Goal: Transaction & Acquisition: Purchase product/service

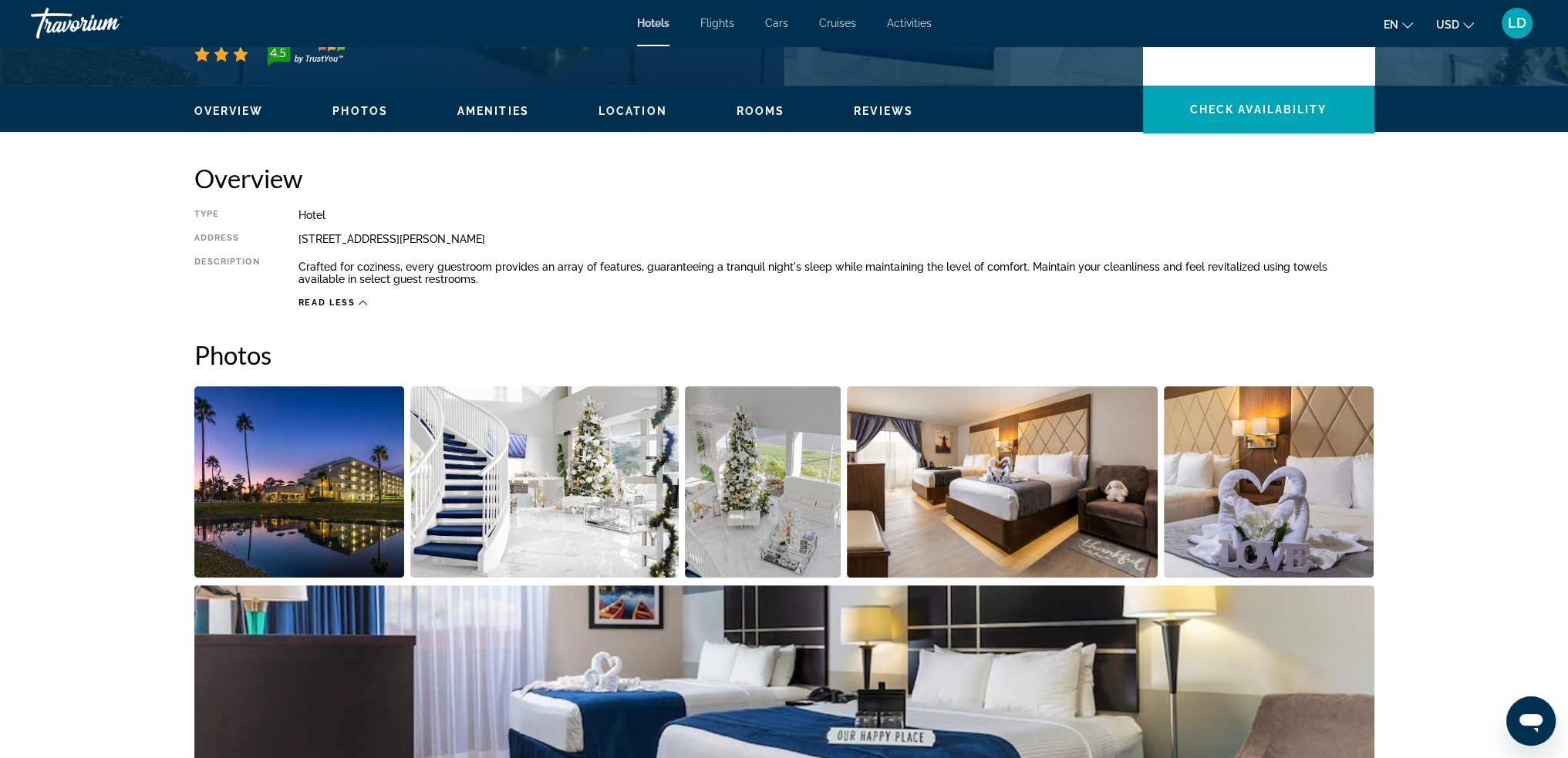
scroll to position [231, 0]
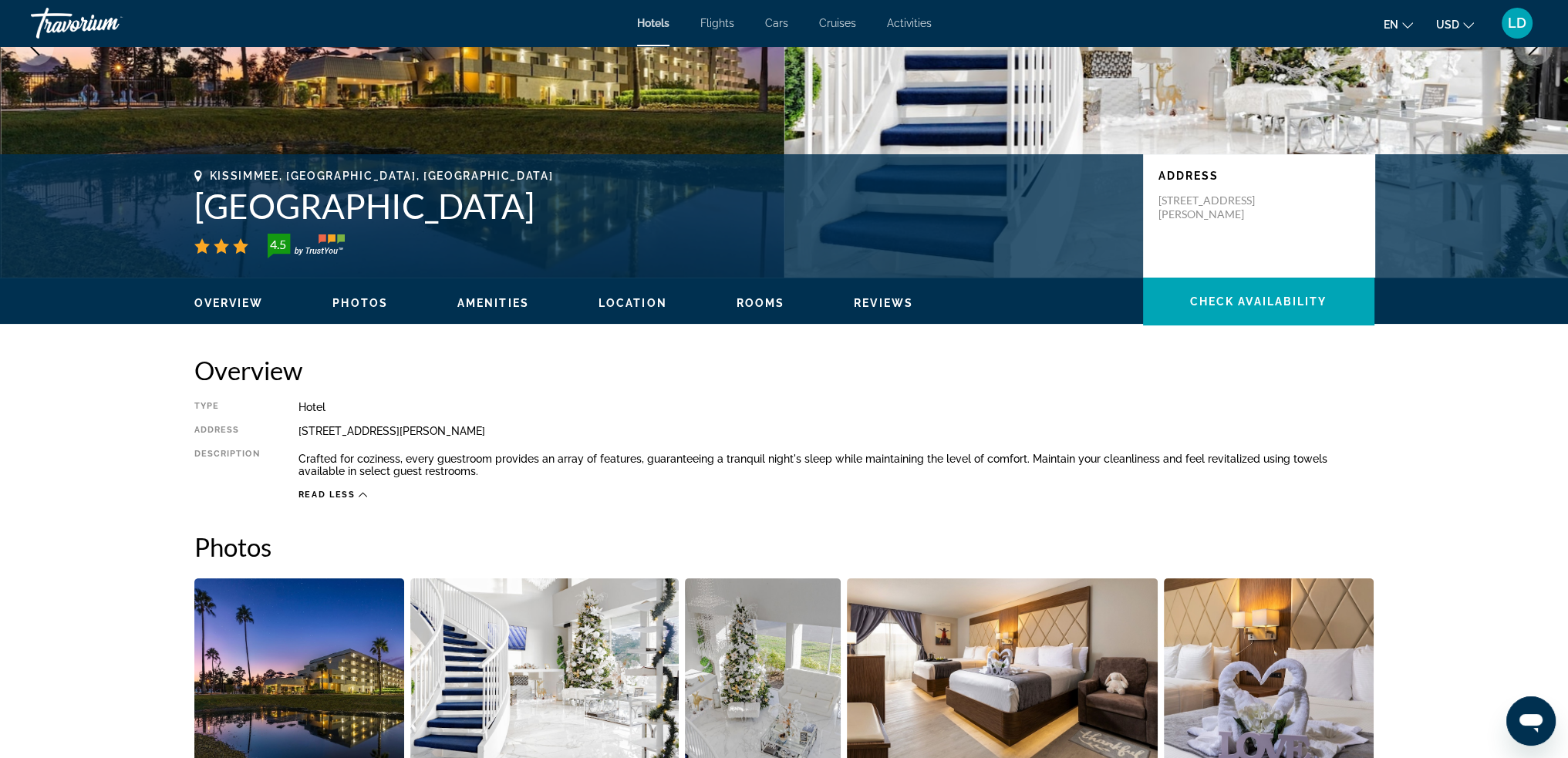
click at [338, 486] on div "Read less" at bounding box center [837, 491] width 1076 height 19
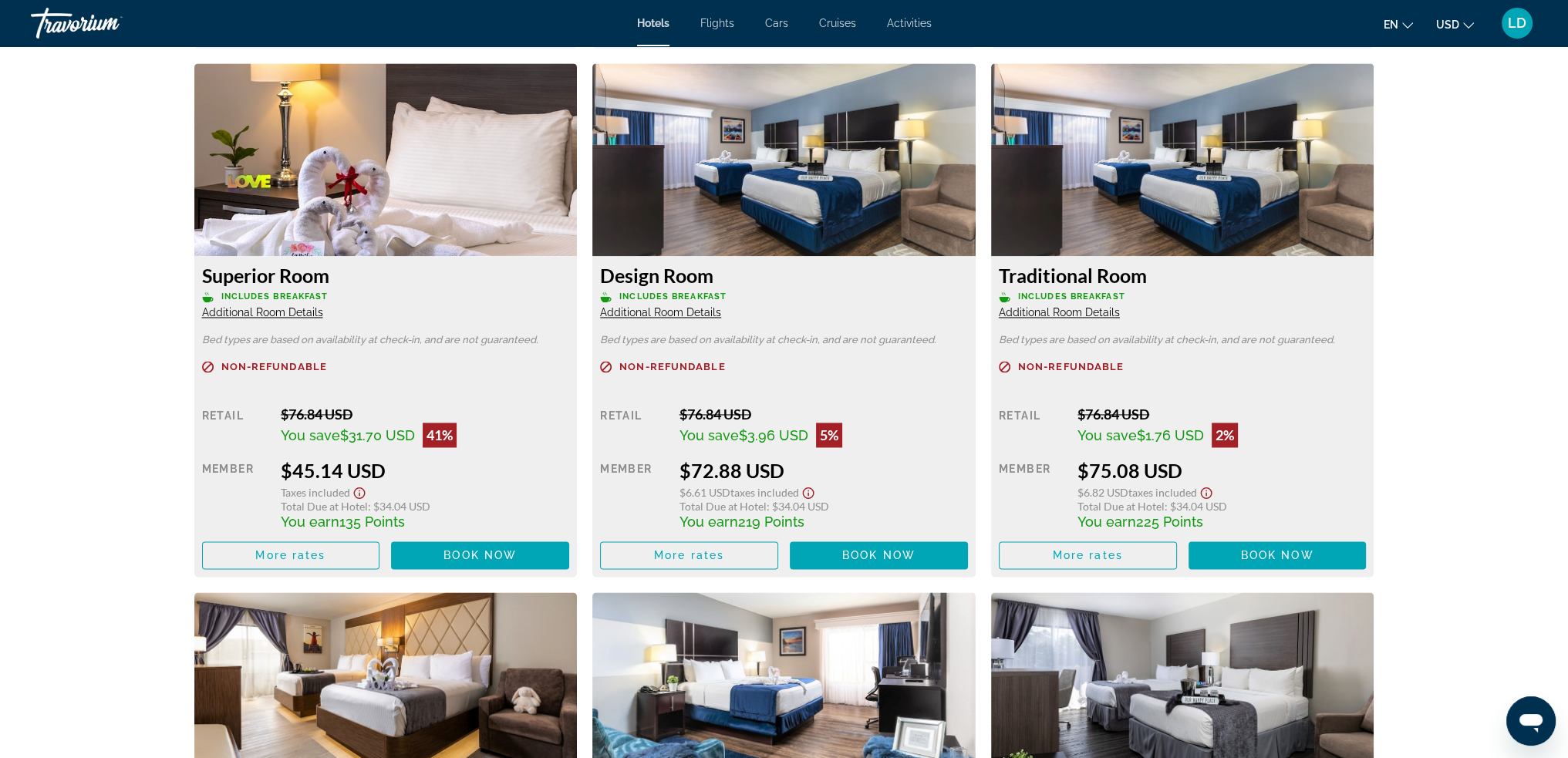
scroll to position [3085, 0]
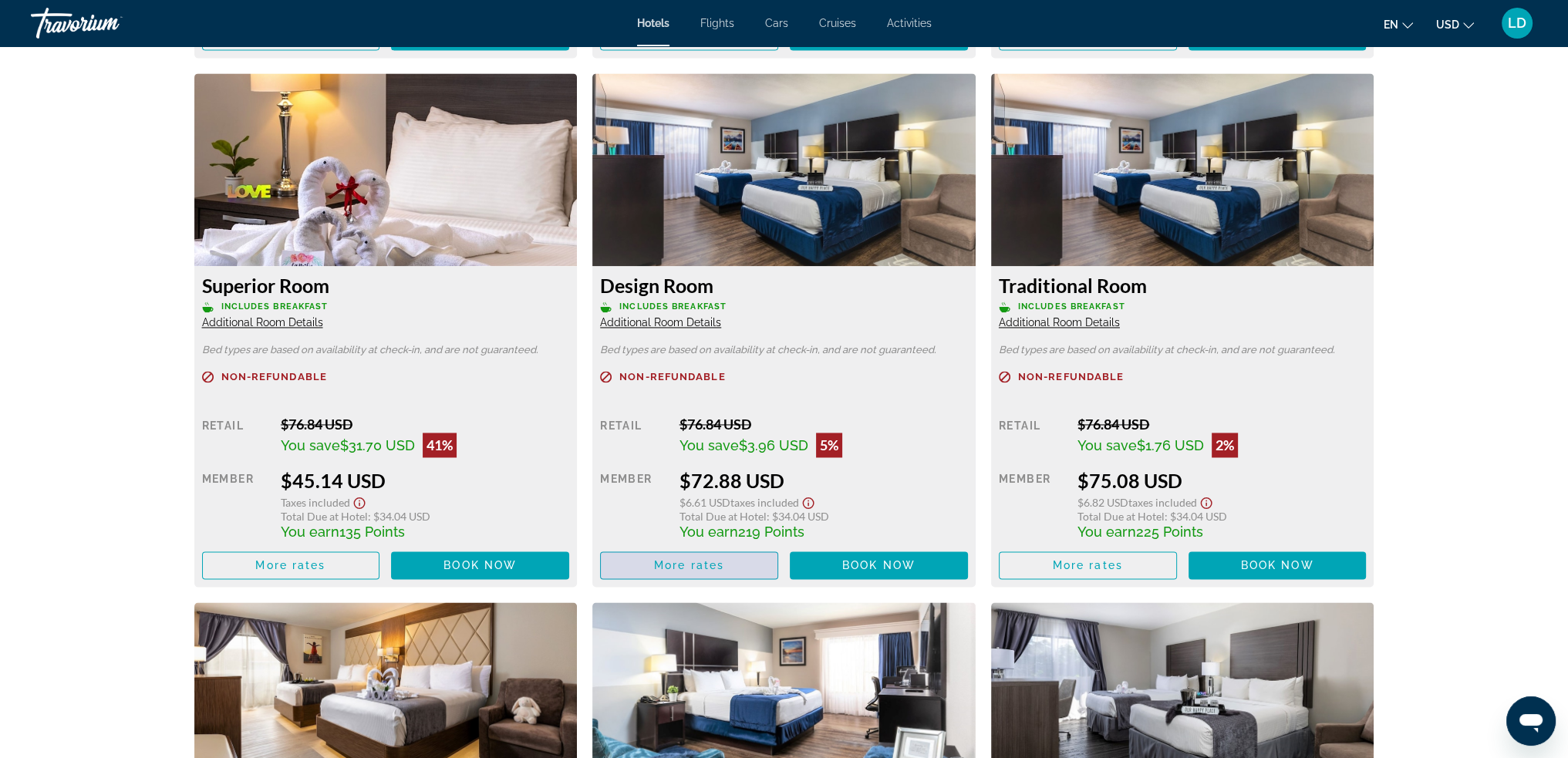
click at [685, 560] on span "More rates" at bounding box center [689, 565] width 70 height 12
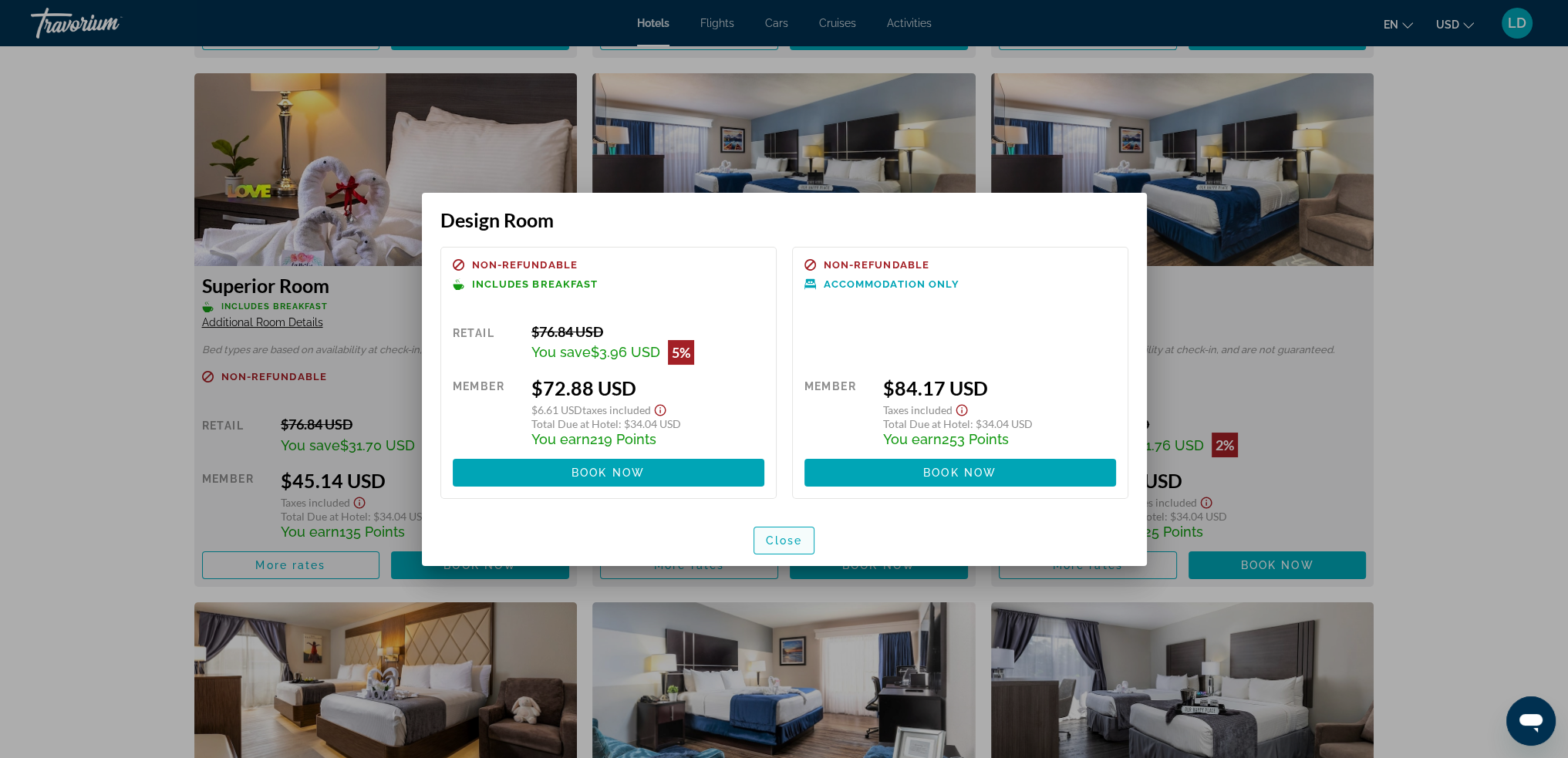
click at [793, 544] on span "Close" at bounding box center [784, 540] width 37 height 12
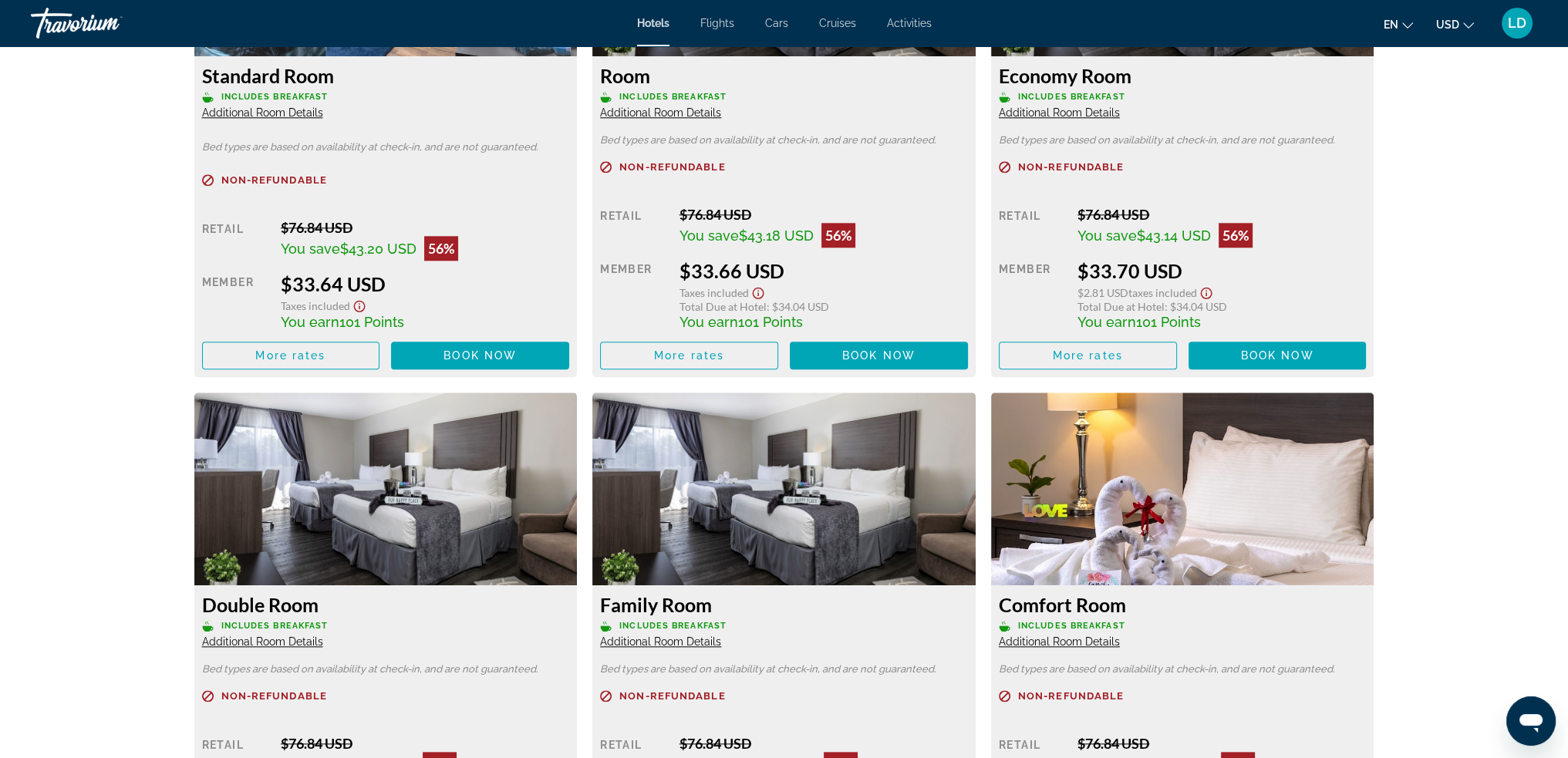
scroll to position [2082, 0]
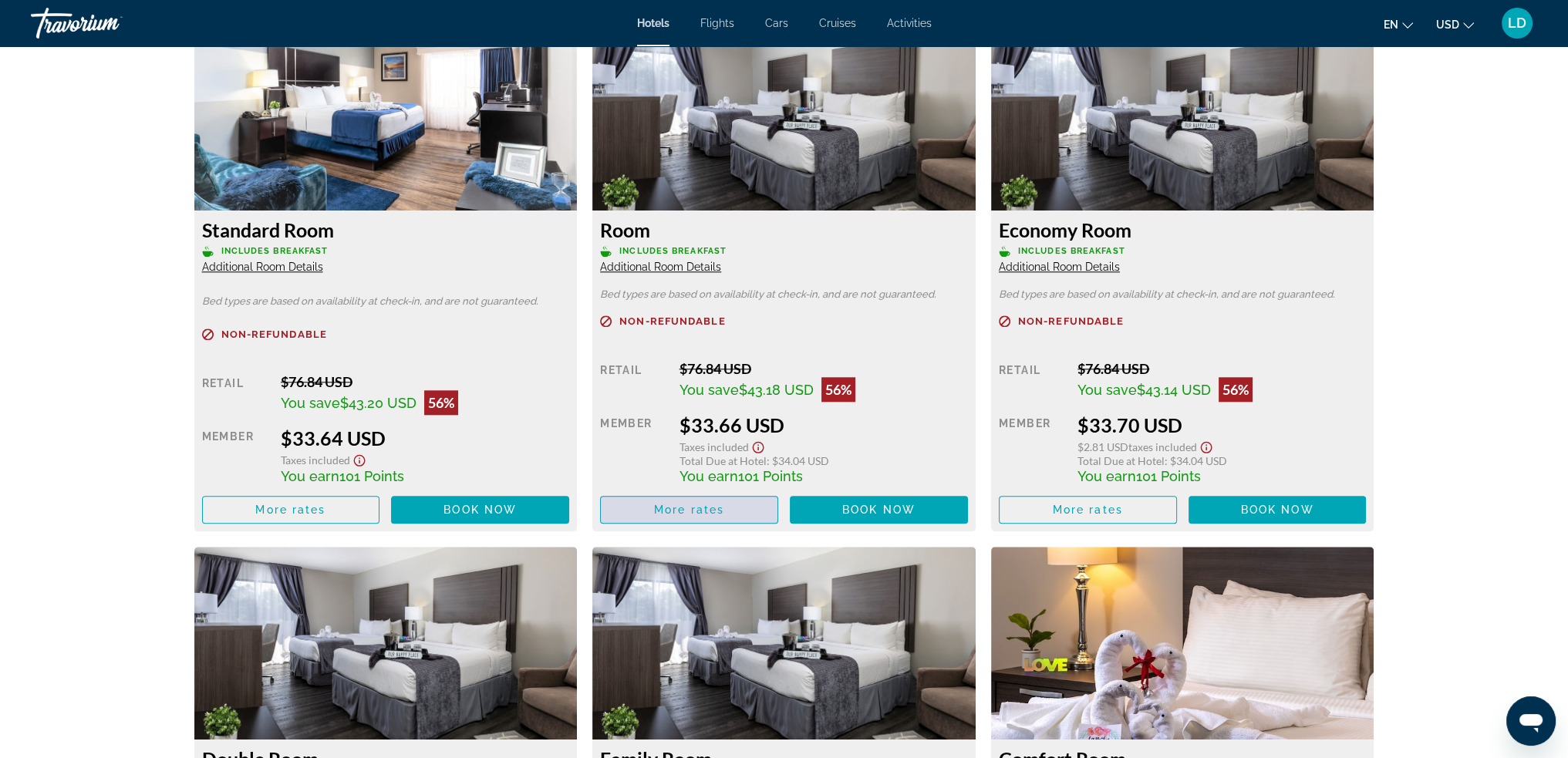
click at [692, 507] on span "More rates" at bounding box center [689, 509] width 70 height 12
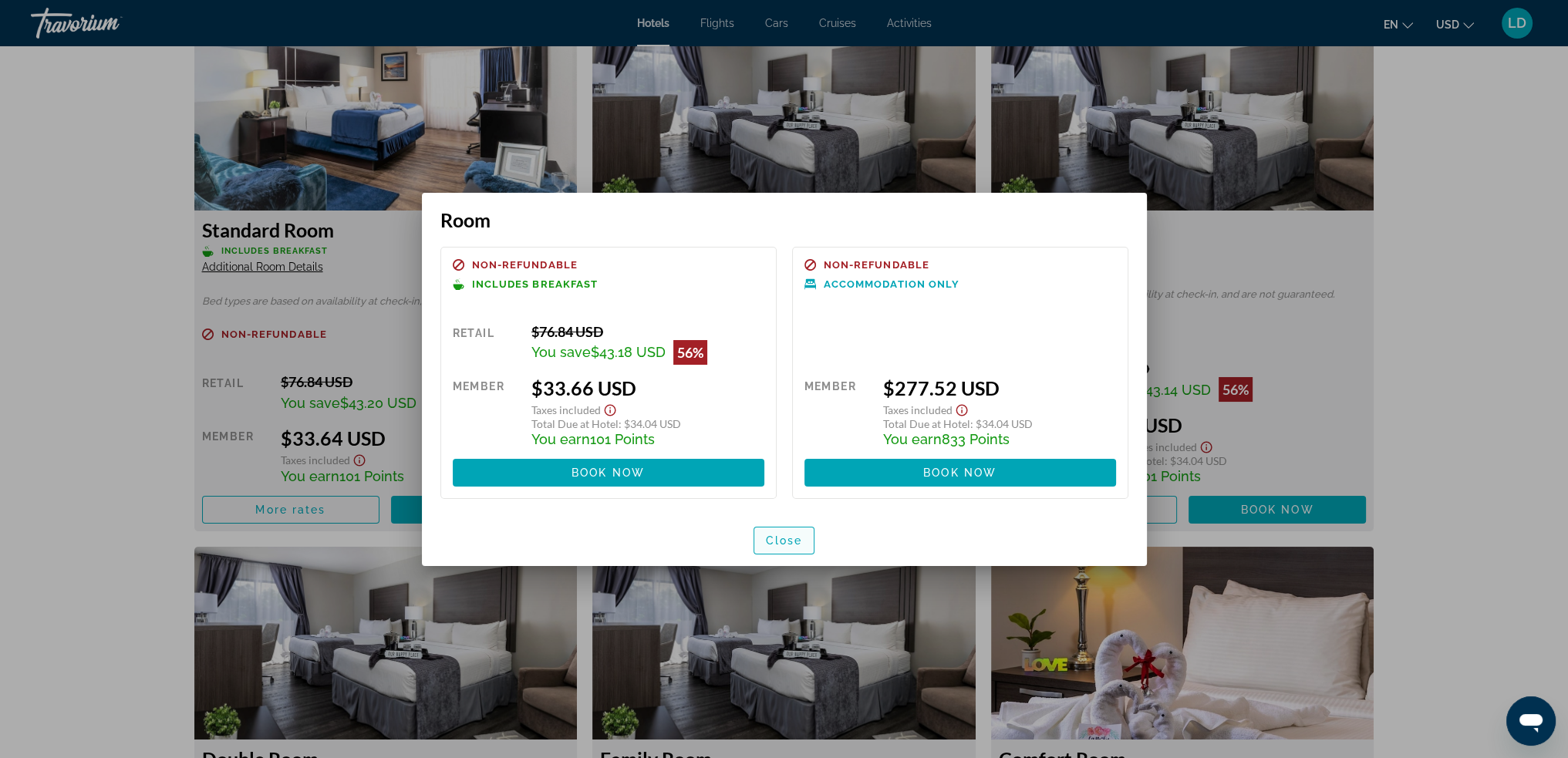
click at [785, 532] on span "button" at bounding box center [784, 541] width 60 height 37
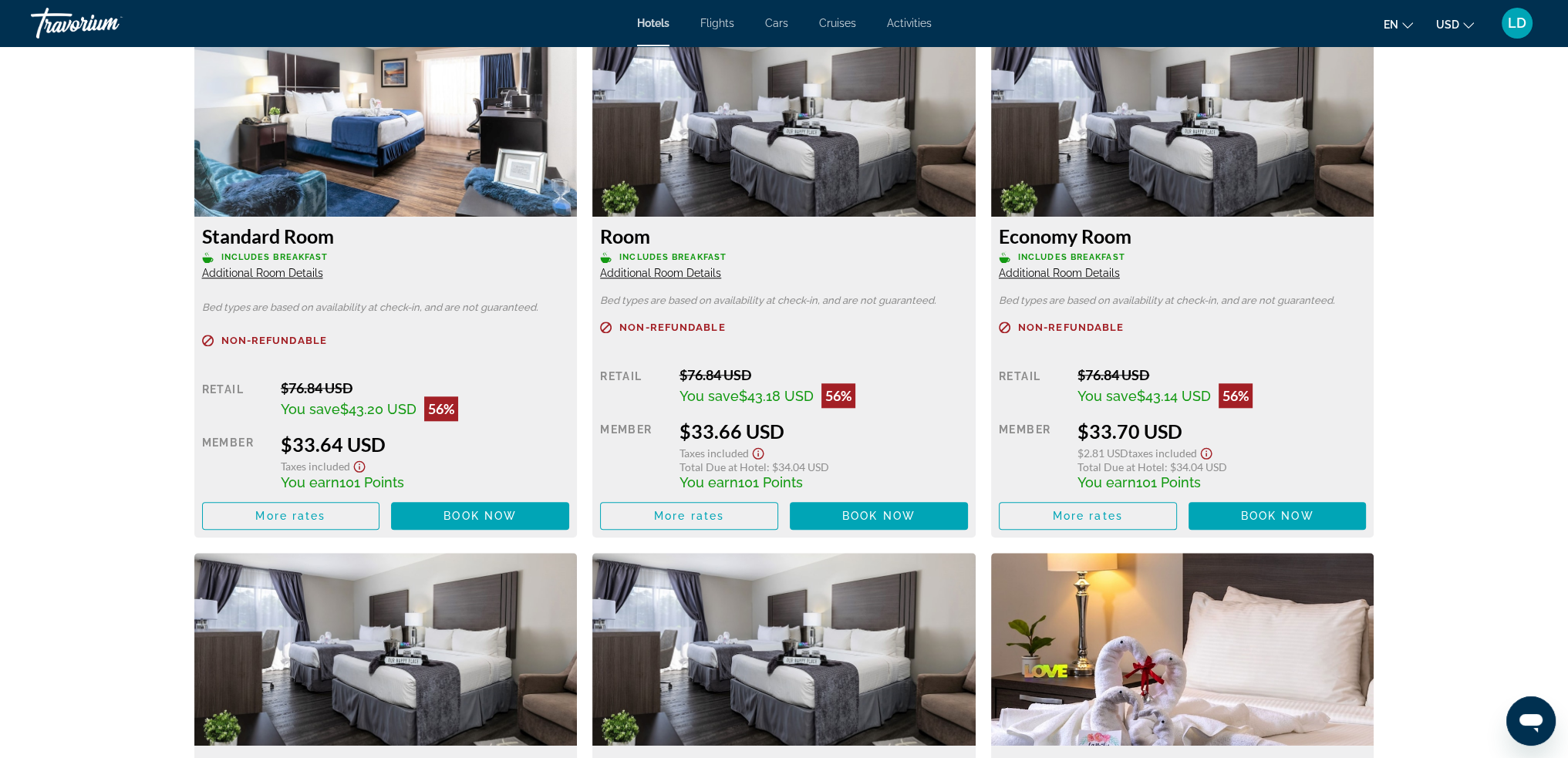
scroll to position [2159, 0]
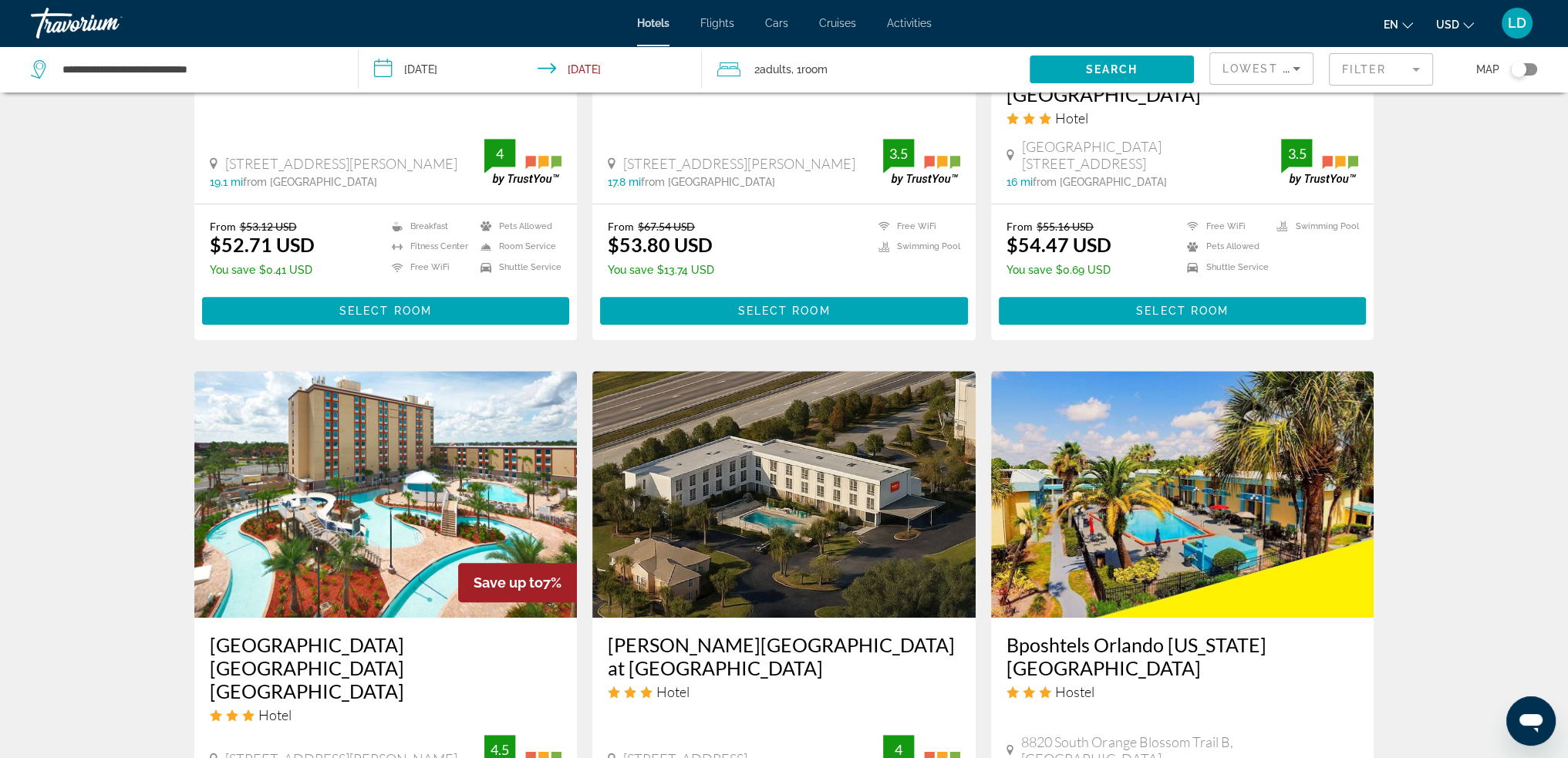
scroll to position [1696, 0]
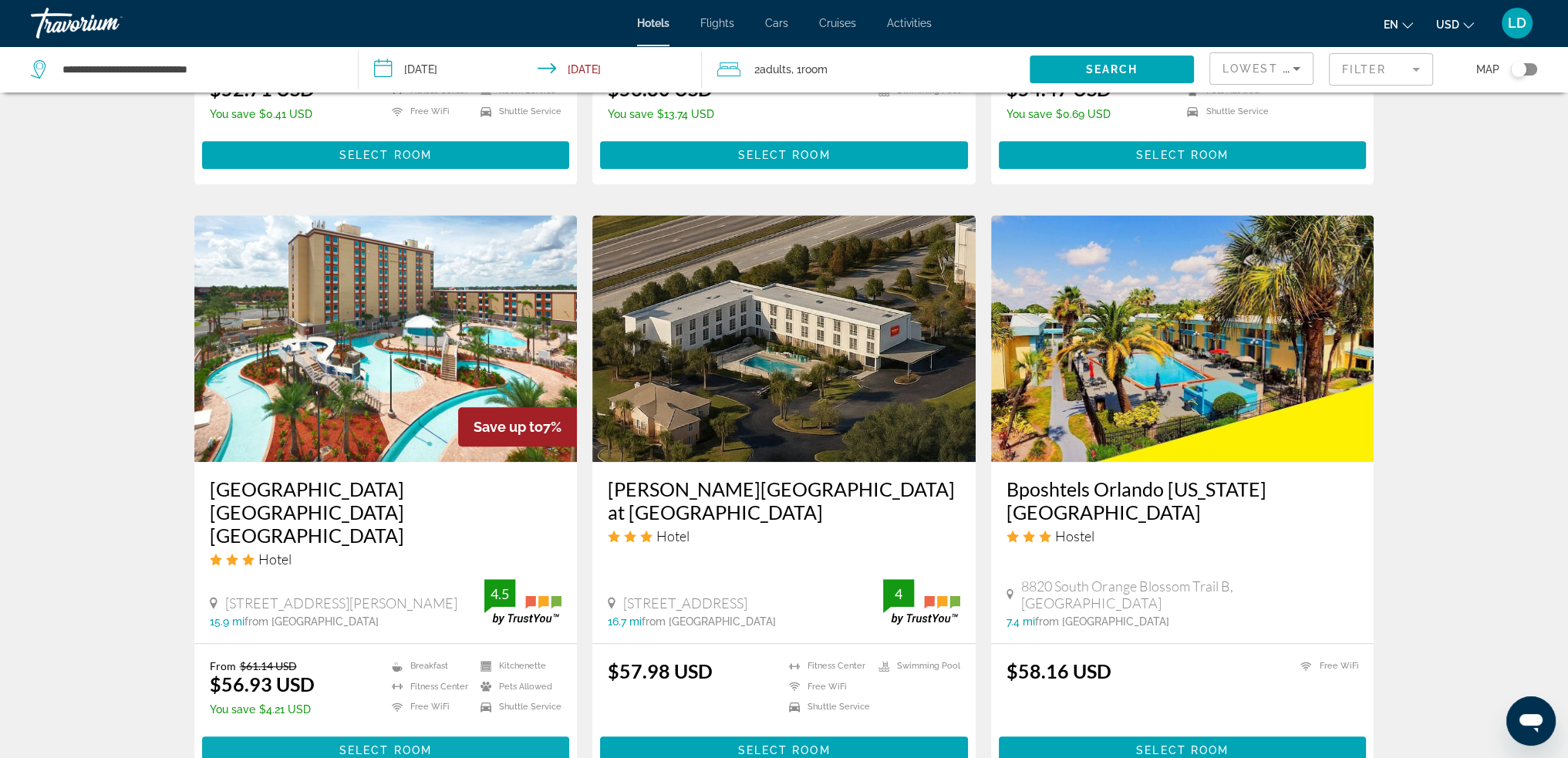
click at [411, 744] on span "Select Room" at bounding box center [386, 750] width 92 height 12
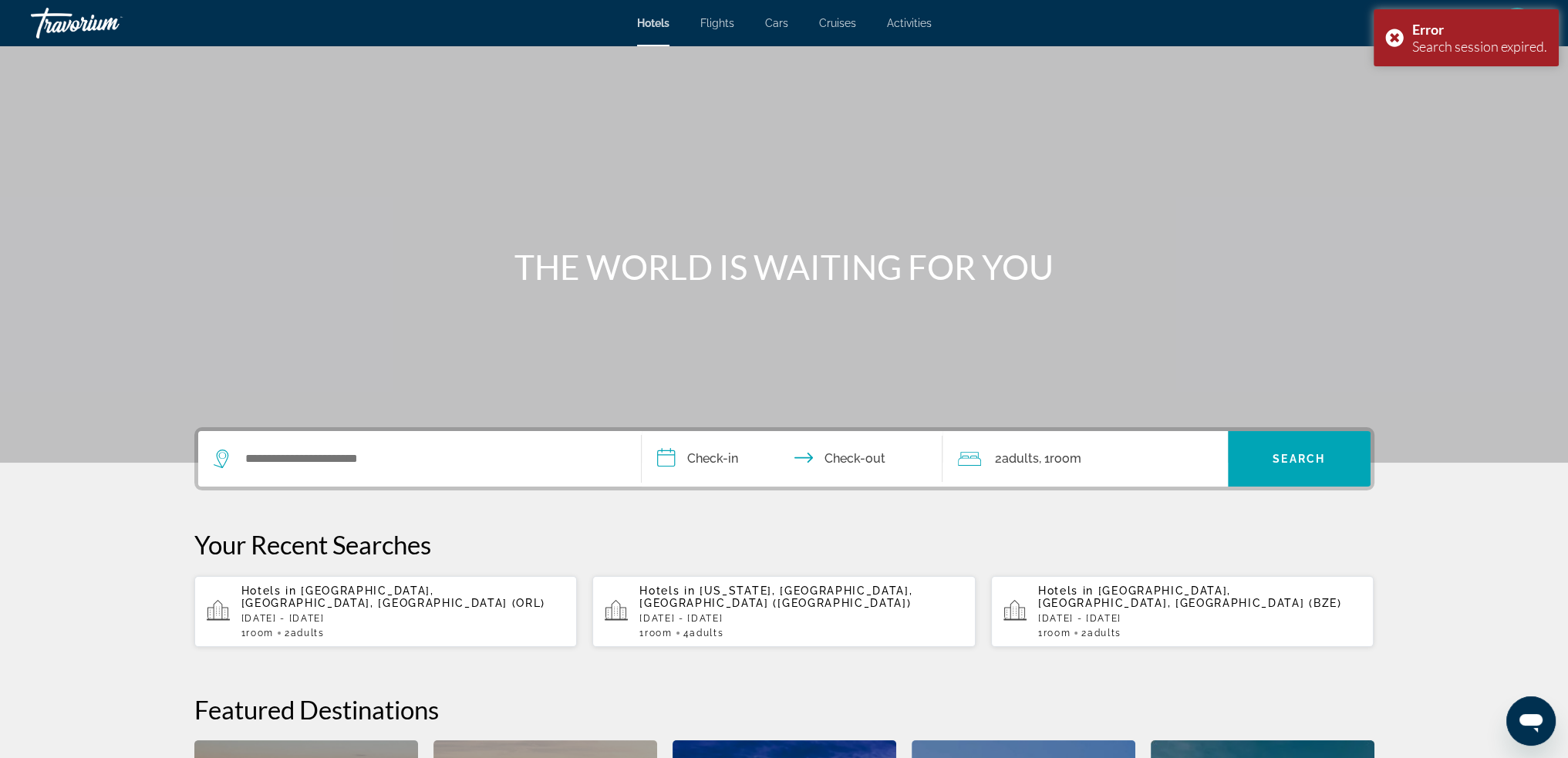
click at [364, 593] on span "[GEOGRAPHIC_DATA], [GEOGRAPHIC_DATA], [GEOGRAPHIC_DATA] (ORL)" at bounding box center [394, 596] width 305 height 25
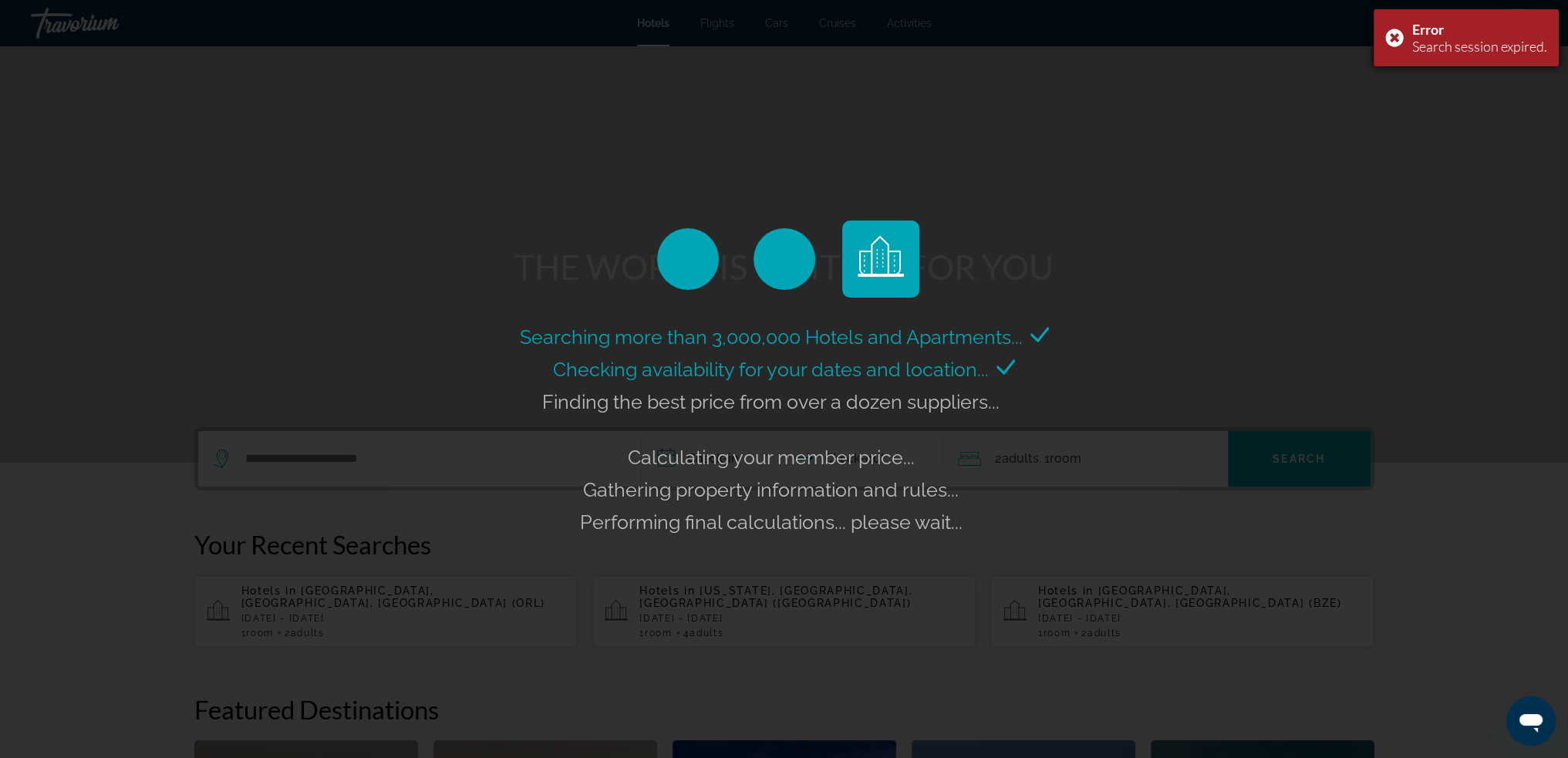
click at [1393, 31] on div "Error Search session expired." at bounding box center [1466, 38] width 185 height 57
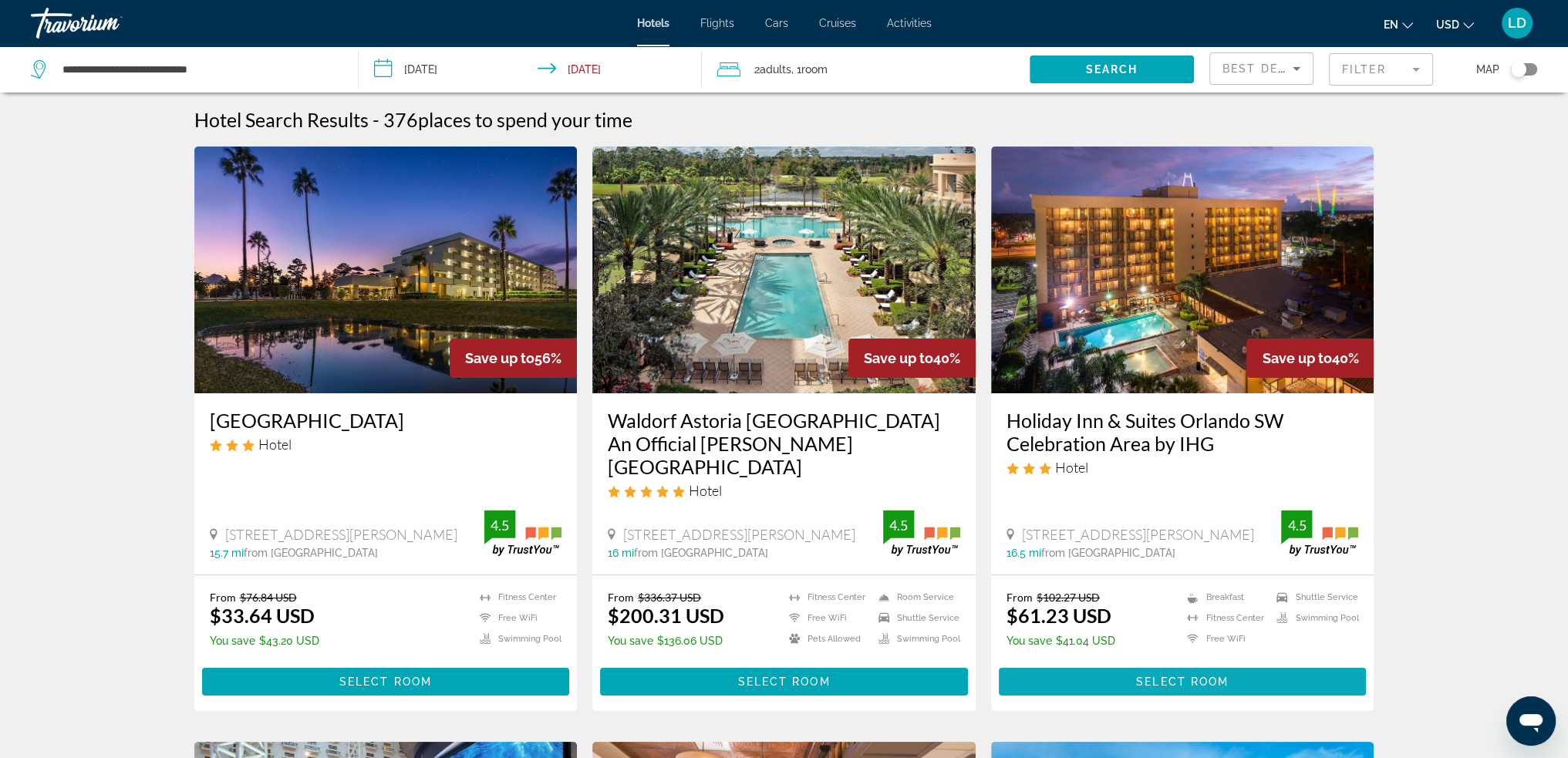
click at [1194, 663] on span "Main content" at bounding box center [1182, 681] width 368 height 37
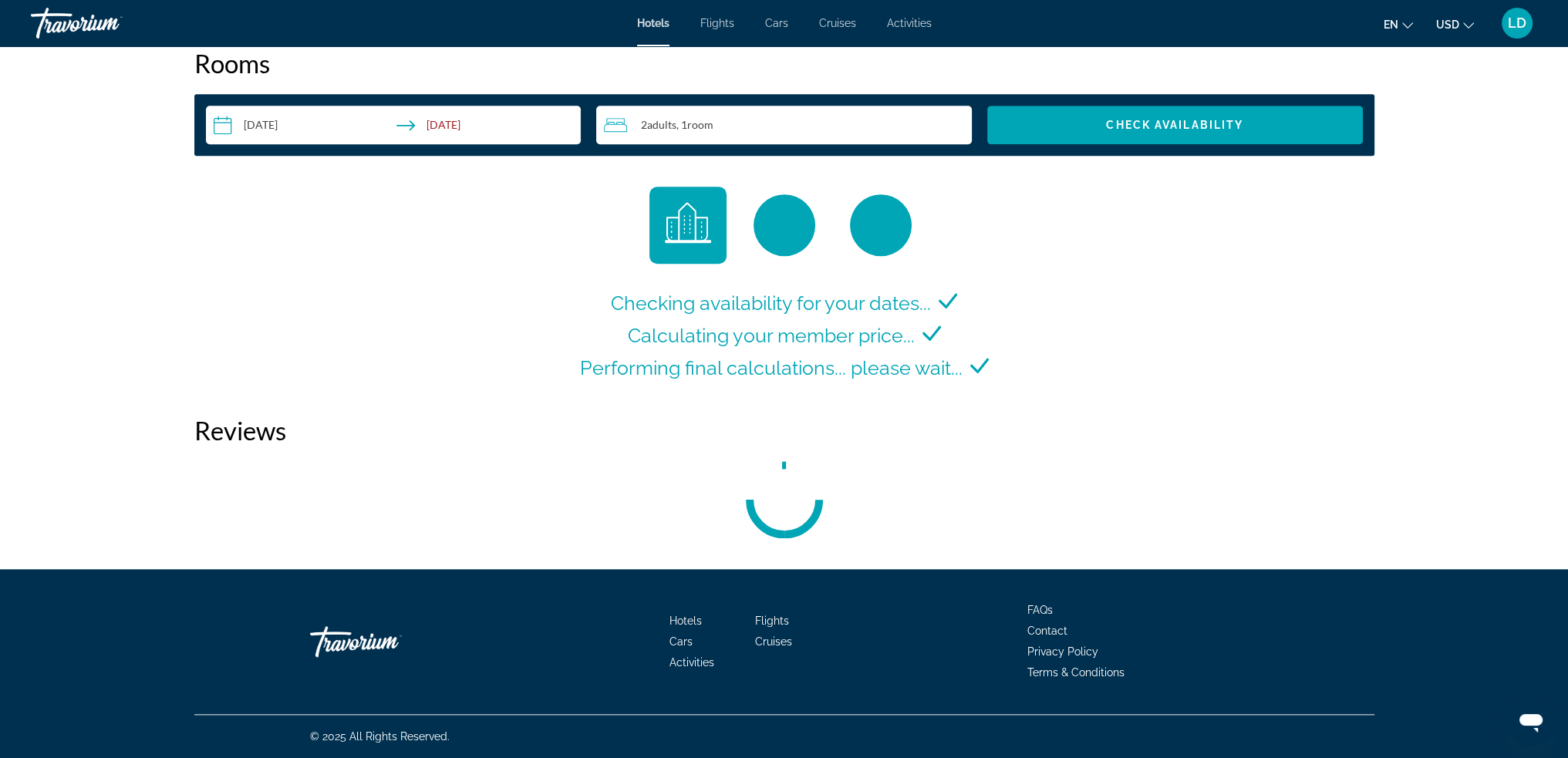
scroll to position [2019, 0]
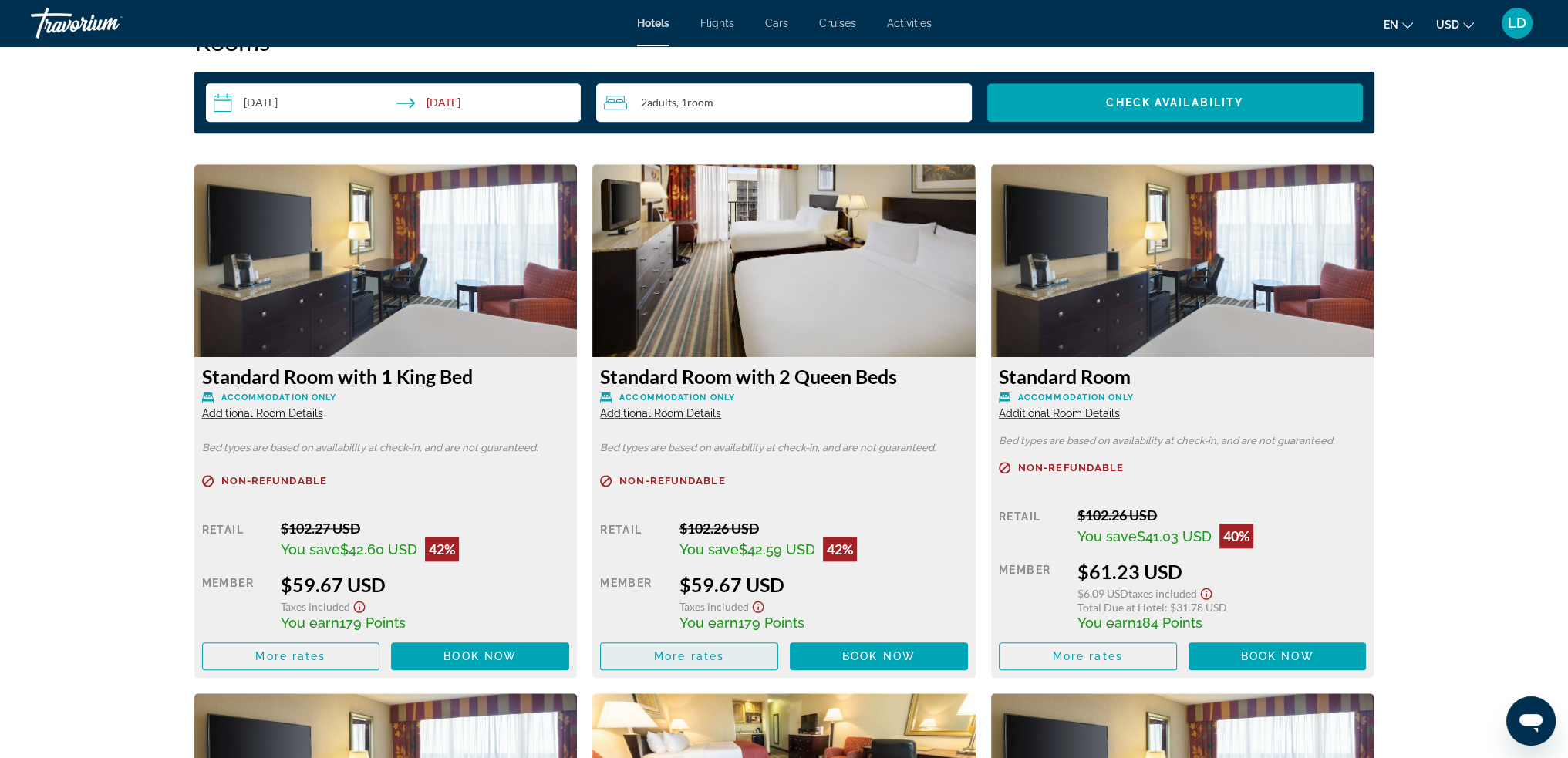
click at [700, 663] on span "Main content" at bounding box center [689, 656] width 177 height 37
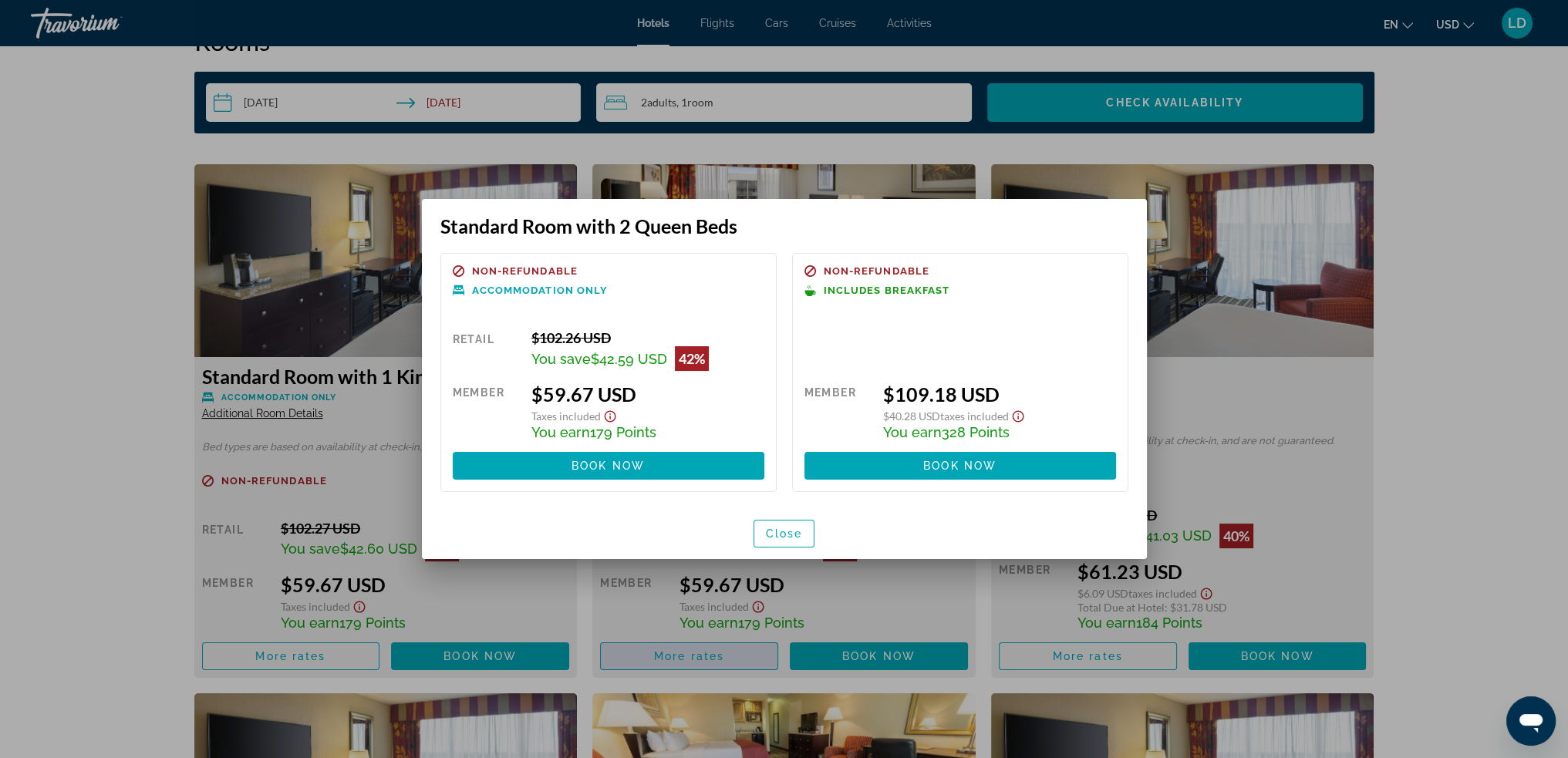
scroll to position [0, 0]
click at [793, 534] on span "Close" at bounding box center [784, 533] width 37 height 12
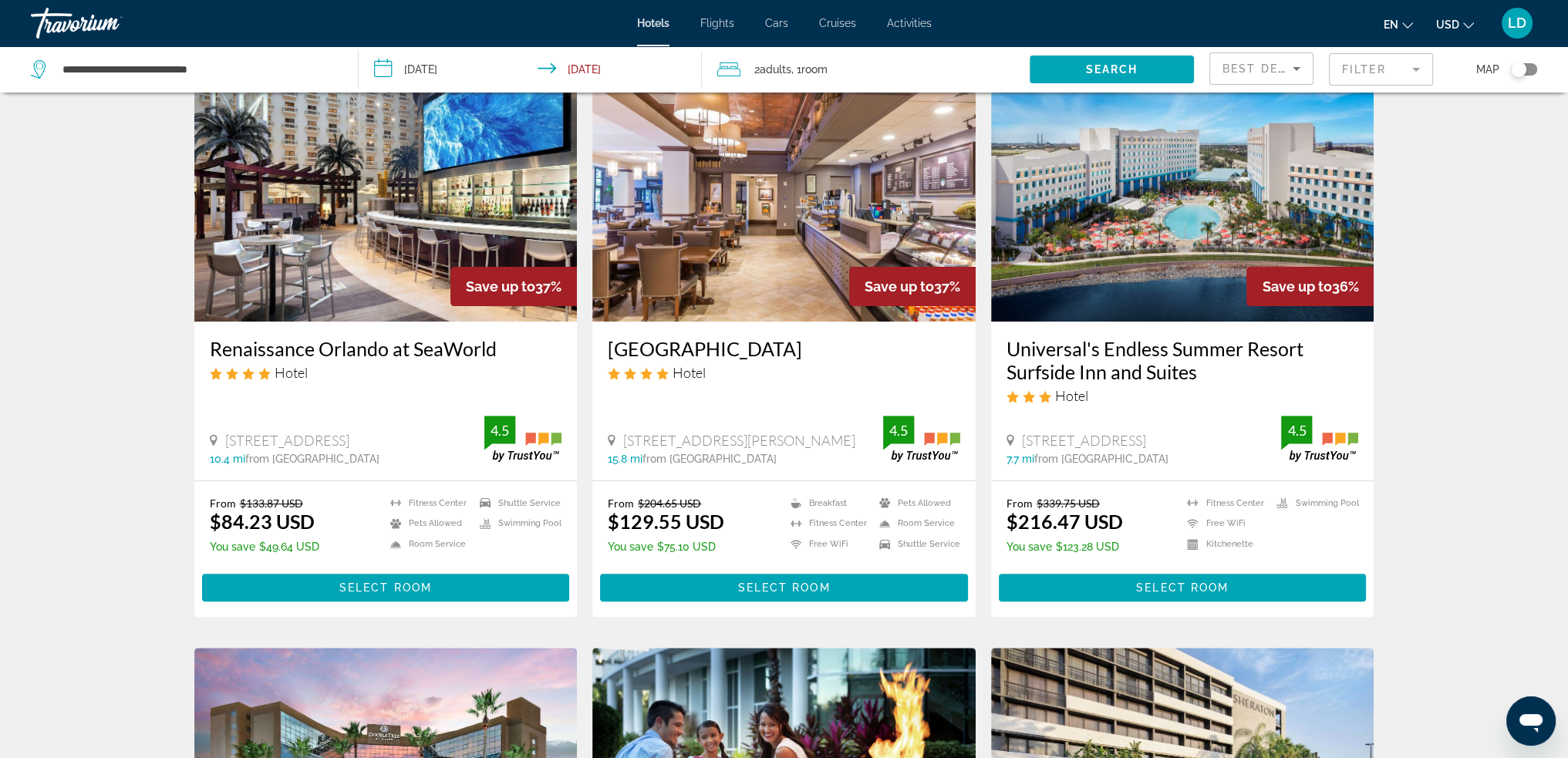
scroll to position [694, 0]
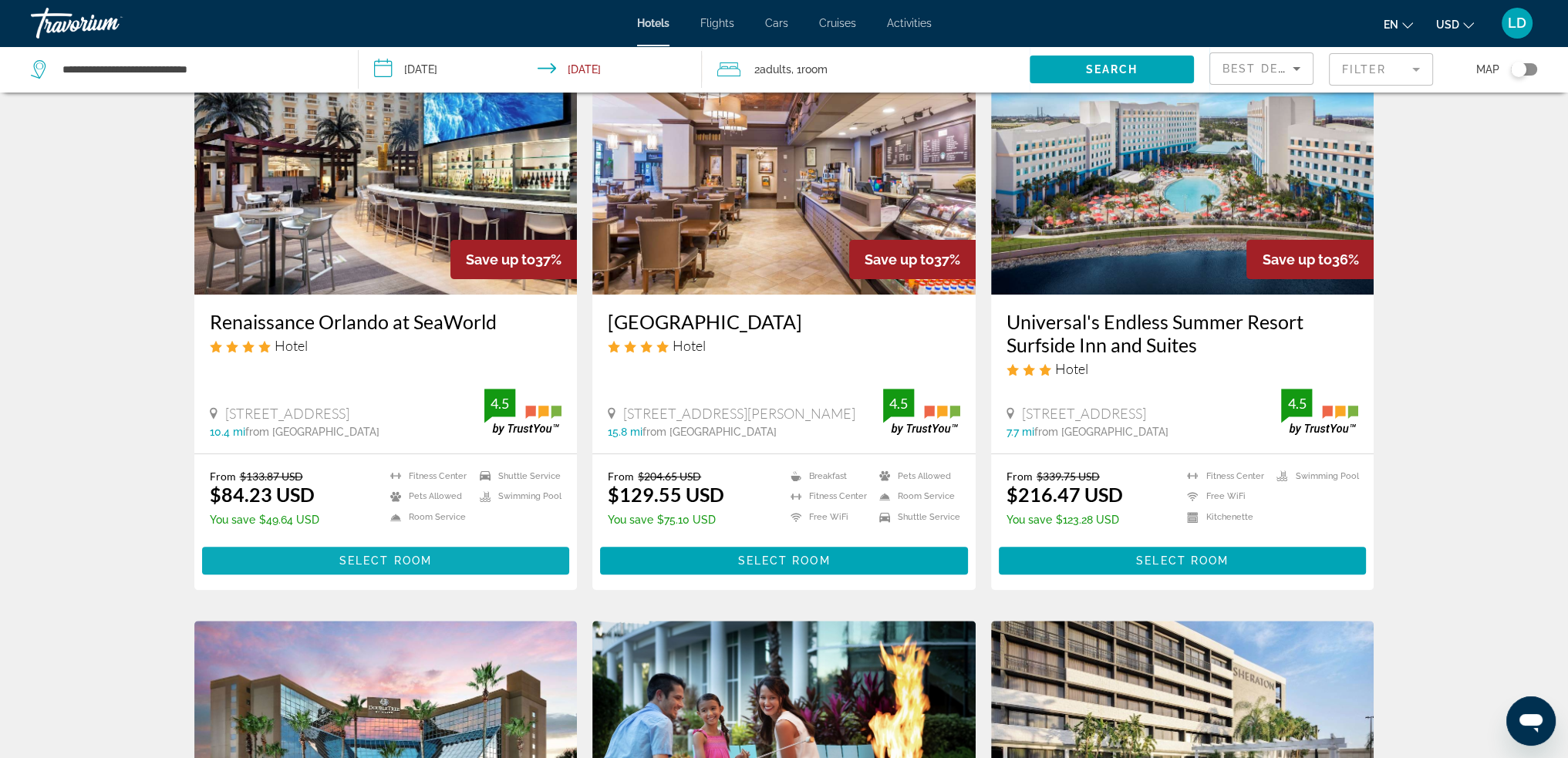
click at [418, 542] on span "Main content" at bounding box center [386, 560] width 368 height 37
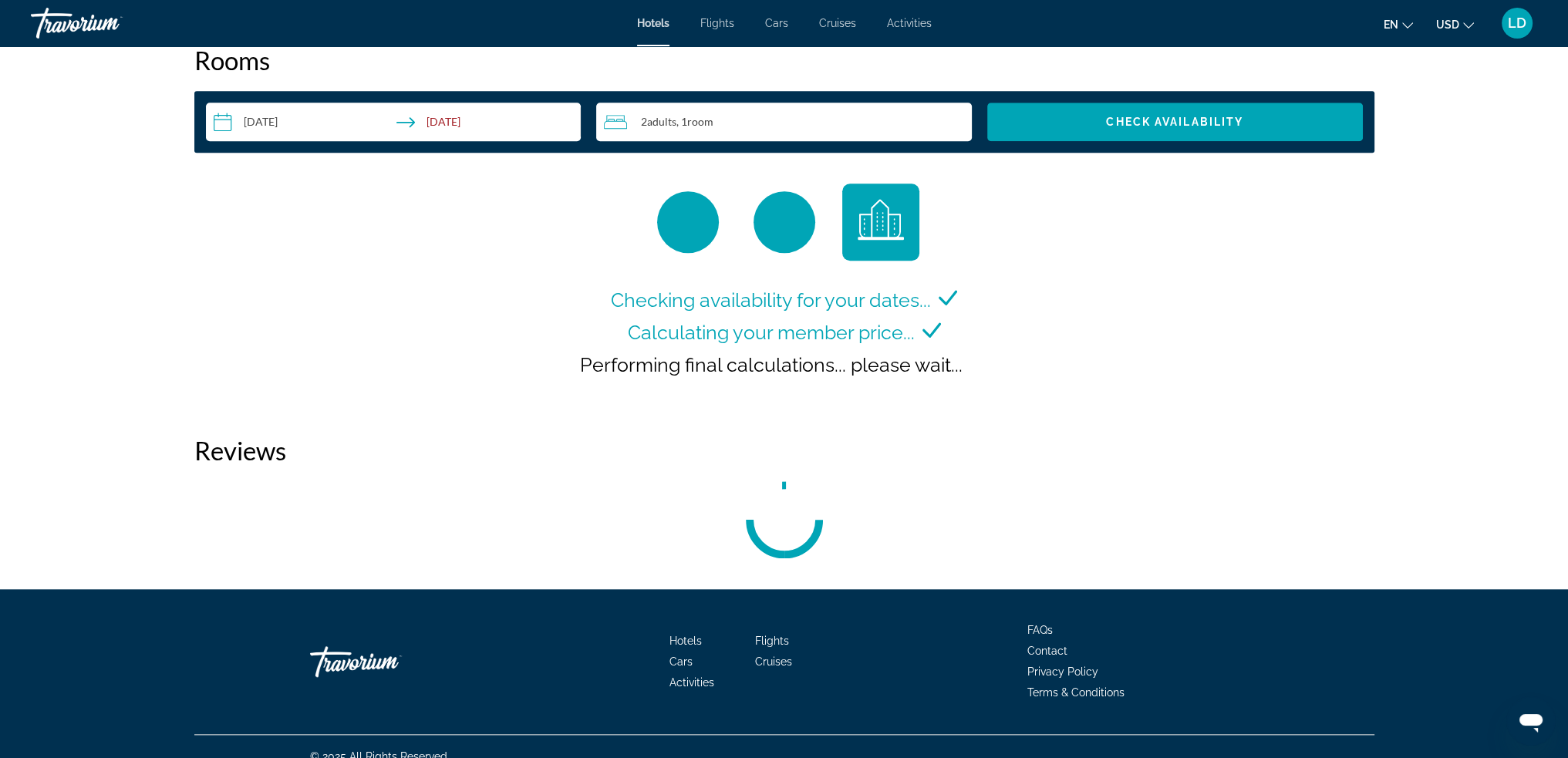
scroll to position [2005, 0]
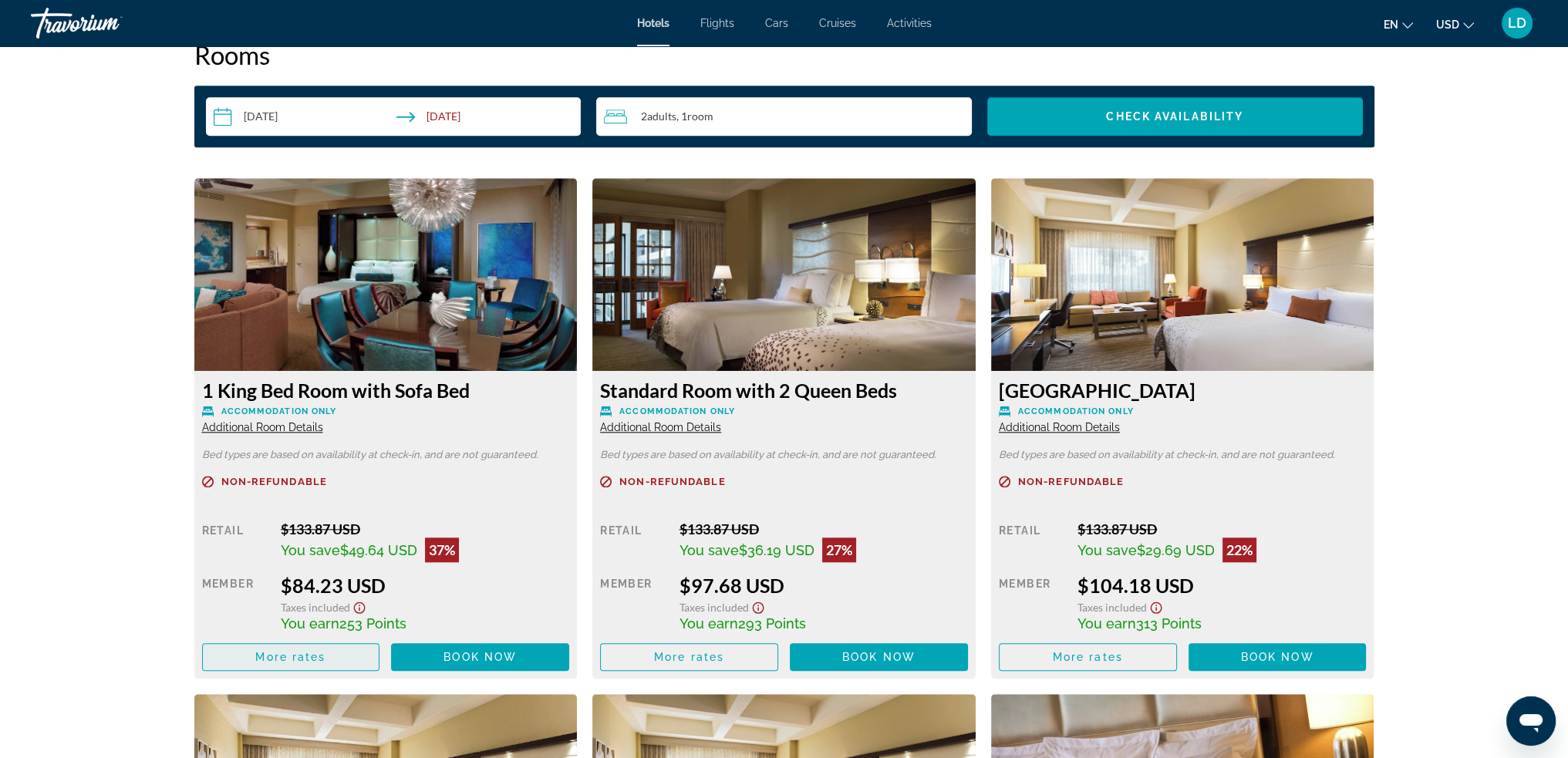
click at [277, 656] on span "More rates" at bounding box center [290, 656] width 70 height 12
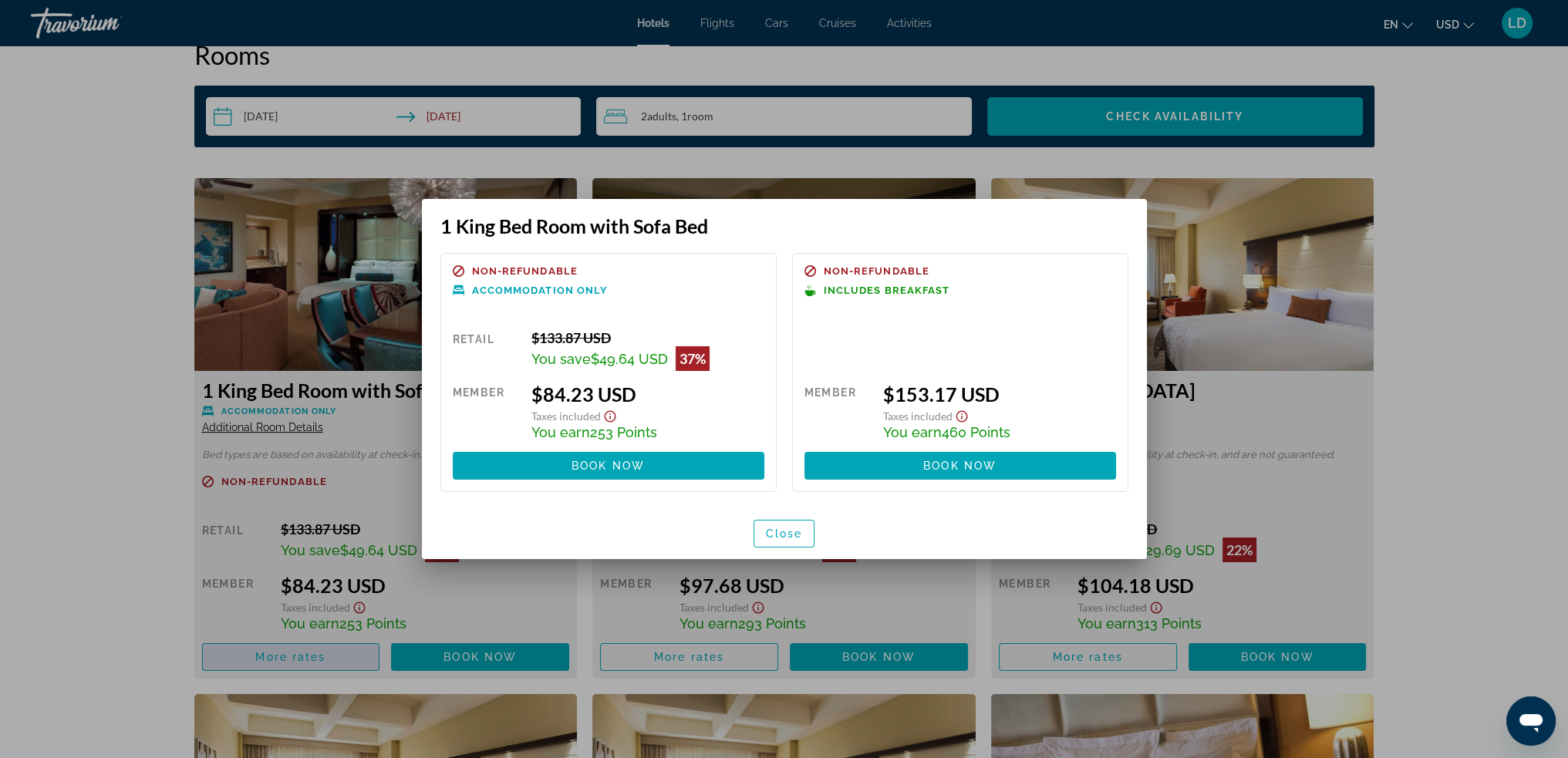
scroll to position [0, 0]
click at [604, 412] on icon "Show Taxes and Fees disclaimer" at bounding box center [610, 416] width 18 height 14
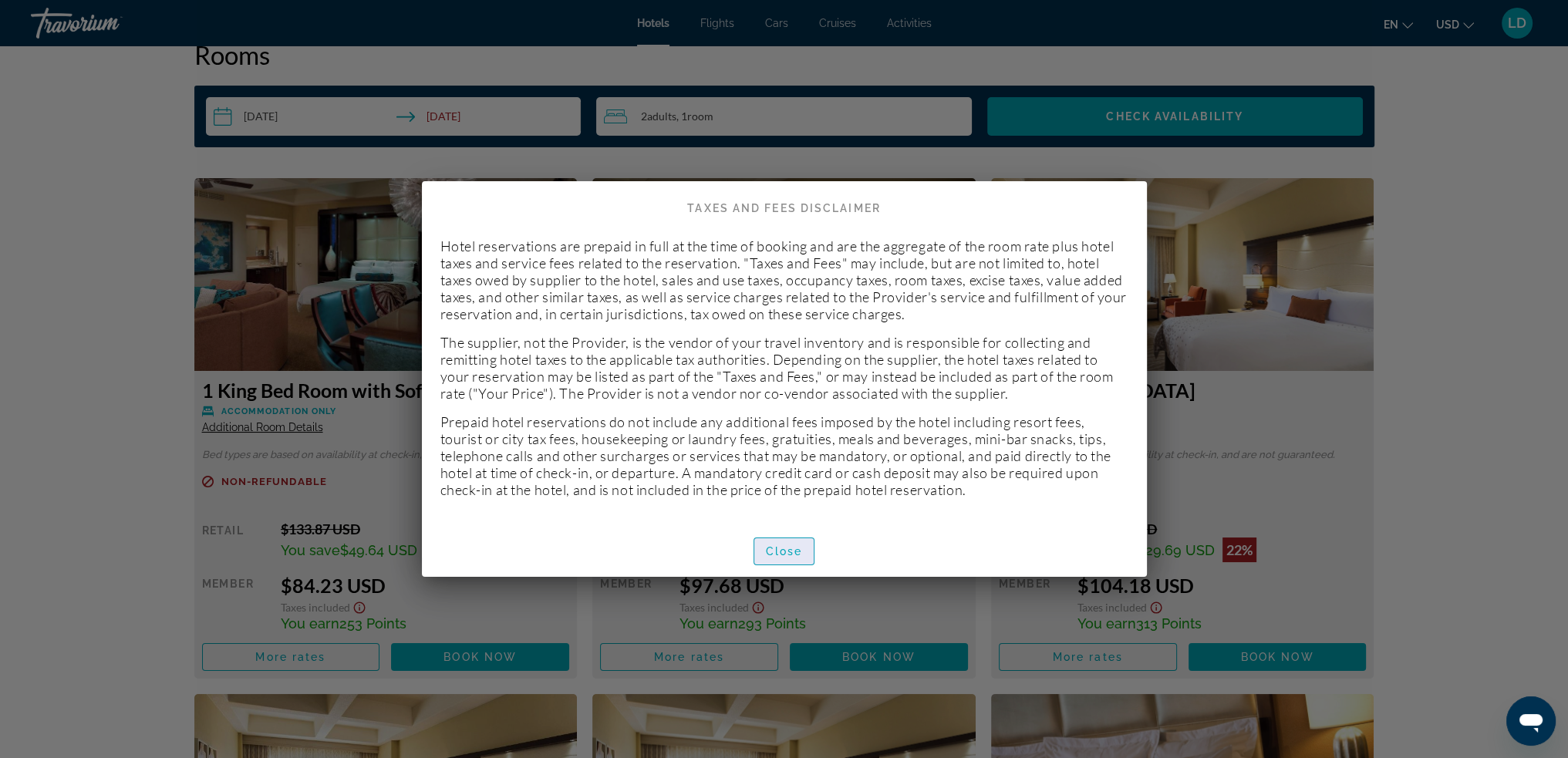
click at [793, 545] on span "Close" at bounding box center [784, 551] width 37 height 12
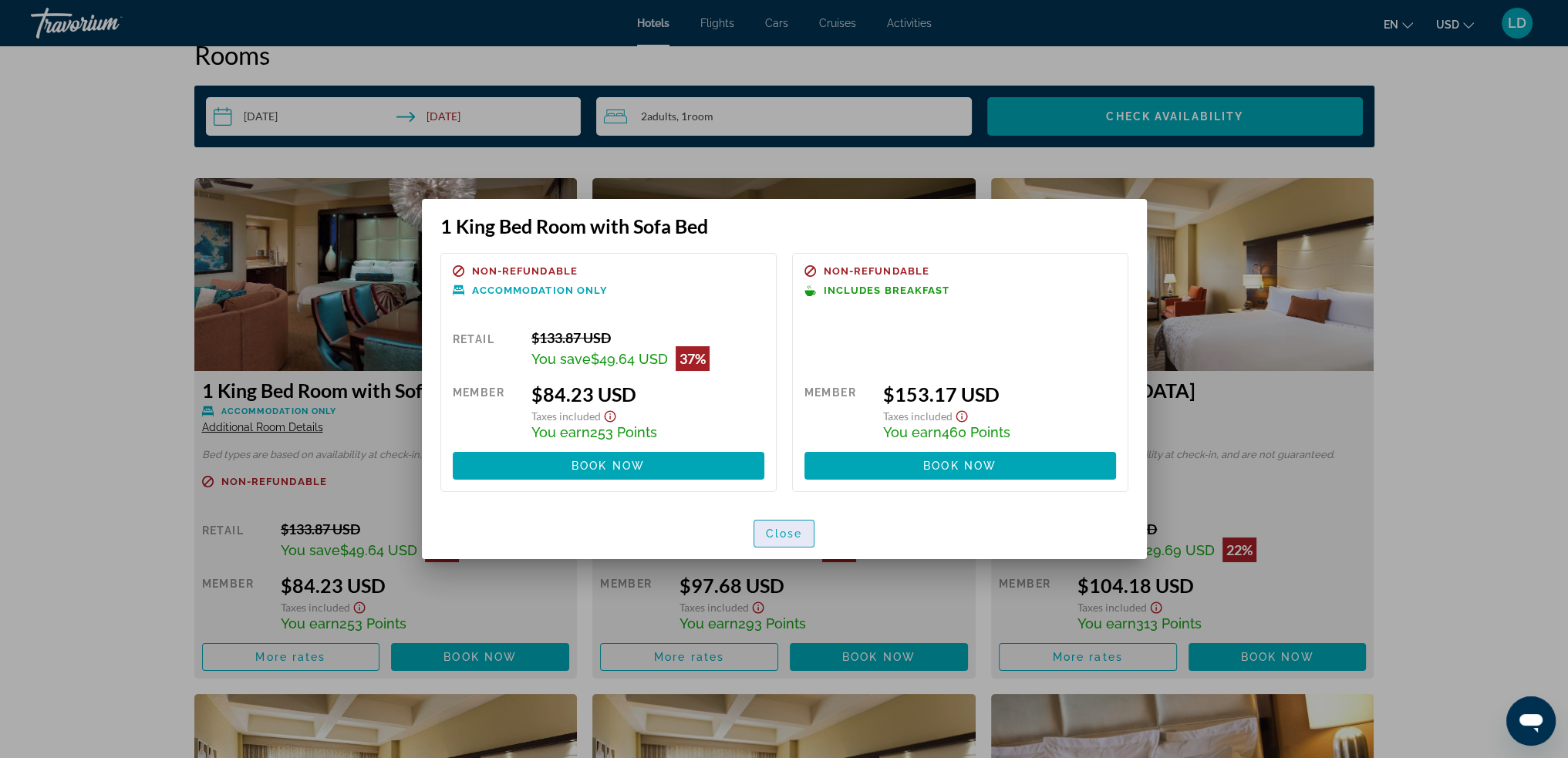
click at [790, 544] on span "button" at bounding box center [784, 533] width 60 height 37
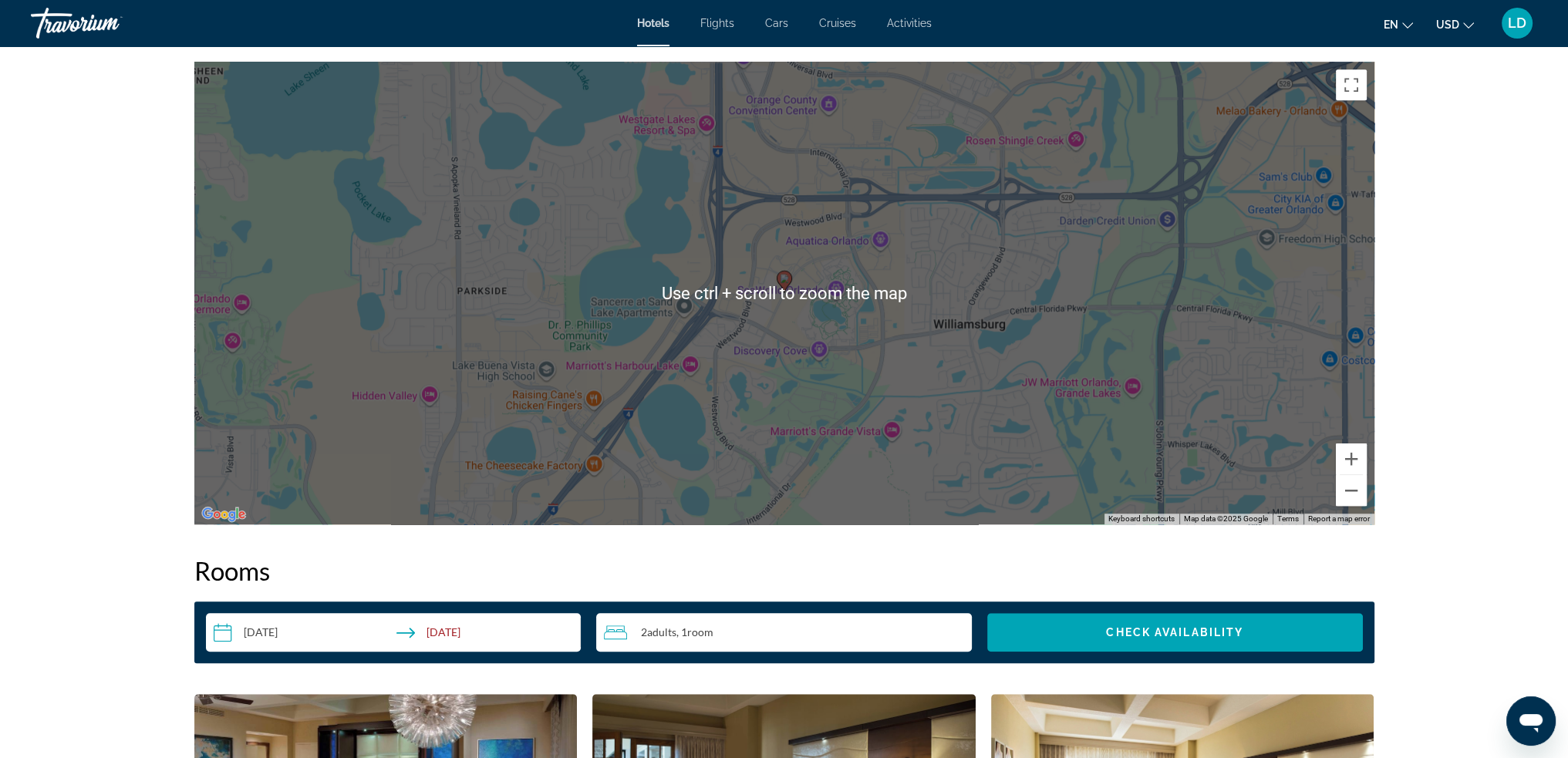
scroll to position [1620, 0]
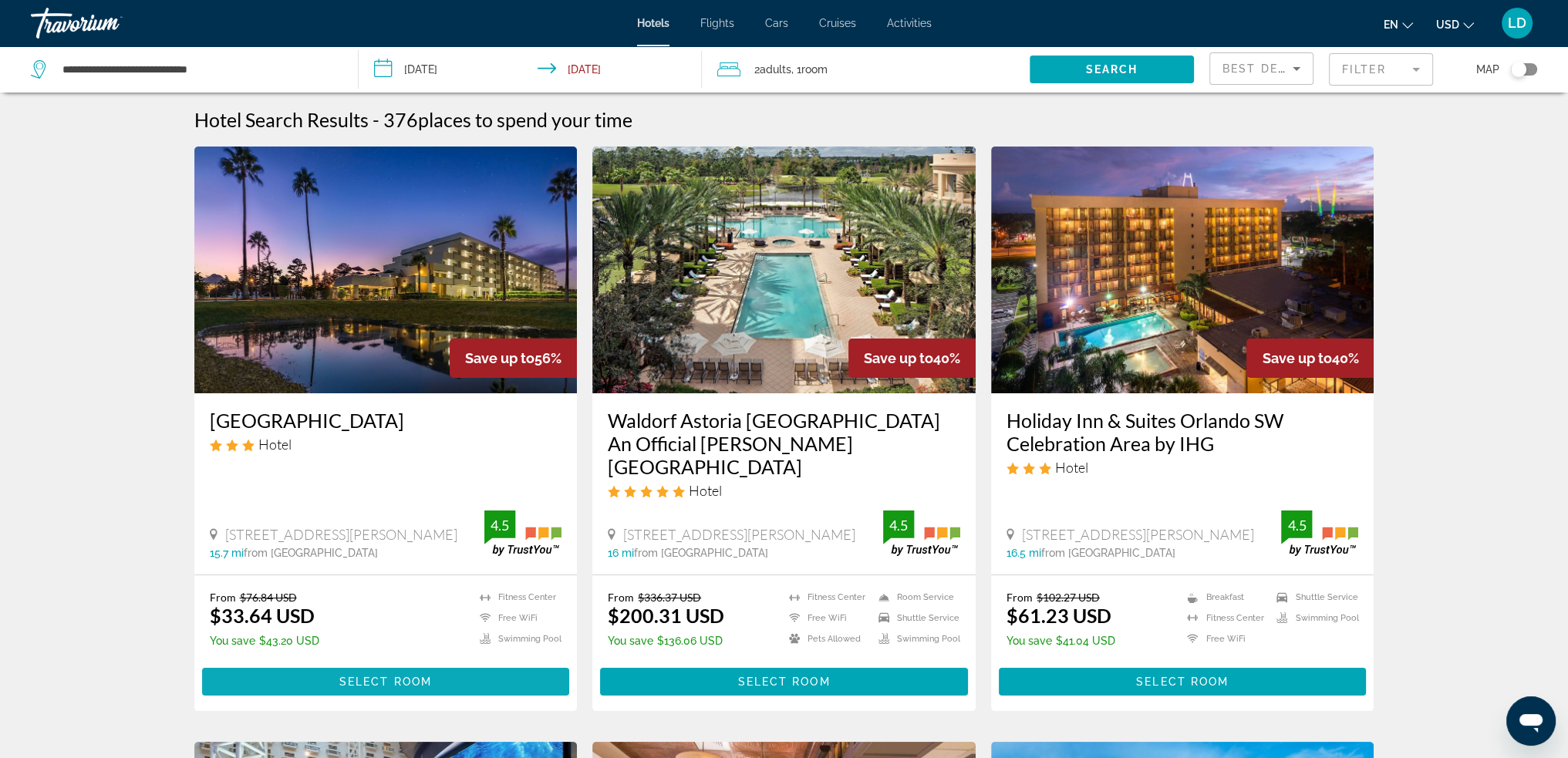
click at [453, 663] on span "Main content" at bounding box center [386, 681] width 368 height 37
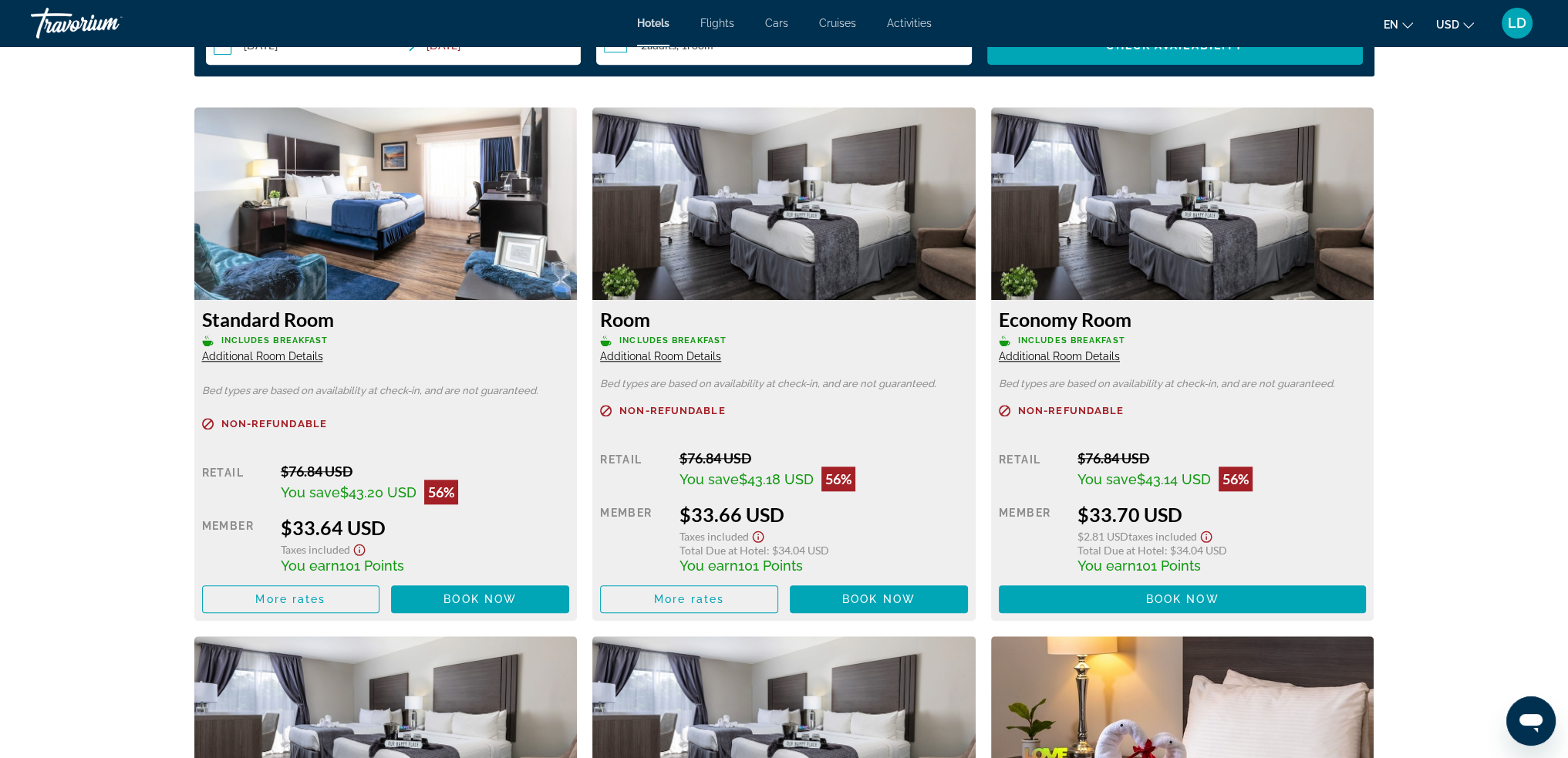
scroll to position [2005, 0]
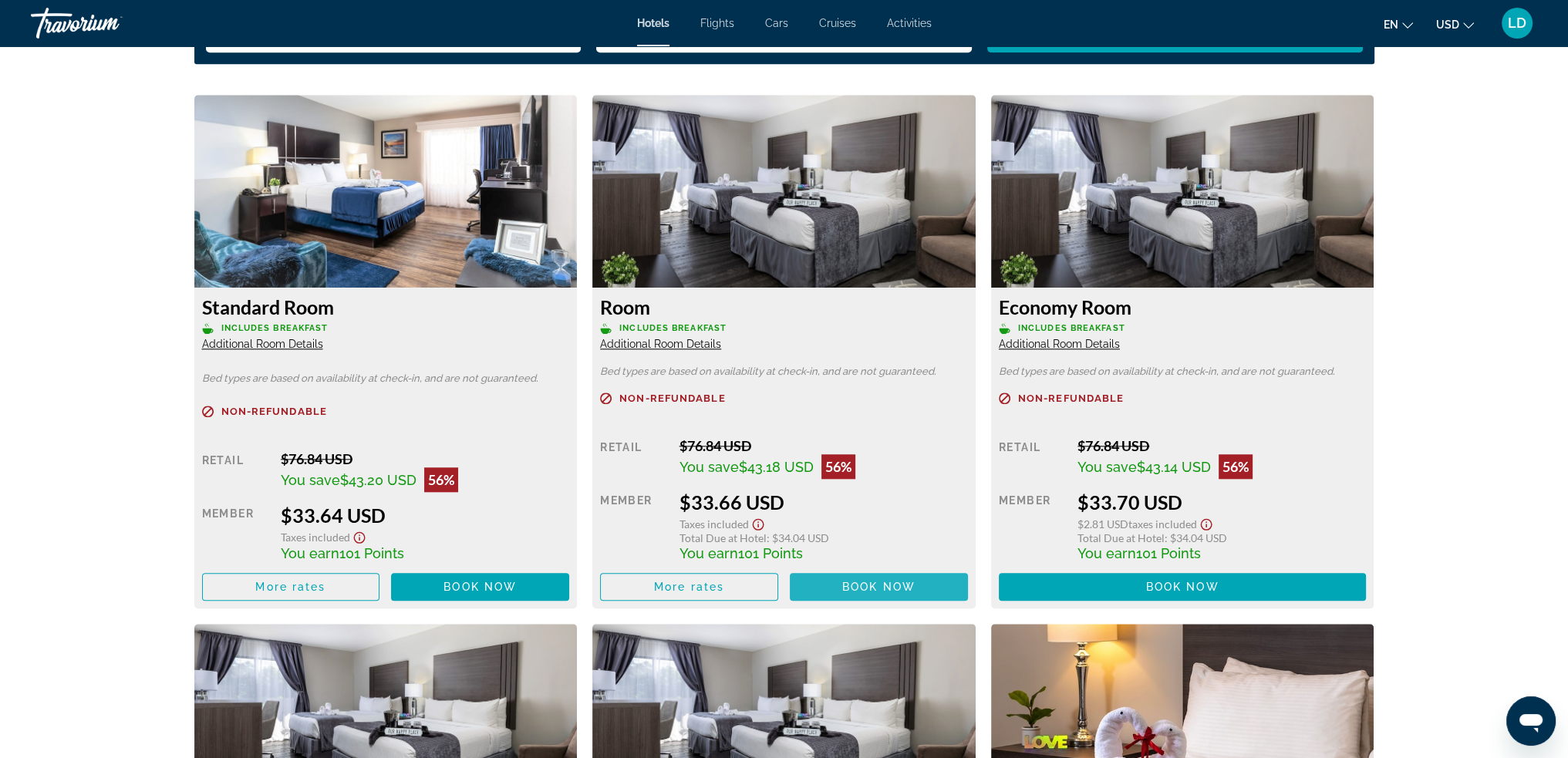
click at [870, 573] on span "Main content" at bounding box center [878, 587] width 178 height 37
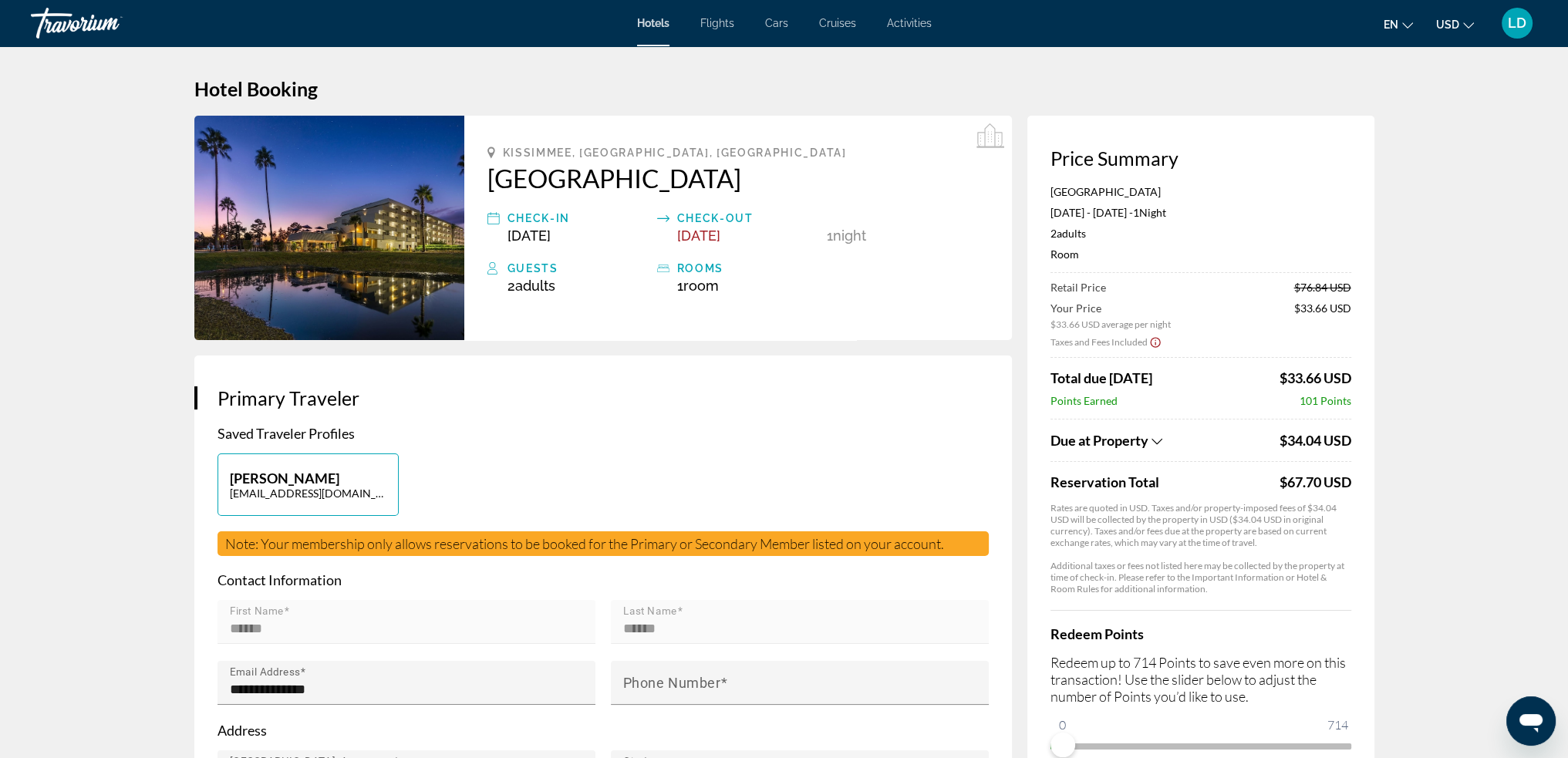
click at [1159, 440] on icon "Show Taxes and Fees breakdown" at bounding box center [1158, 442] width 11 height 13
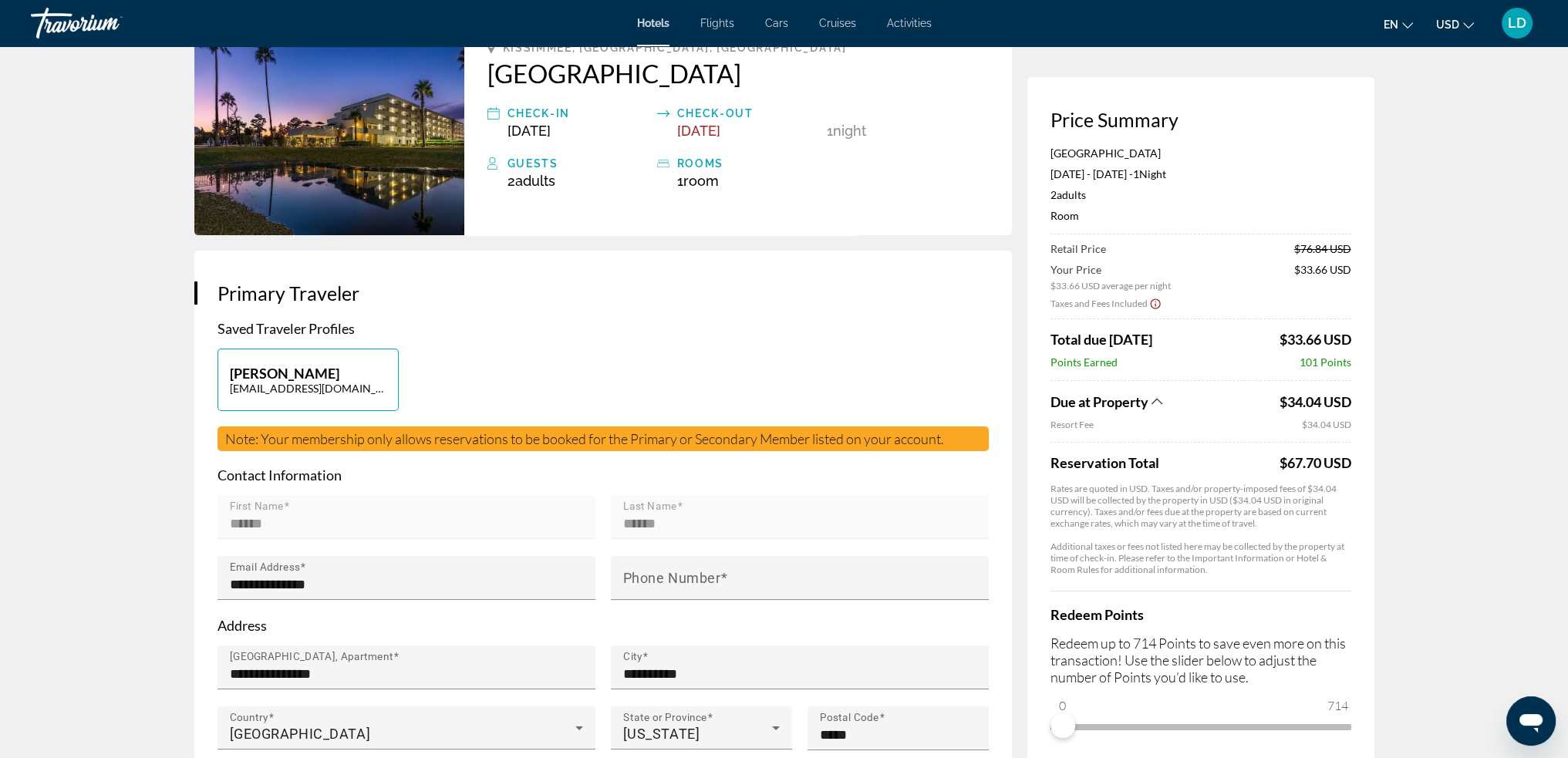
scroll to position [231, 0]
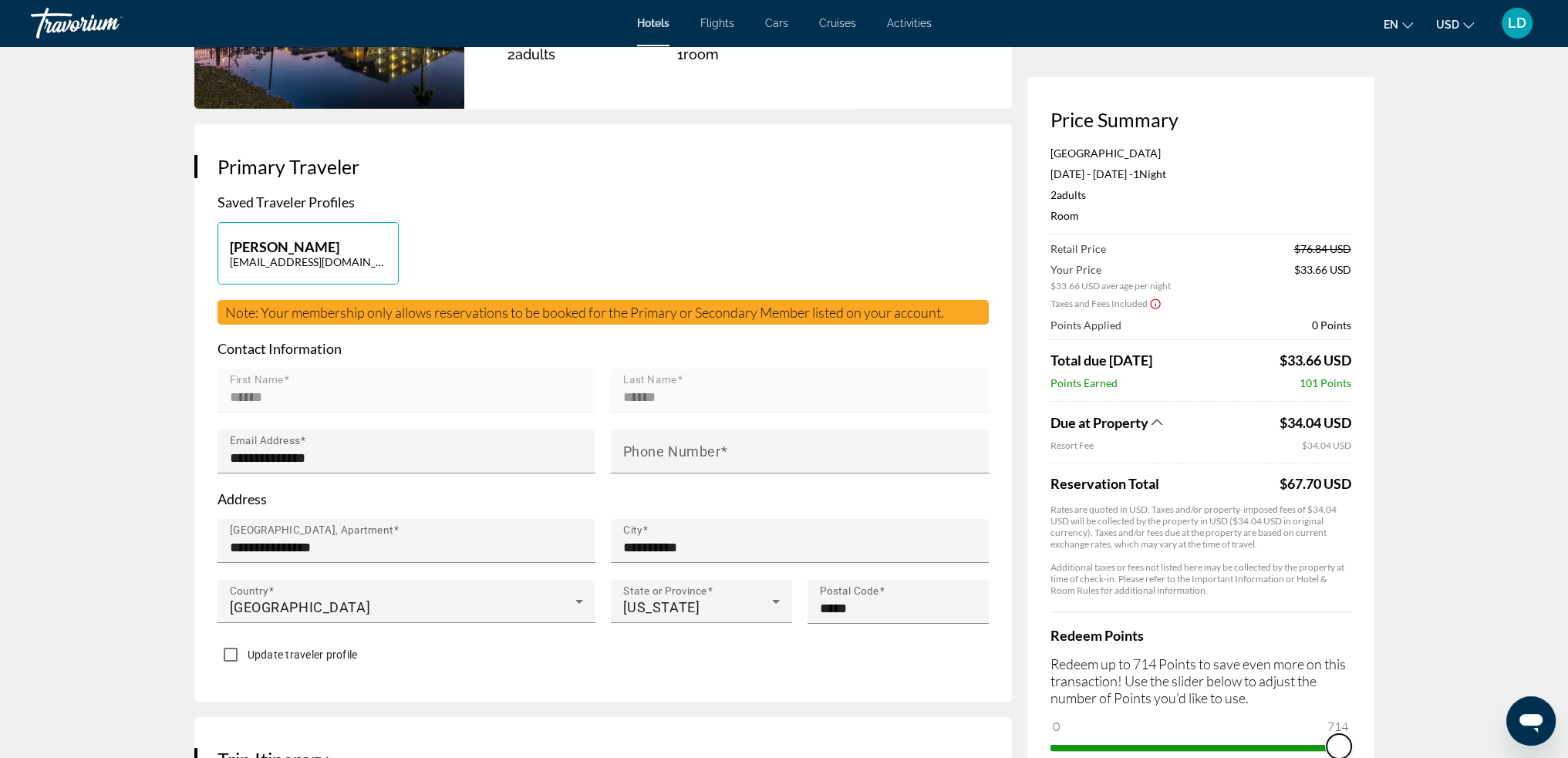
drag, startPoint x: 1100, startPoint y: 722, endPoint x: 1435, endPoint y: 708, distance: 335.3
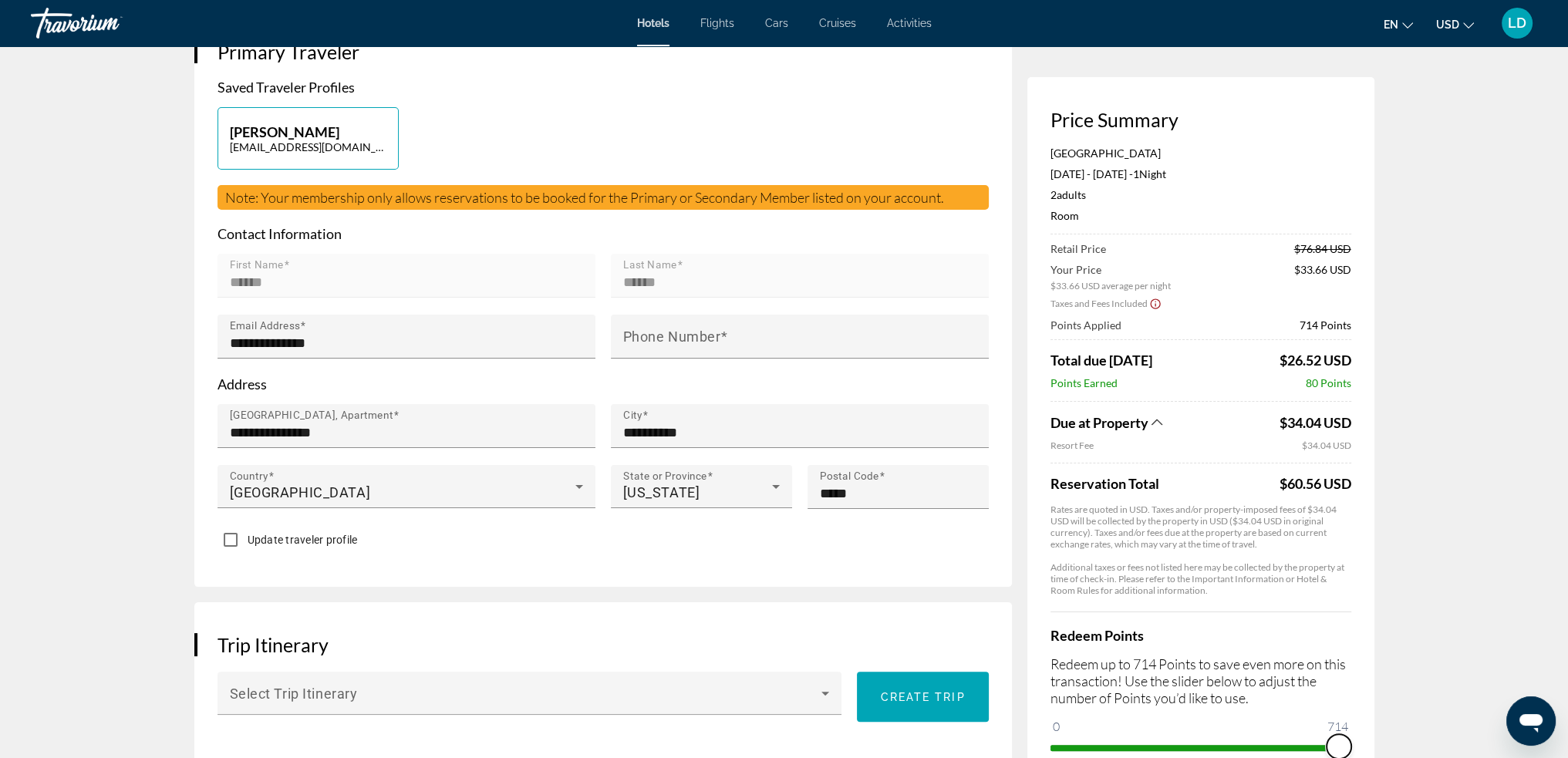
scroll to position [354, 0]
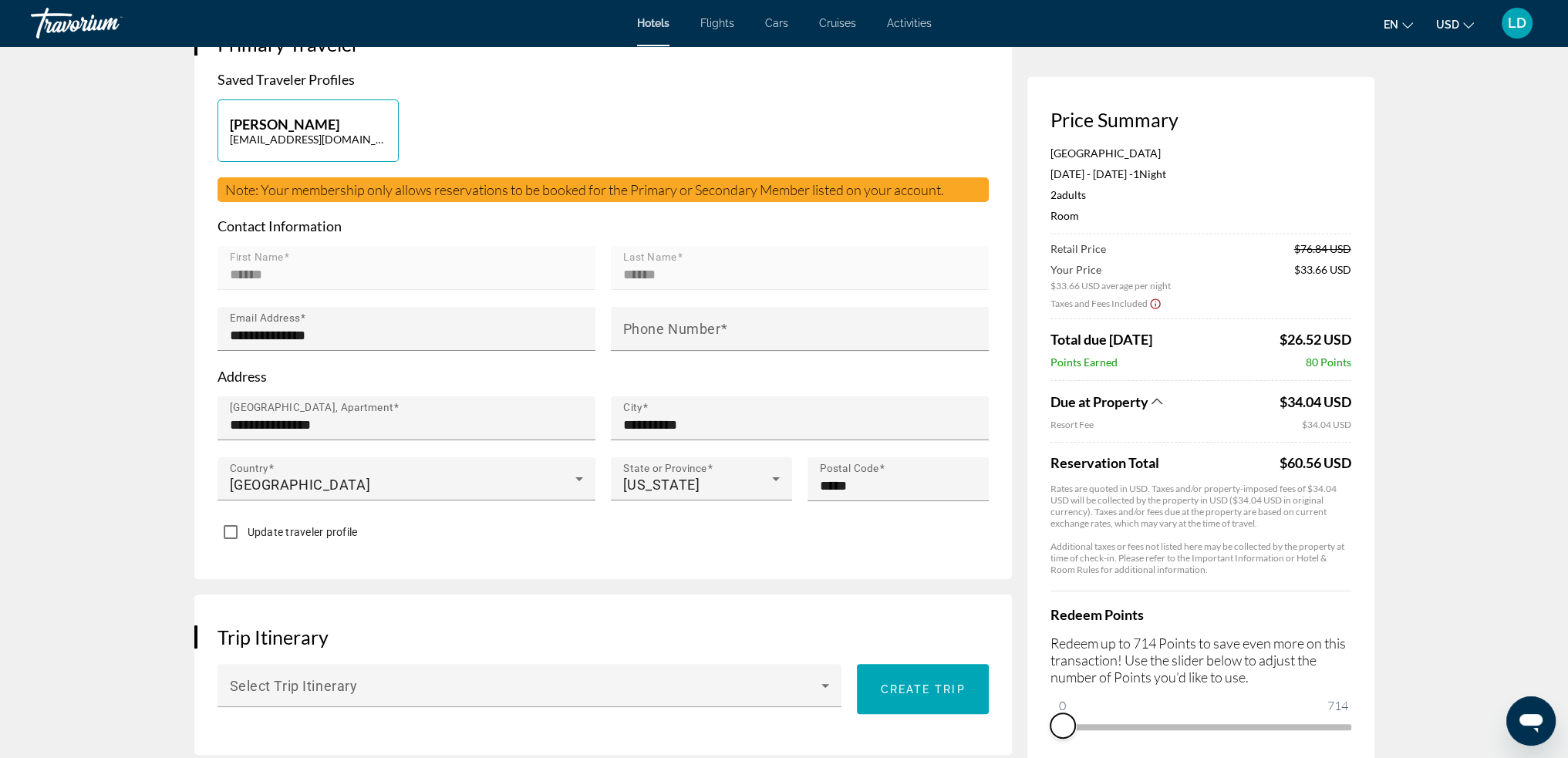
drag, startPoint x: 1336, startPoint y: 742, endPoint x: 960, endPoint y: 724, distance: 376.4
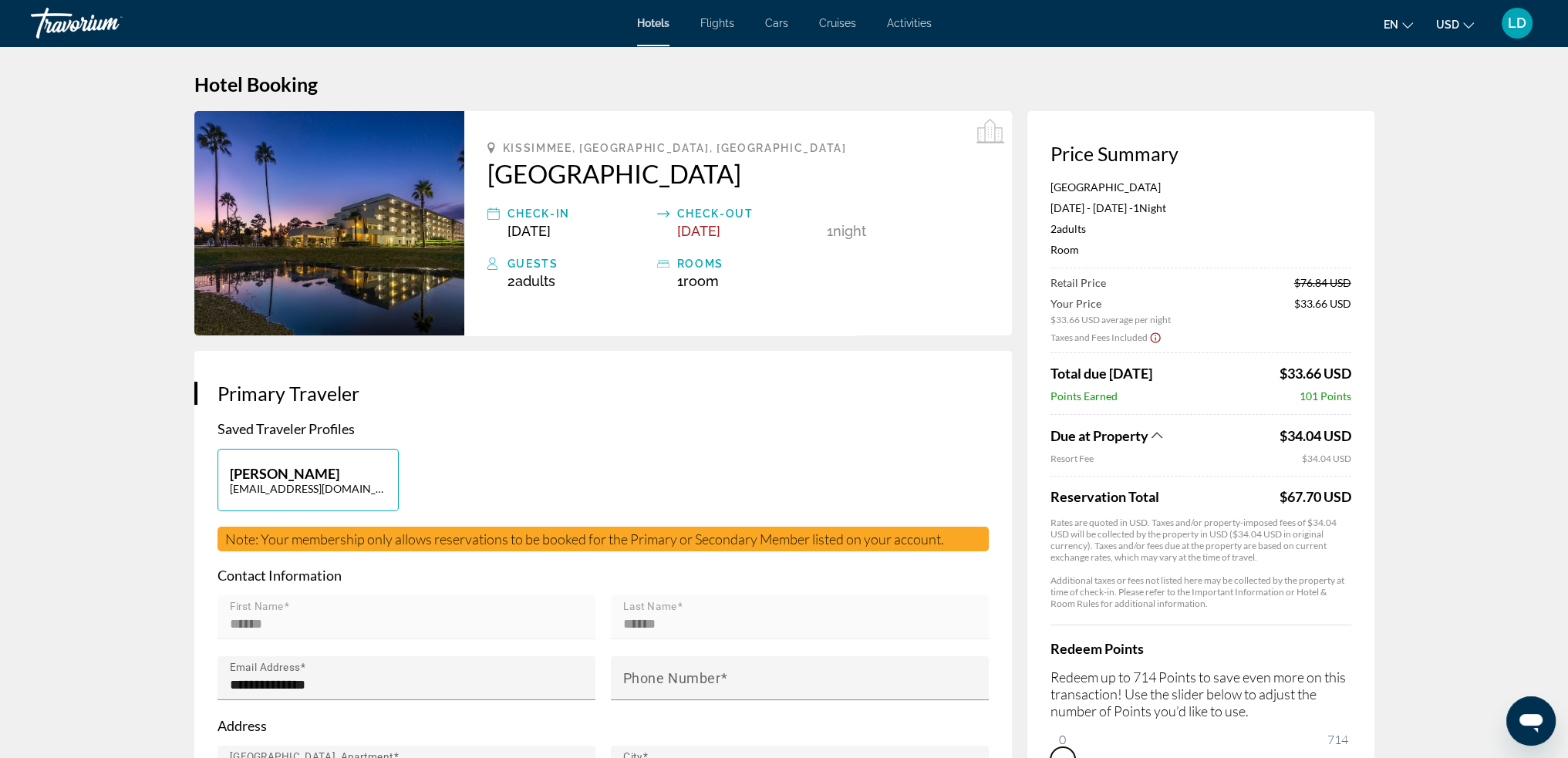
scroll to position [0, 0]
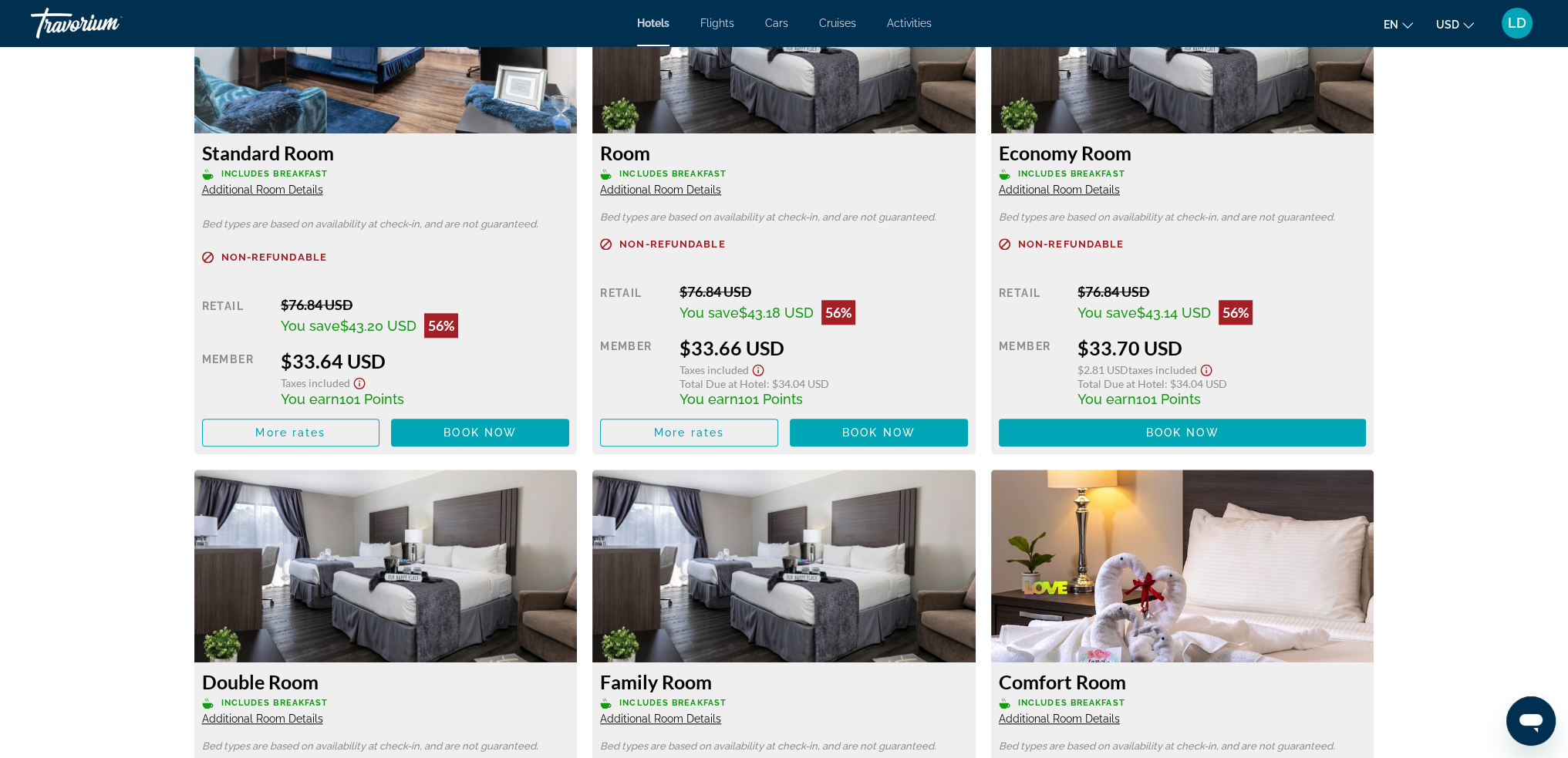
scroll to position [2005, 0]
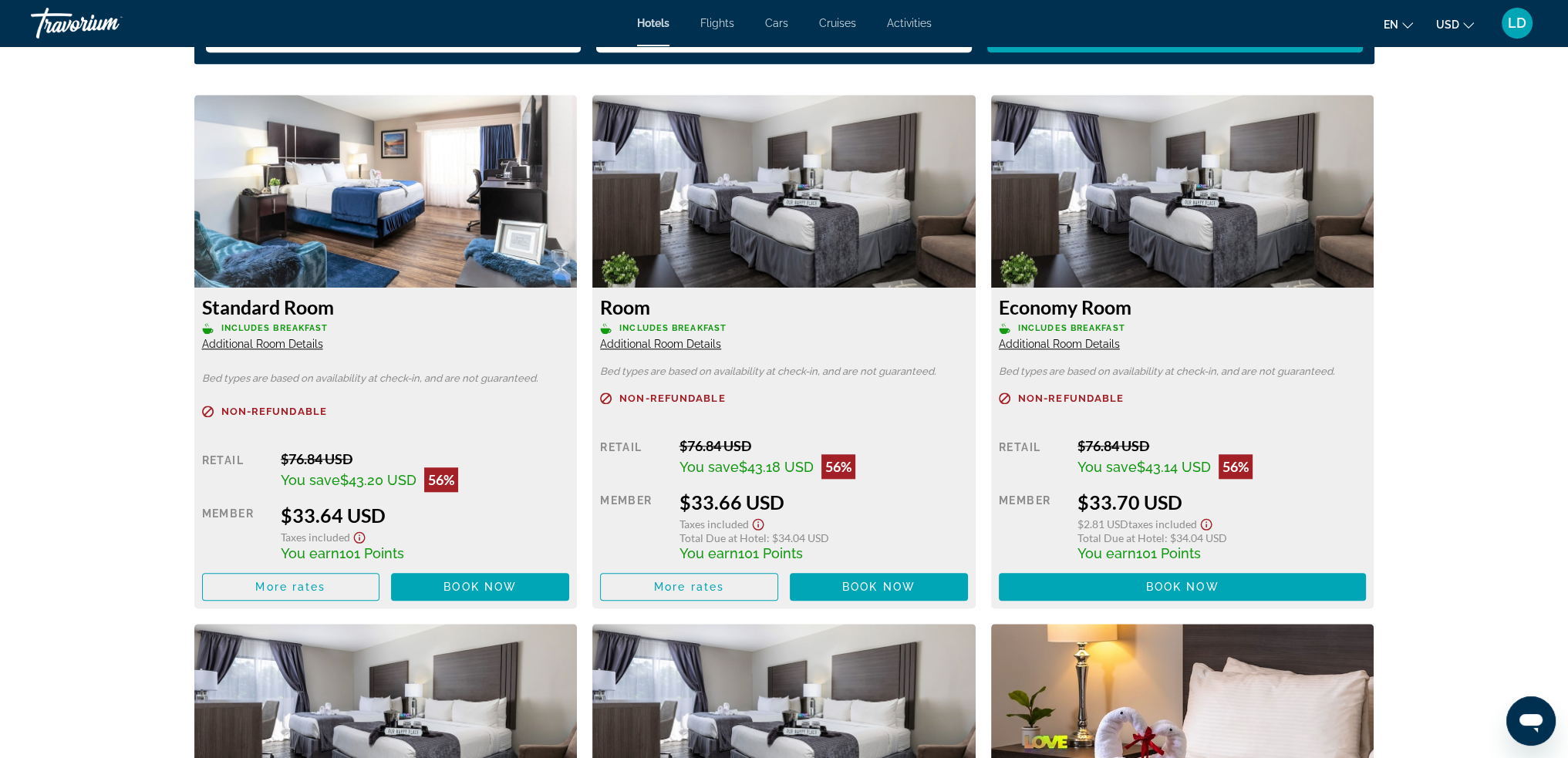
click at [755, 523] on icon "Show Taxes and Fees disclaimer" at bounding box center [758, 524] width 18 height 14
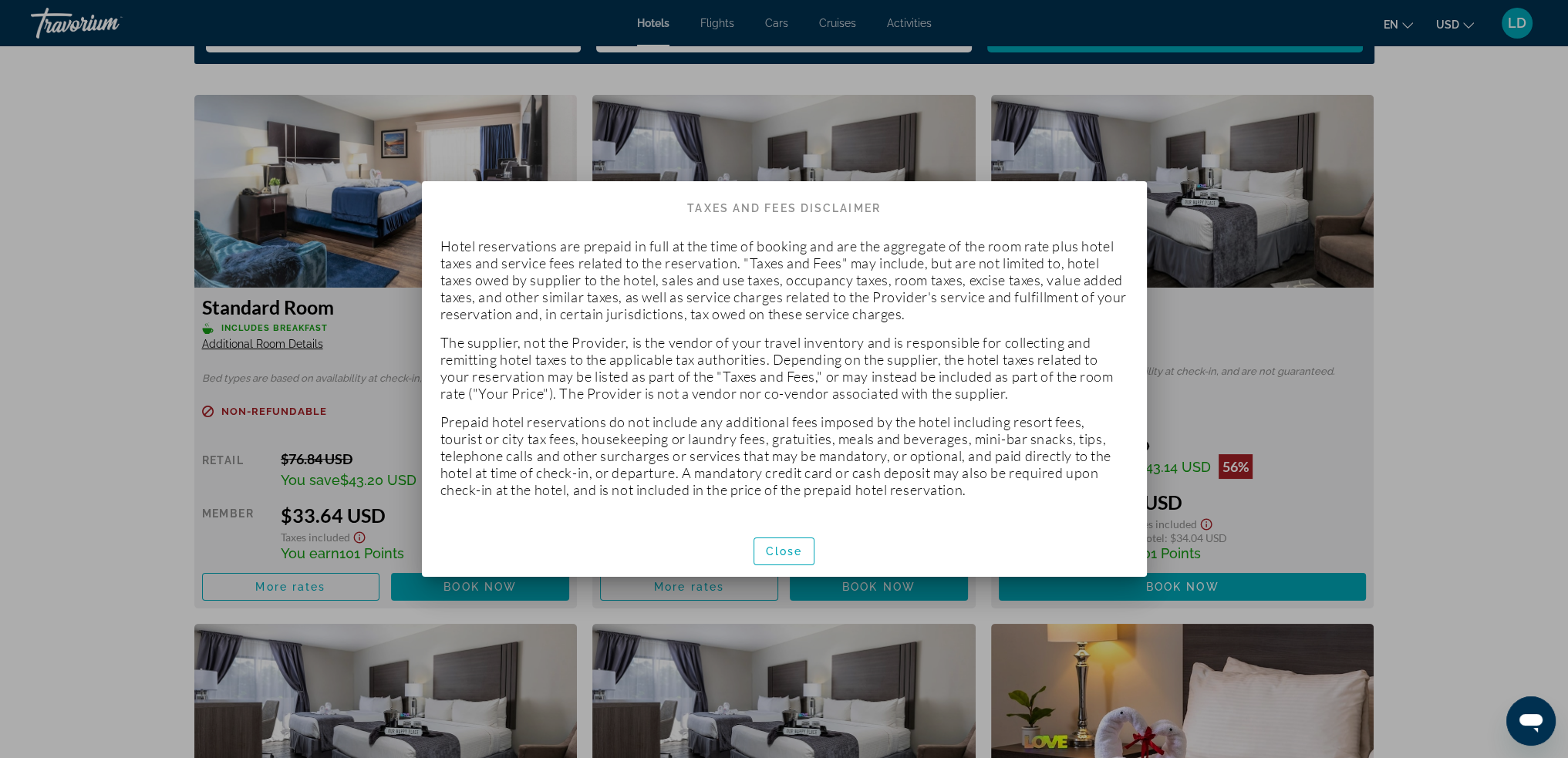
scroll to position [0, 0]
click at [779, 545] on span "Close" at bounding box center [784, 551] width 37 height 12
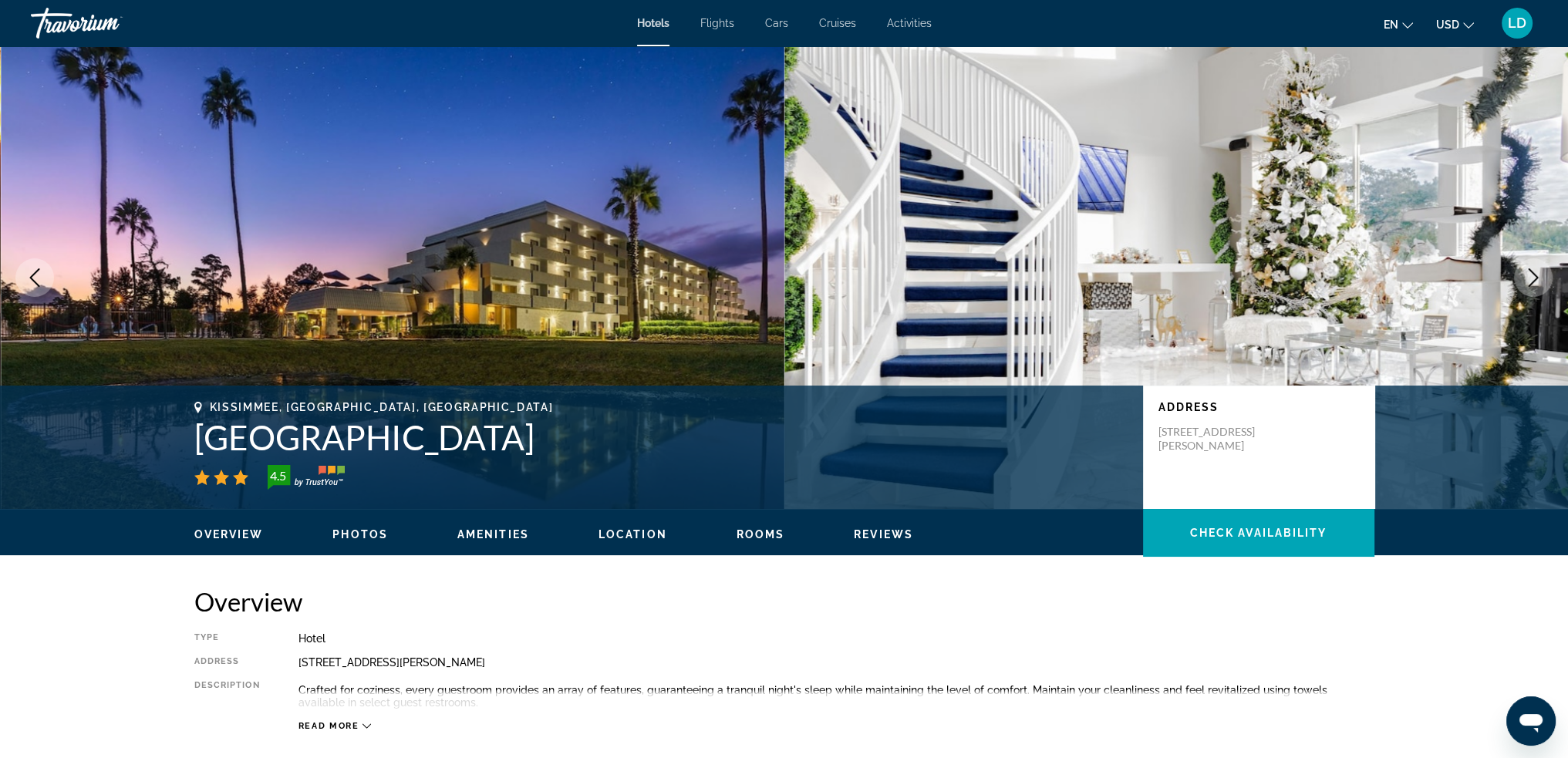
drag, startPoint x: 537, startPoint y: 446, endPoint x: 200, endPoint y: 432, distance: 337.3
click at [200, 432] on h1 "[GEOGRAPHIC_DATA]" at bounding box center [660, 436] width 933 height 40
copy h1 "[GEOGRAPHIC_DATA]"
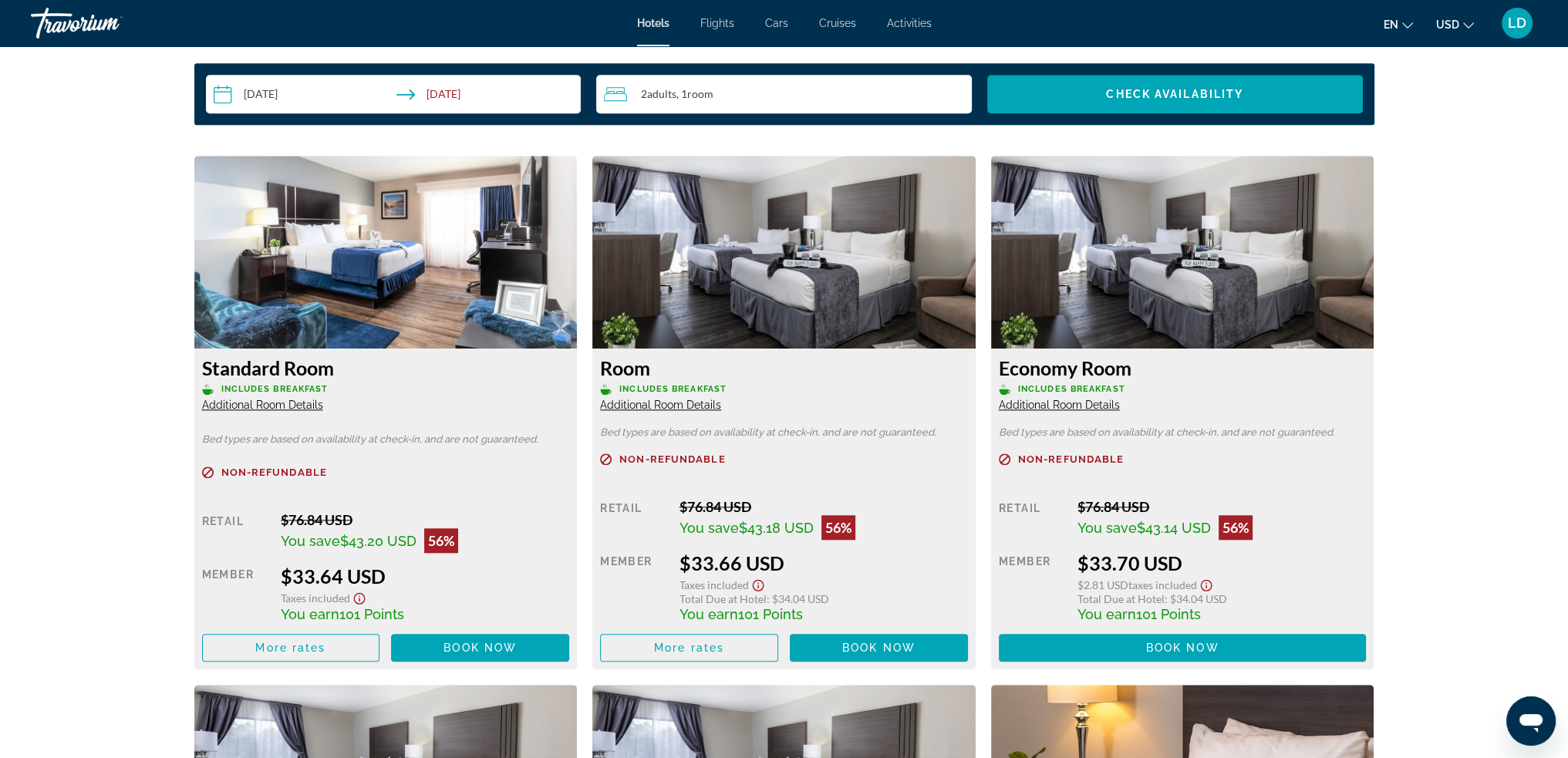
scroll to position [1928, 0]
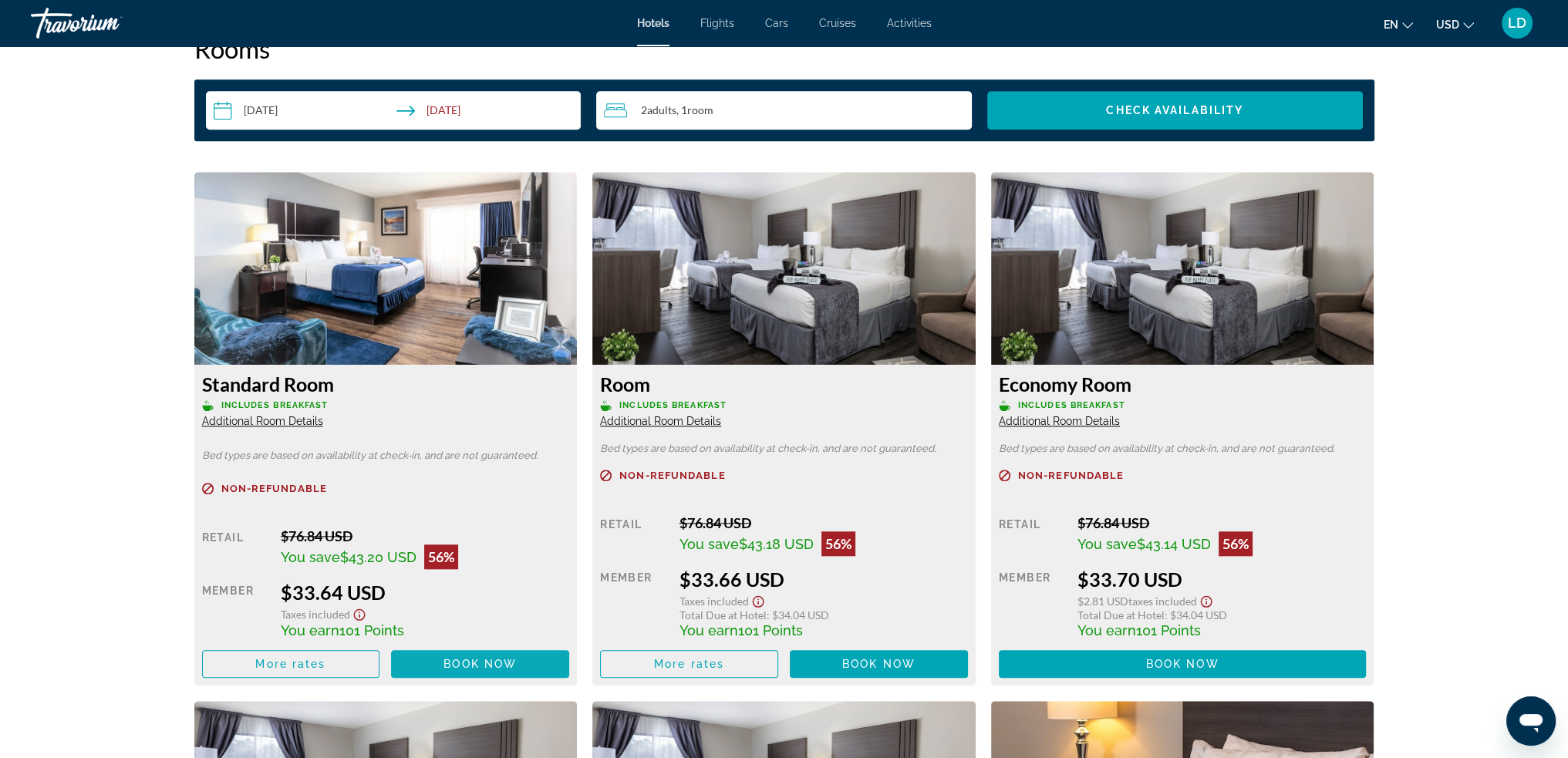
click at [513, 657] on span "Main content" at bounding box center [480, 664] width 178 height 37
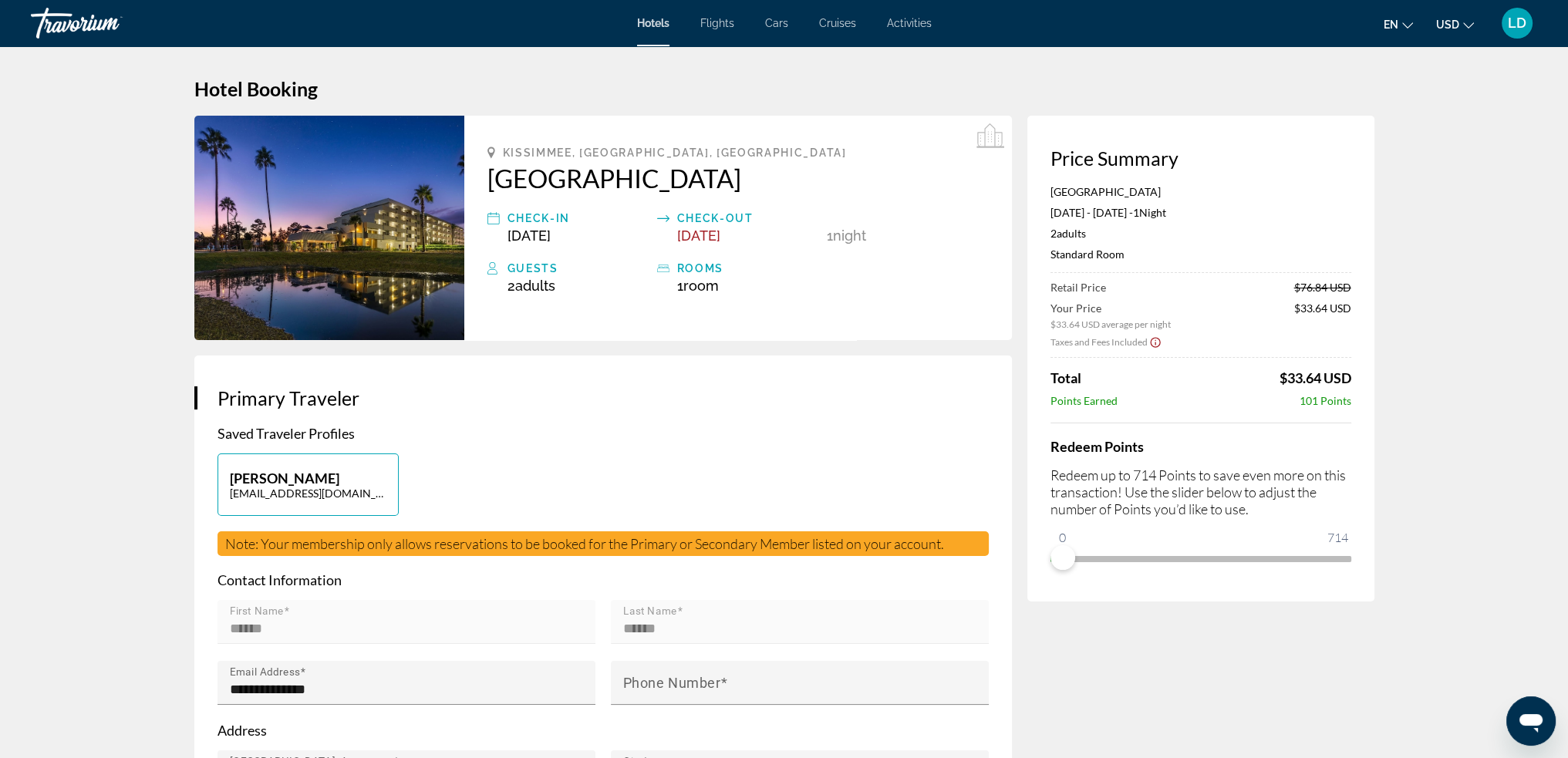
click at [1150, 341] on icon "Show Taxes and Fees disclaimer" at bounding box center [1155, 342] width 12 height 14
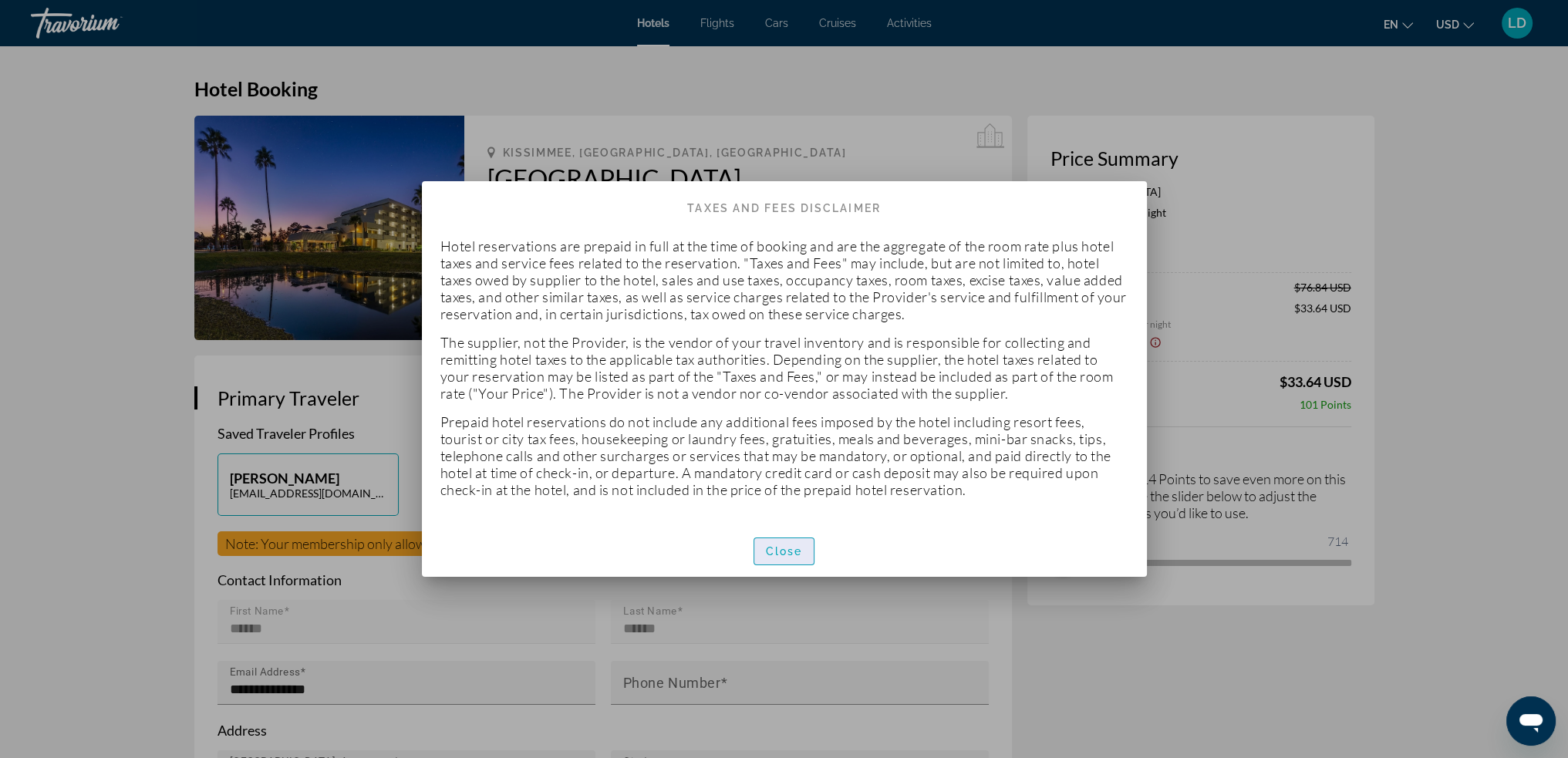
click at [784, 552] on span "Close" at bounding box center [784, 551] width 37 height 12
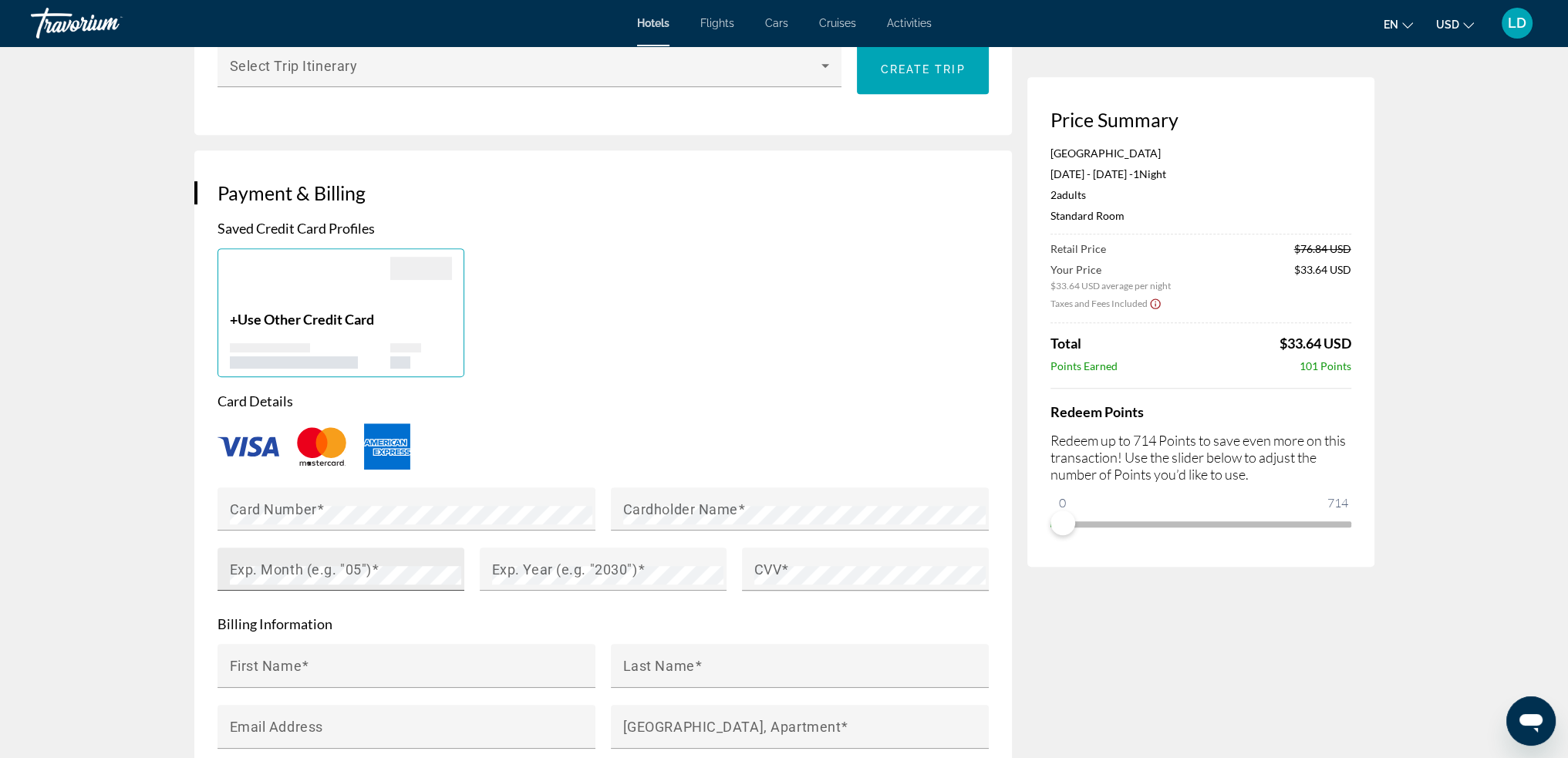
scroll to position [1003, 0]
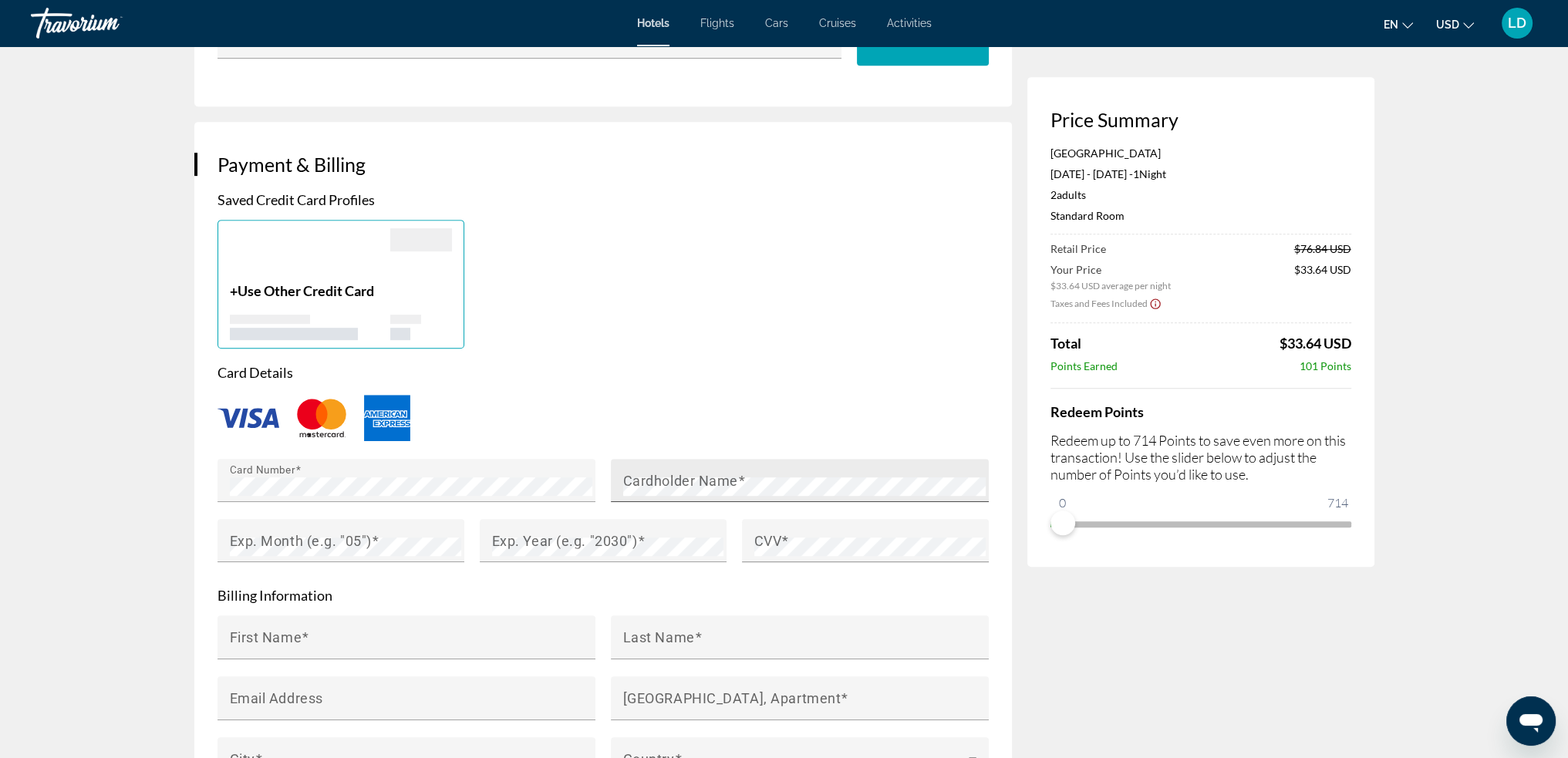
click at [715, 484] on mat-label "Cardholder Name" at bounding box center [680, 481] width 115 height 17
click at [785, 542] on span "Main content" at bounding box center [785, 541] width 7 height 17
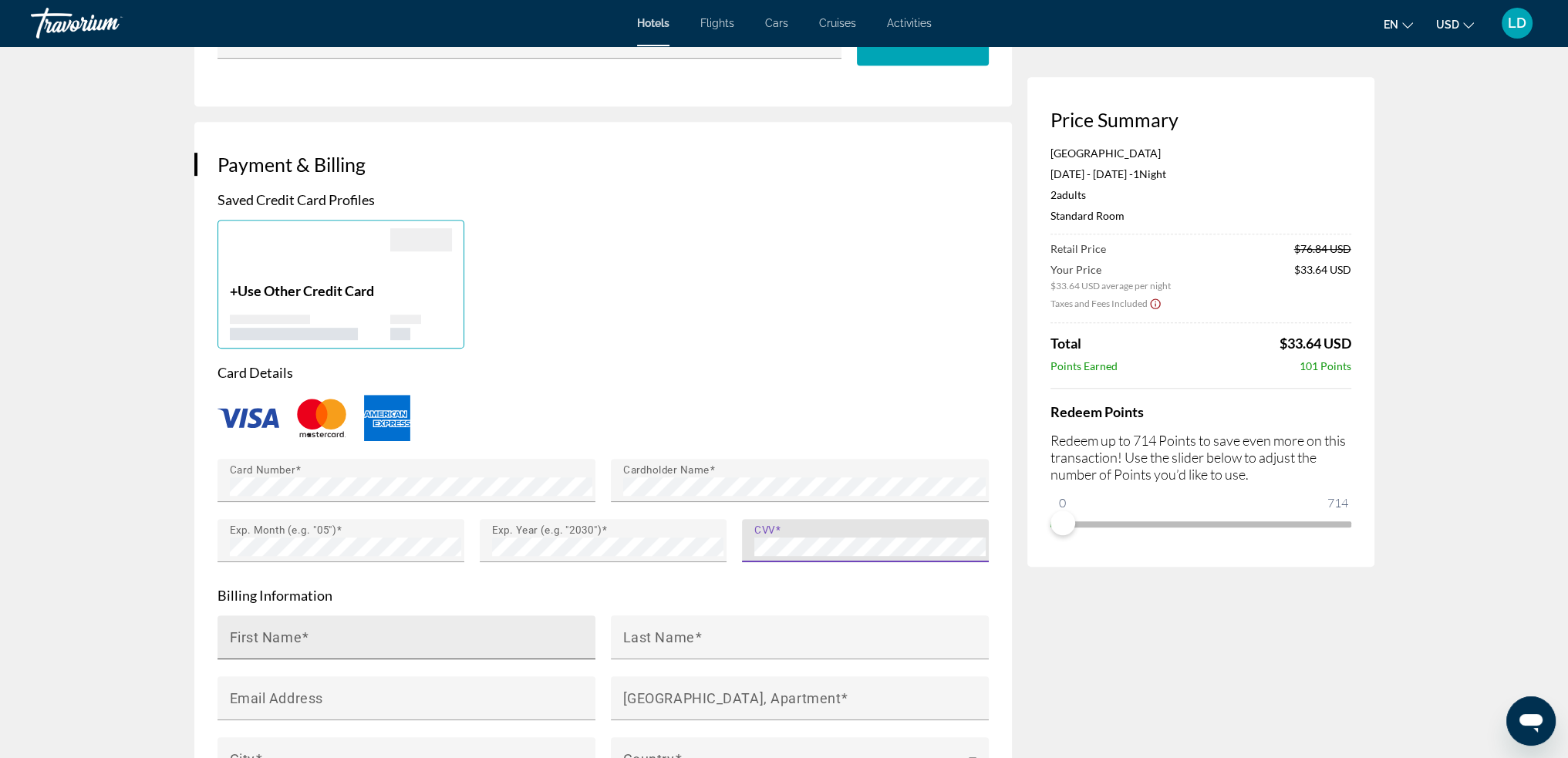
click at [374, 636] on input "First Name" at bounding box center [411, 644] width 362 height 18
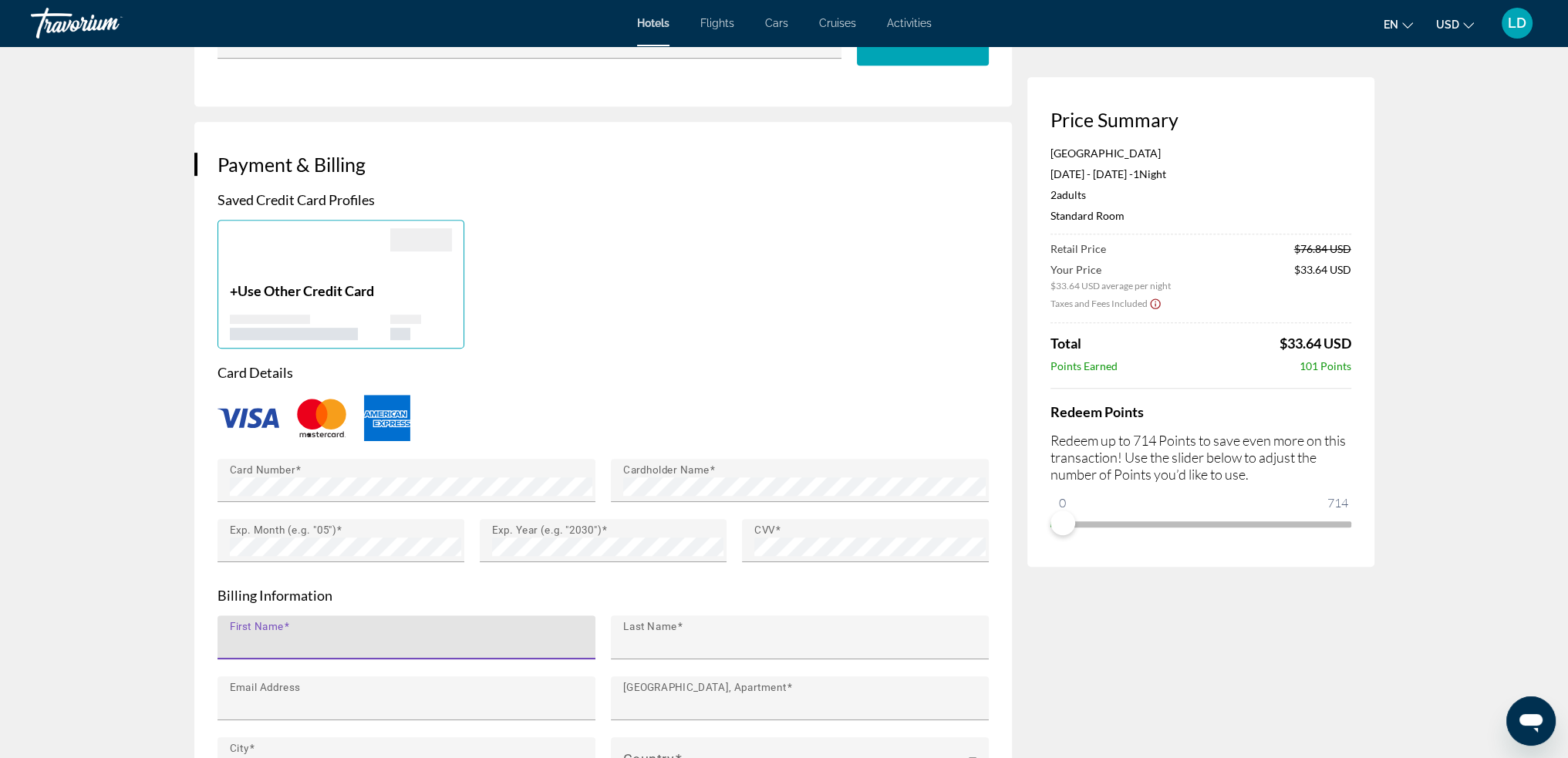
type input "******"
type input "**********"
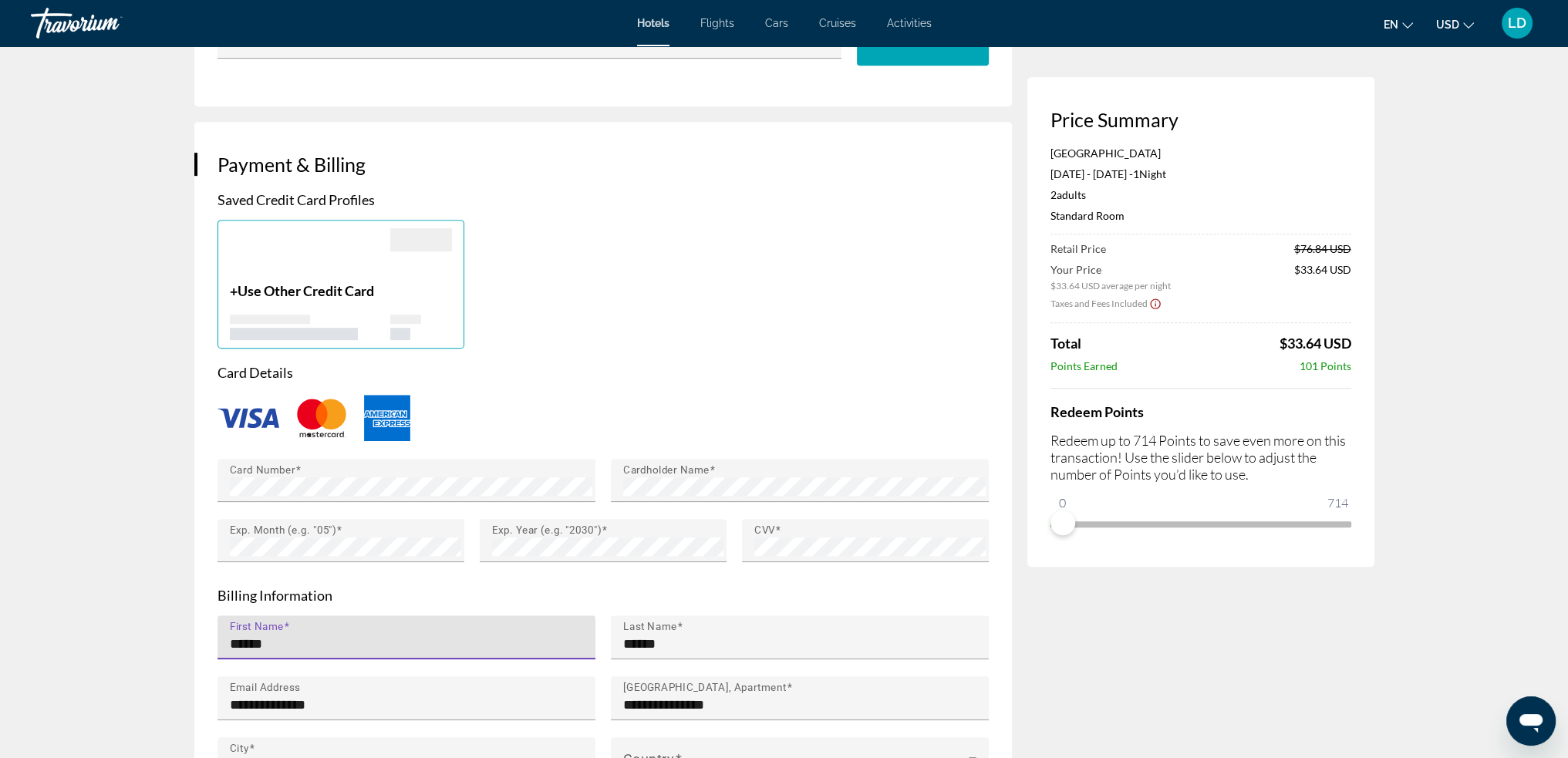
type input "**"
type input "*****"
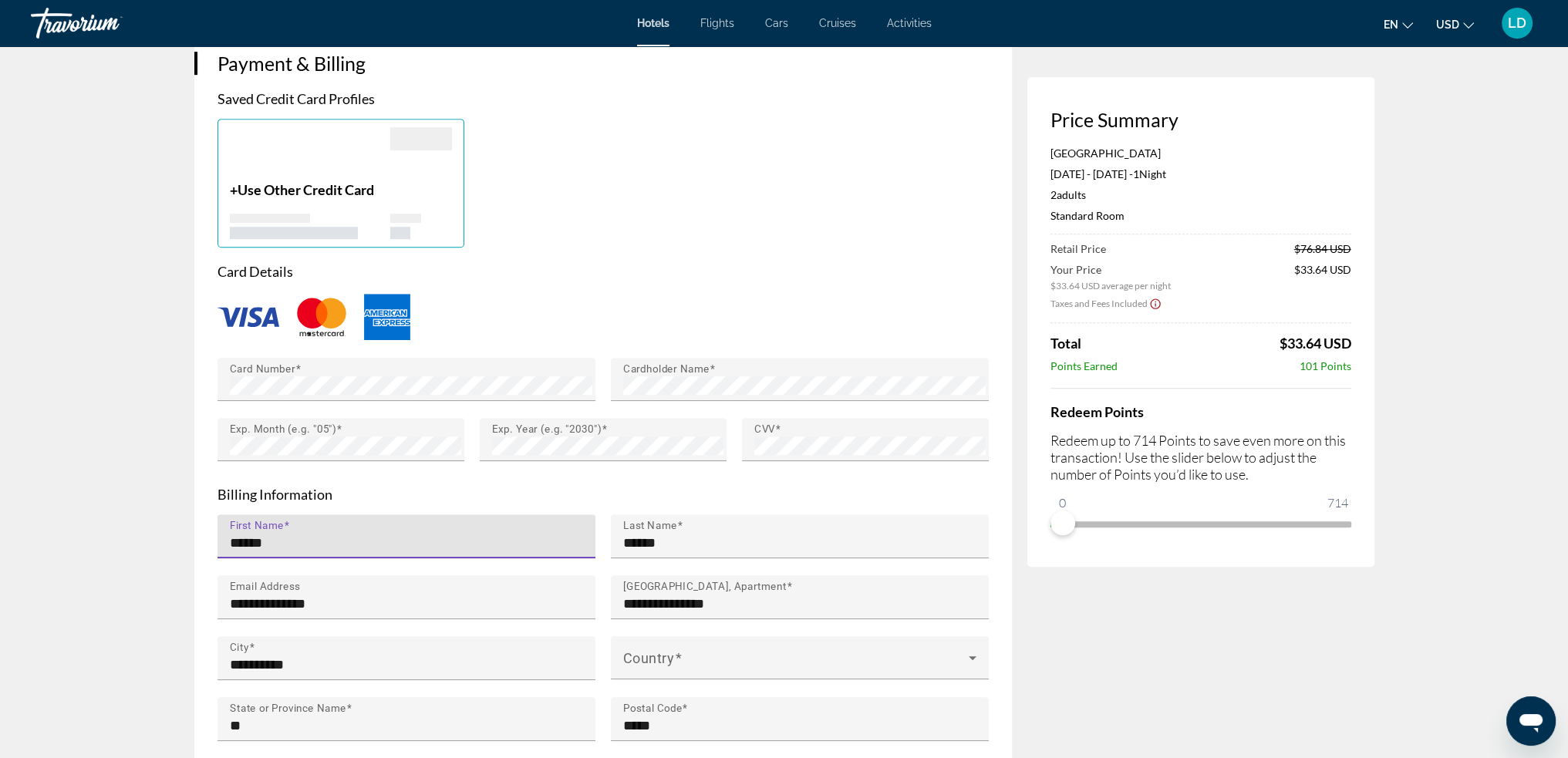
scroll to position [1156, 0]
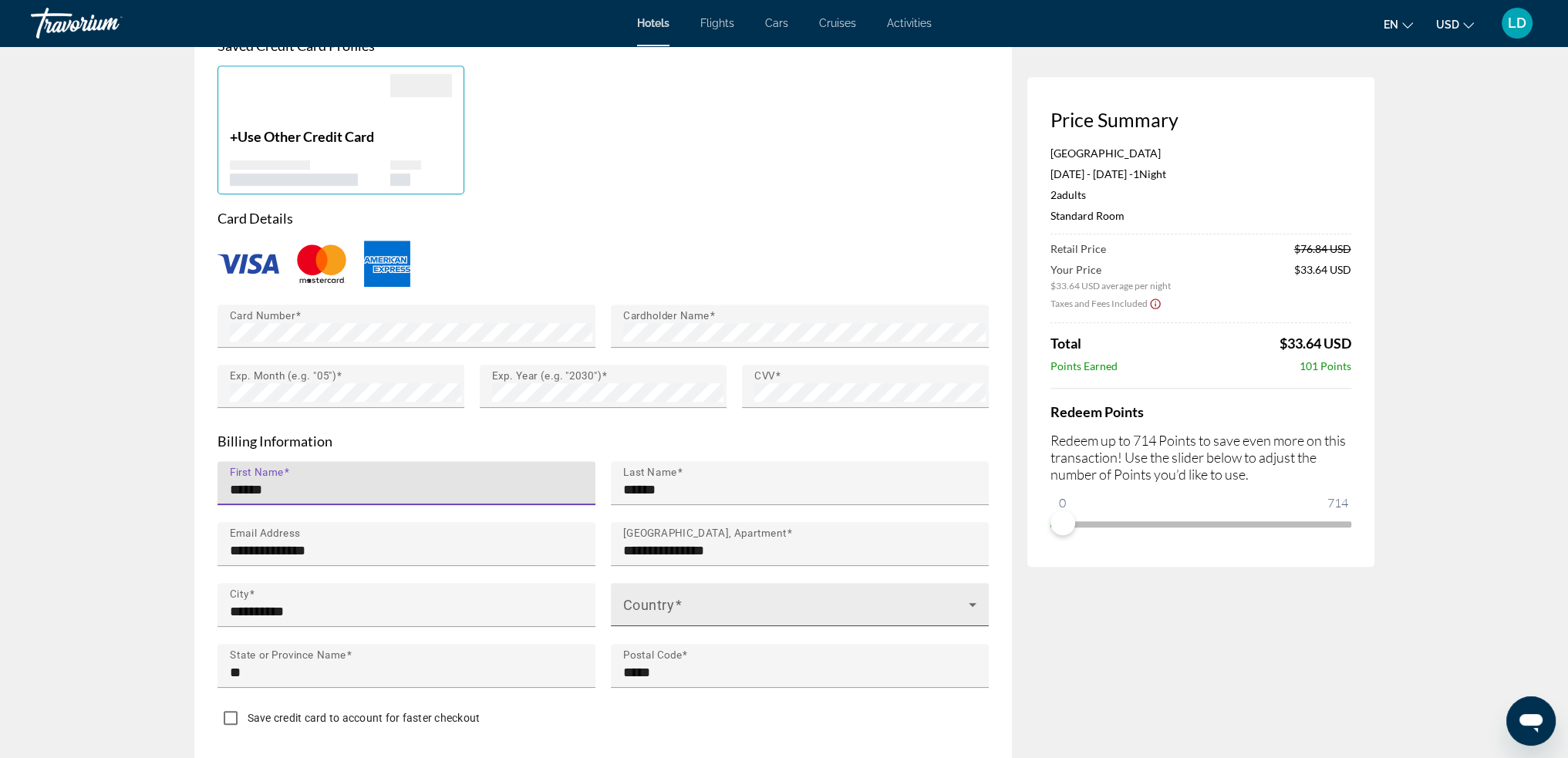
click at [854, 605] on span "Main content" at bounding box center [796, 611] width 346 height 18
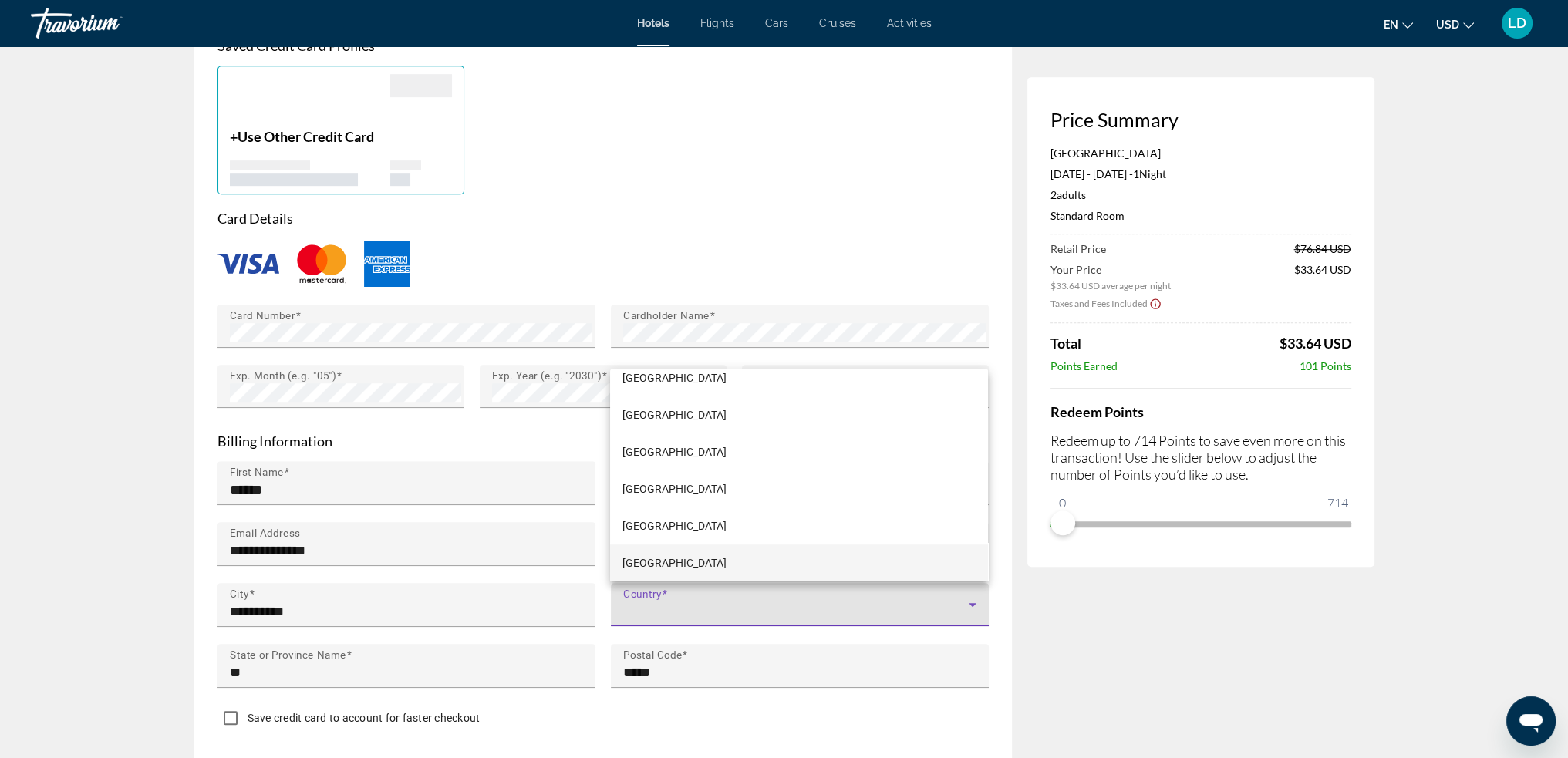
scroll to position [8677, 0]
click at [988, 570] on div at bounding box center [784, 379] width 1568 height 758
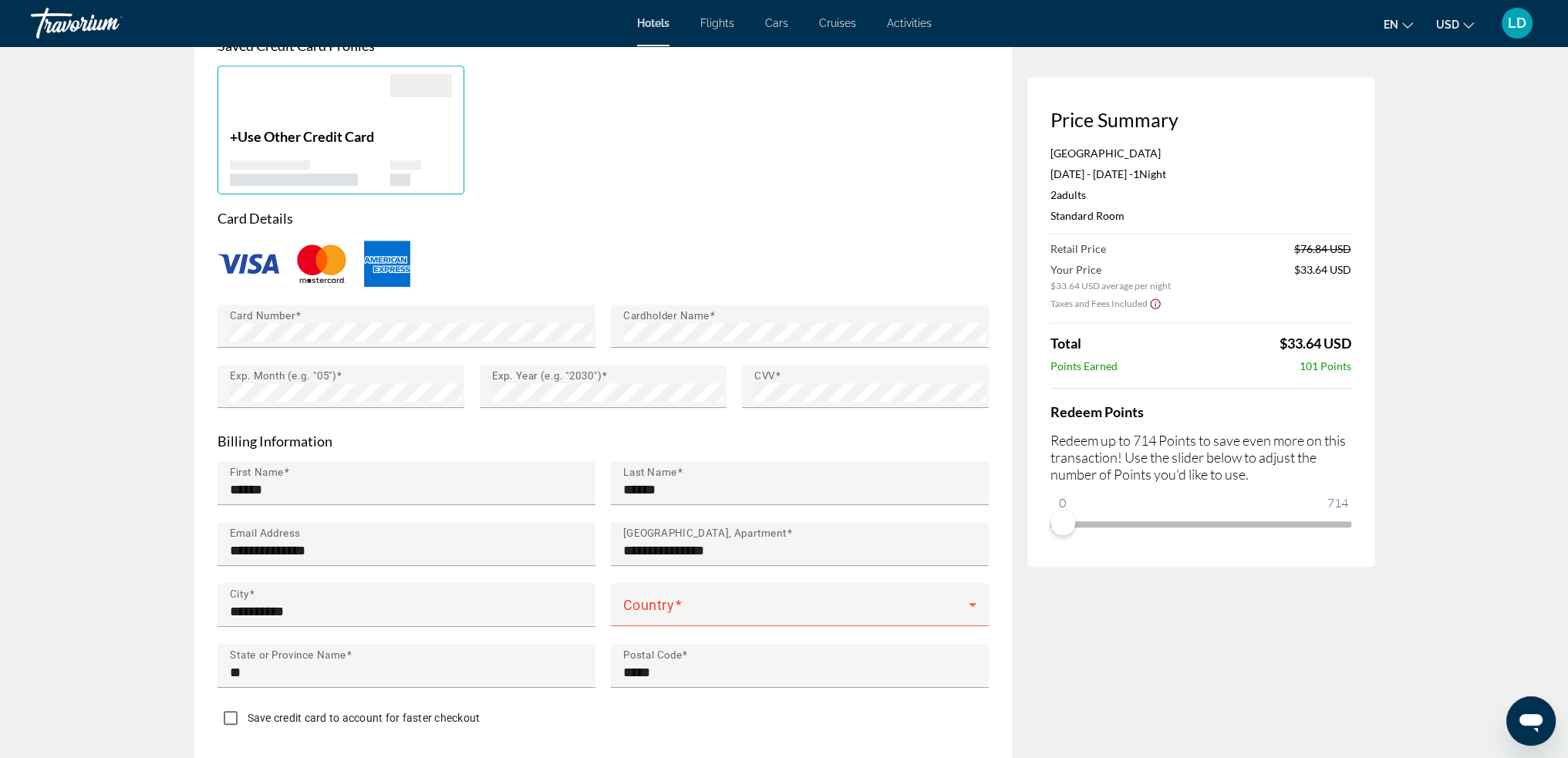
click at [987, 570] on div "Main content" at bounding box center [800, 574] width 378 height 17
click at [959, 580] on div "Main content" at bounding box center [800, 574] width 378 height 17
click at [968, 595] on icon "Main content" at bounding box center [973, 605] width 18 height 18
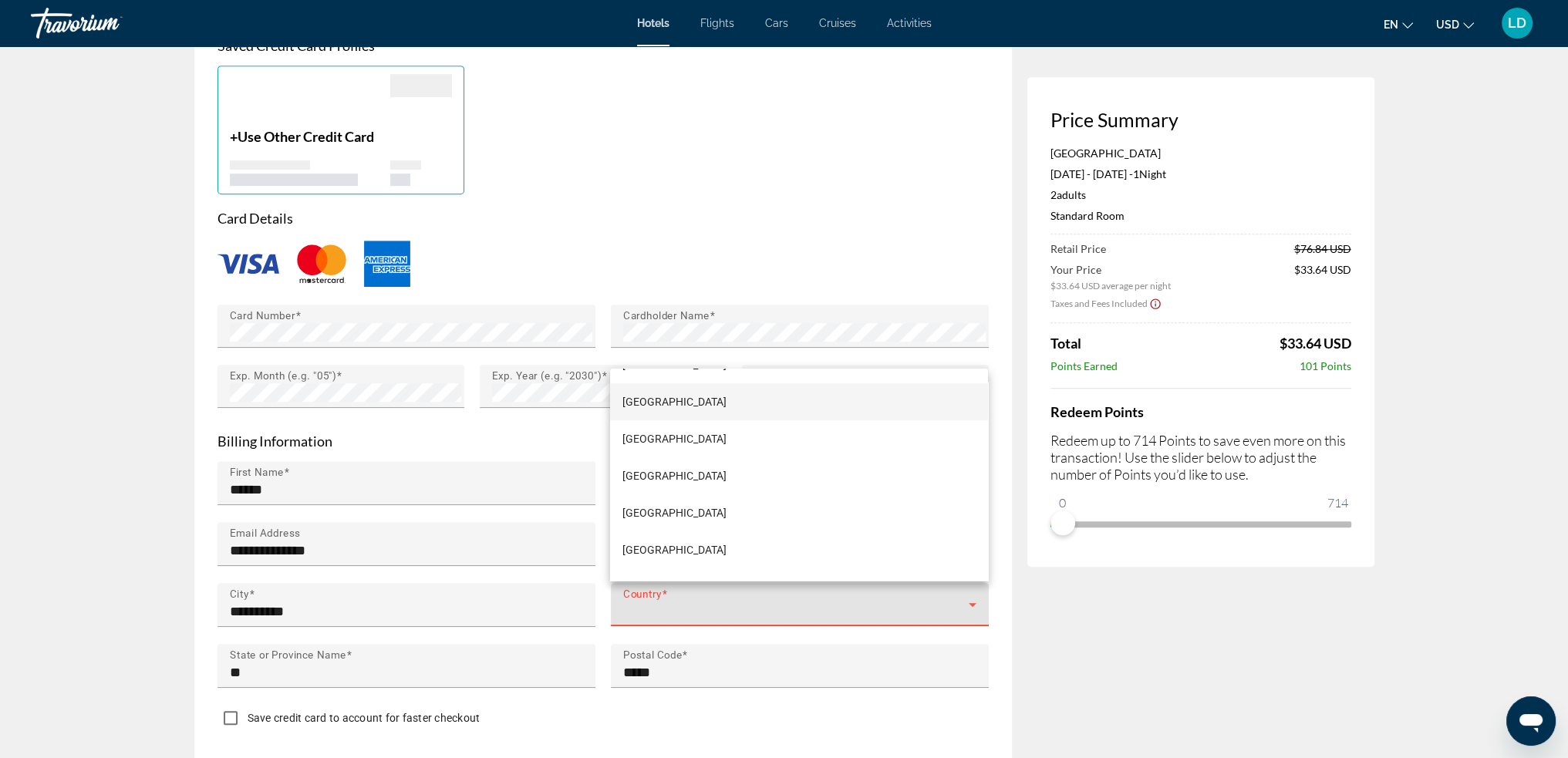
scroll to position [8825, 0]
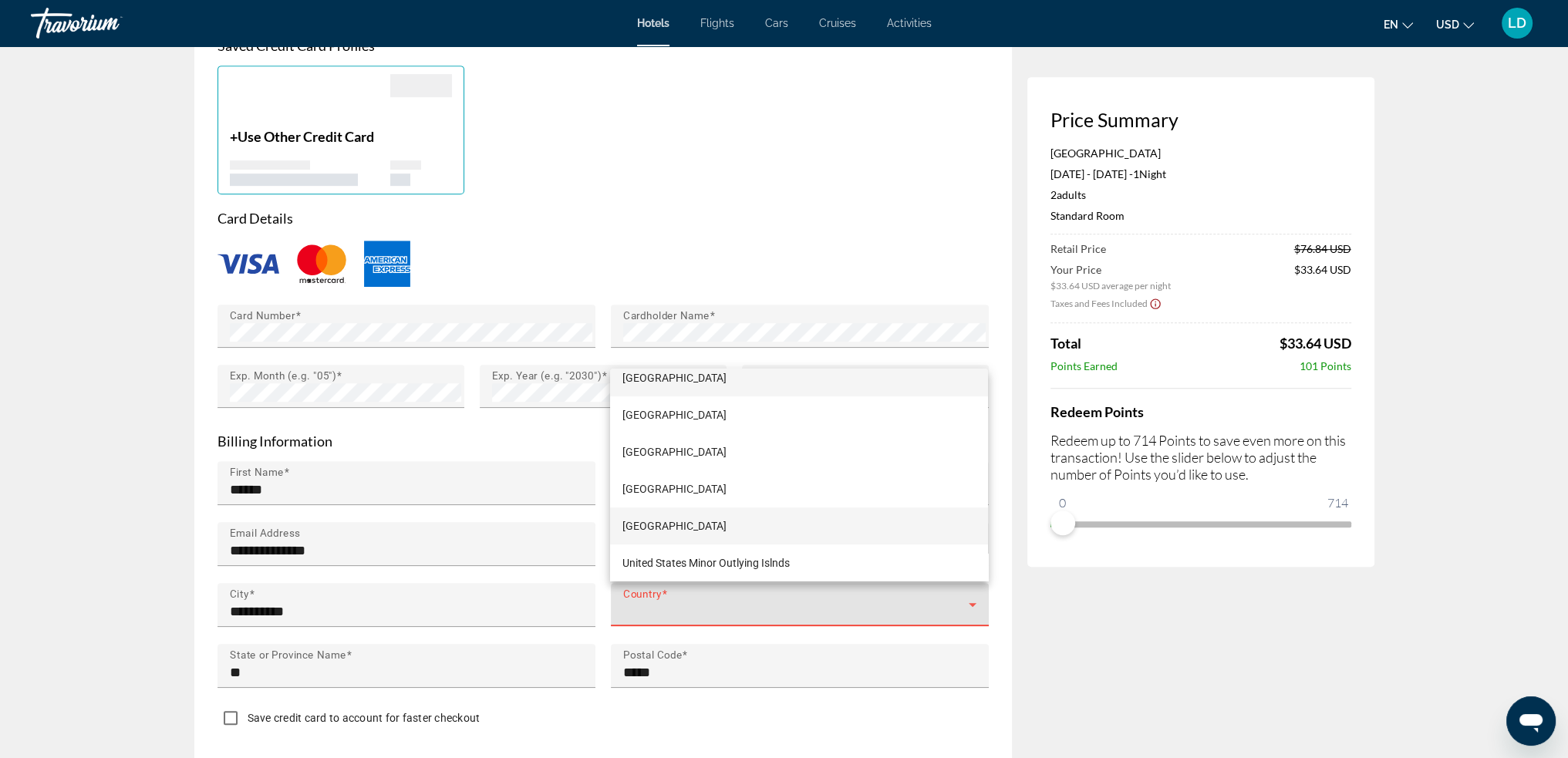
click at [793, 528] on mat-option "[GEOGRAPHIC_DATA]" at bounding box center [799, 526] width 378 height 37
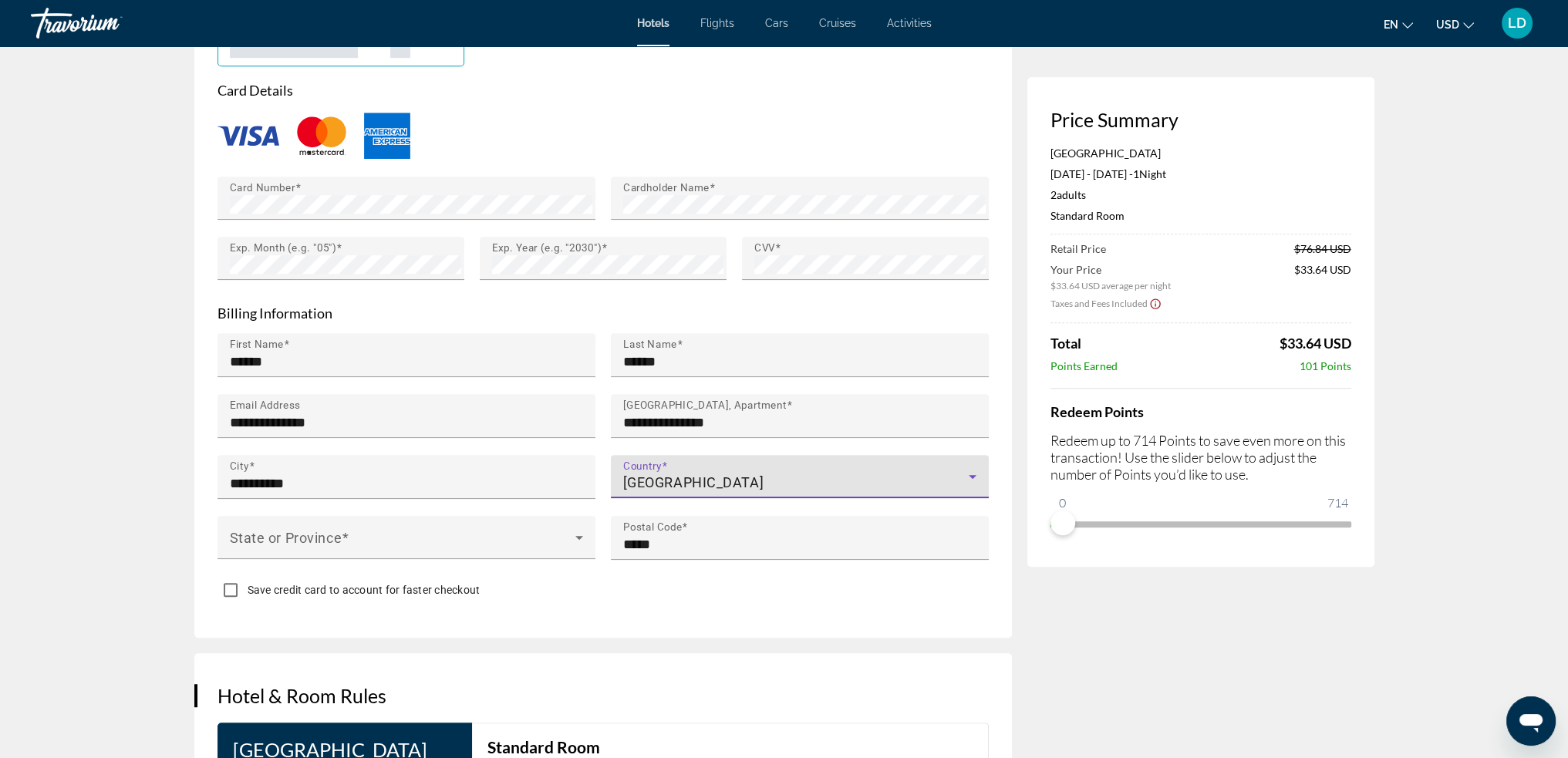
scroll to position [1311, 0]
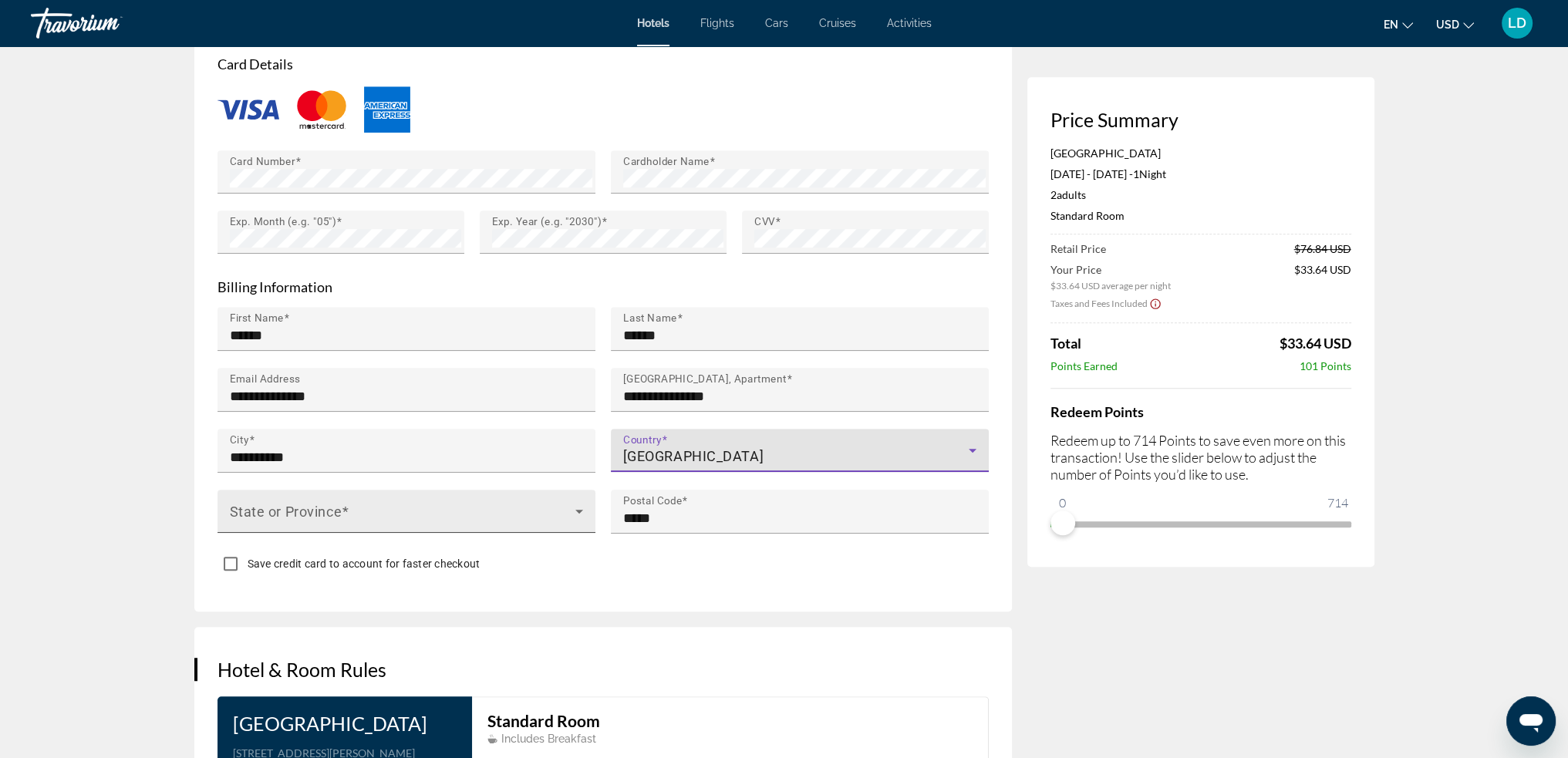
click at [559, 514] on span "Main content" at bounding box center [403, 518] width 346 height 18
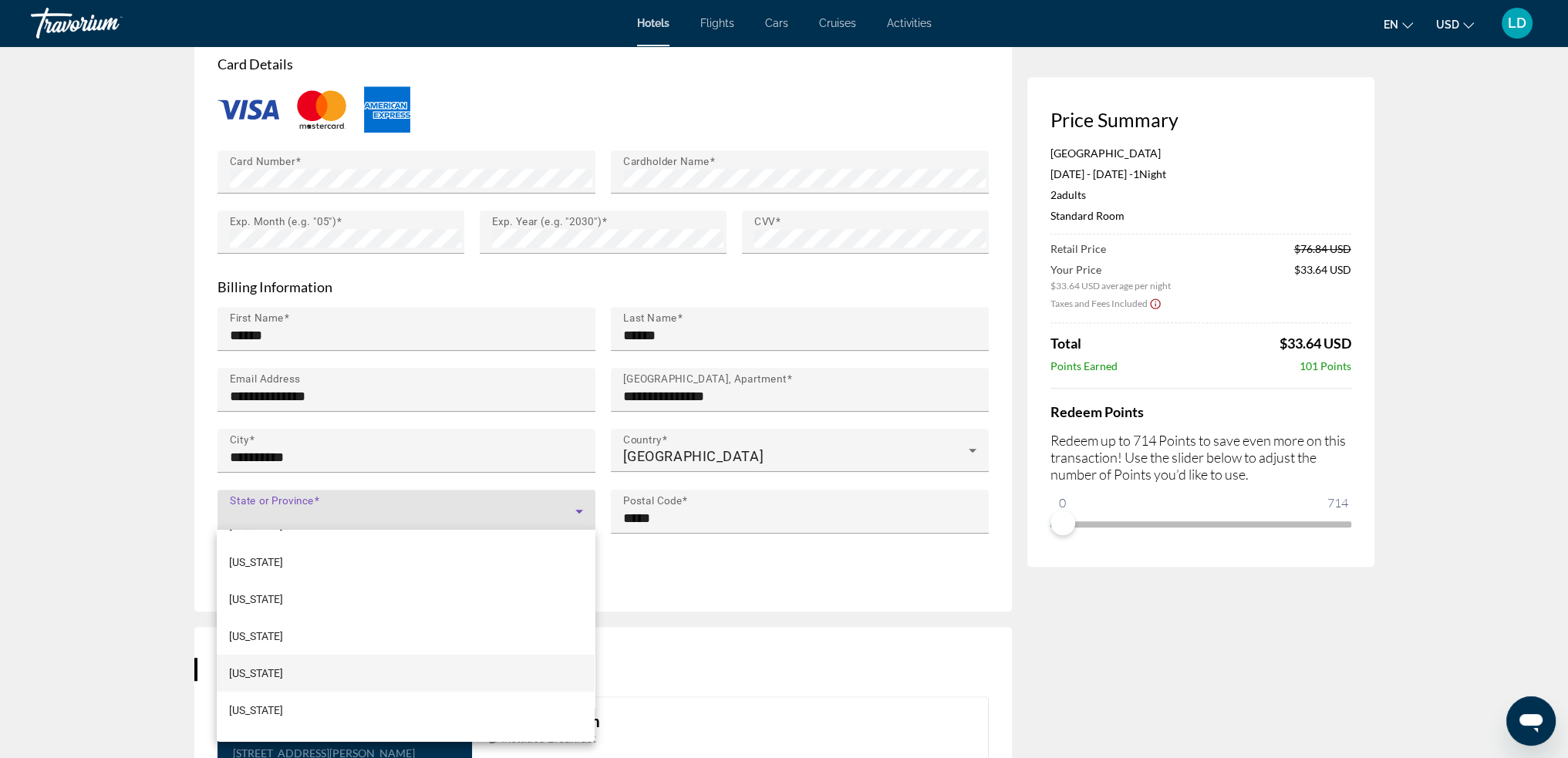
scroll to position [240, 0]
click at [410, 635] on mat-option "[US_STATE]" at bounding box center [405, 647] width 378 height 37
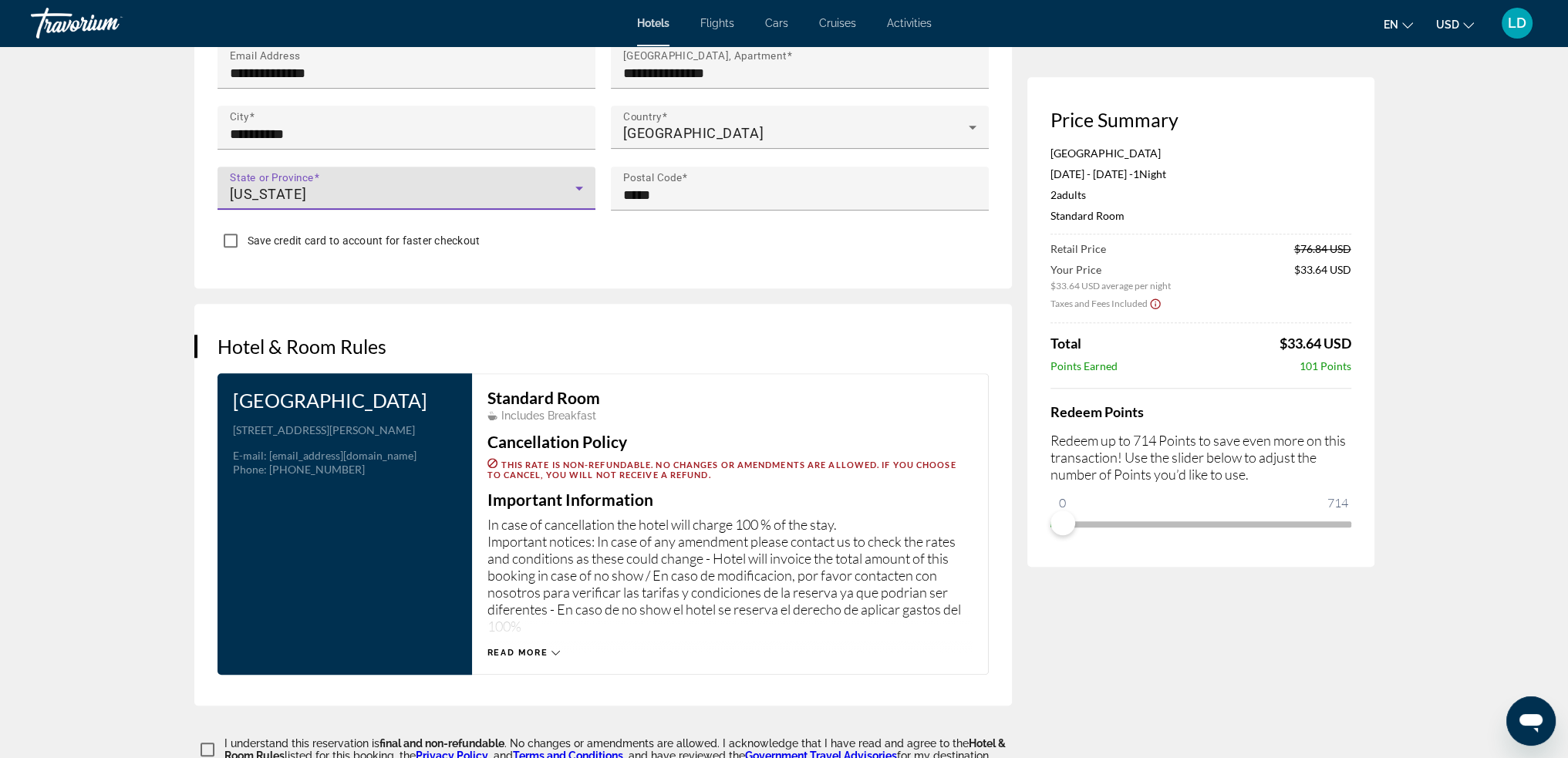
scroll to position [1774, 0]
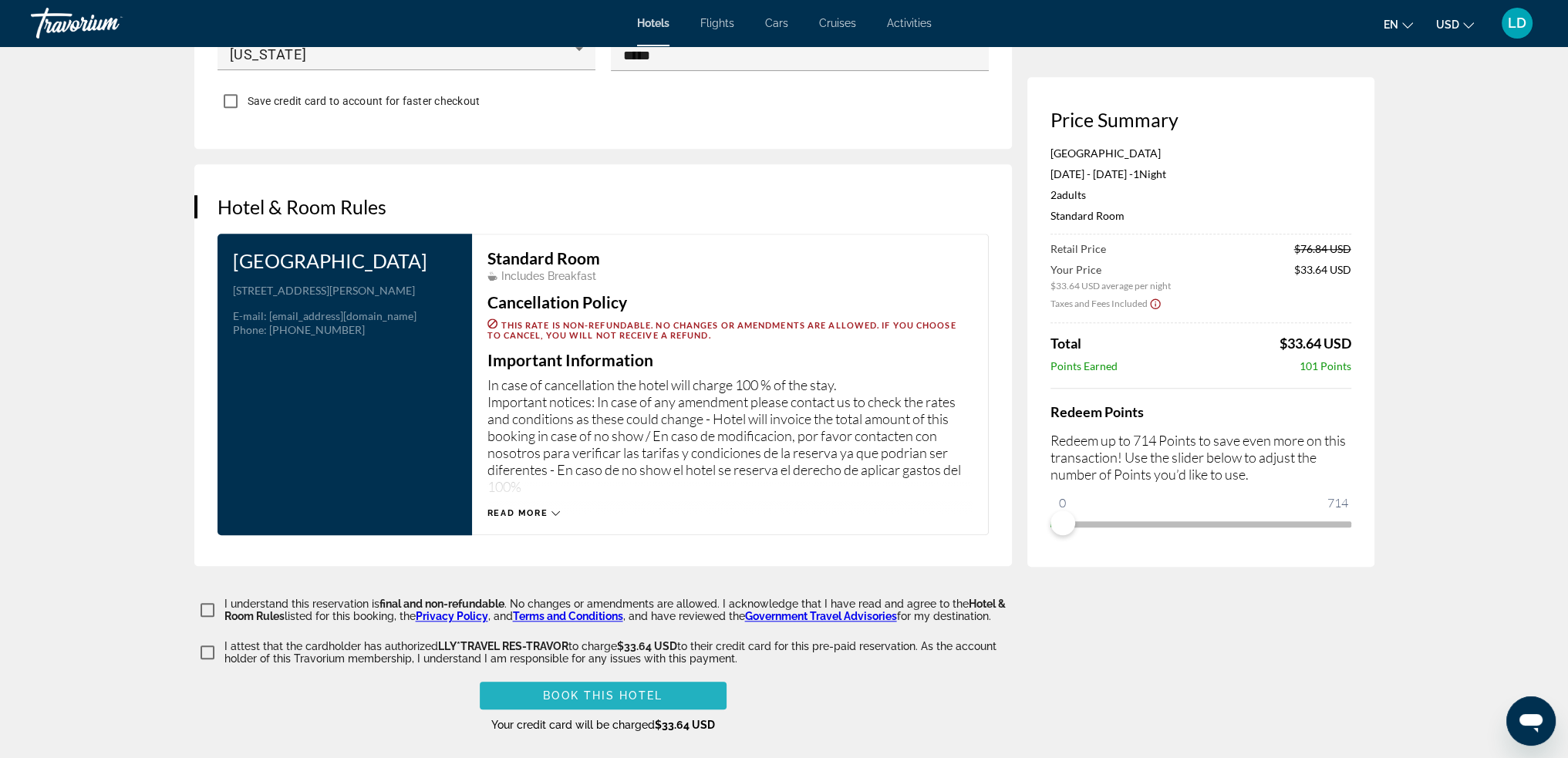
click at [595, 690] on span "Book this hotel" at bounding box center [602, 695] width 119 height 12
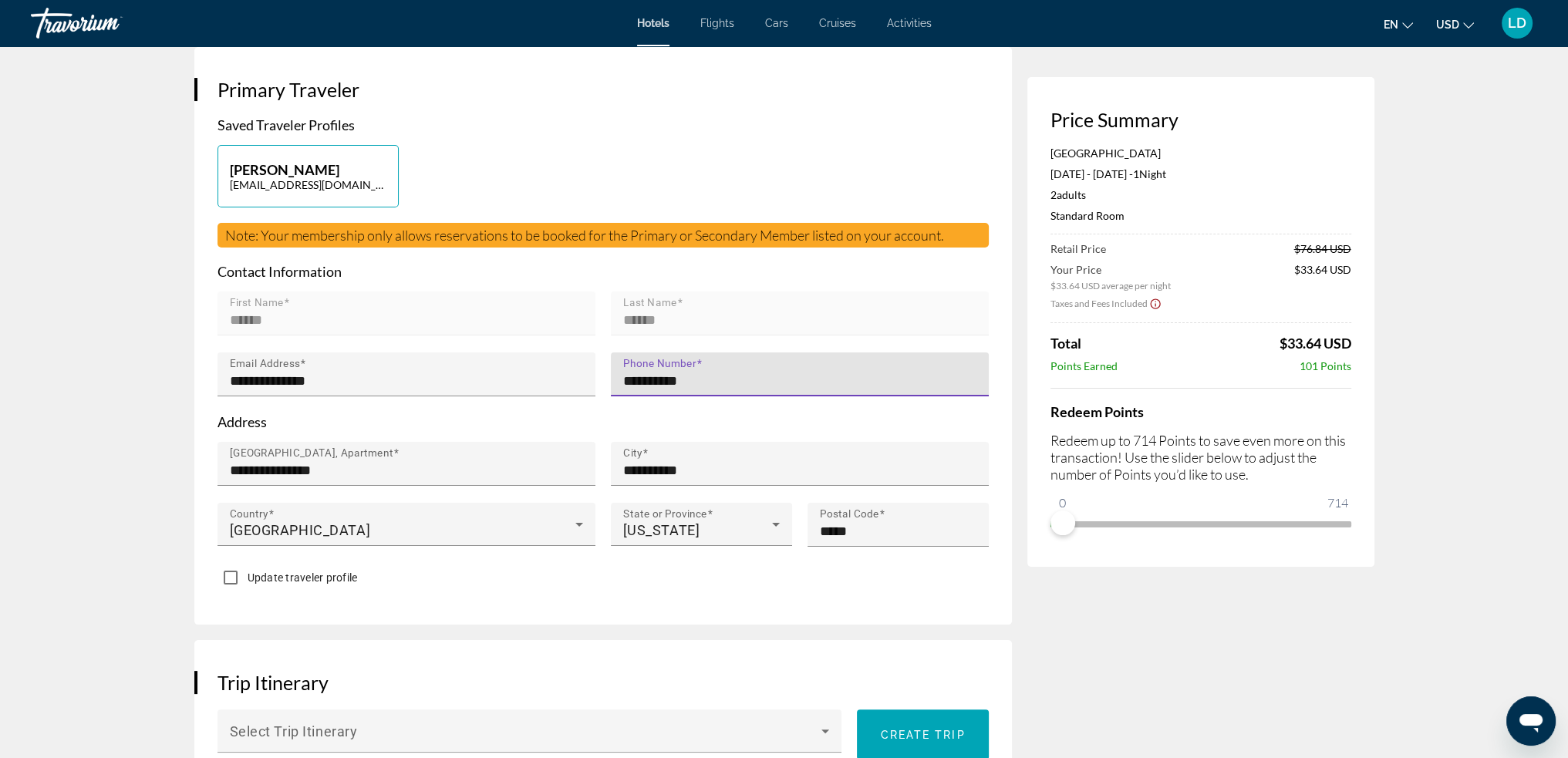
type input "**********"
click at [815, 621] on div "**********" at bounding box center [603, 336] width 817 height 578
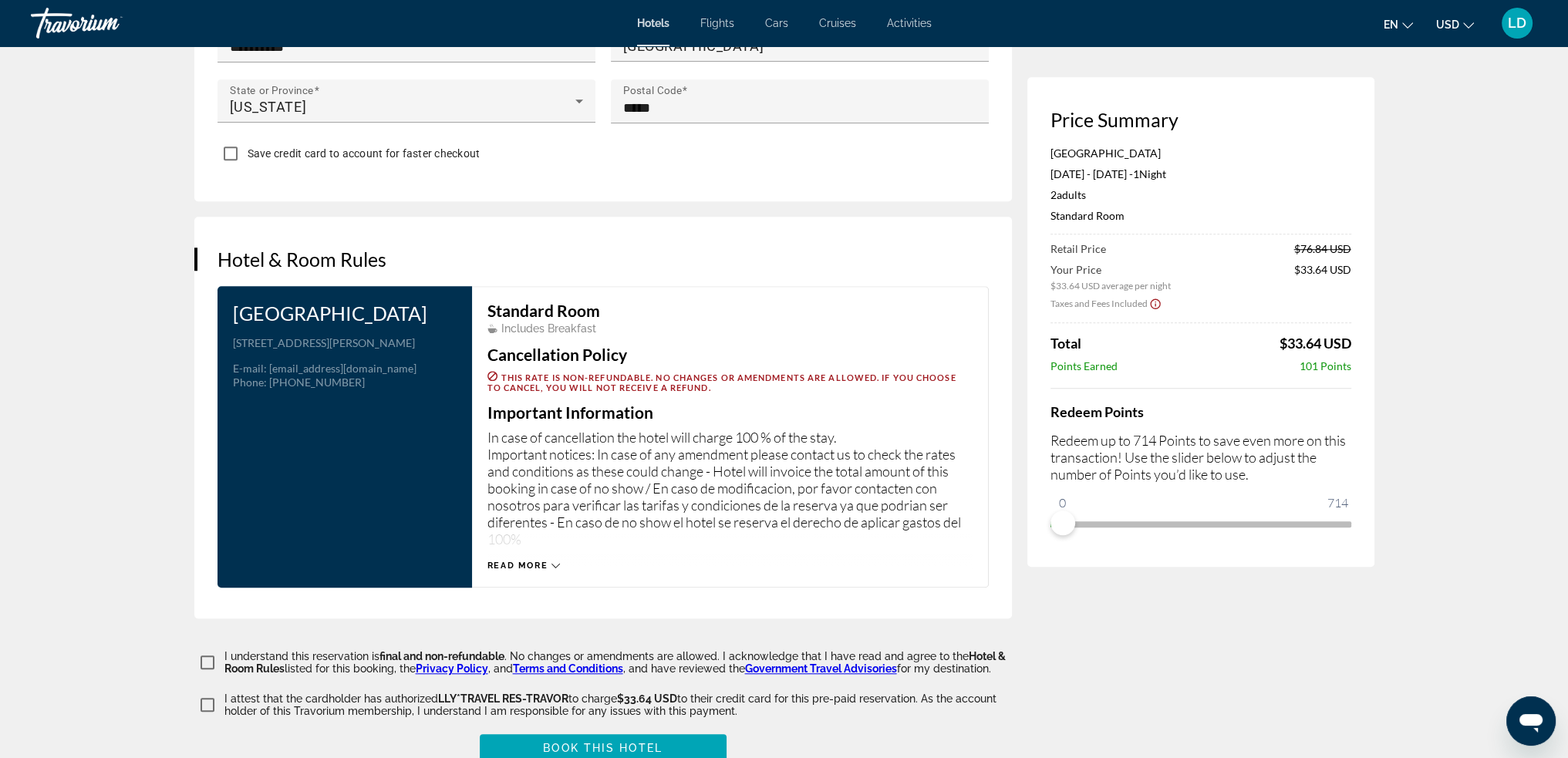
scroll to position [1928, 0]
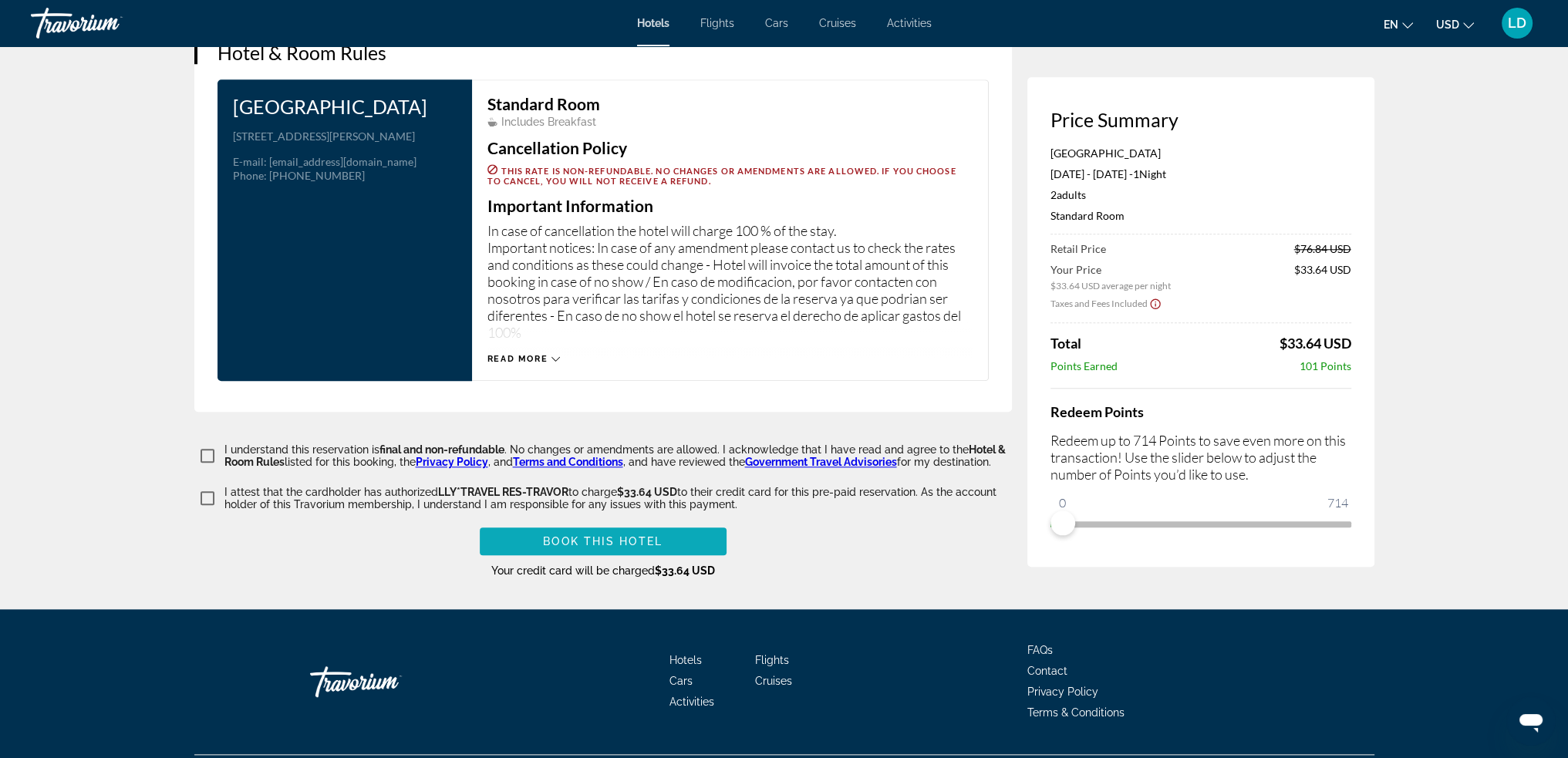
click at [669, 538] on span "Main content" at bounding box center [603, 542] width 247 height 37
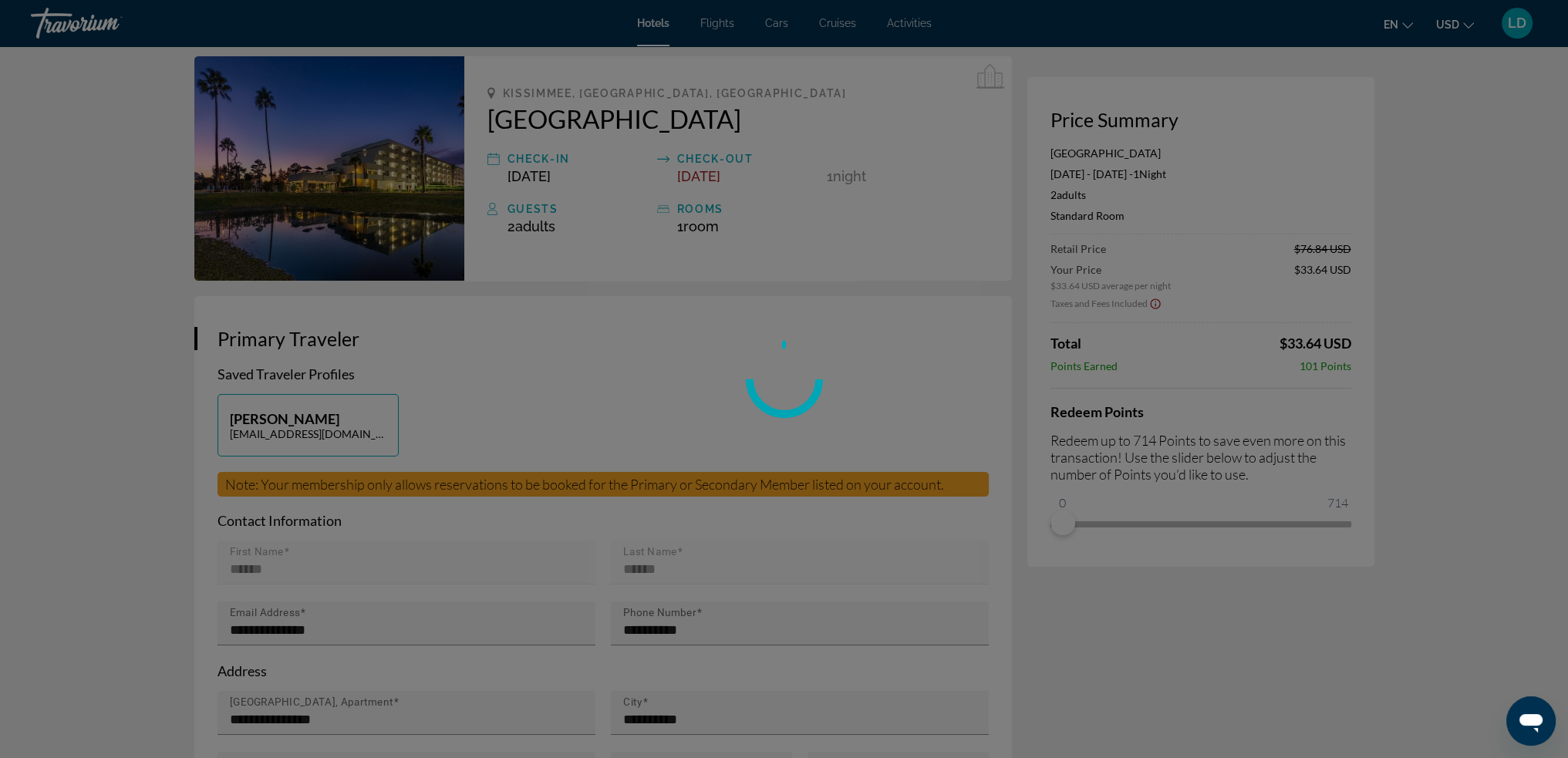
scroll to position [0, 0]
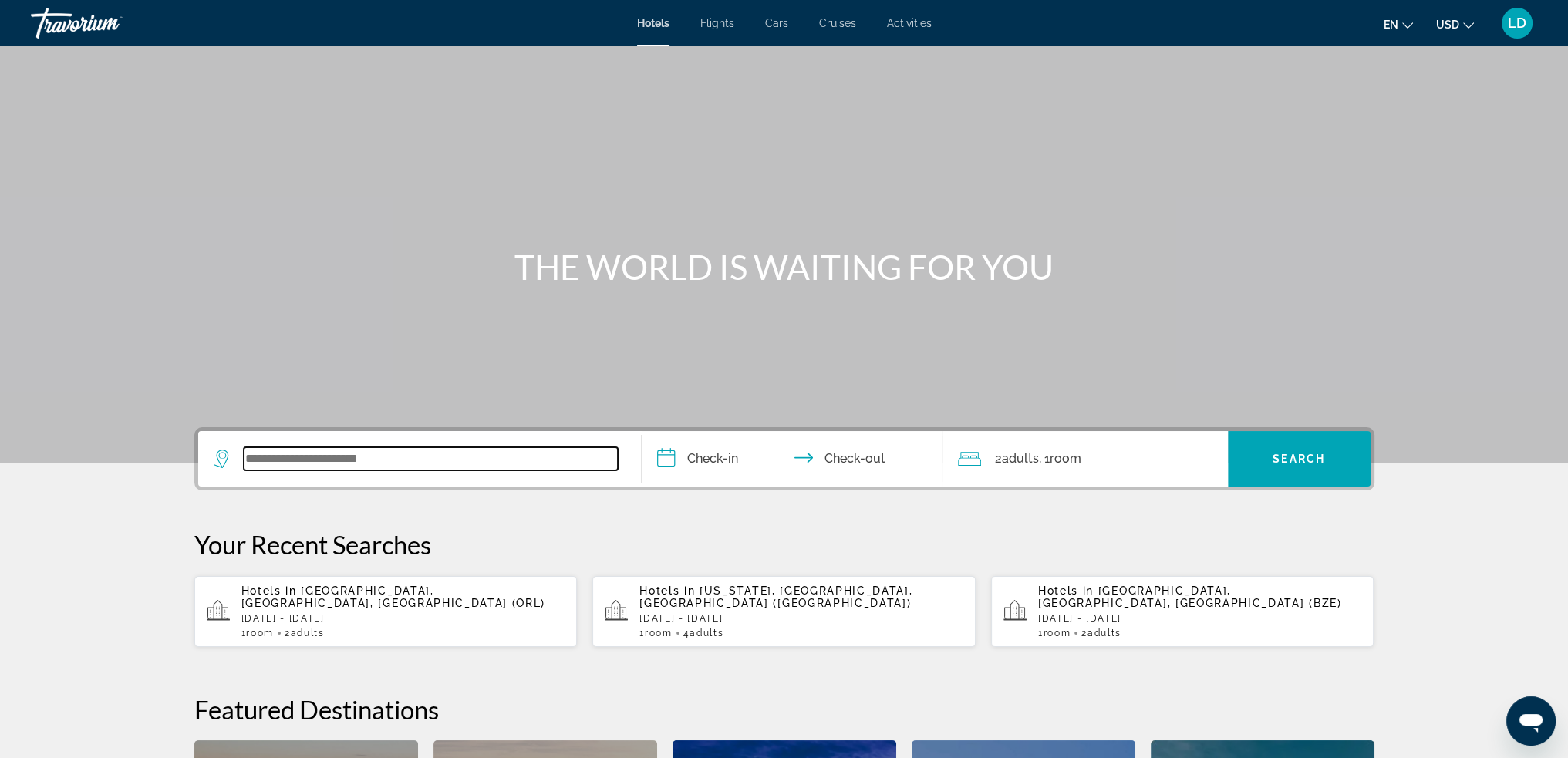
click at [440, 458] on input "Search widget" at bounding box center [431, 458] width 374 height 23
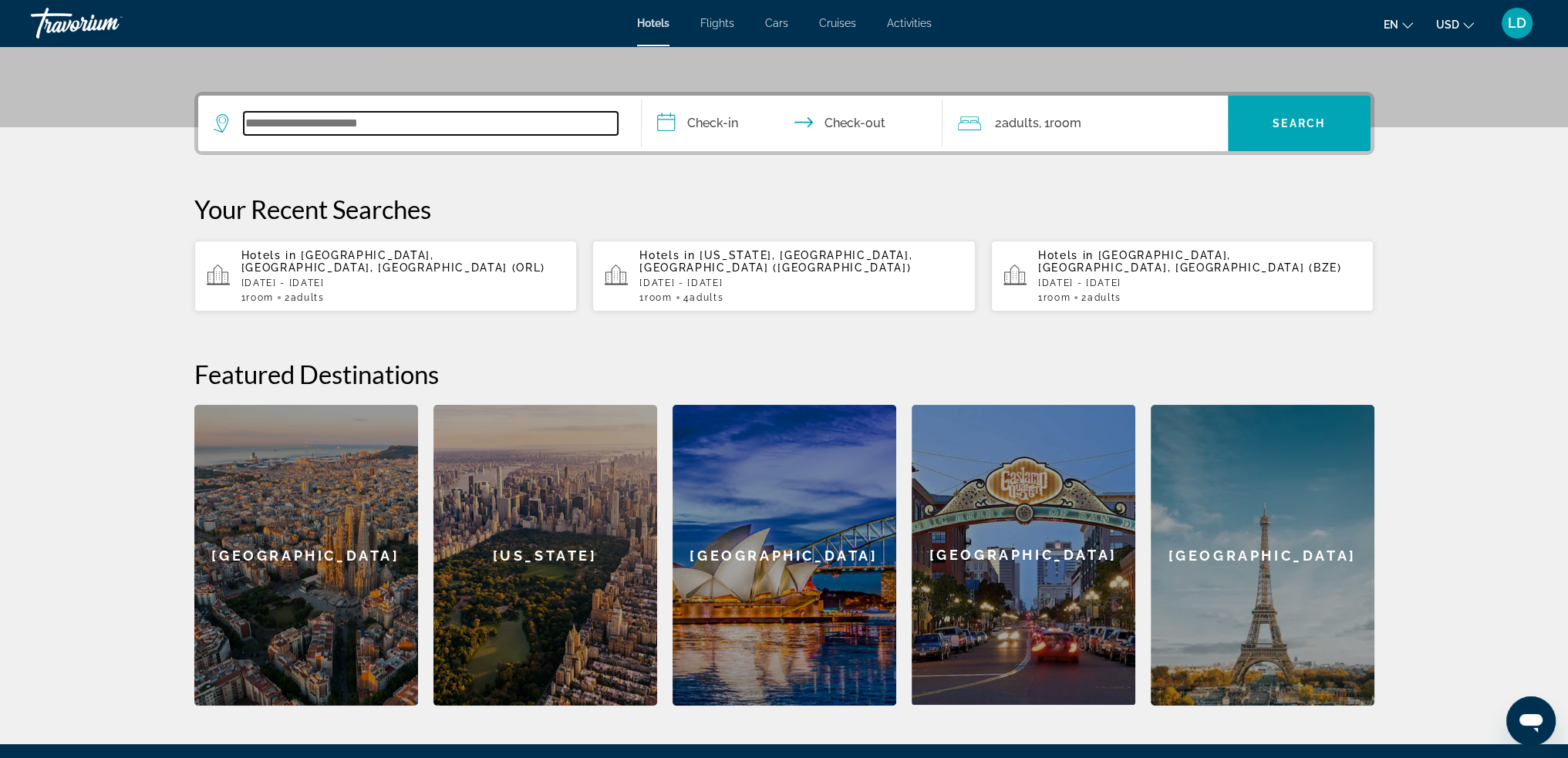
scroll to position [376, 0]
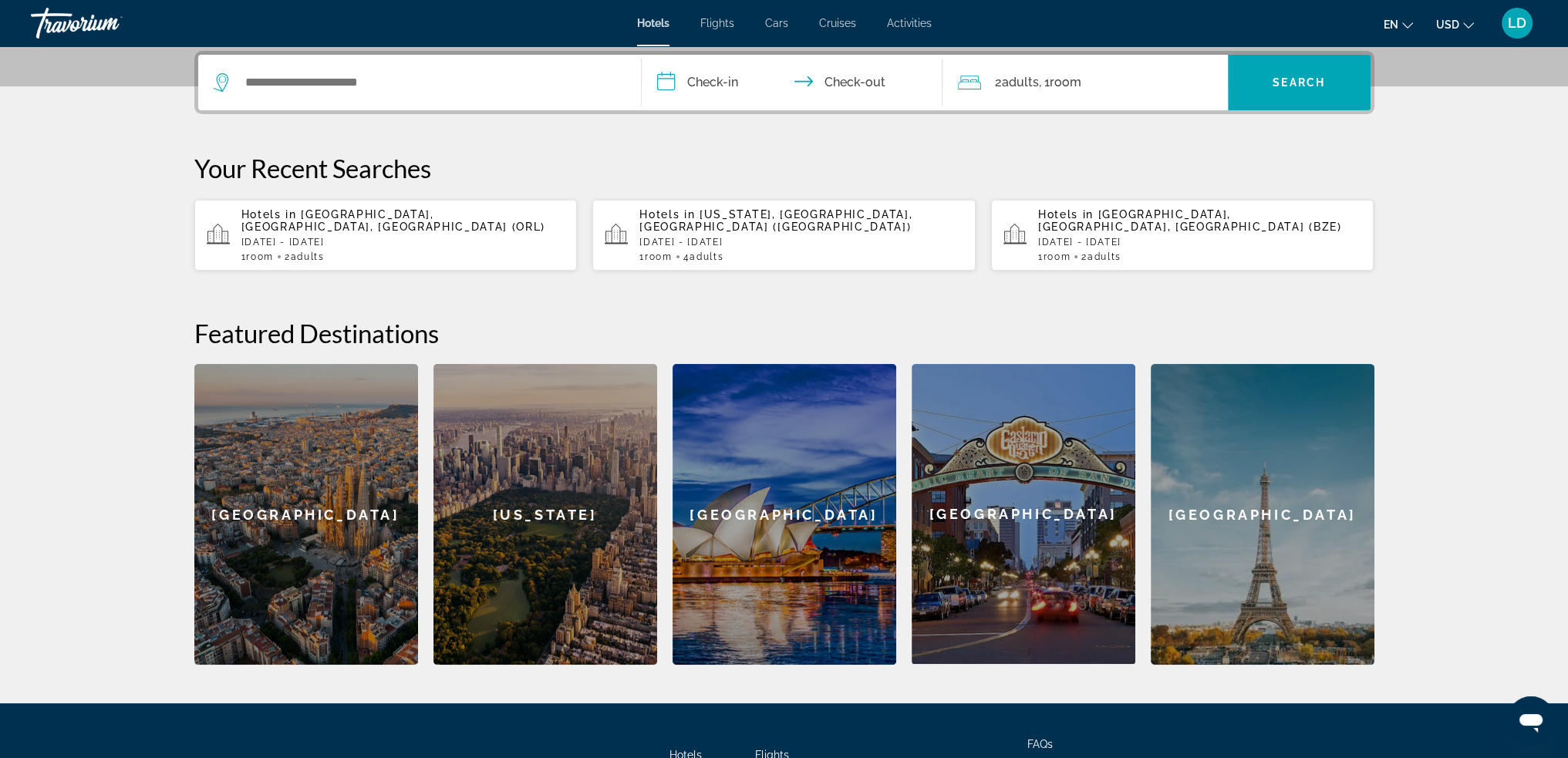
click at [821, 235] on div "Hotels in [US_STATE], [GEOGRAPHIC_DATA], [GEOGRAPHIC_DATA] ([GEOGRAPHIC_DATA]) …" at bounding box center [802, 235] width 324 height 54
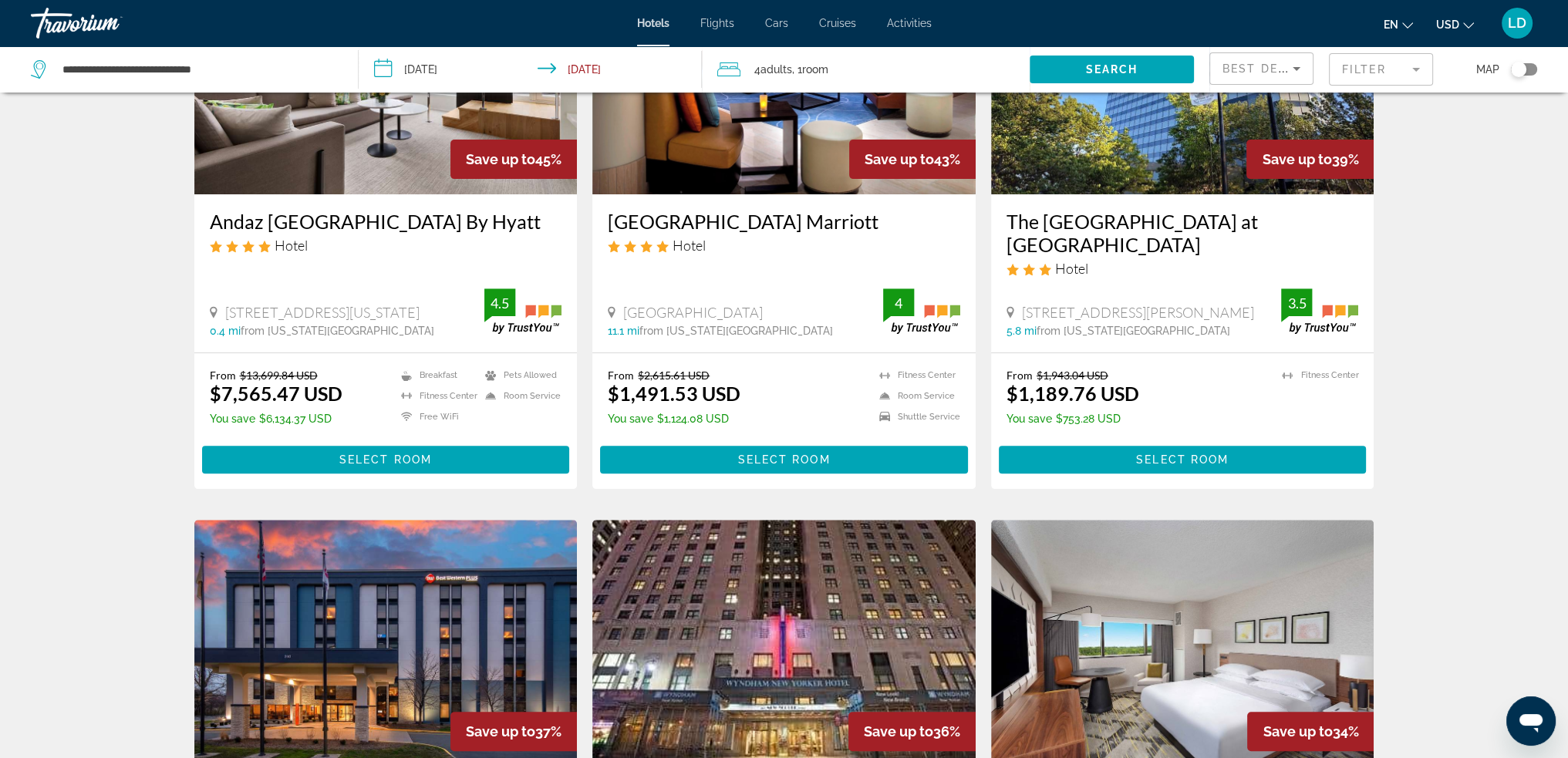
scroll to position [694, 0]
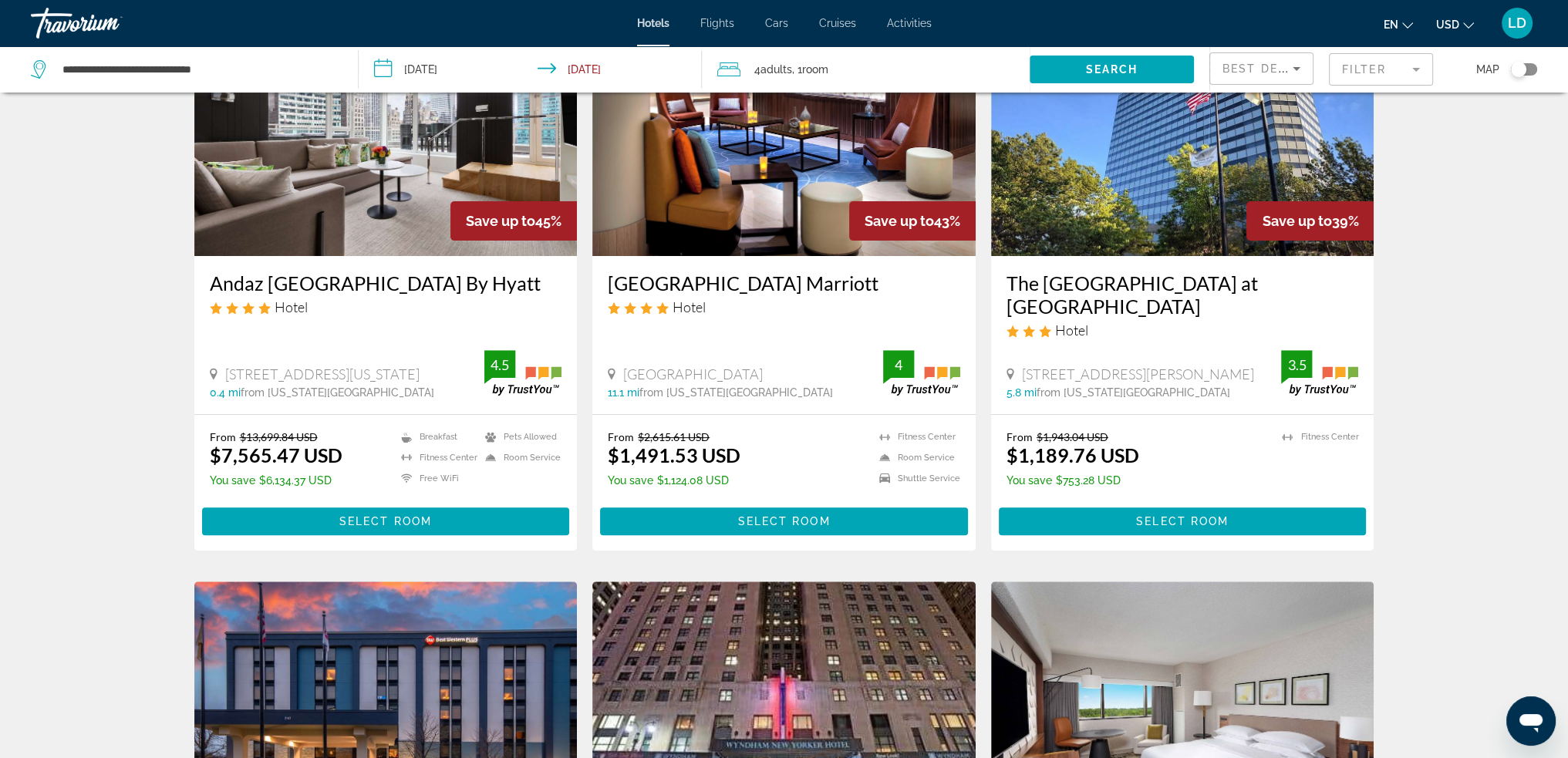
click at [1268, 57] on div "Best Deals" at bounding box center [1261, 75] width 78 height 43
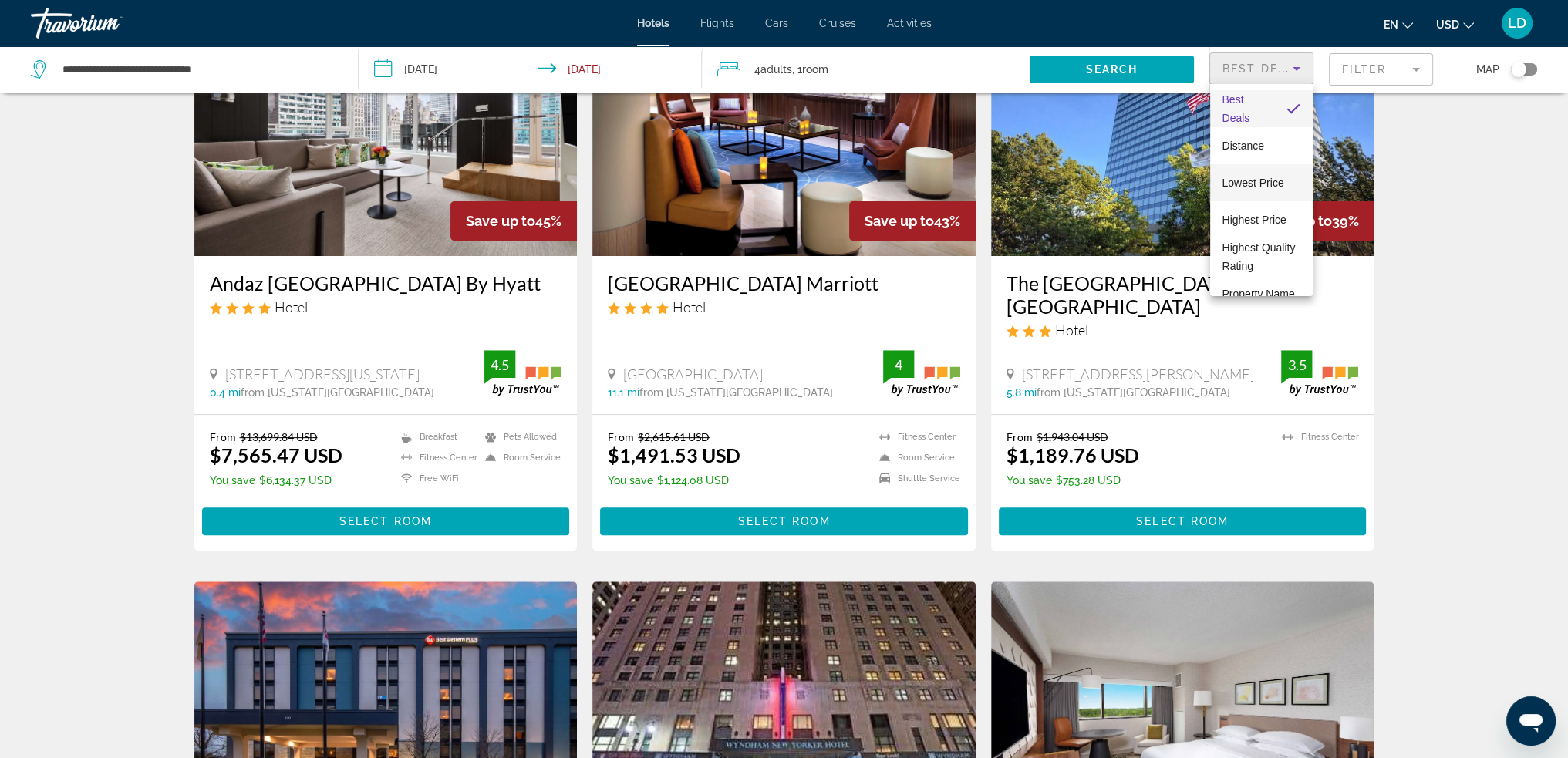
click at [1260, 181] on span "Lowest Price" at bounding box center [1253, 182] width 62 height 12
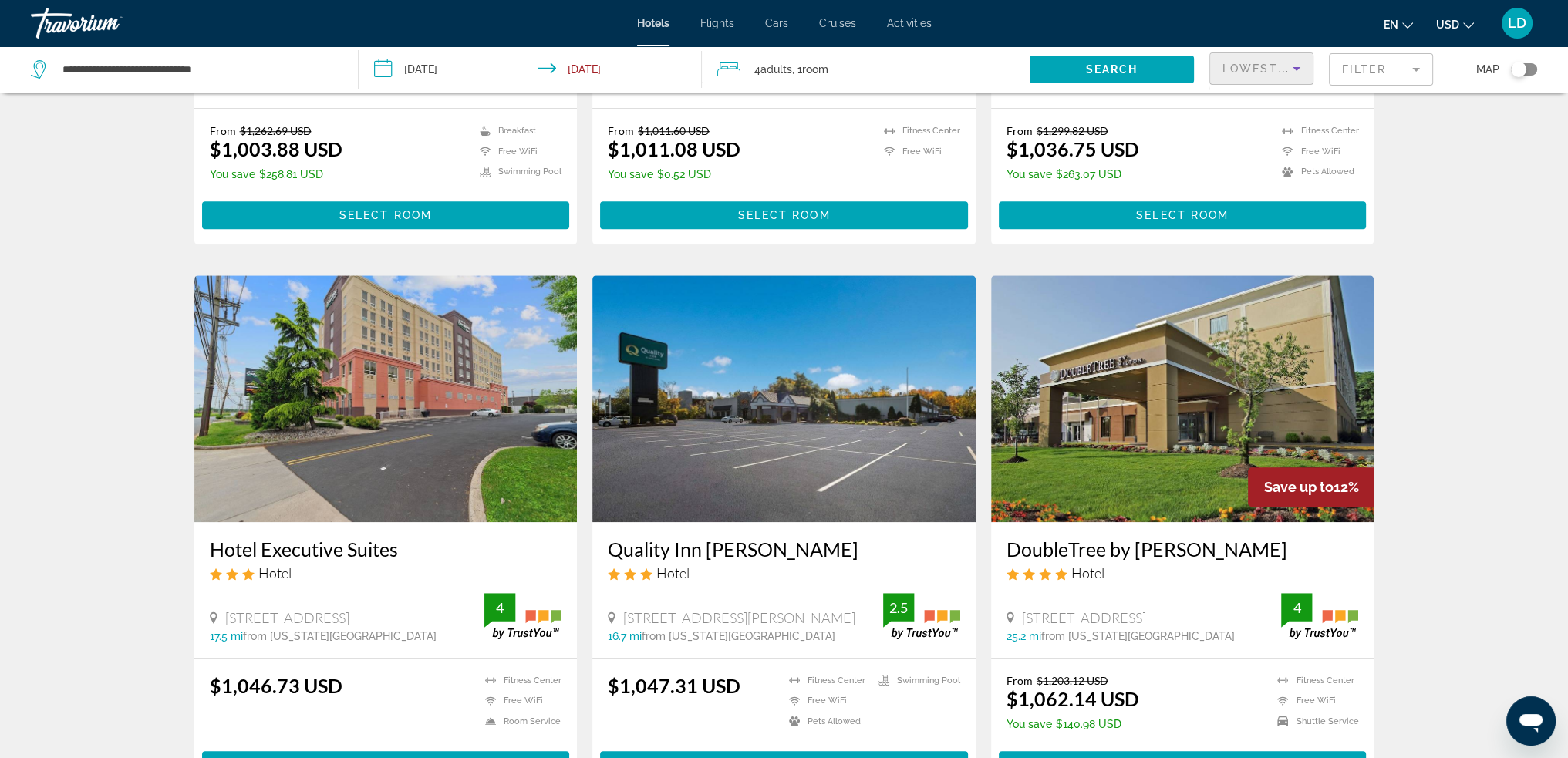
scroll to position [1696, 0]
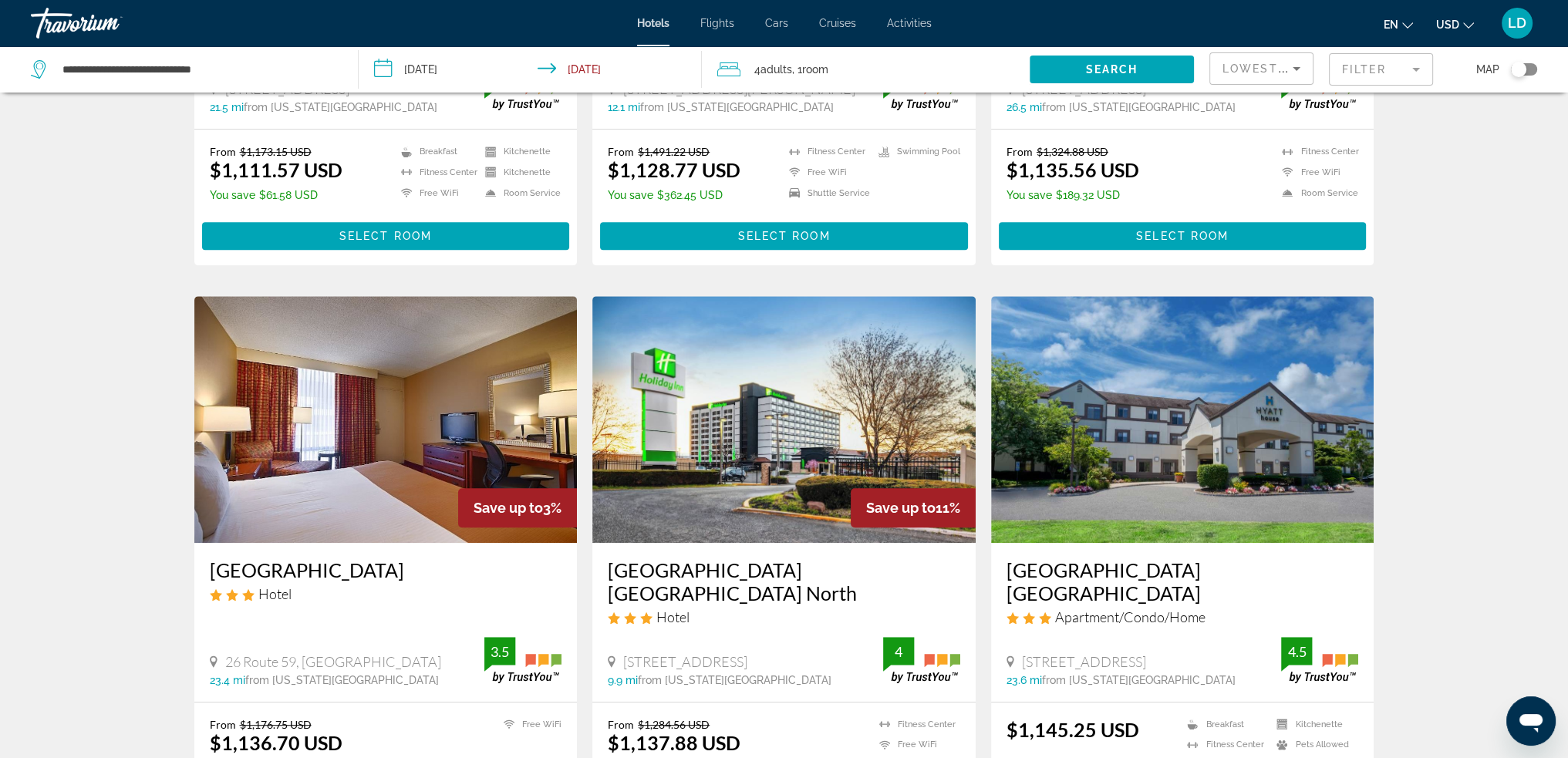
scroll to position [1080, 0]
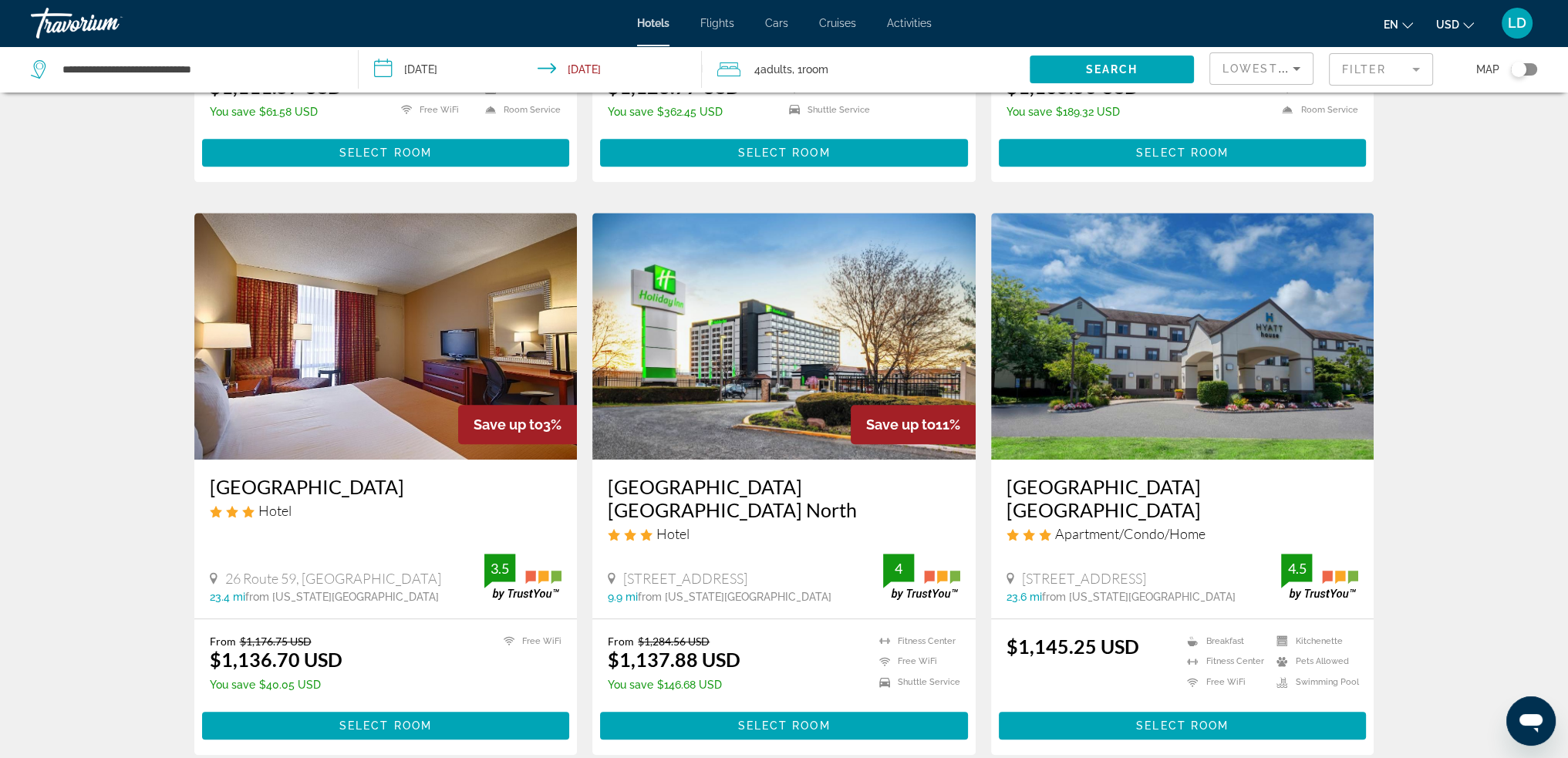
click at [1240, 398] on img "Main content" at bounding box center [1182, 336] width 384 height 247
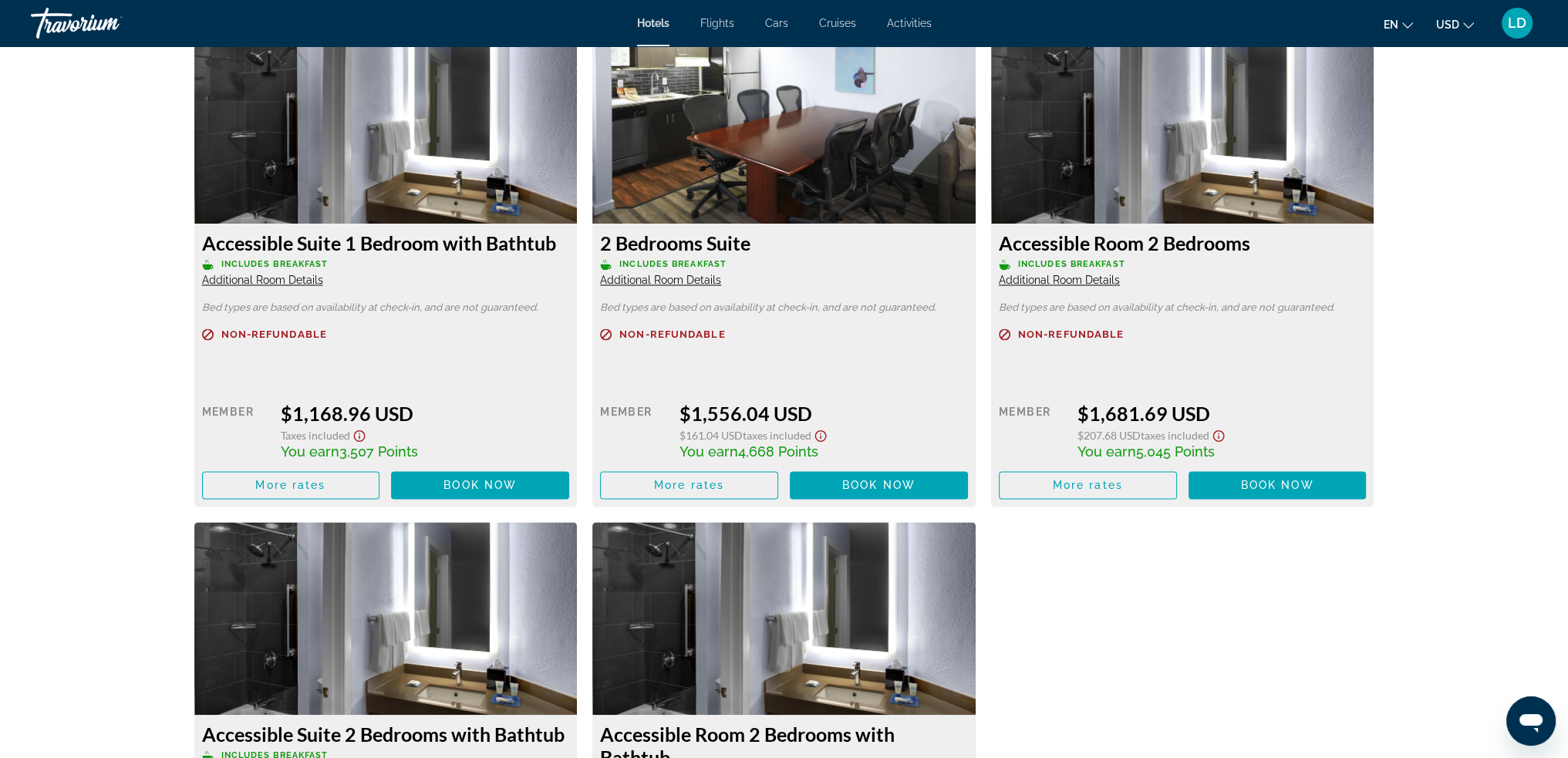
scroll to position [2622, 0]
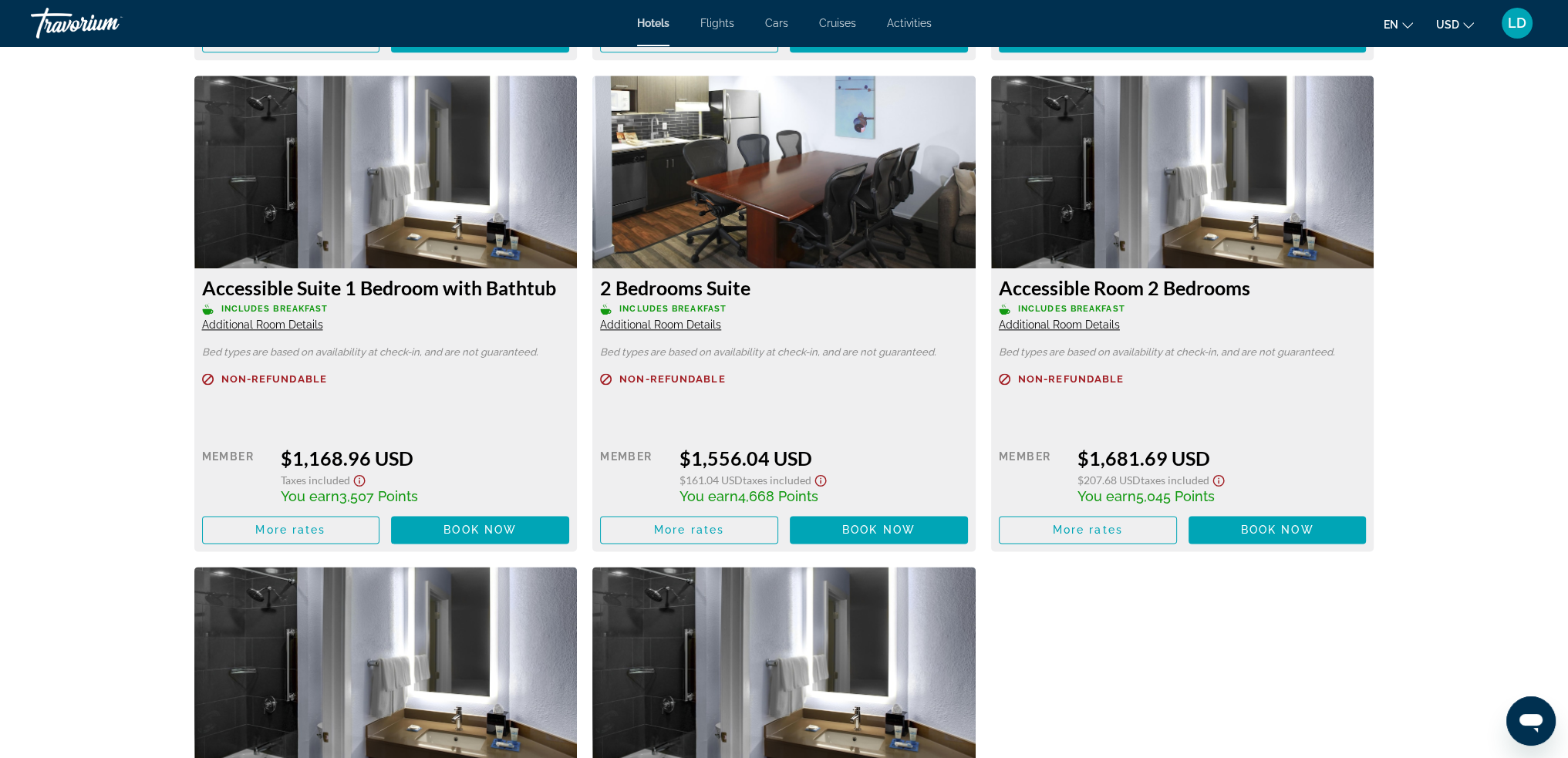
click at [691, 326] on span "Additional Room Details" at bounding box center [660, 324] width 121 height 12
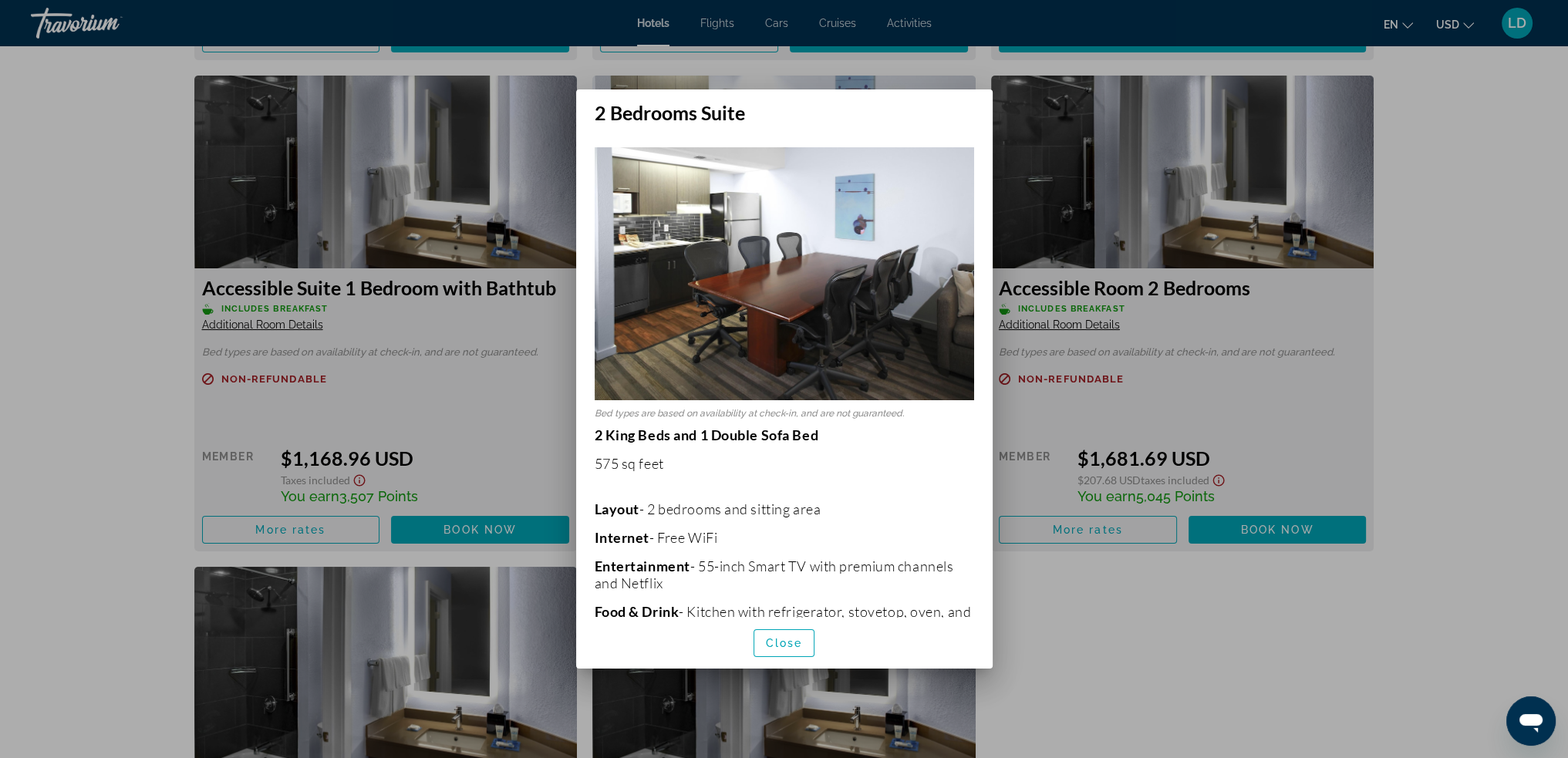
scroll to position [0, 0]
click at [782, 631] on span "button" at bounding box center [784, 643] width 60 height 37
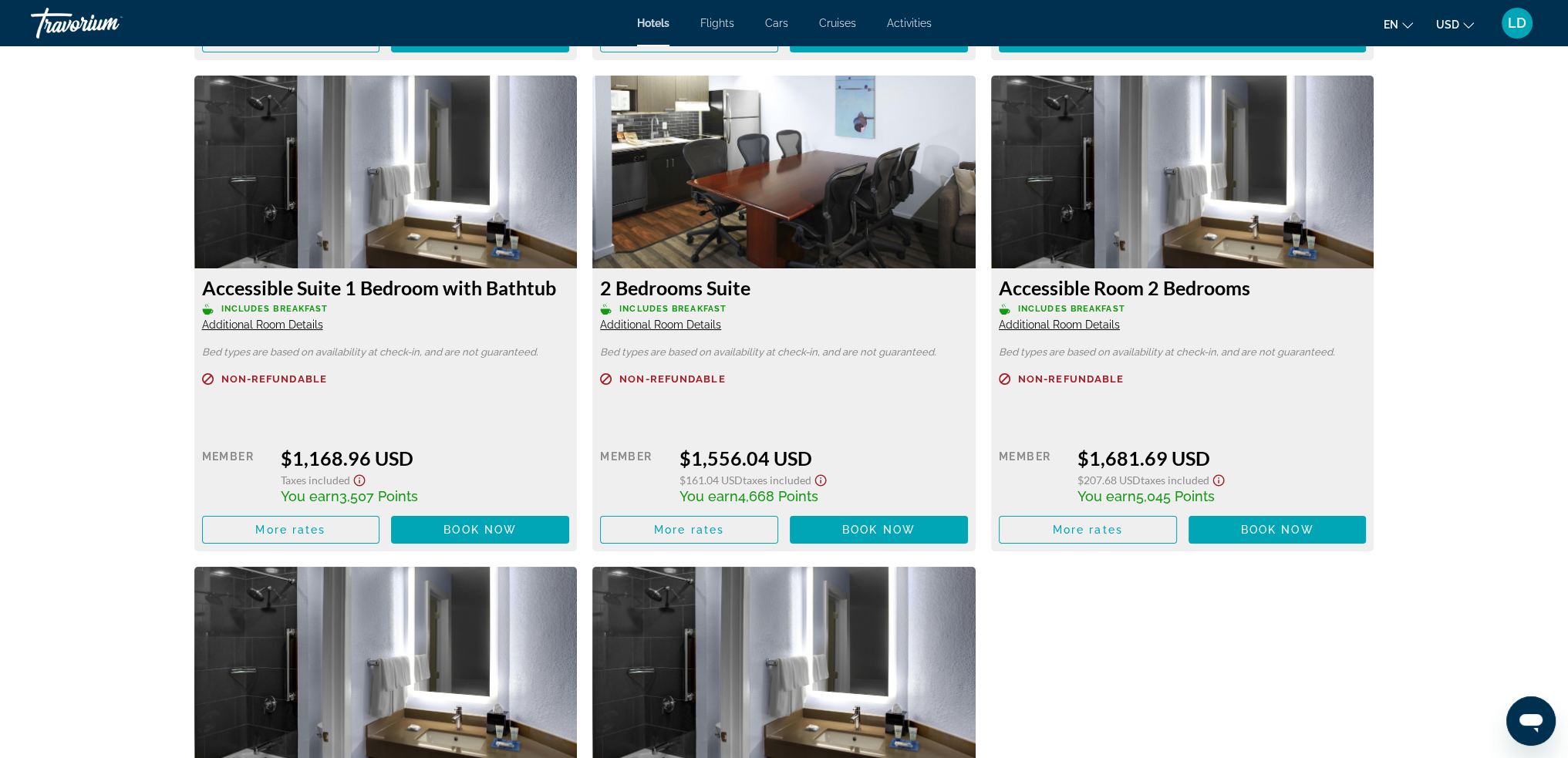
scroll to position [2622, 0]
click at [669, 320] on span "Additional Room Details" at bounding box center [660, 324] width 121 height 12
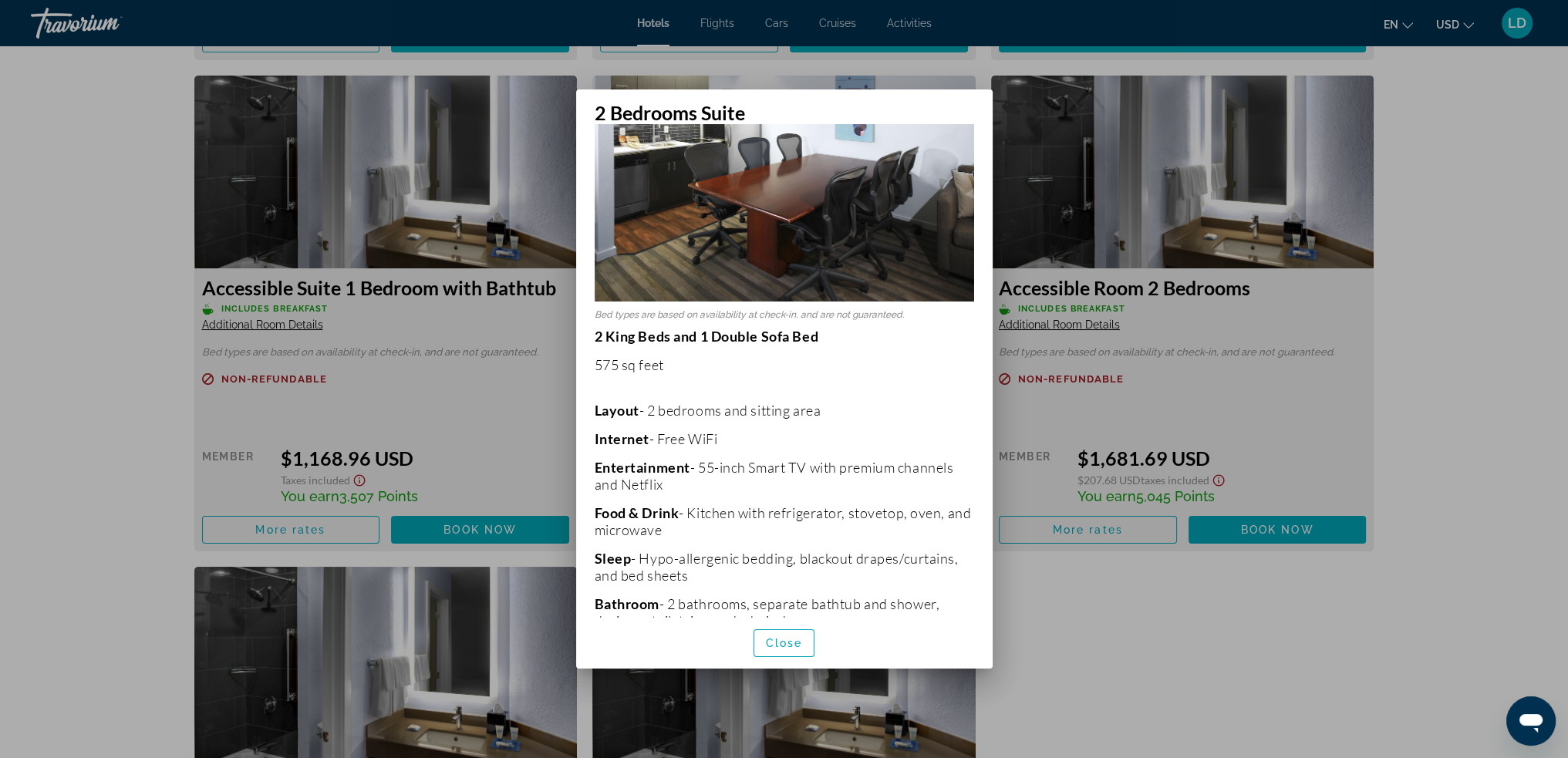
scroll to position [0, 0]
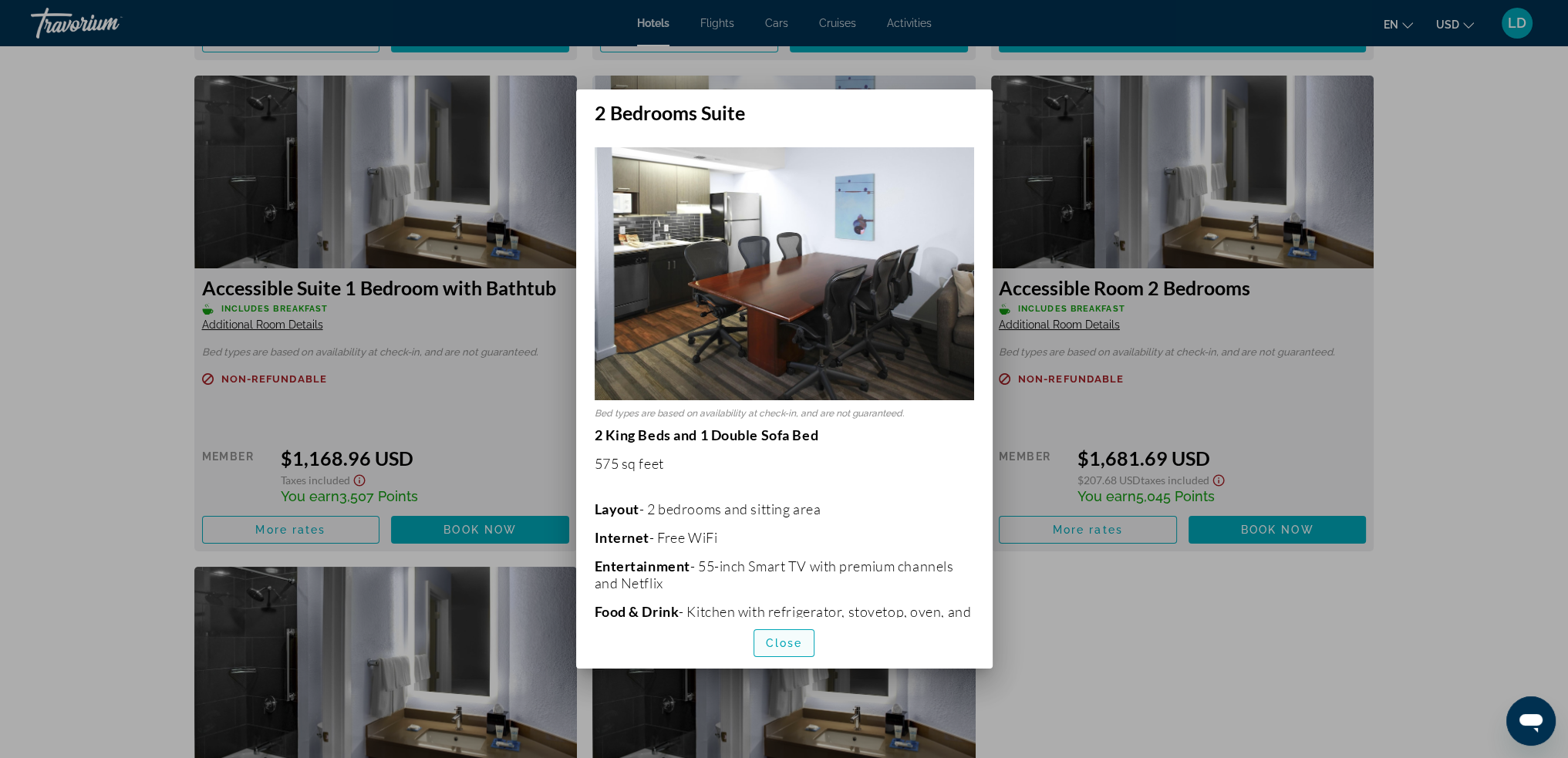
click at [784, 633] on span "button" at bounding box center [784, 643] width 60 height 37
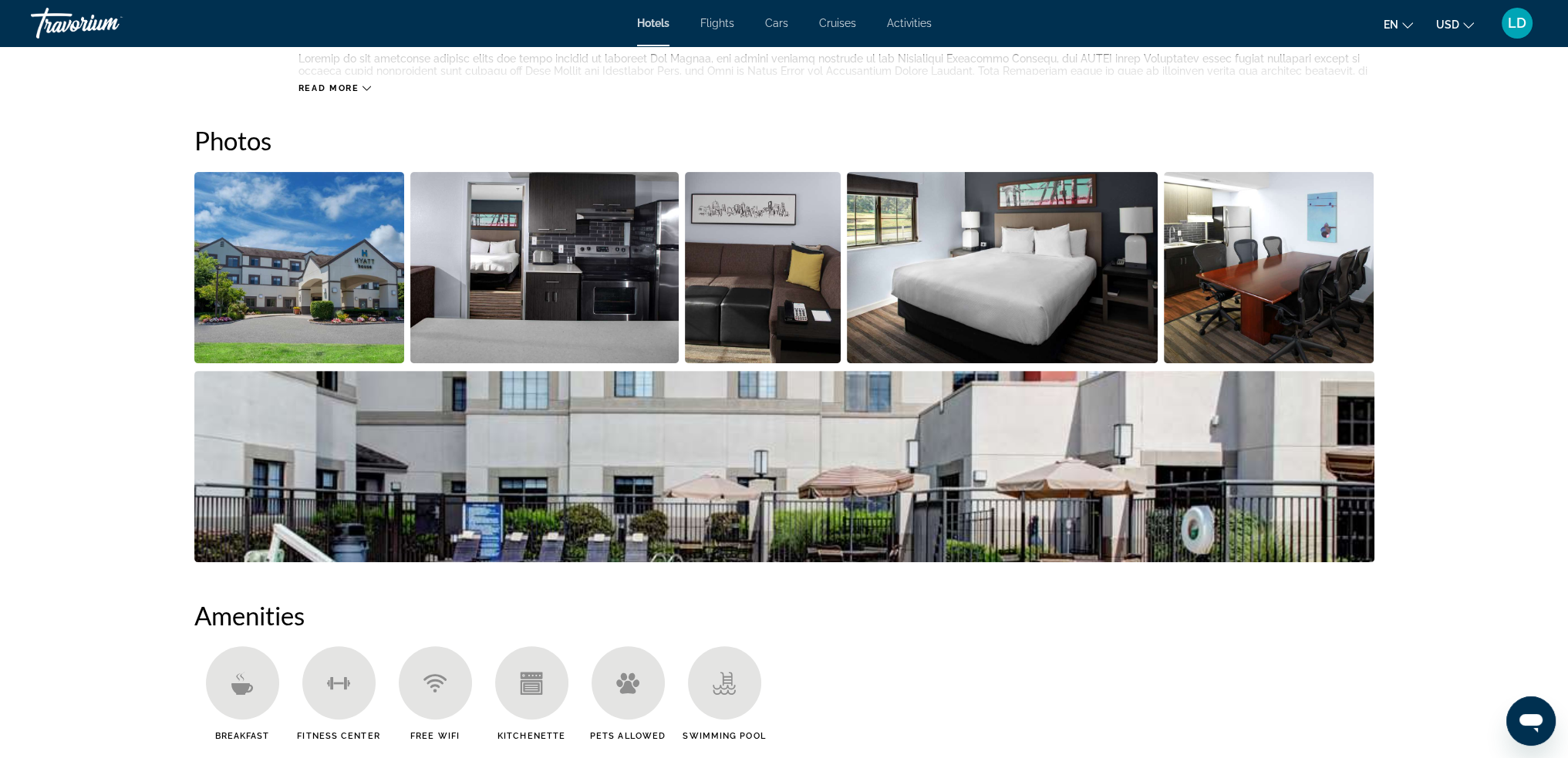
scroll to position [617, 0]
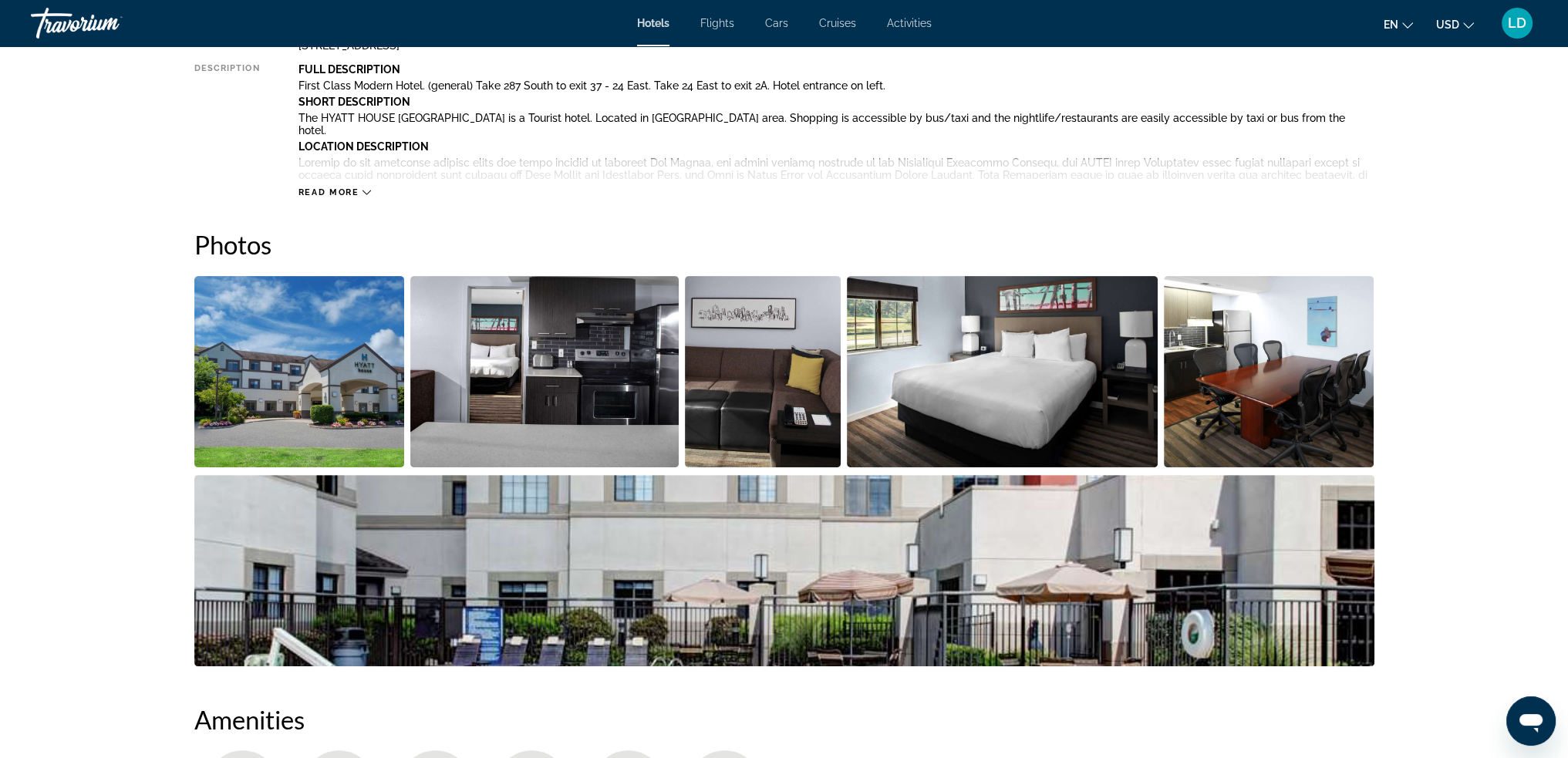
click at [1107, 365] on img "Open full-screen image slider" at bounding box center [1002, 372] width 311 height 191
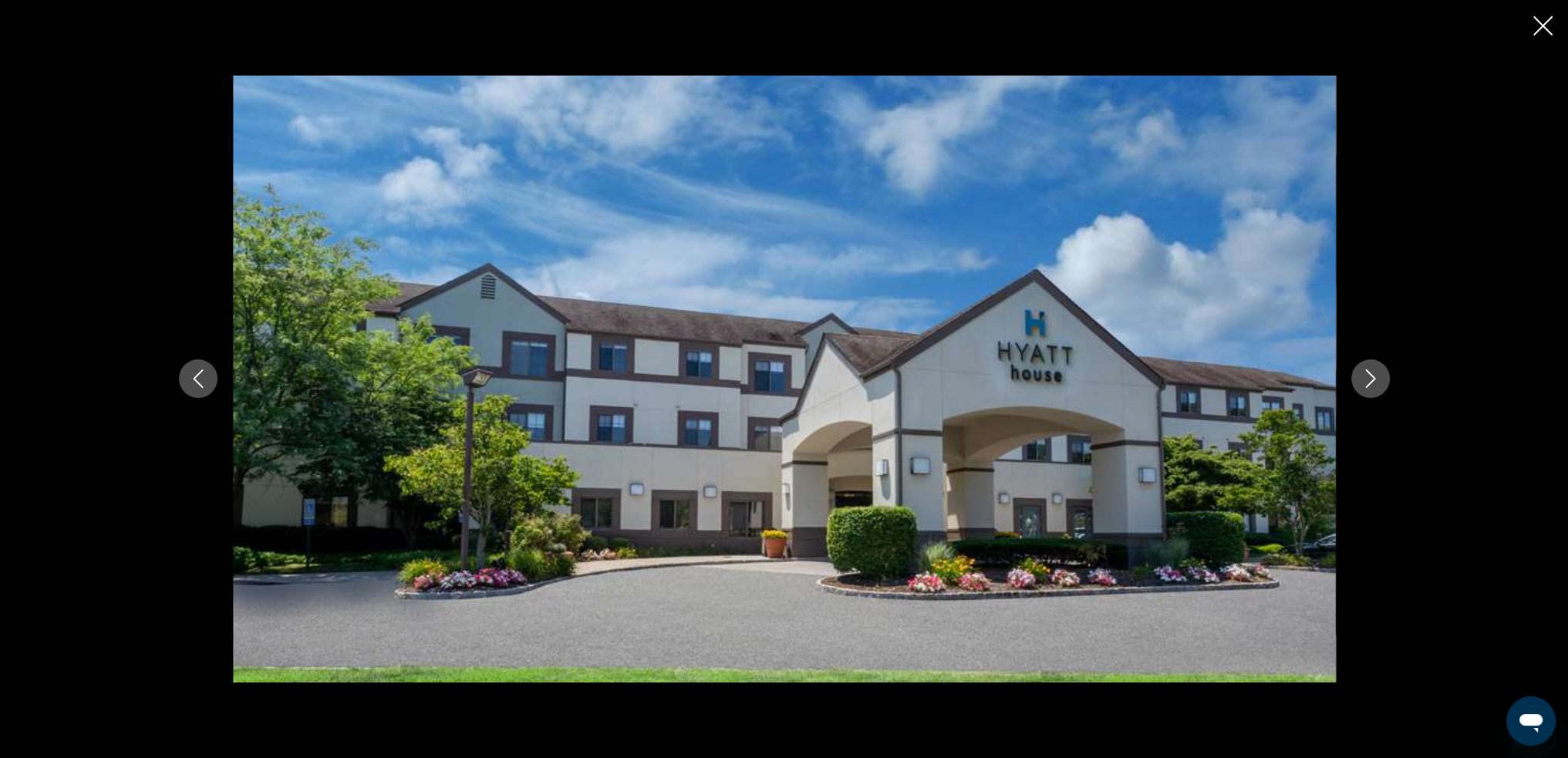
click at [1384, 373] on button "Next image" at bounding box center [1371, 379] width 39 height 39
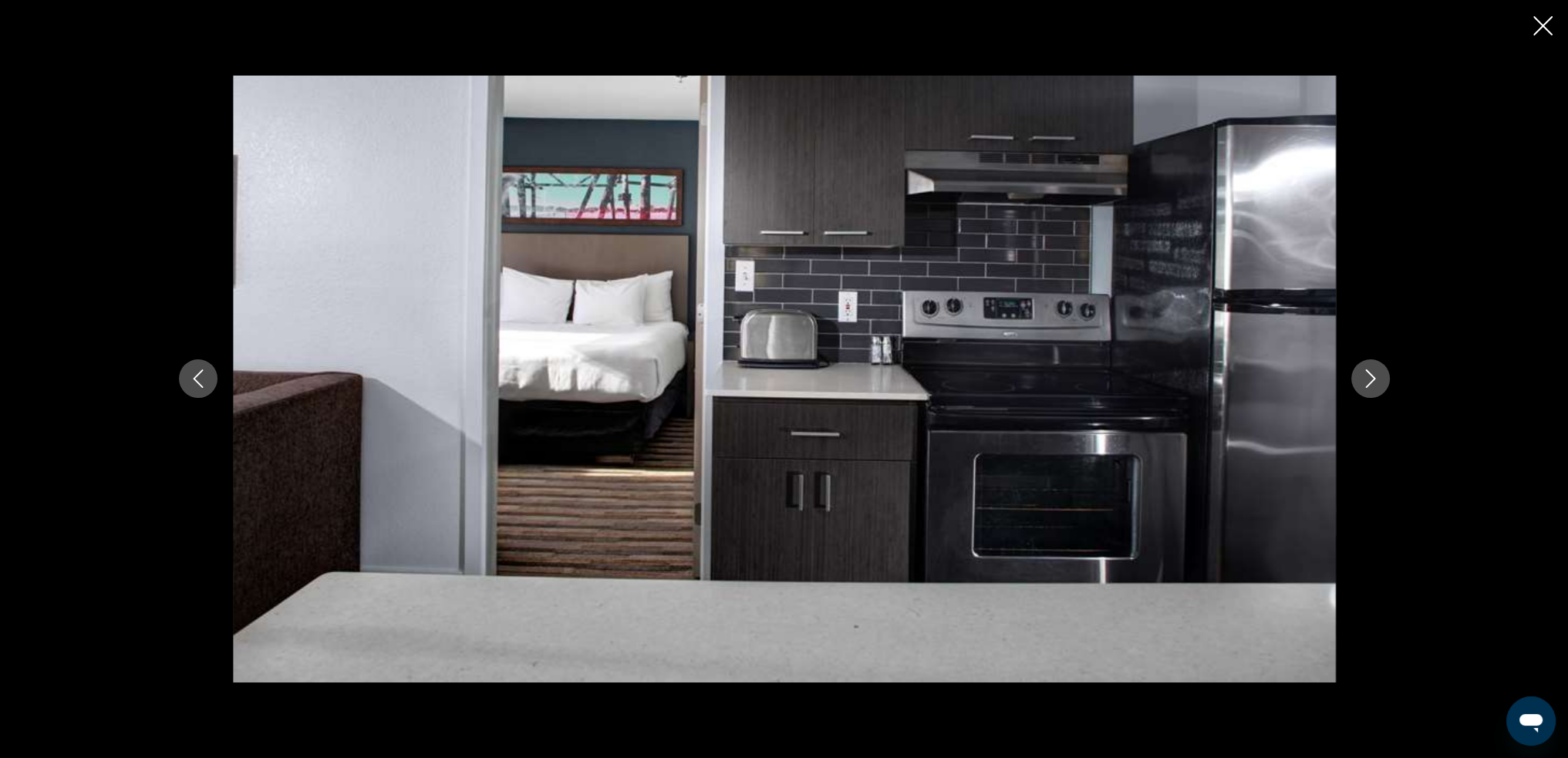
click at [1384, 373] on button "Next image" at bounding box center [1371, 379] width 39 height 39
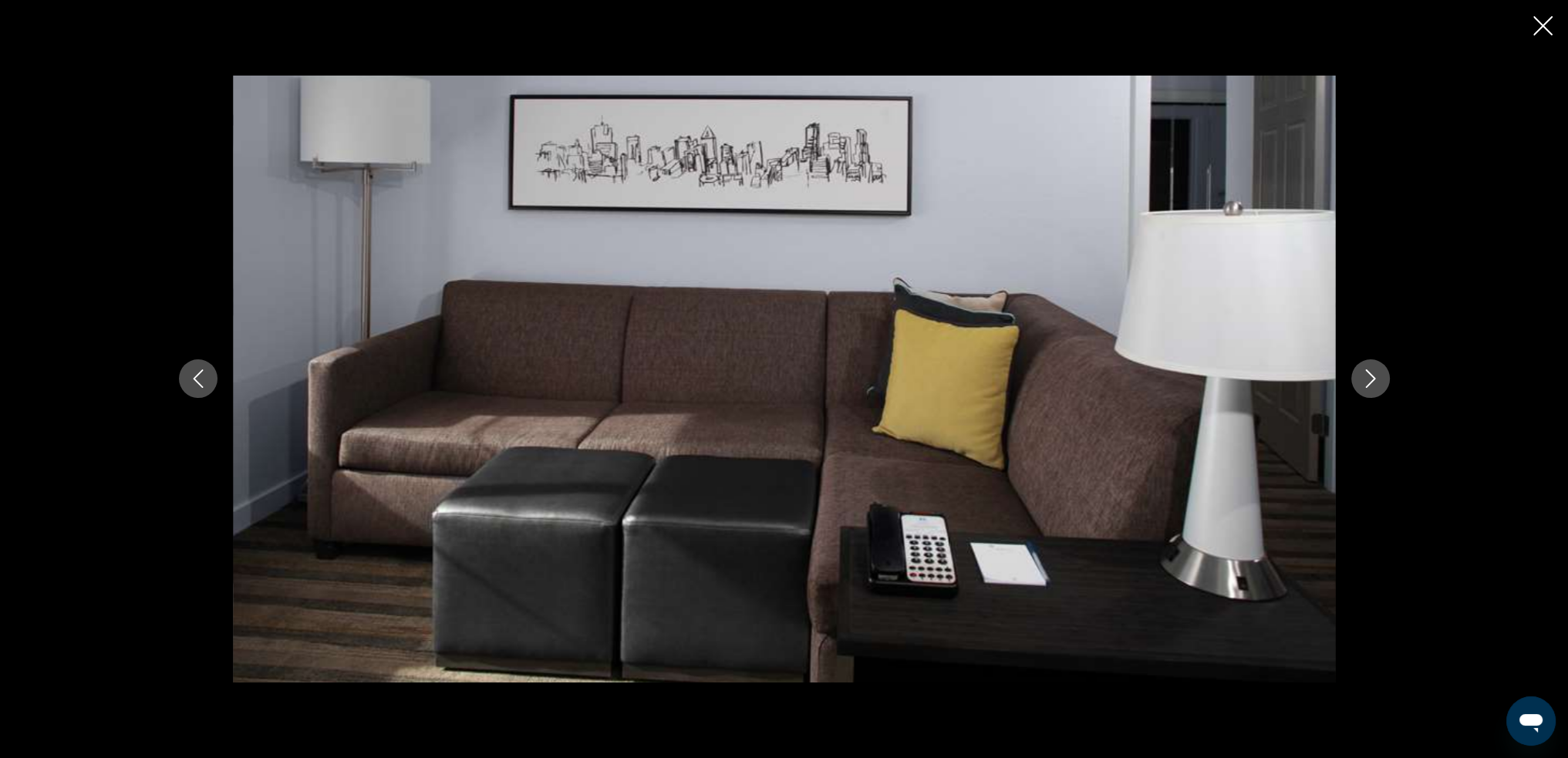
click at [1384, 373] on button "Next image" at bounding box center [1371, 379] width 39 height 39
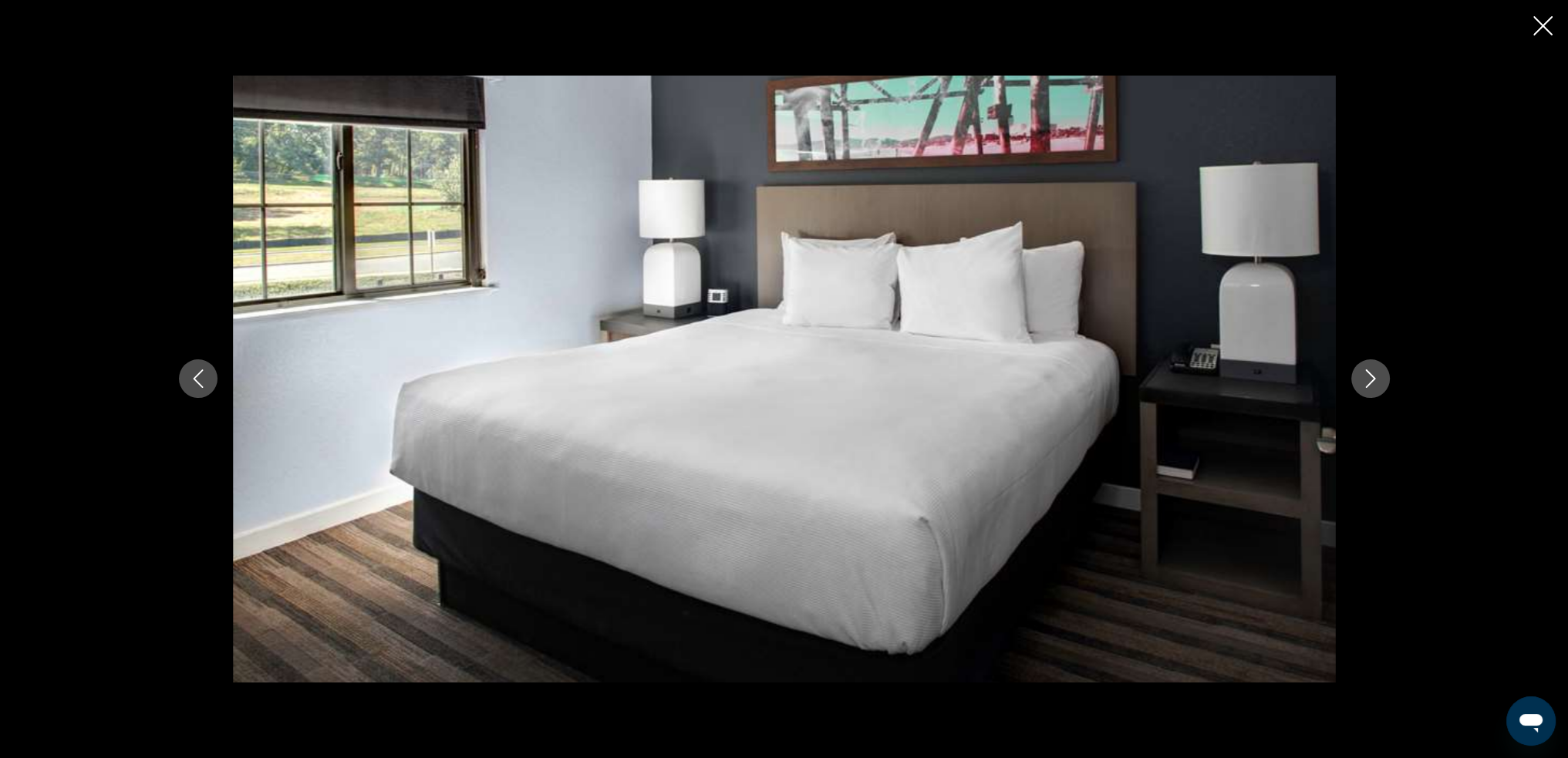
click at [1384, 373] on button "Next image" at bounding box center [1371, 379] width 39 height 39
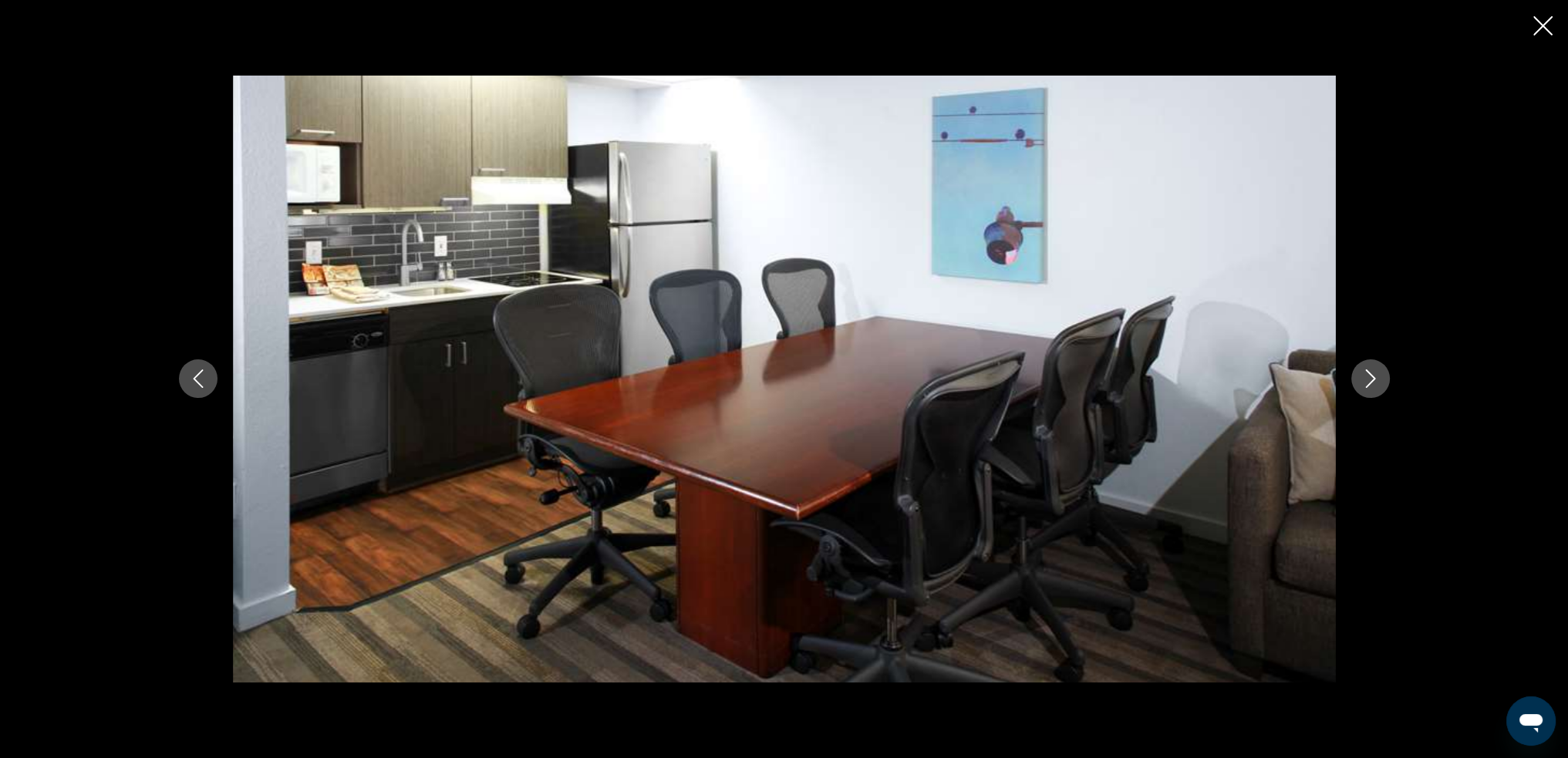
click at [1384, 373] on button "Next image" at bounding box center [1371, 379] width 39 height 39
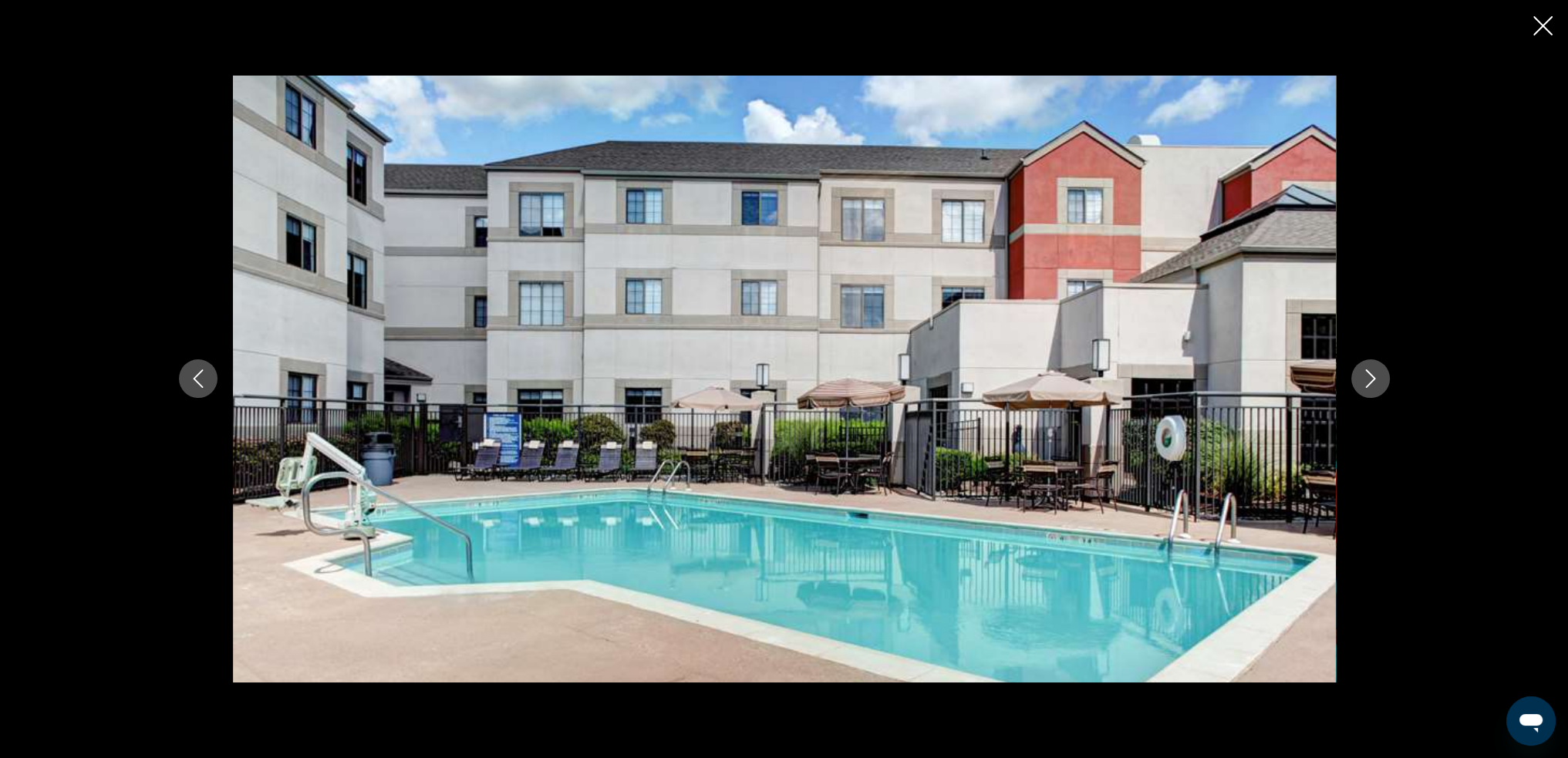
click at [1384, 373] on button "Next image" at bounding box center [1371, 379] width 39 height 39
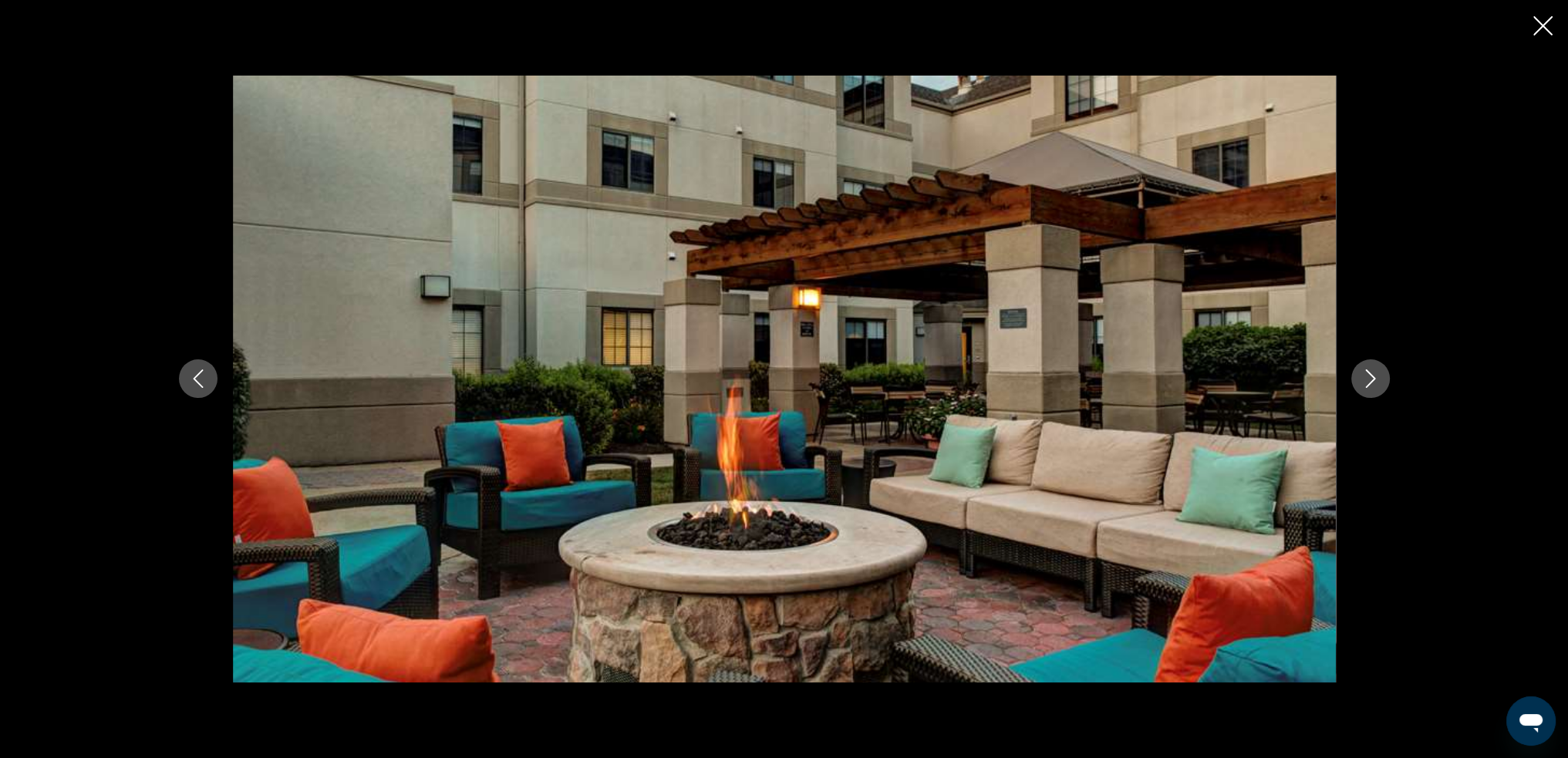
click at [1374, 385] on icon "Next image" at bounding box center [1370, 379] width 18 height 18
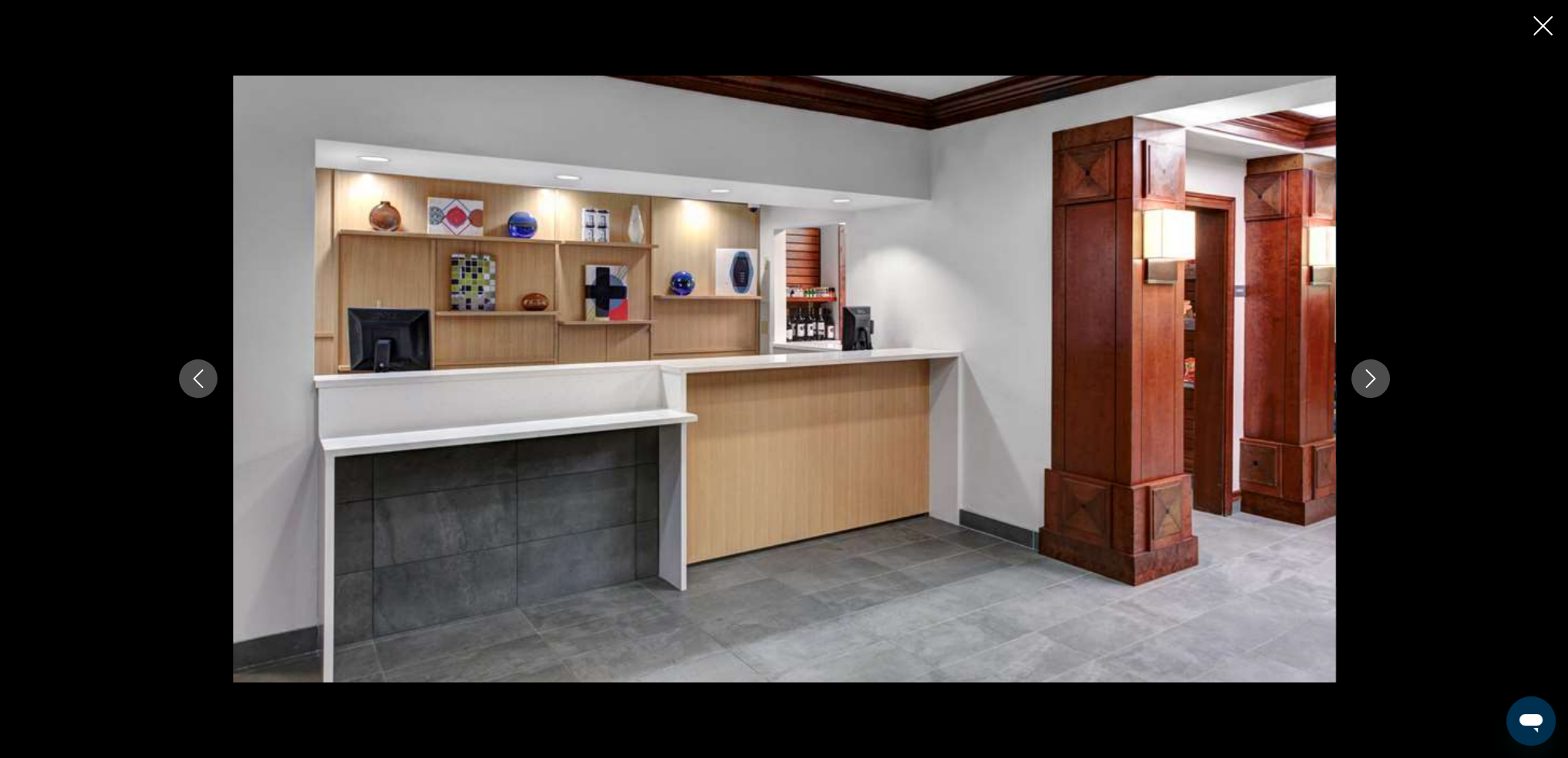
click at [1374, 385] on icon "Next image" at bounding box center [1370, 379] width 18 height 18
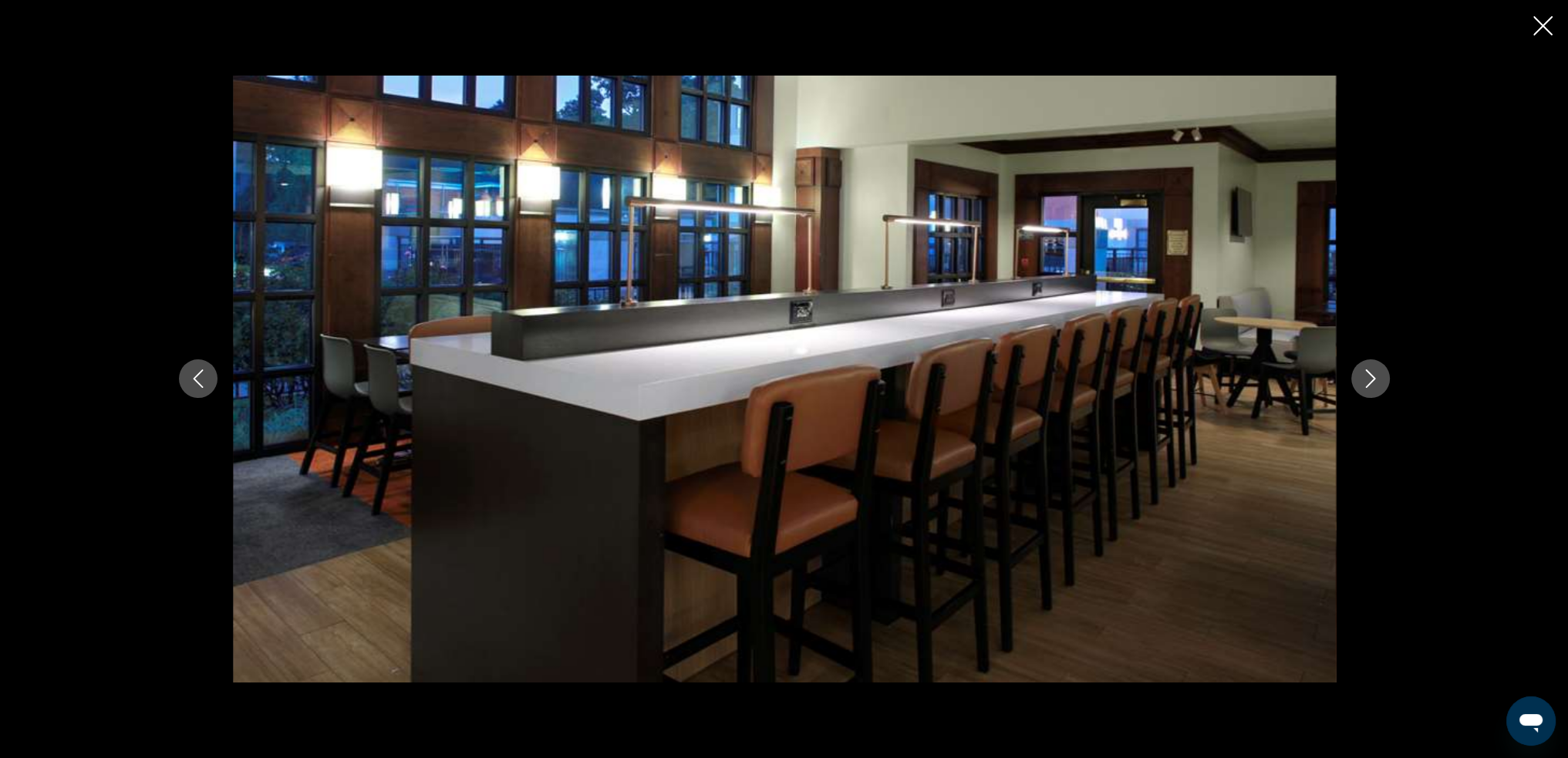
click at [1374, 385] on icon "Next image" at bounding box center [1370, 379] width 18 height 18
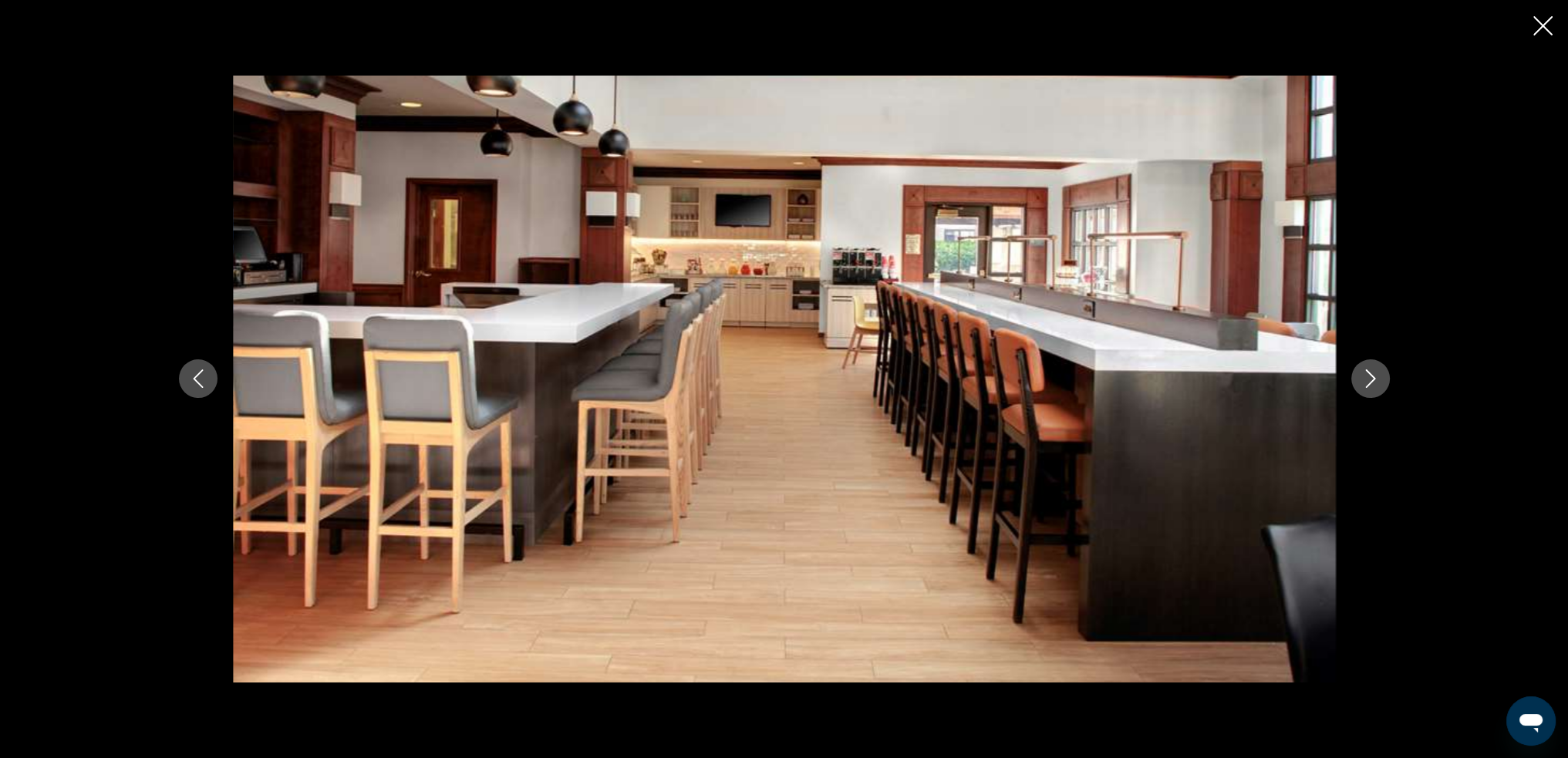
click at [1374, 385] on icon "Next image" at bounding box center [1370, 379] width 18 height 18
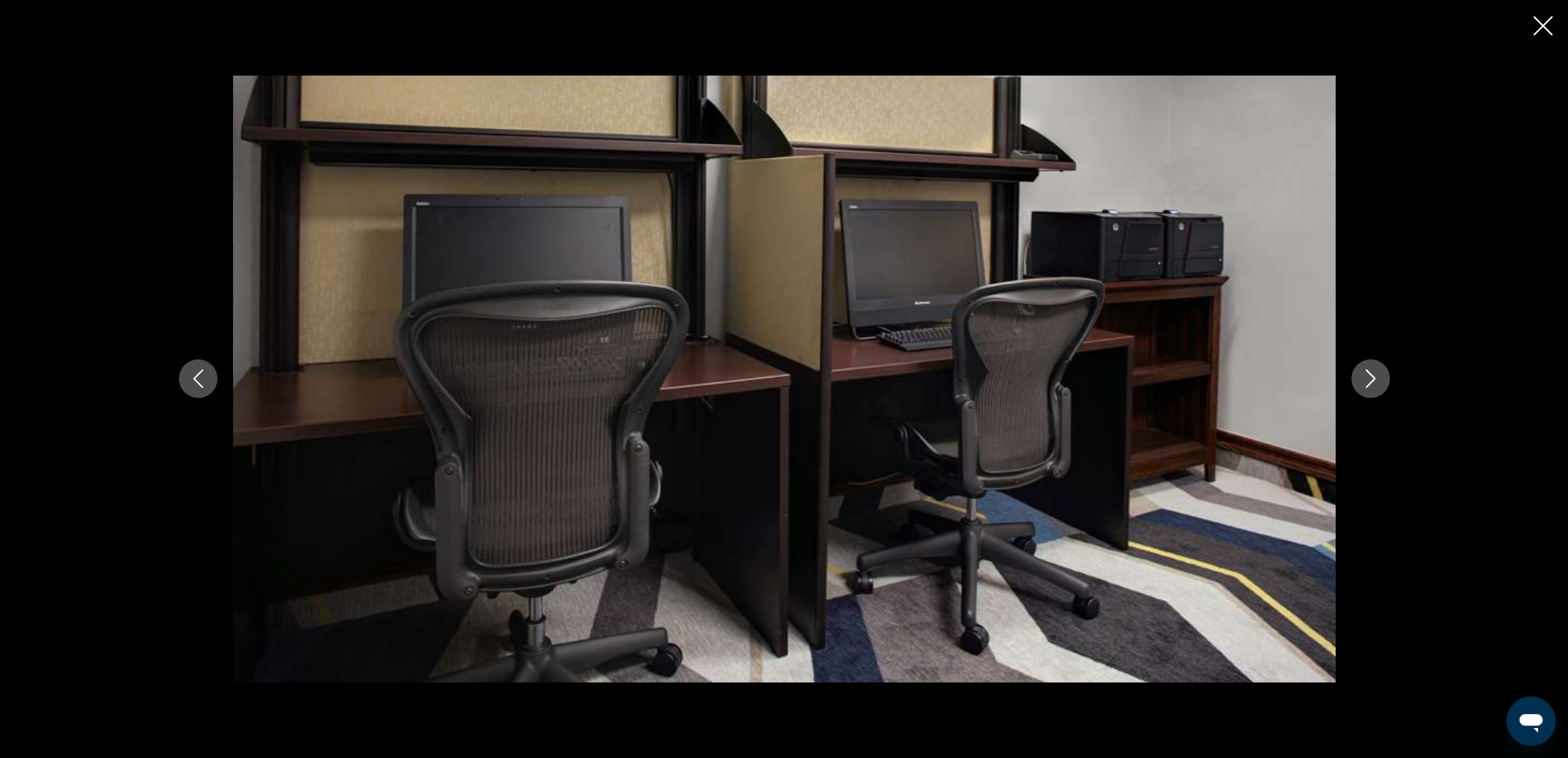
click at [1374, 385] on icon "Next image" at bounding box center [1370, 379] width 18 height 18
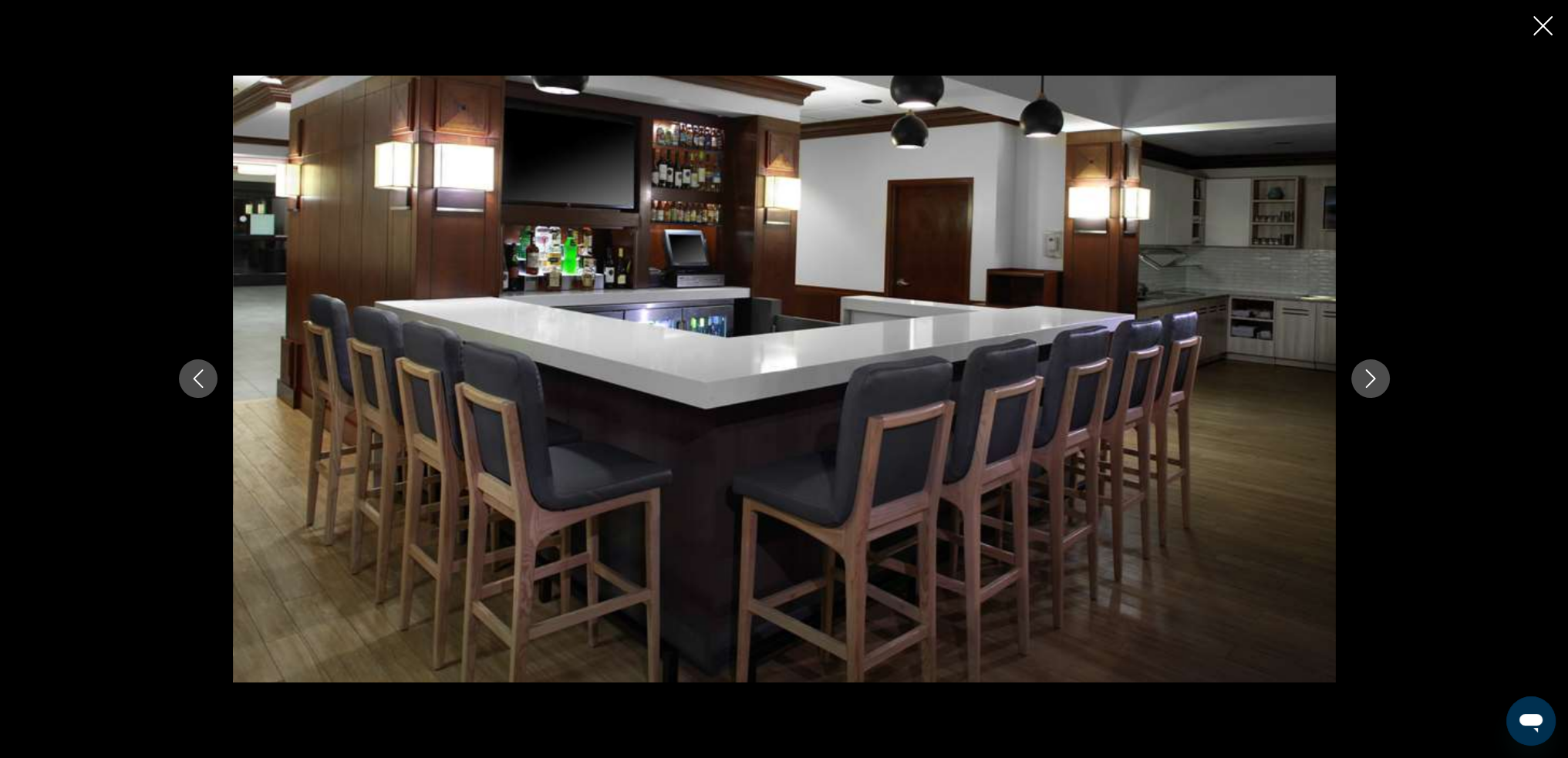
click at [1374, 385] on icon "Next image" at bounding box center [1370, 379] width 18 height 18
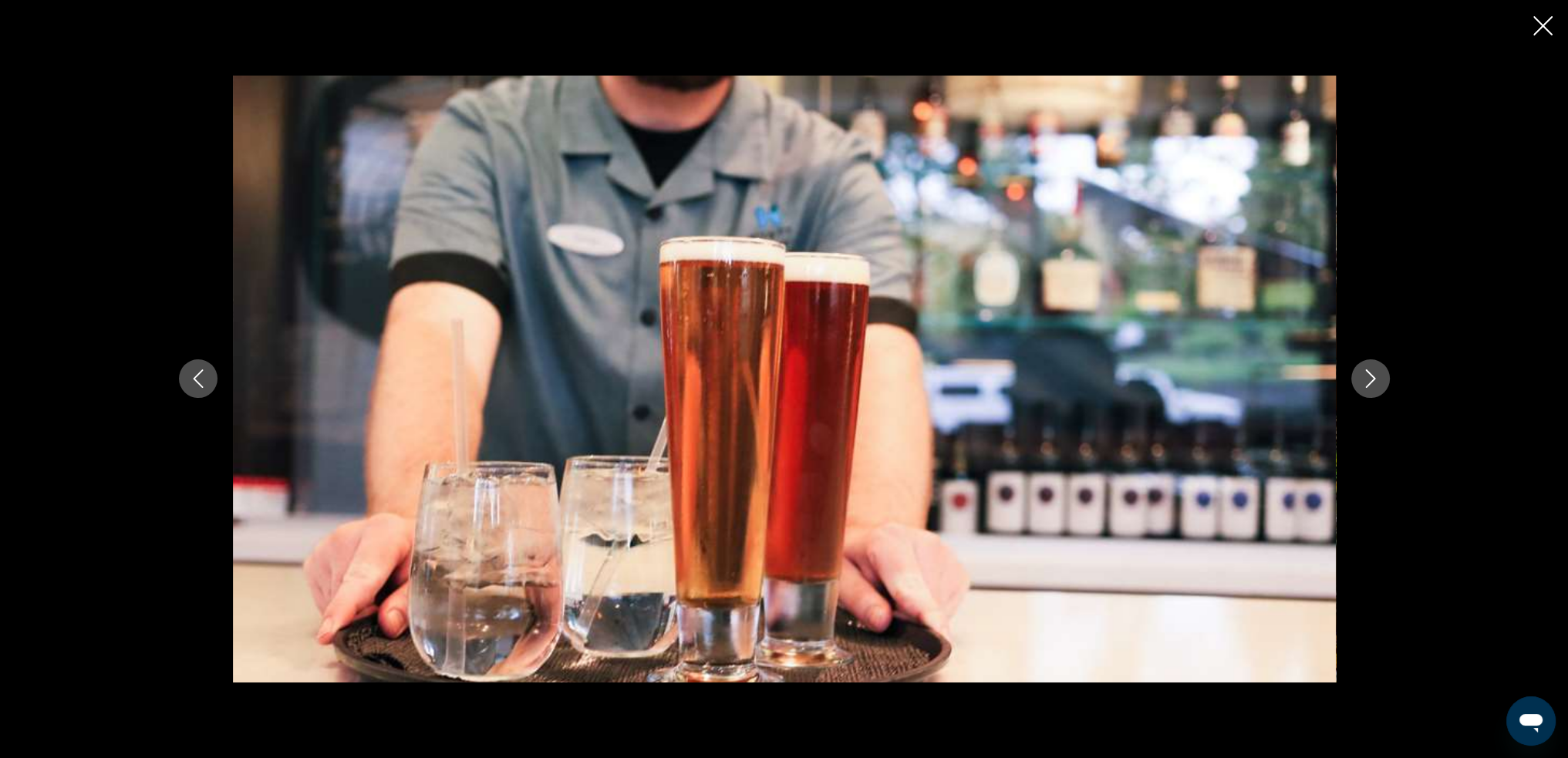
click at [1374, 385] on icon "Next image" at bounding box center [1370, 379] width 18 height 18
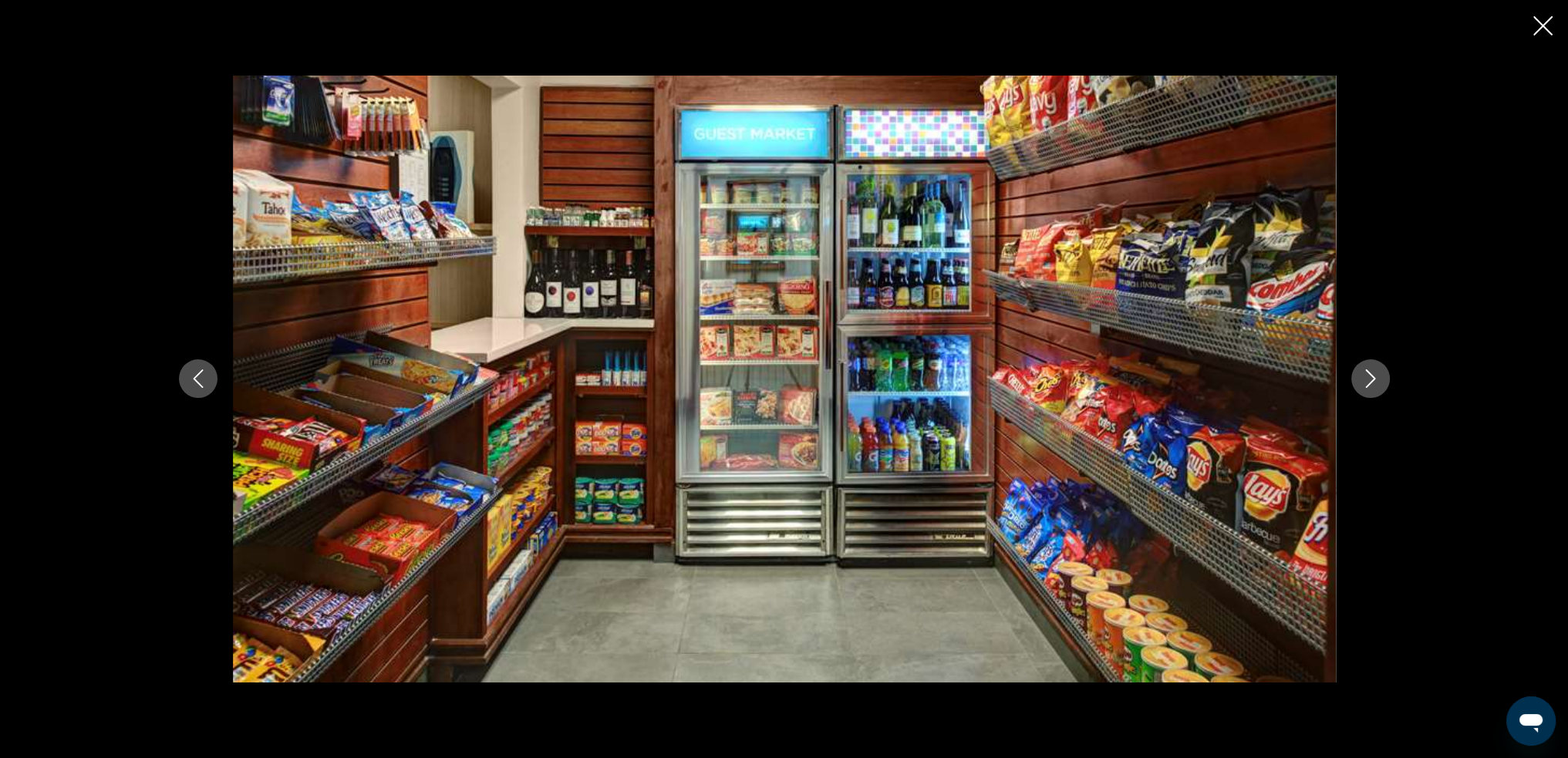
click at [1374, 385] on icon "Next image" at bounding box center [1370, 379] width 18 height 18
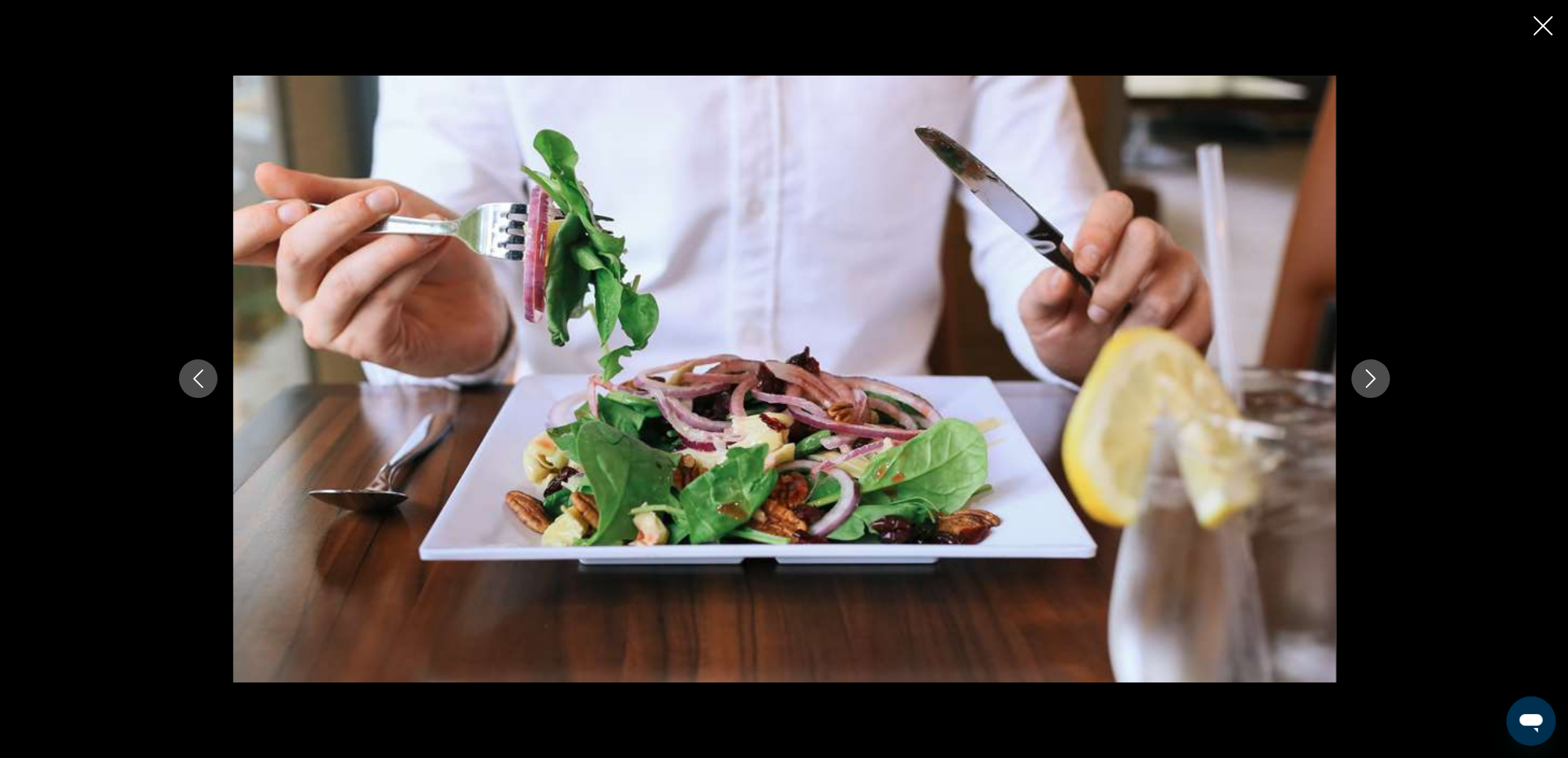
click at [1374, 385] on icon "Next image" at bounding box center [1370, 379] width 18 height 18
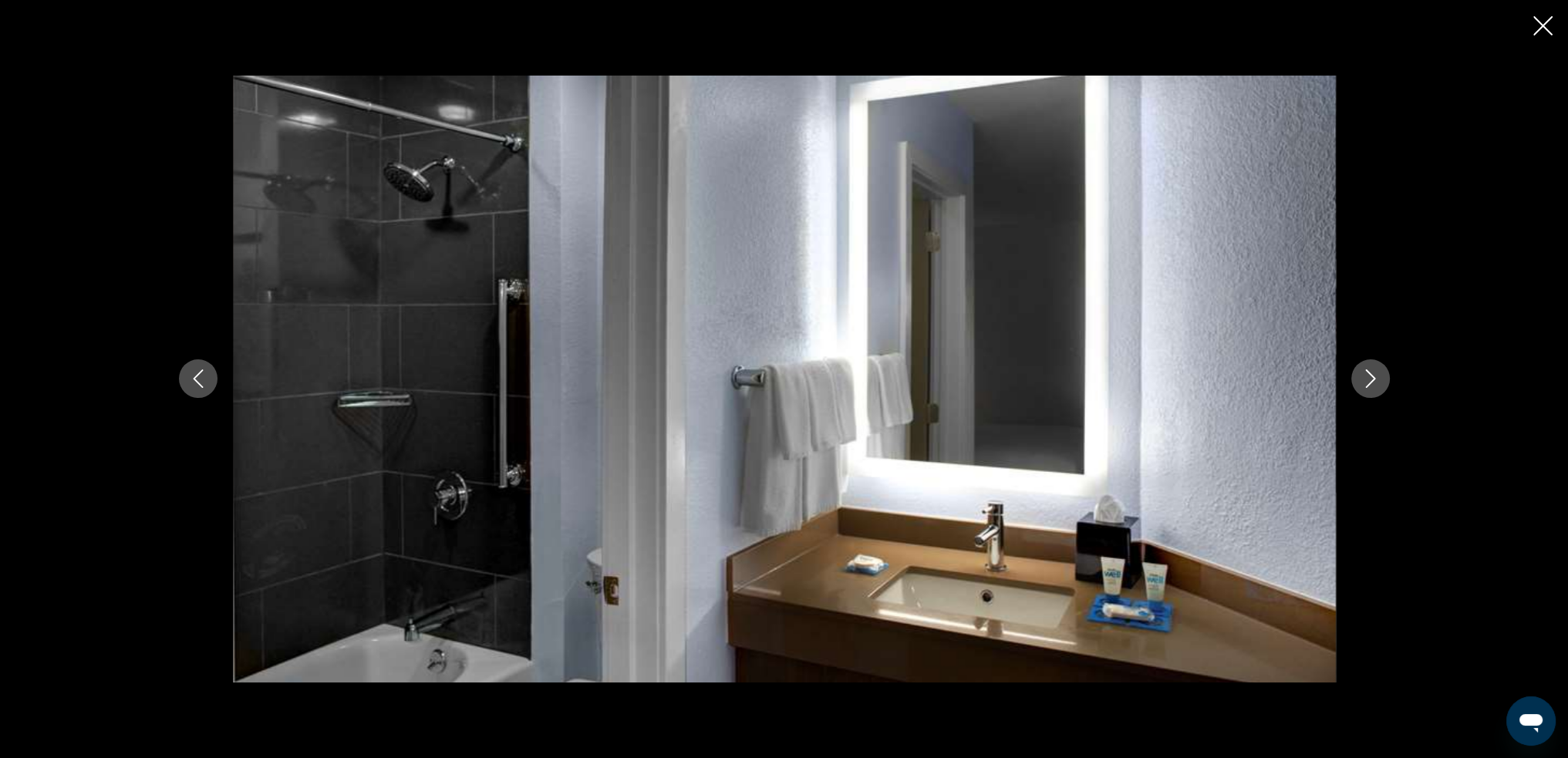
click at [1374, 385] on icon "Next image" at bounding box center [1370, 379] width 18 height 18
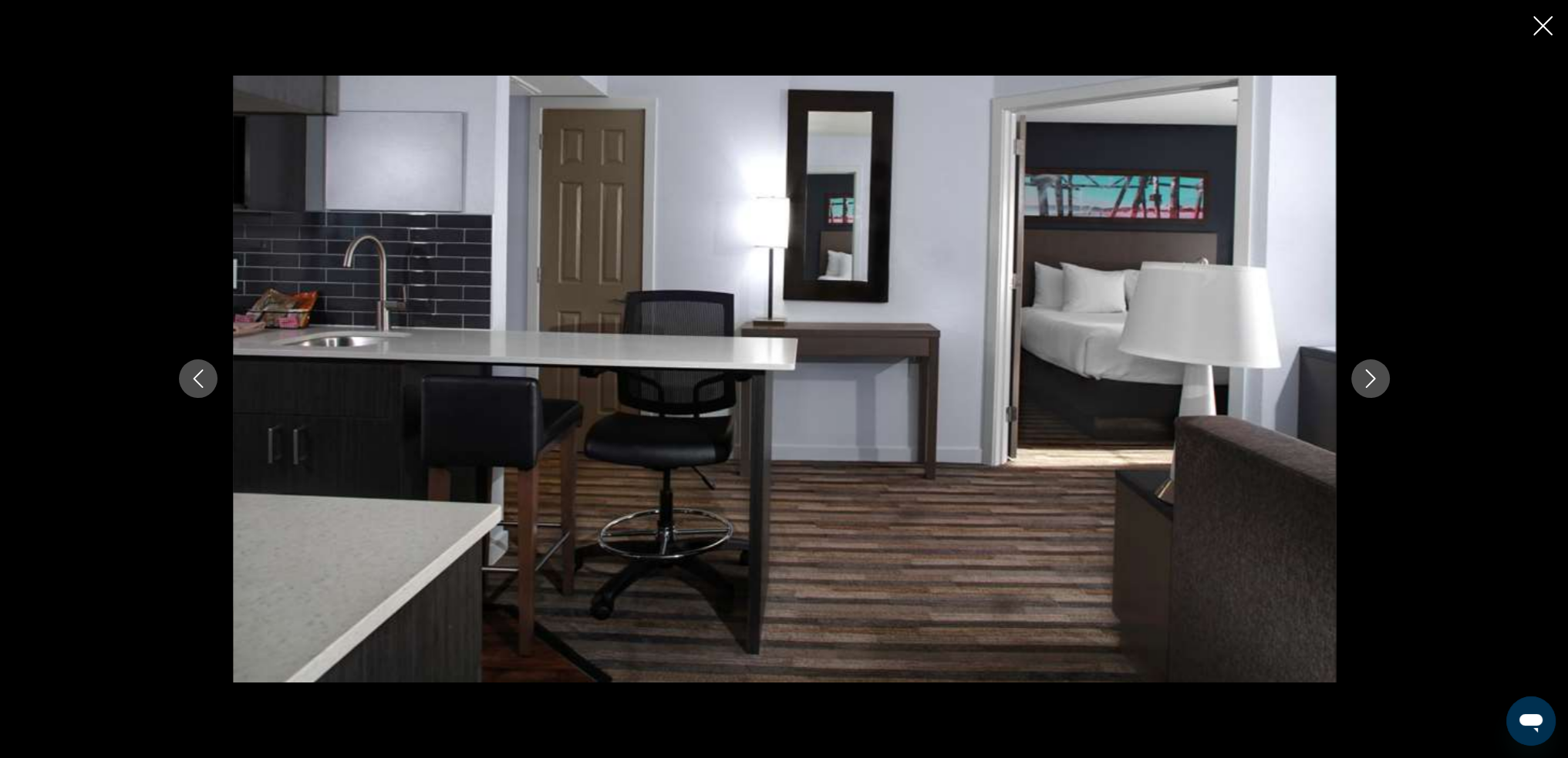
click at [1374, 385] on icon "Next image" at bounding box center [1370, 379] width 18 height 18
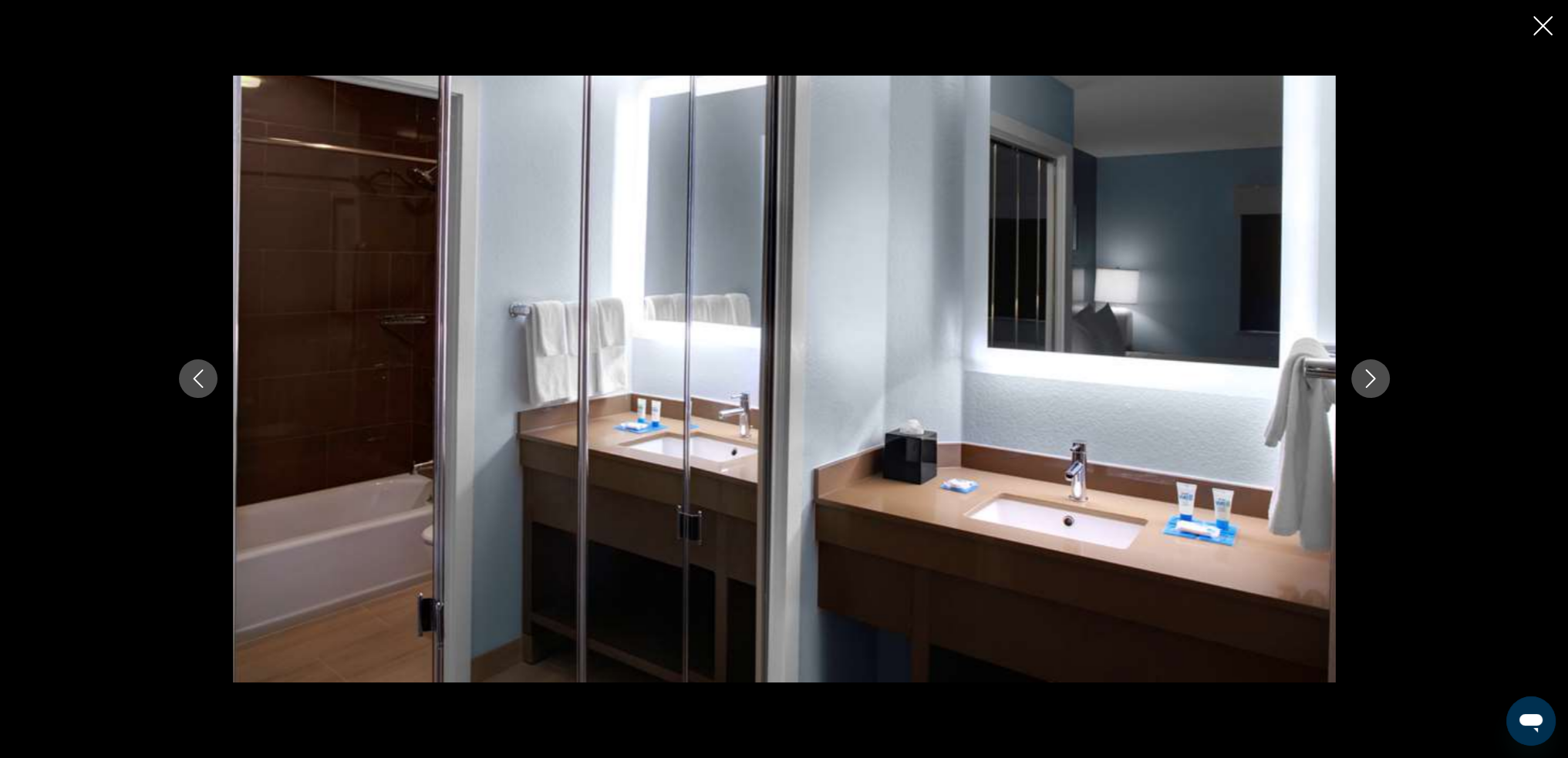
click at [1374, 385] on icon "Next image" at bounding box center [1370, 379] width 18 height 18
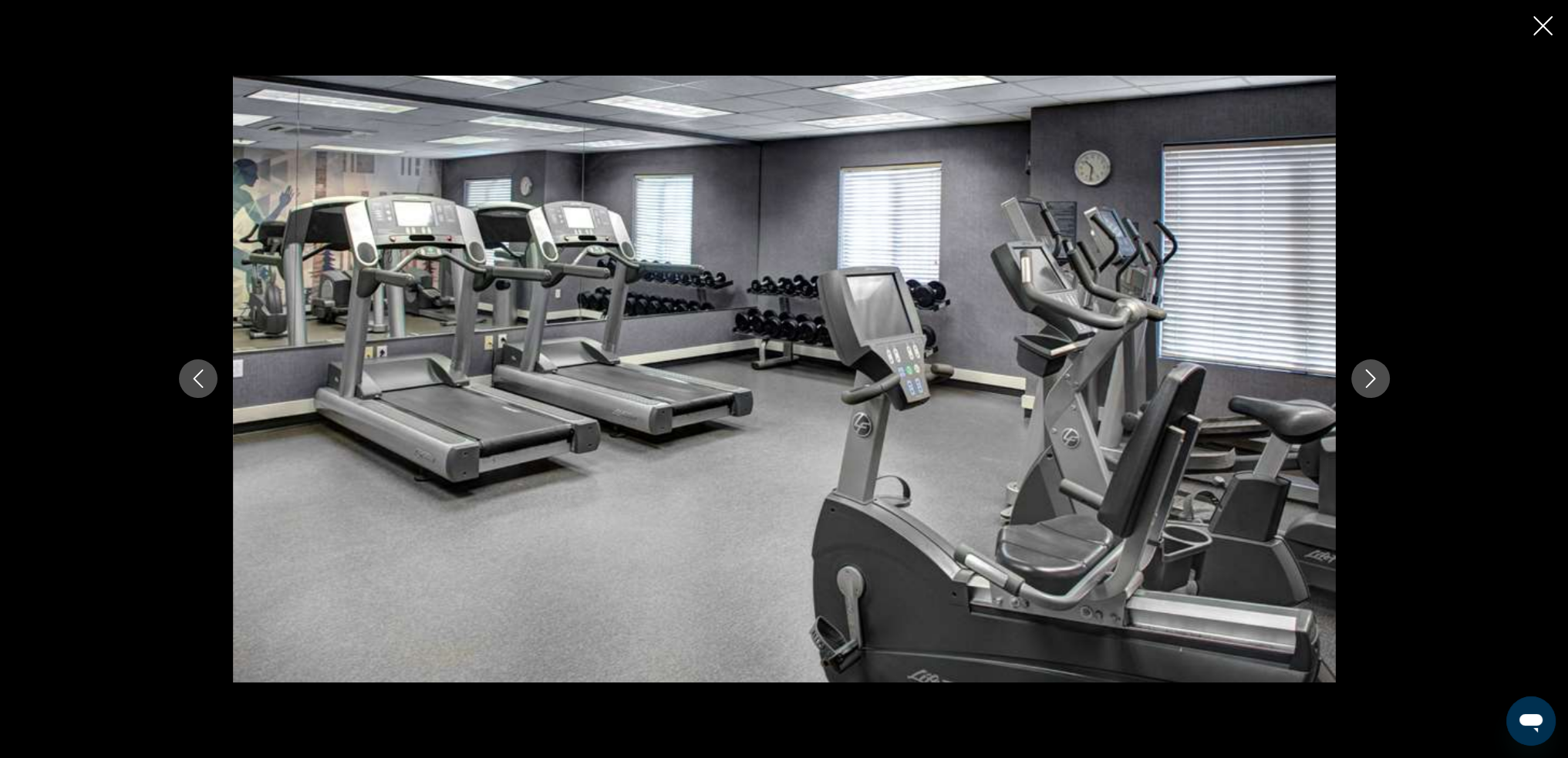
click at [1374, 385] on icon "Next image" at bounding box center [1370, 379] width 18 height 18
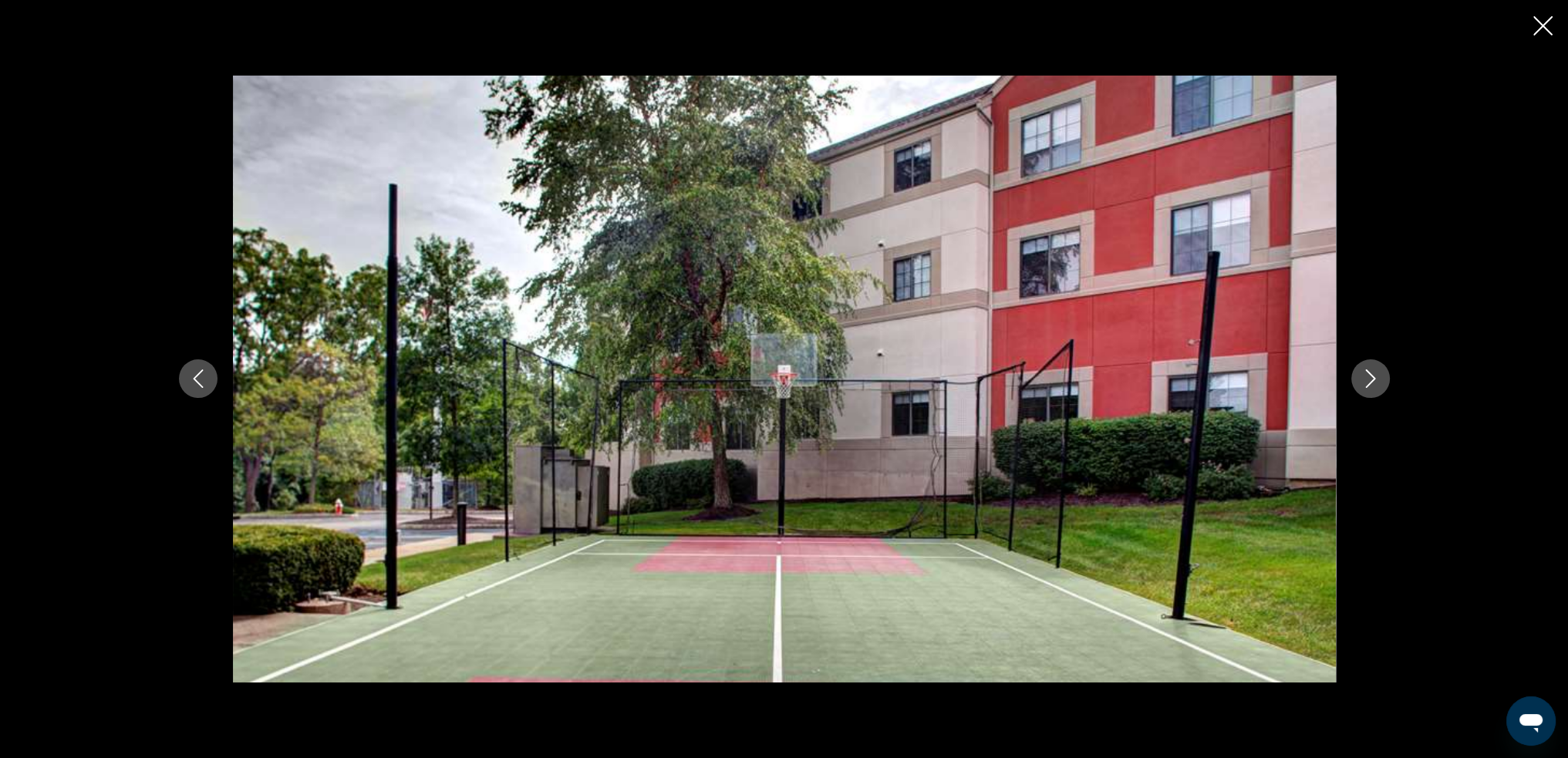
click at [1374, 385] on icon "Next image" at bounding box center [1370, 379] width 18 height 18
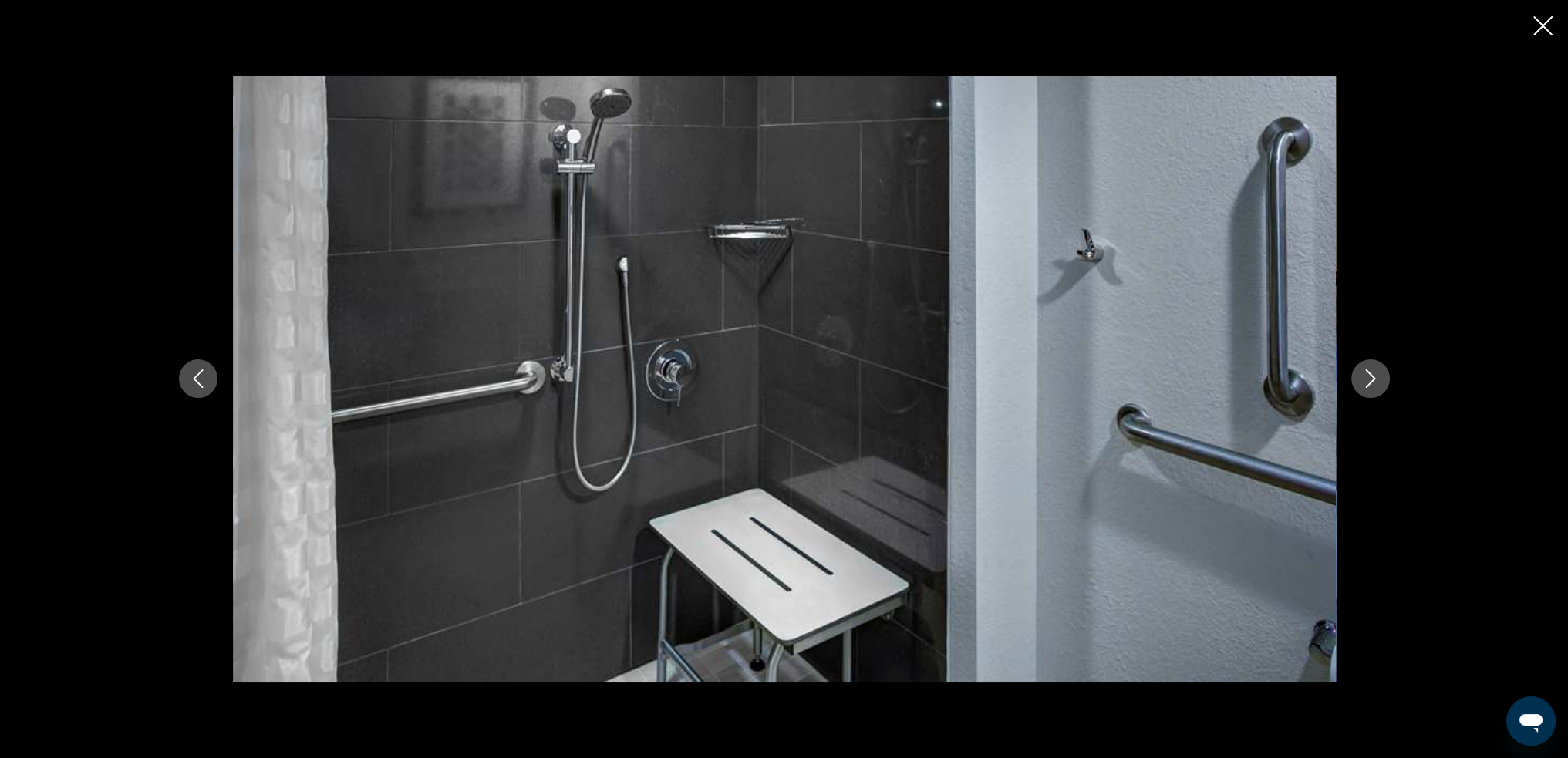
click at [1374, 385] on icon "Next image" at bounding box center [1370, 379] width 18 height 18
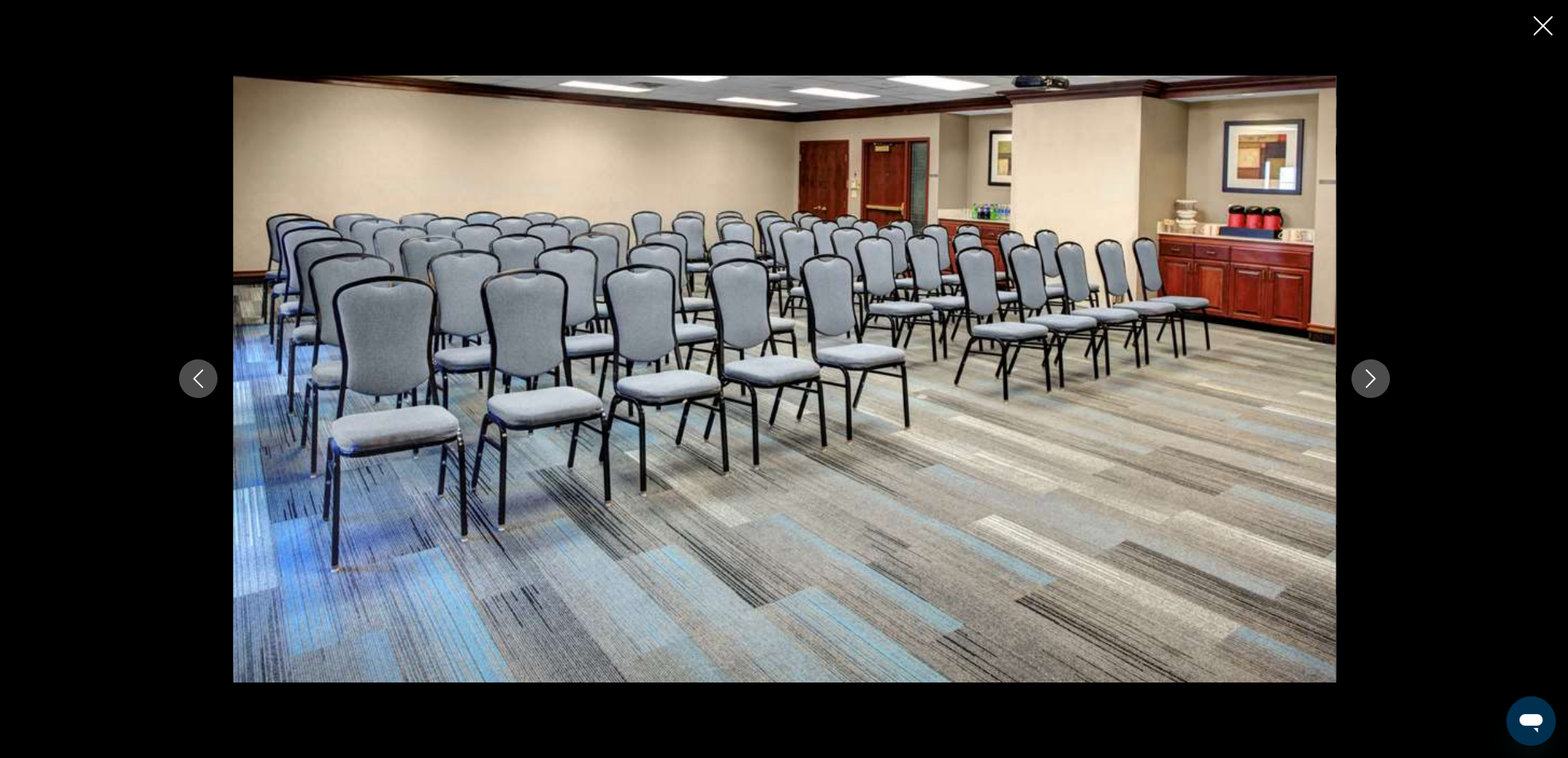
click at [1374, 385] on icon "Next image" at bounding box center [1370, 379] width 18 height 18
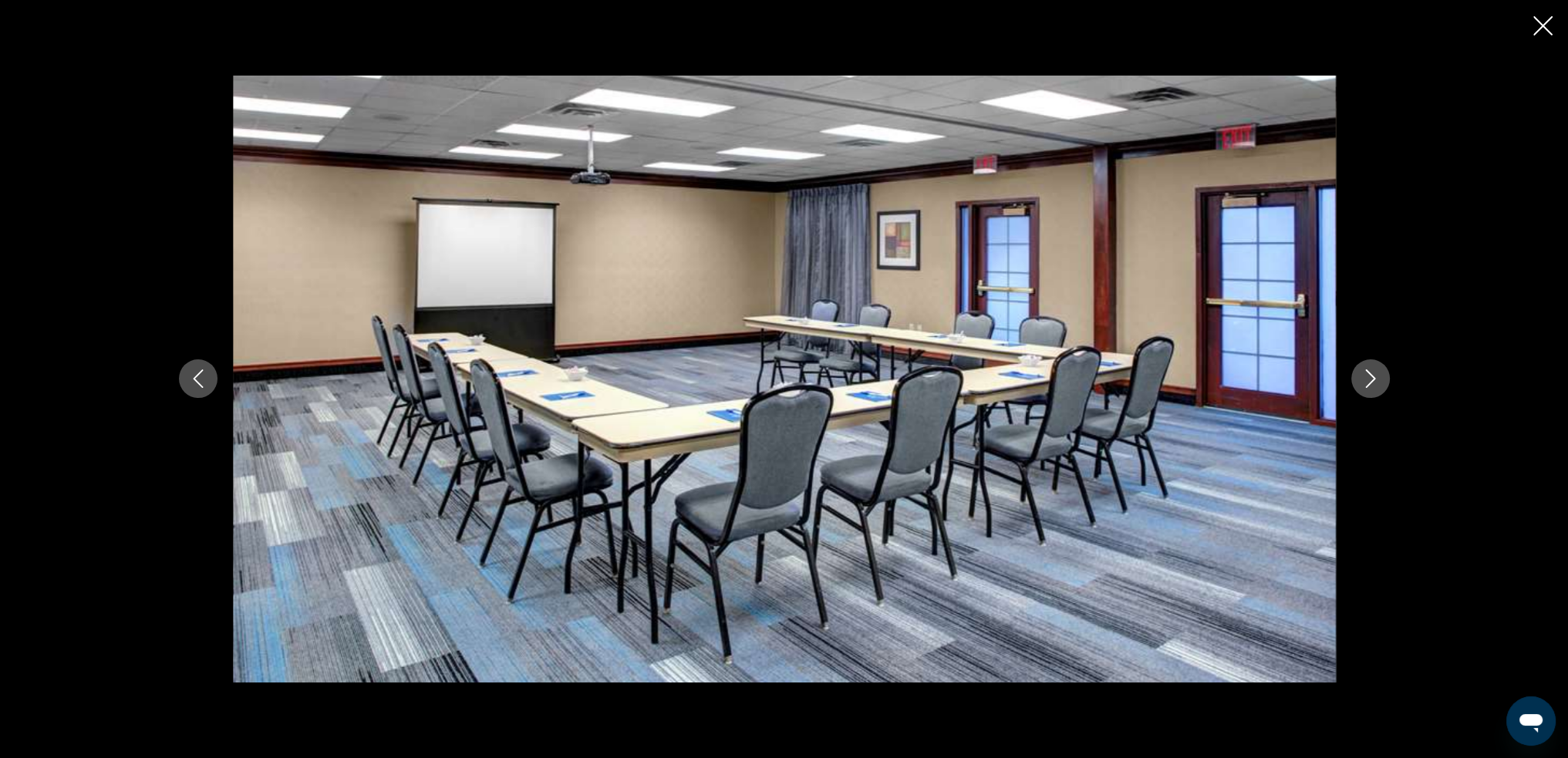
click at [1374, 385] on icon "Next image" at bounding box center [1370, 379] width 18 height 18
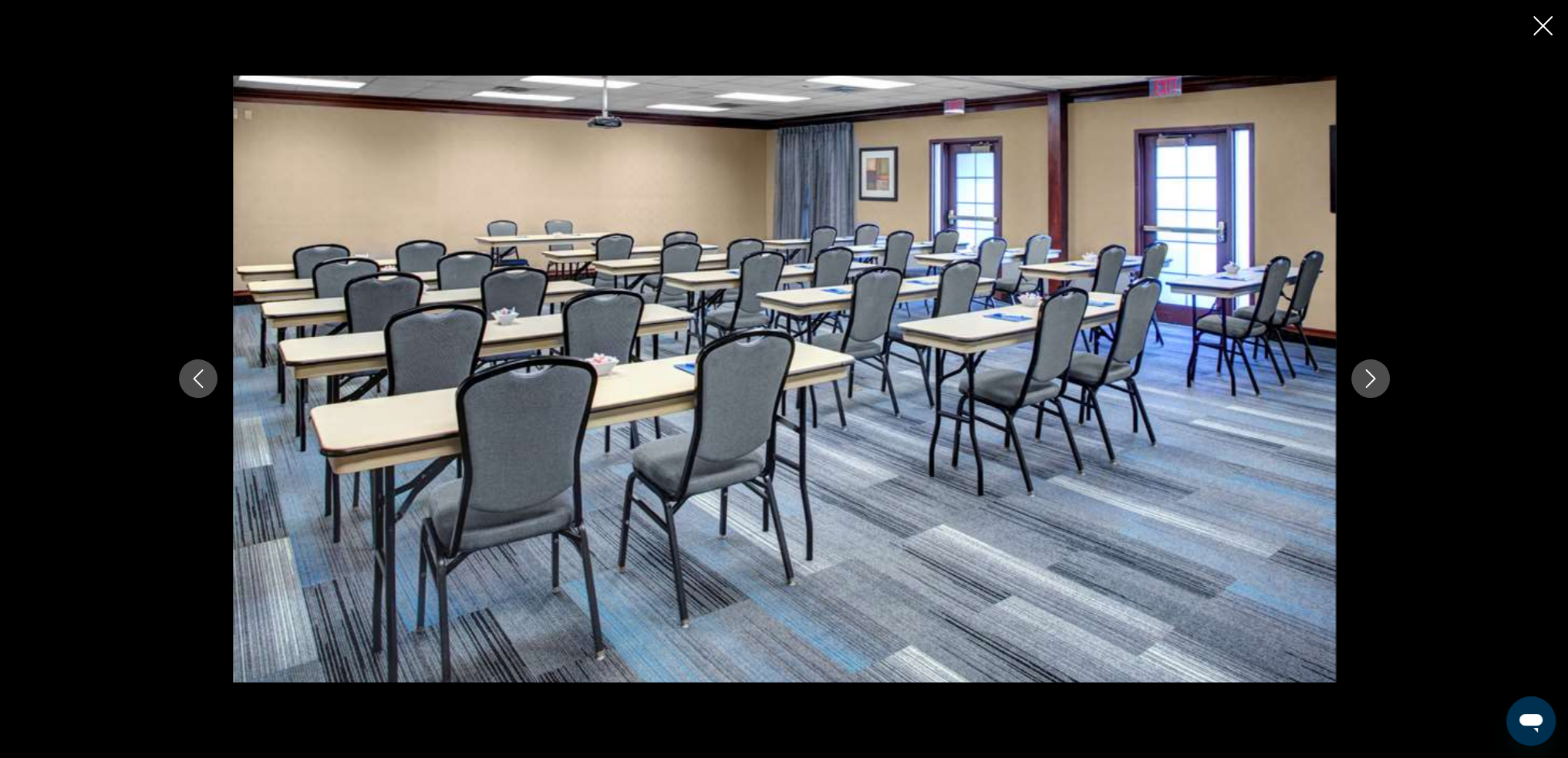
click at [1374, 385] on icon "Next image" at bounding box center [1370, 379] width 18 height 18
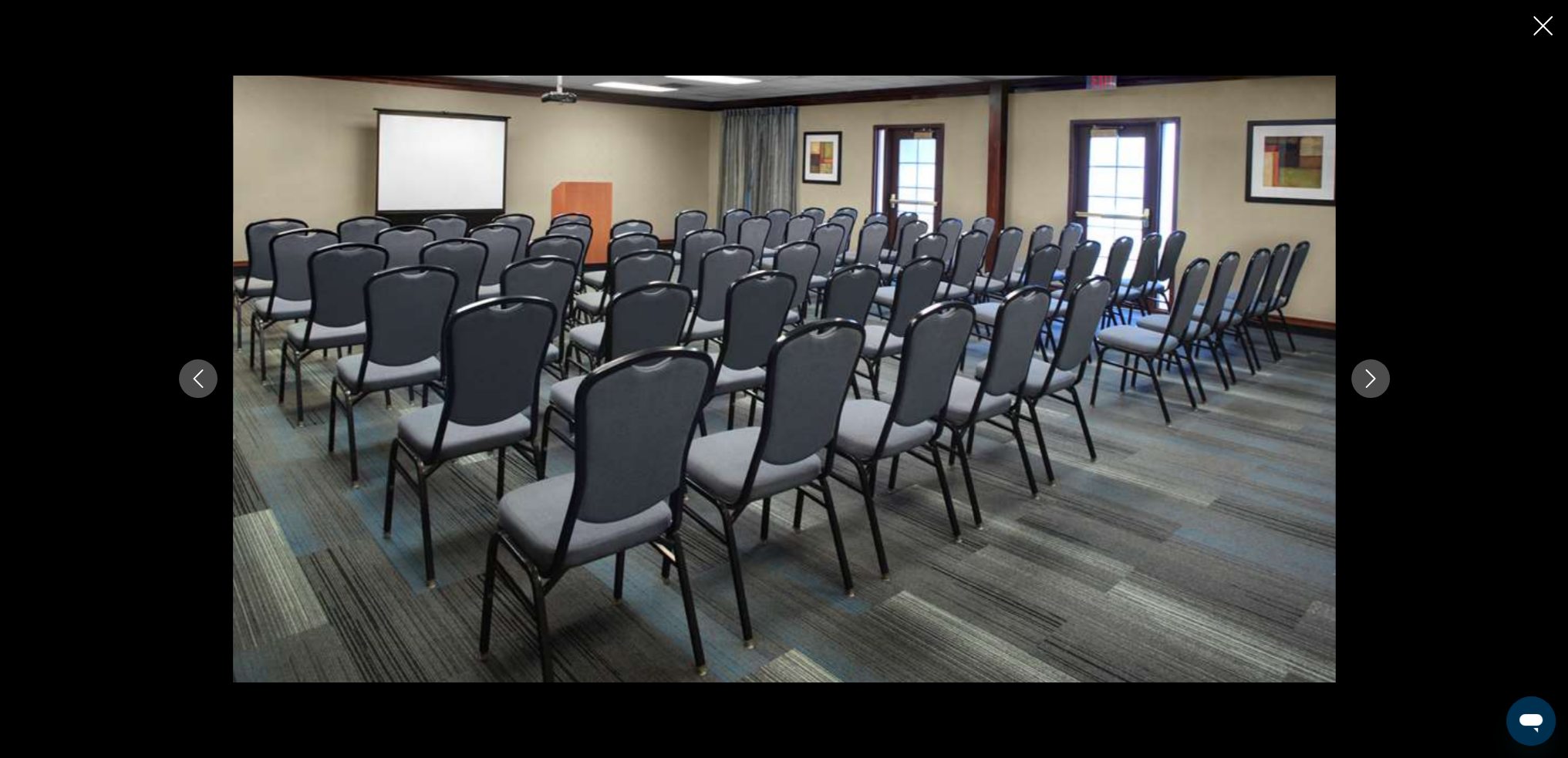
click at [1374, 385] on icon "Next image" at bounding box center [1370, 379] width 18 height 18
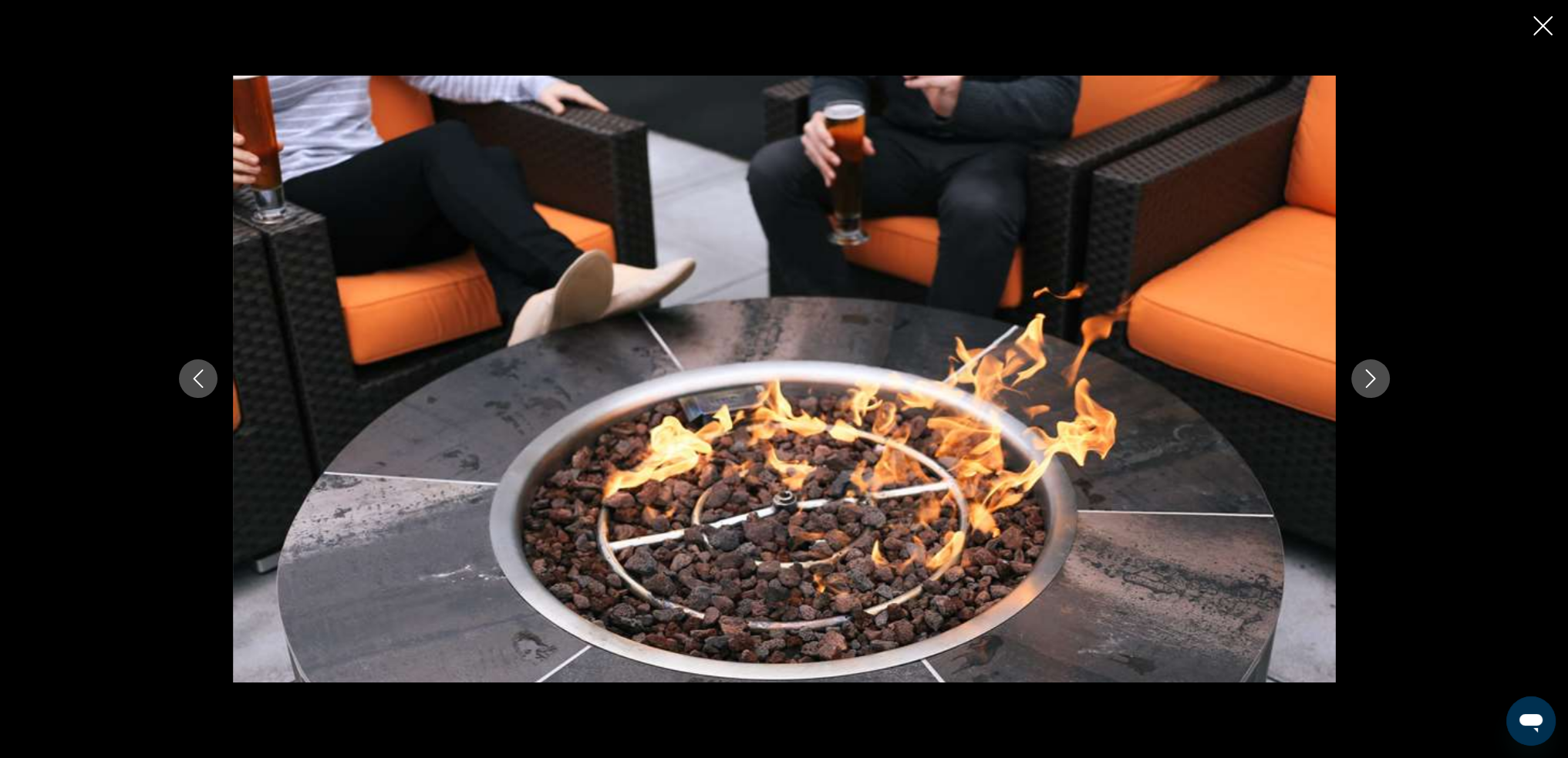
click at [1375, 384] on icon "Next image" at bounding box center [1370, 379] width 18 height 18
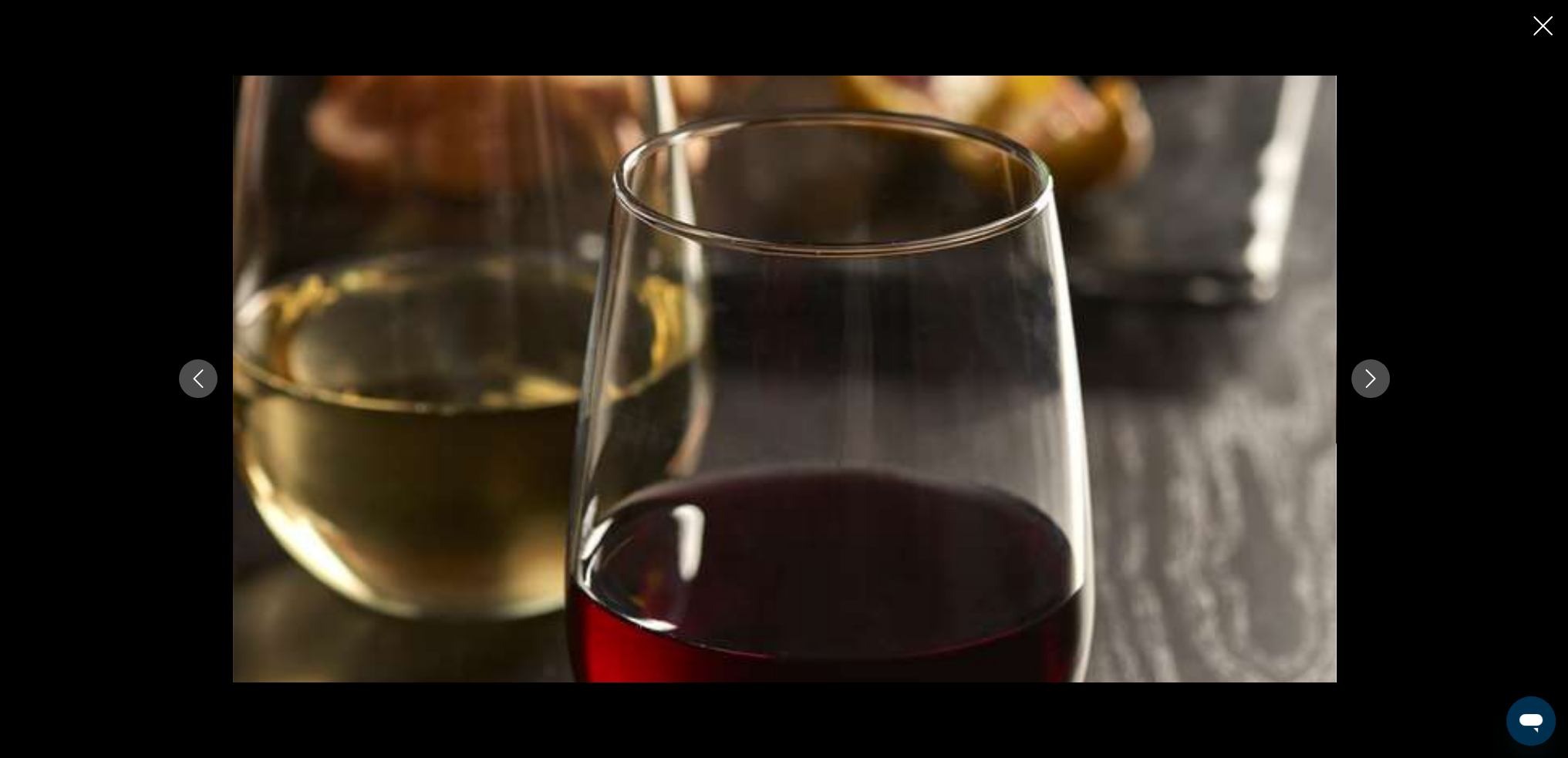
click at [1375, 379] on icon "Next image" at bounding box center [1370, 379] width 18 height 18
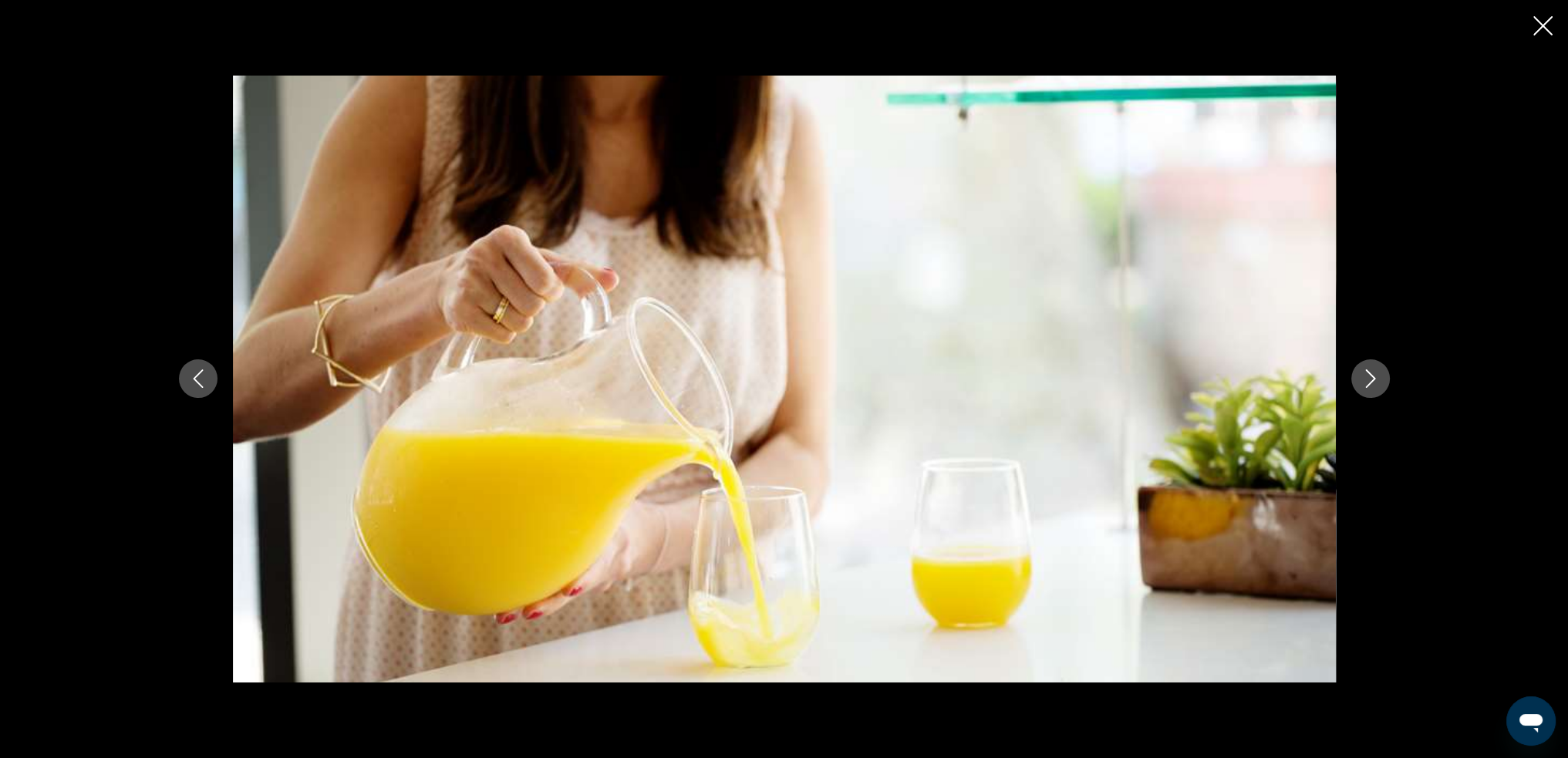
click at [1375, 379] on icon "Next image" at bounding box center [1370, 379] width 18 height 18
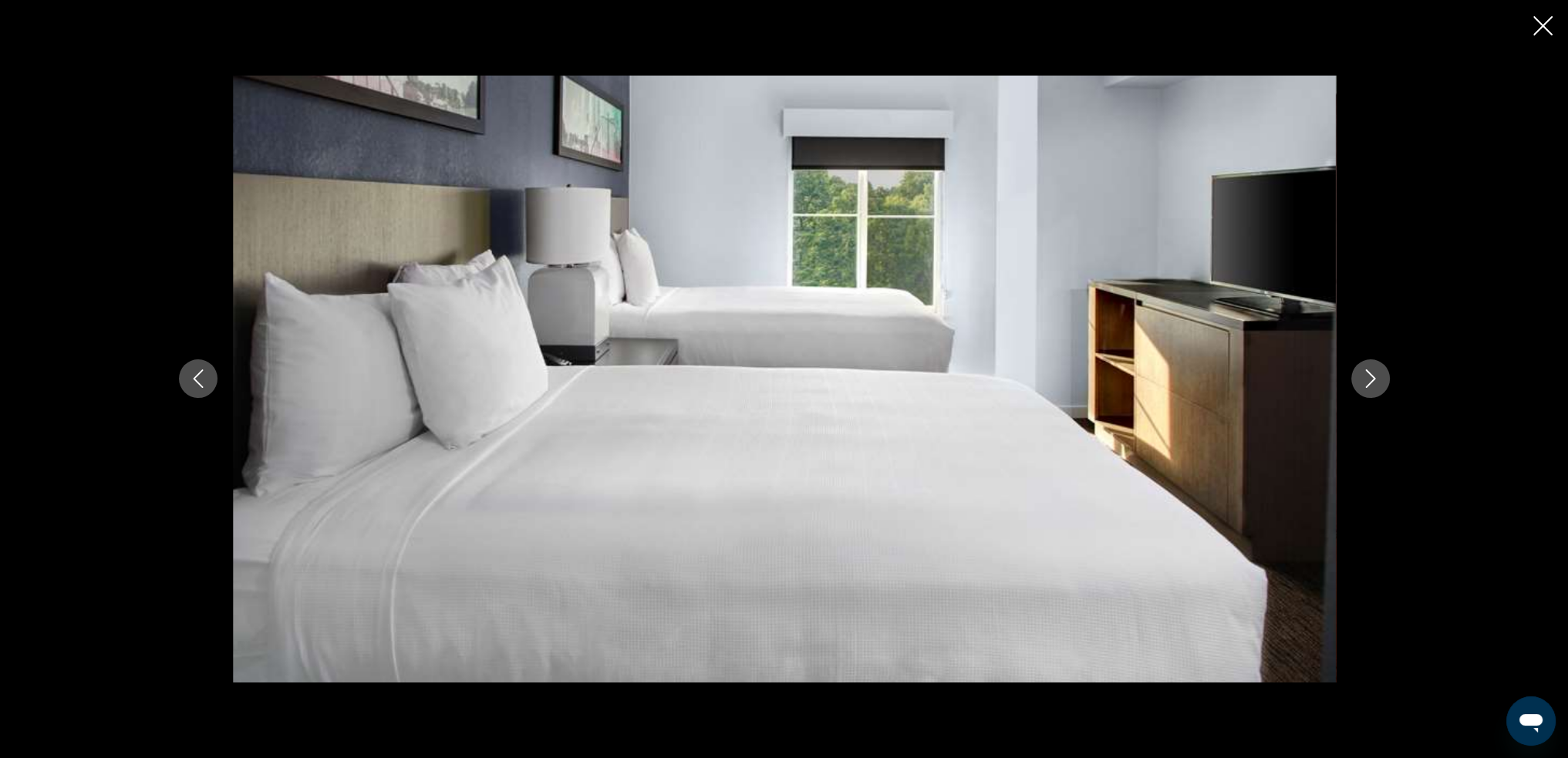
click at [1550, 18] on icon "Close slideshow" at bounding box center [1542, 26] width 19 height 19
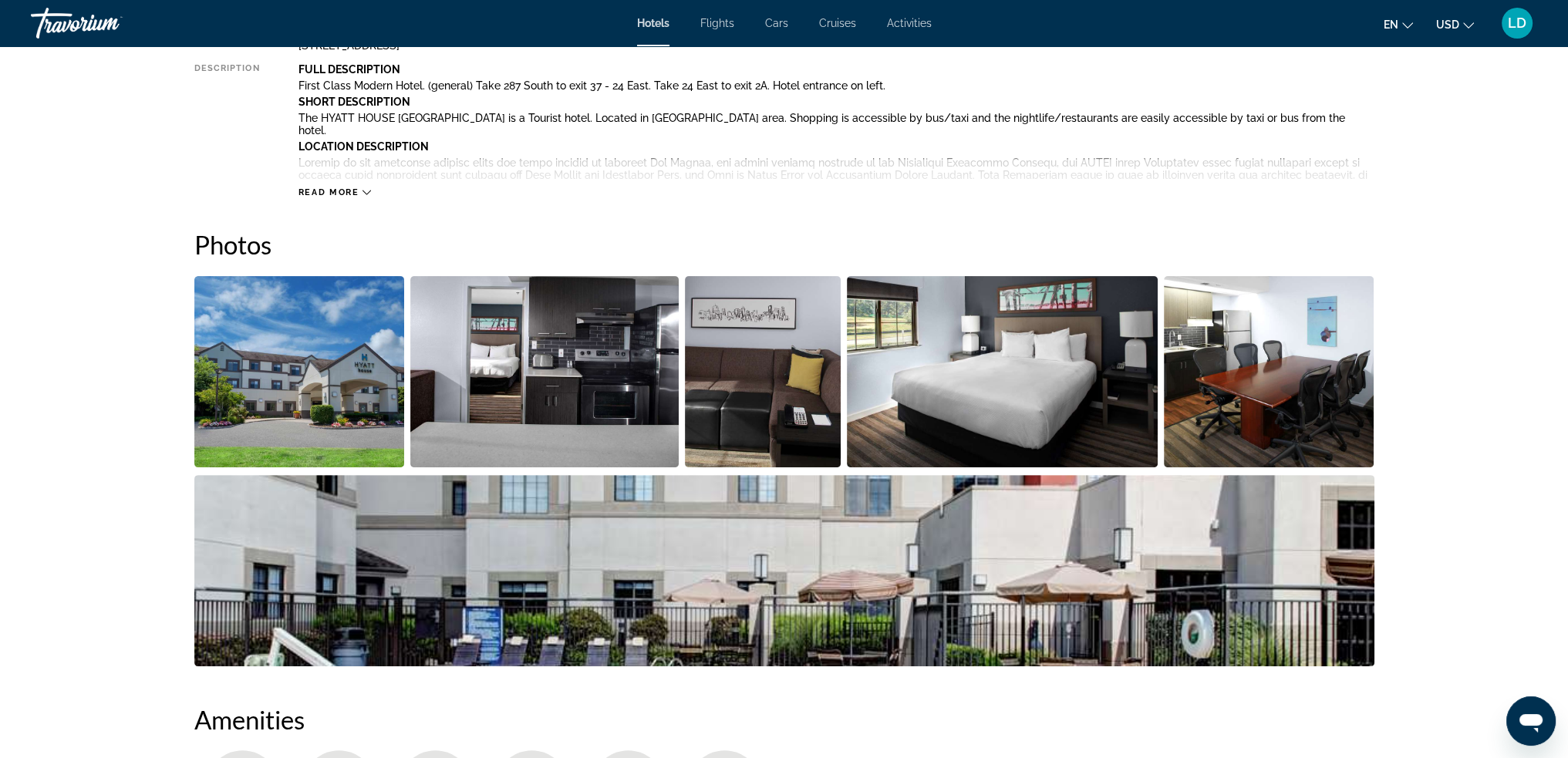
scroll to position [309, 0]
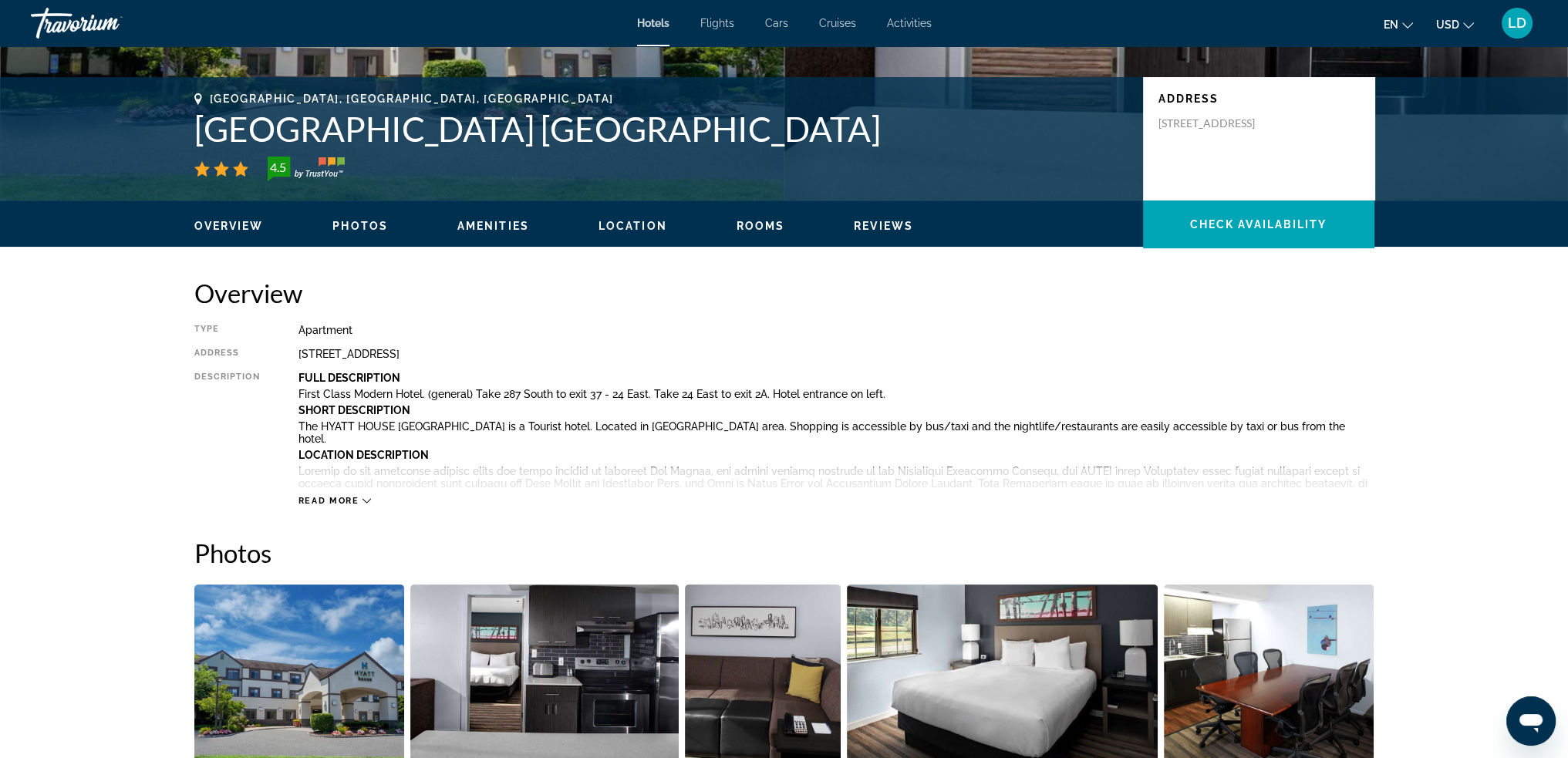
click at [339, 501] on span "Read more" at bounding box center [329, 500] width 61 height 10
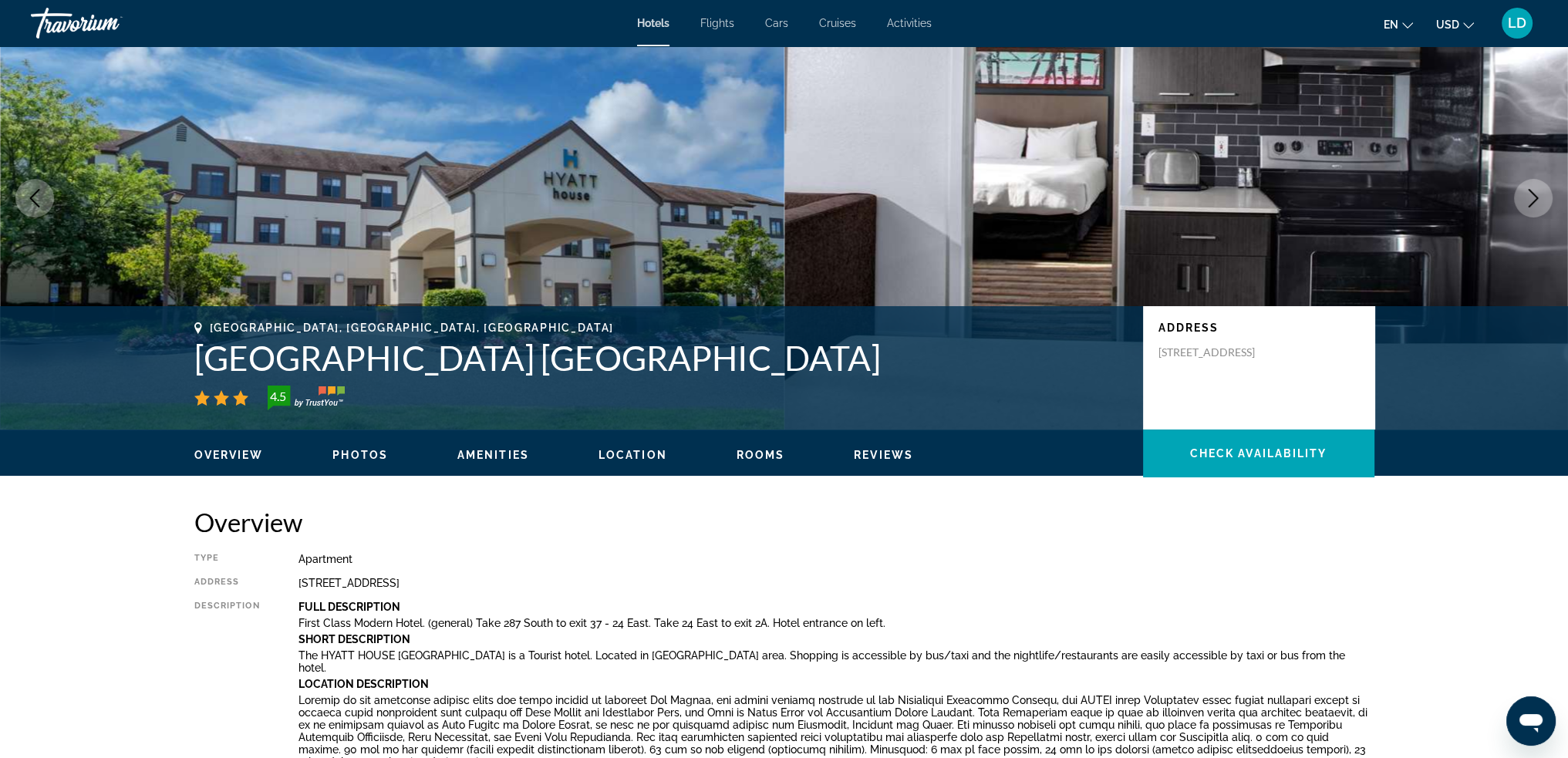
scroll to position [0, 0]
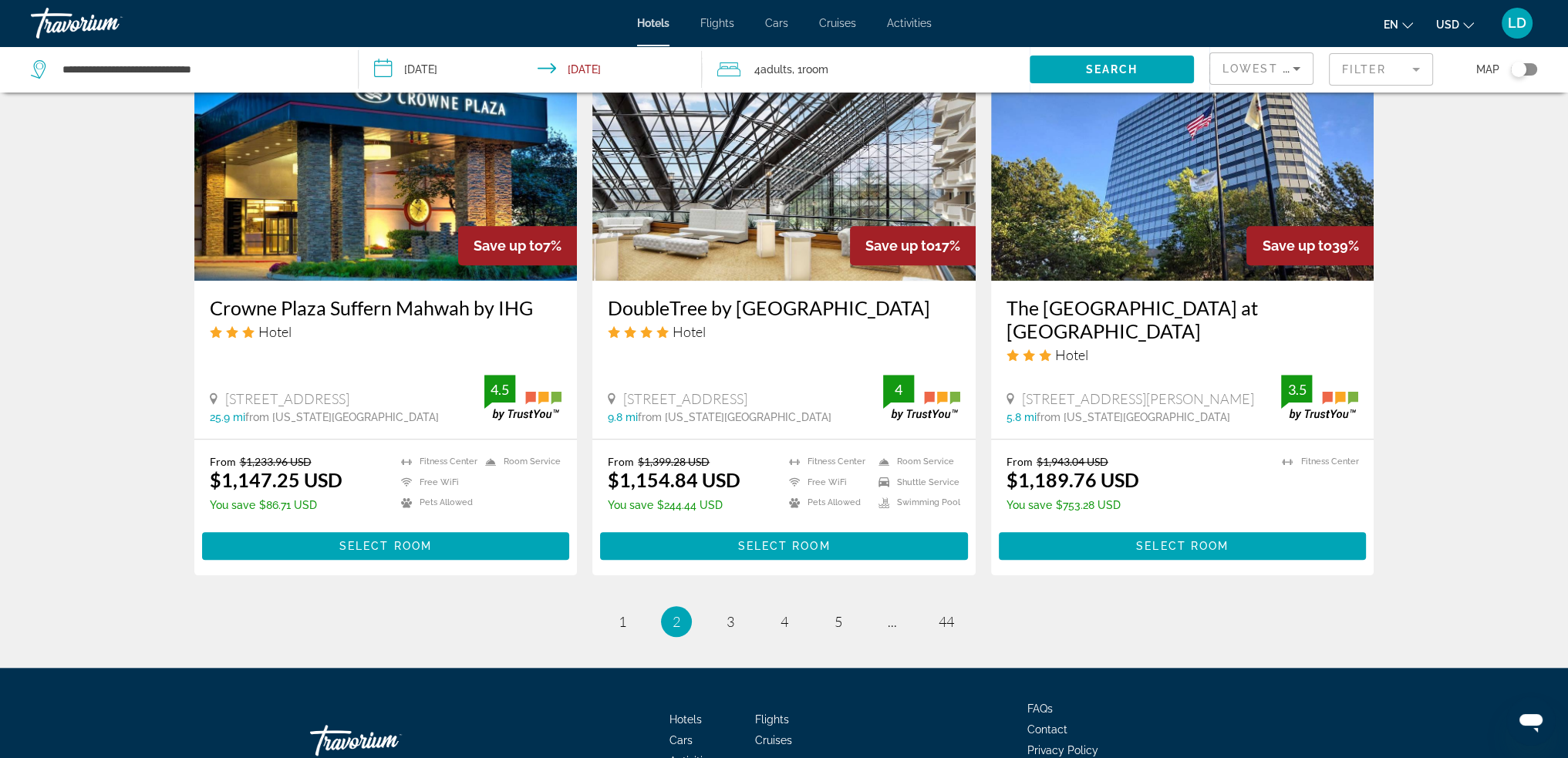
scroll to position [1851, 0]
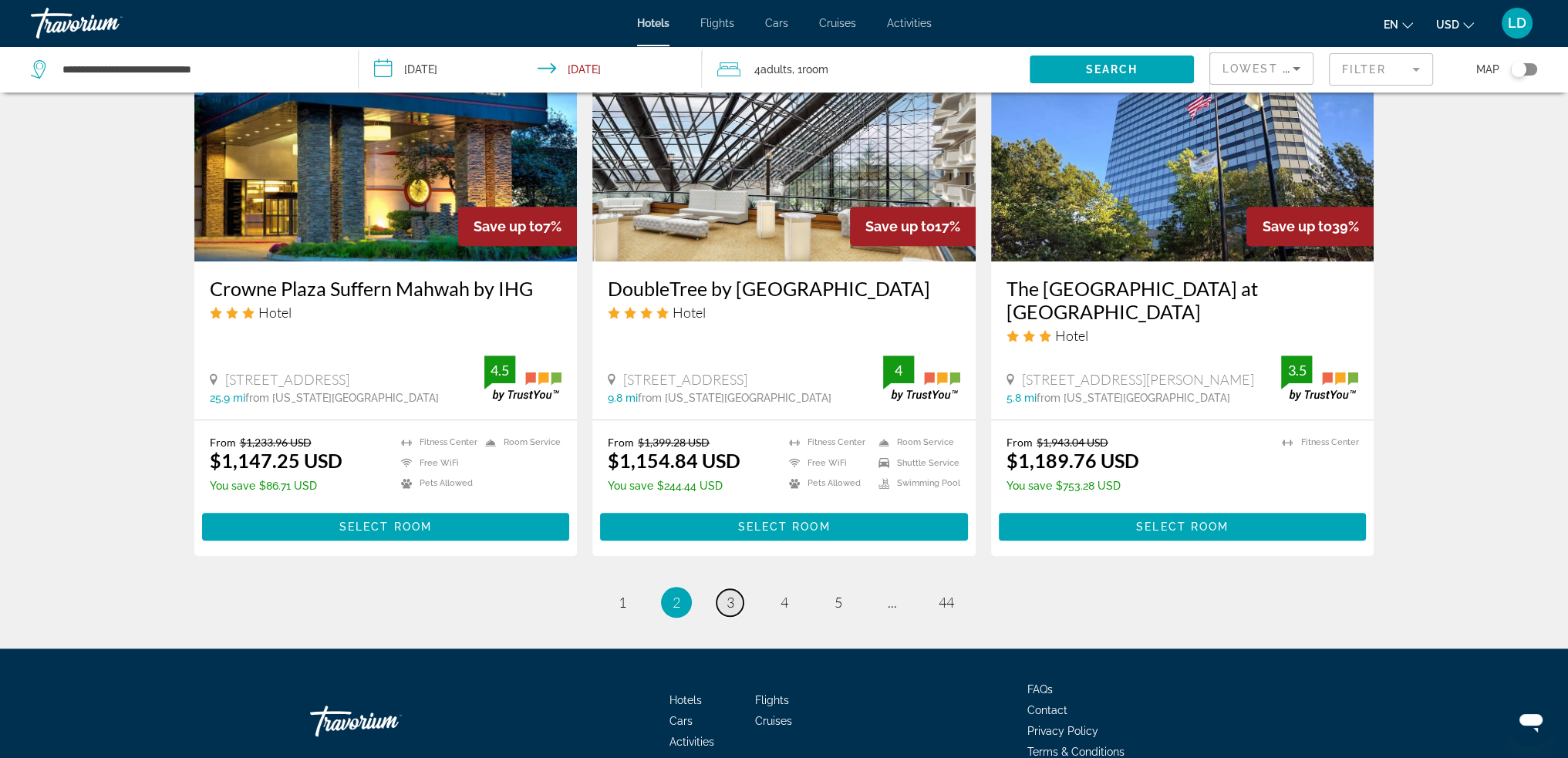
click at [733, 593] on span "3" at bounding box center [730, 602] width 7 height 17
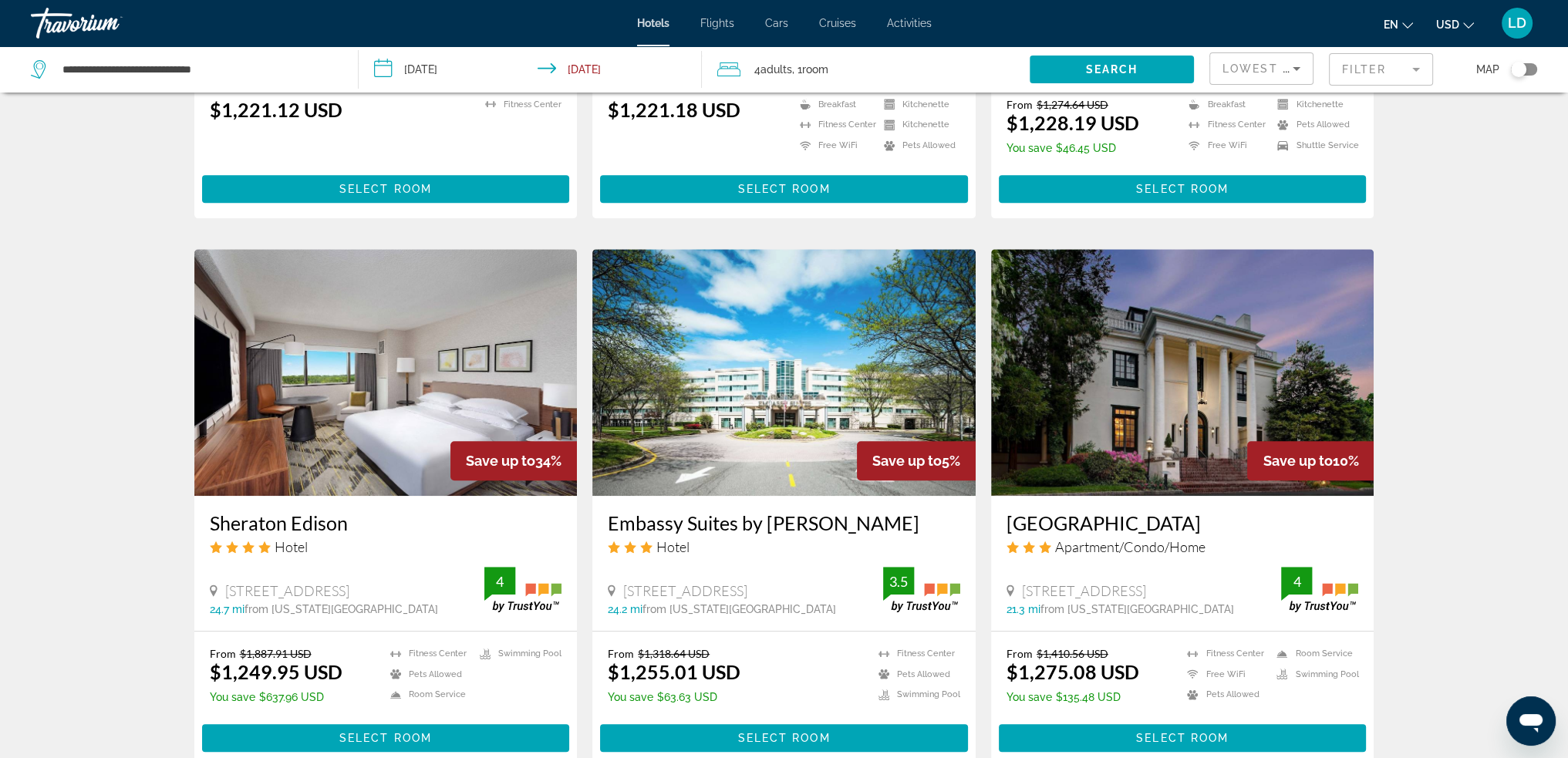
scroll to position [1080, 0]
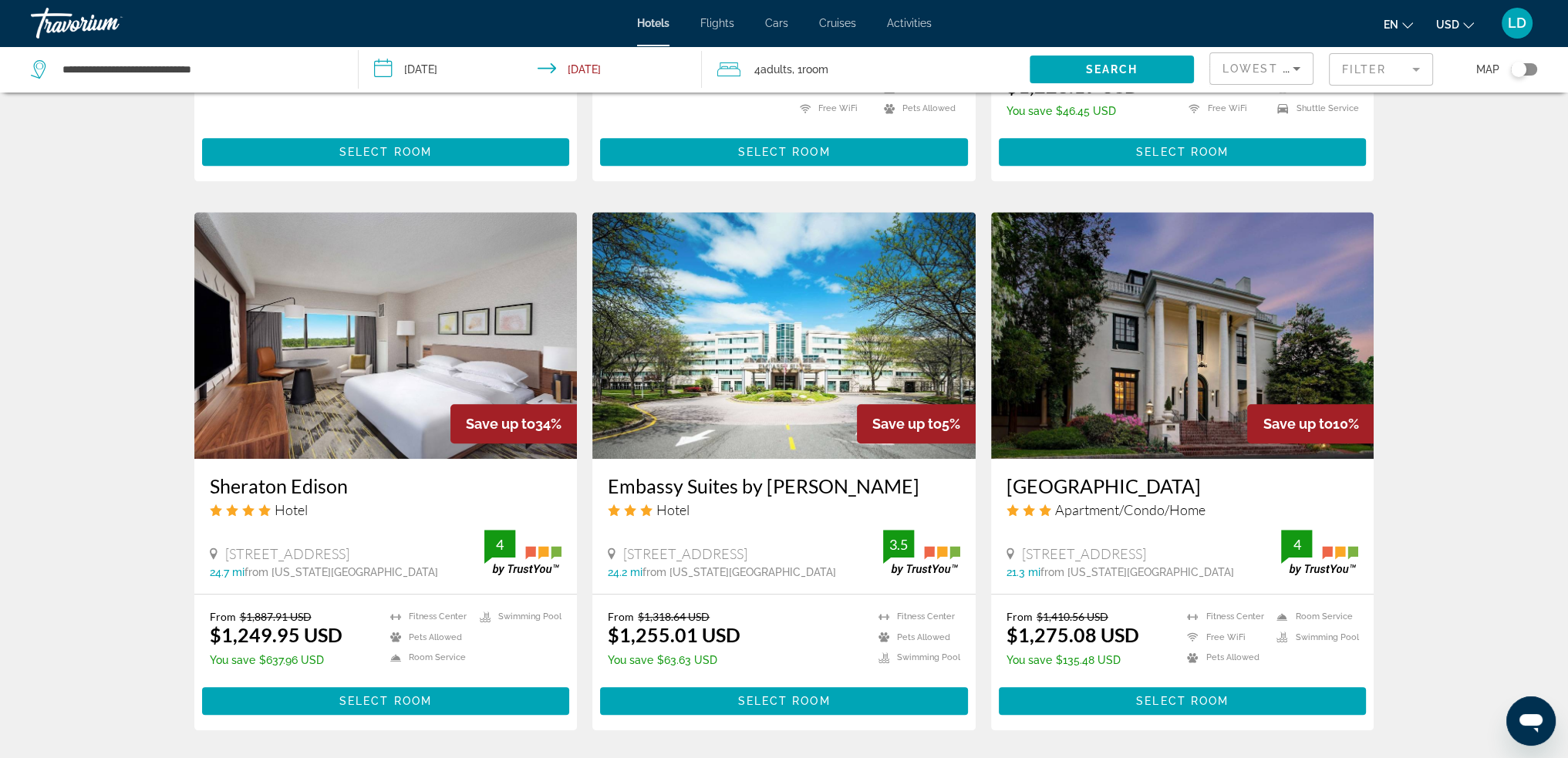
click at [1226, 384] on img "Main content" at bounding box center [1182, 335] width 384 height 247
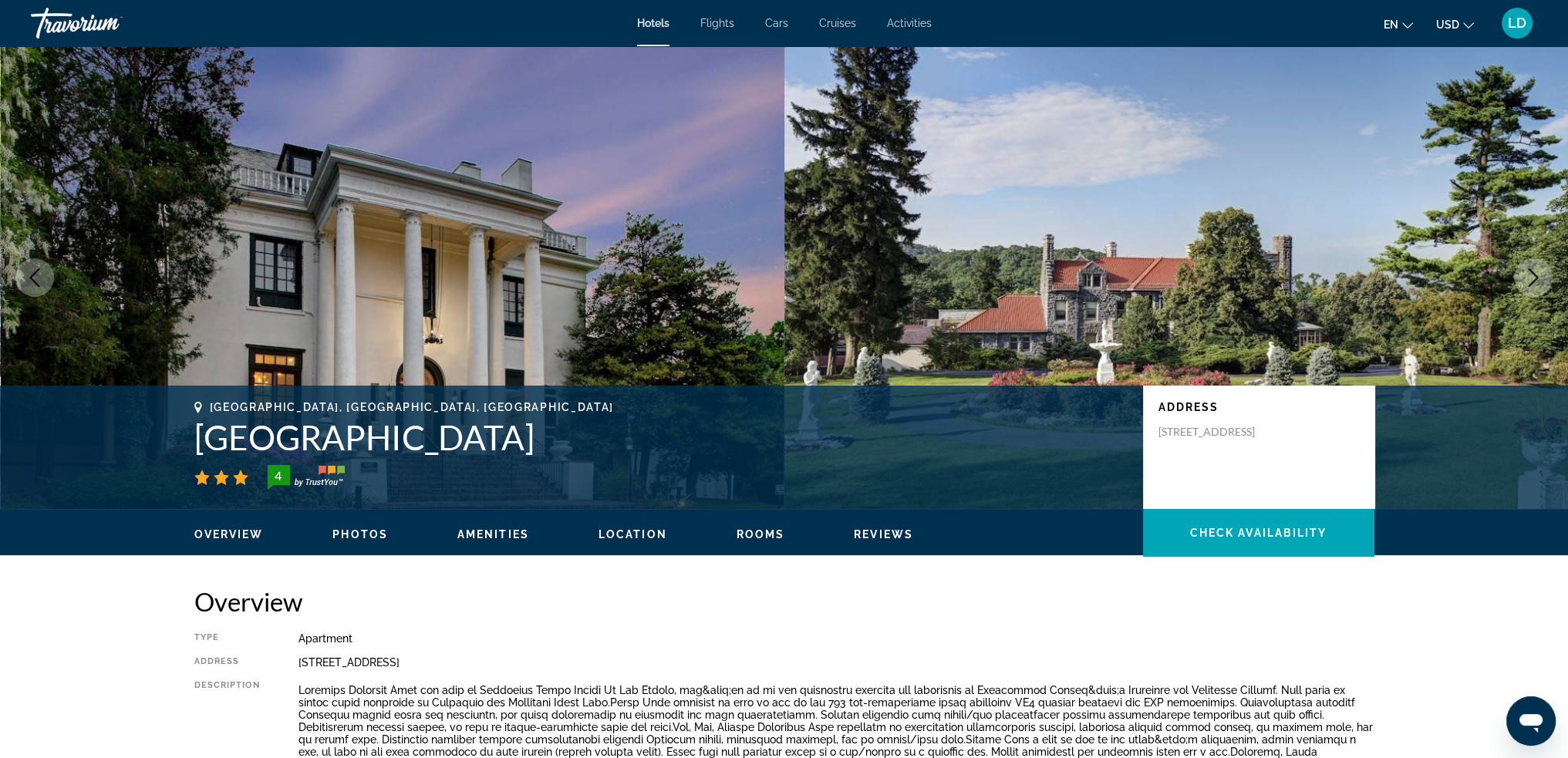
click at [1533, 287] on icon "Next image" at bounding box center [1533, 277] width 18 height 18
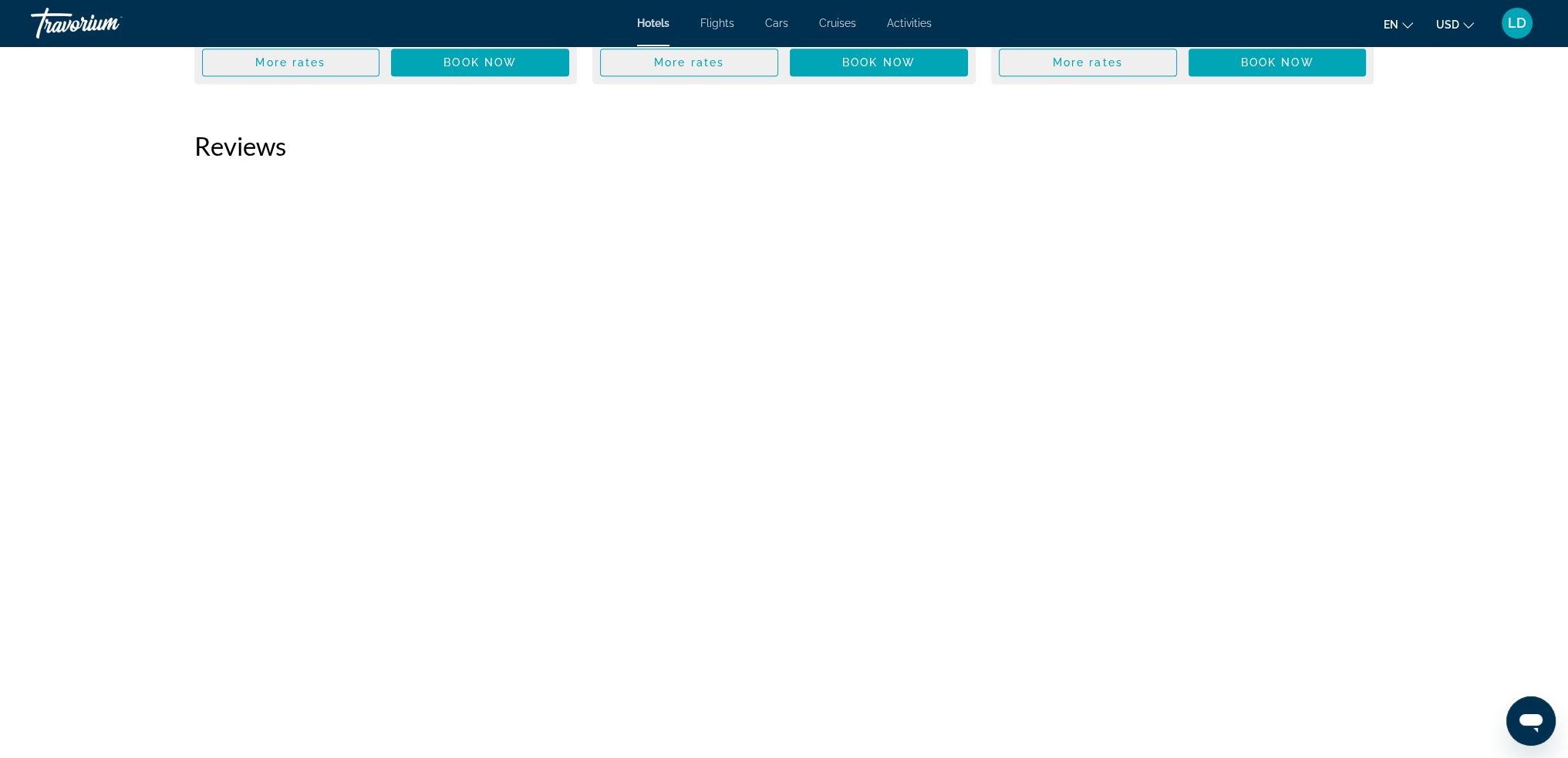
scroll to position [2699, 0]
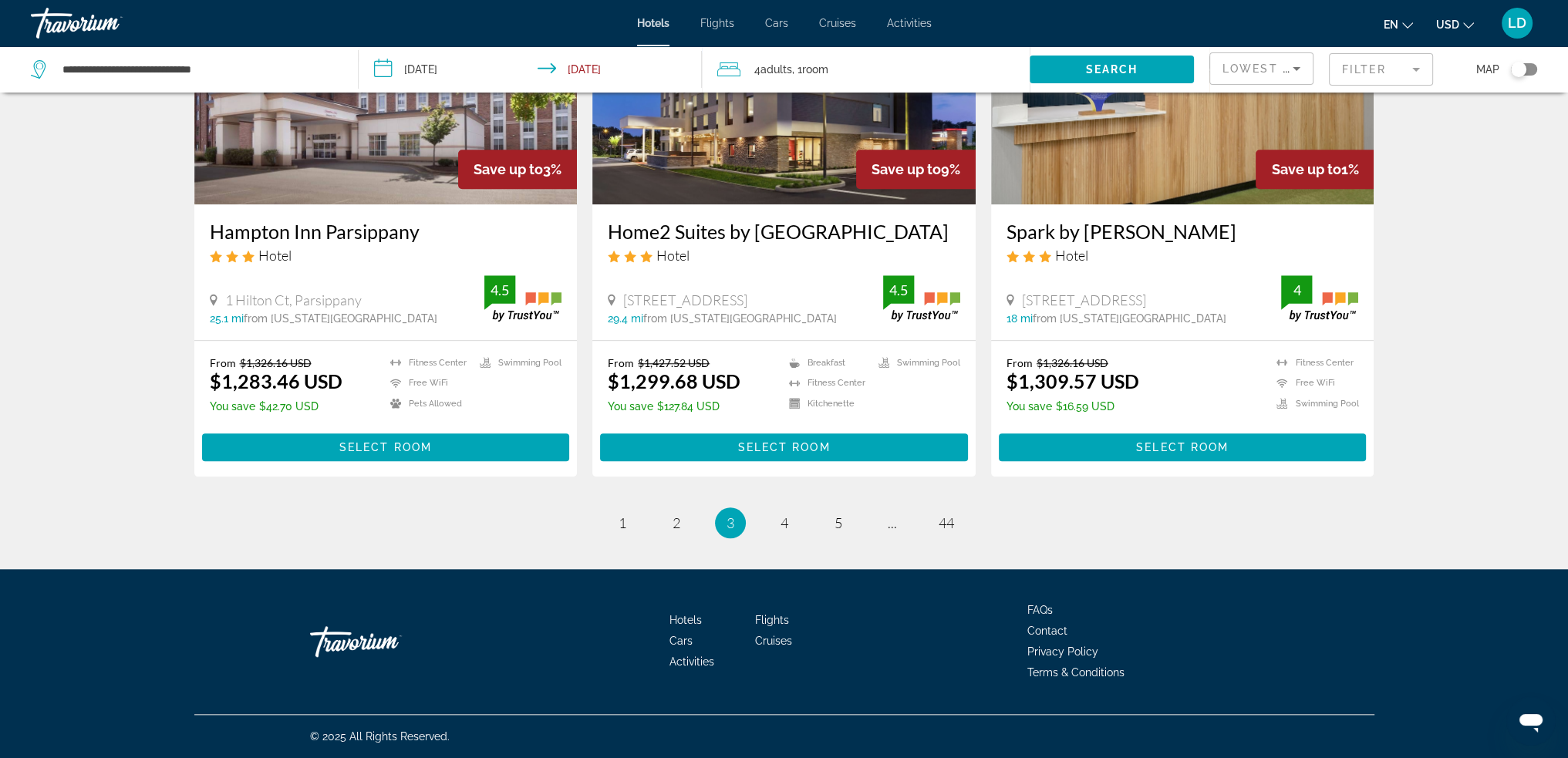
scroll to position [1806, 0]
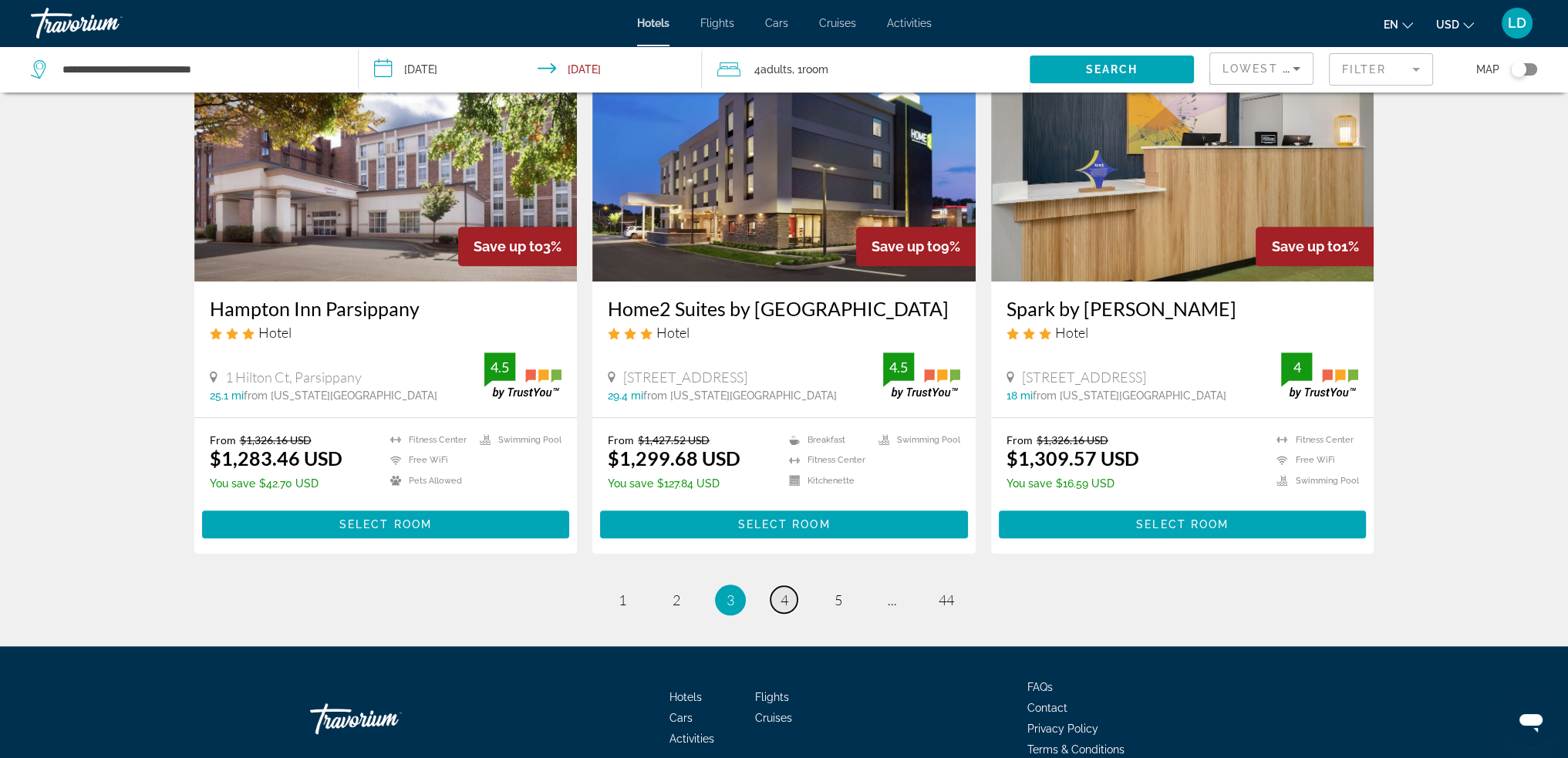
click at [784, 603] on span "4" at bounding box center [784, 600] width 7 height 17
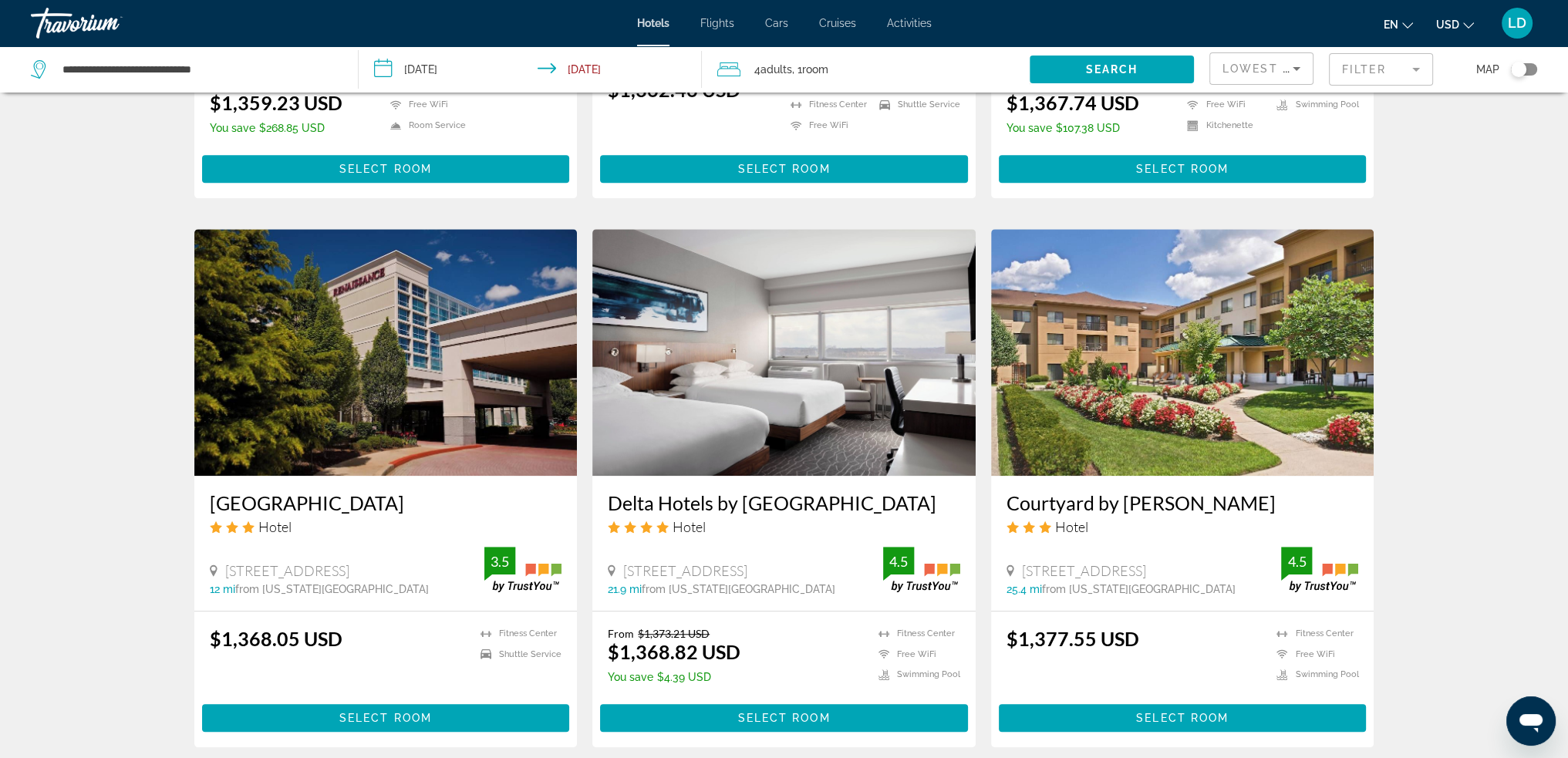
scroll to position [1860, 0]
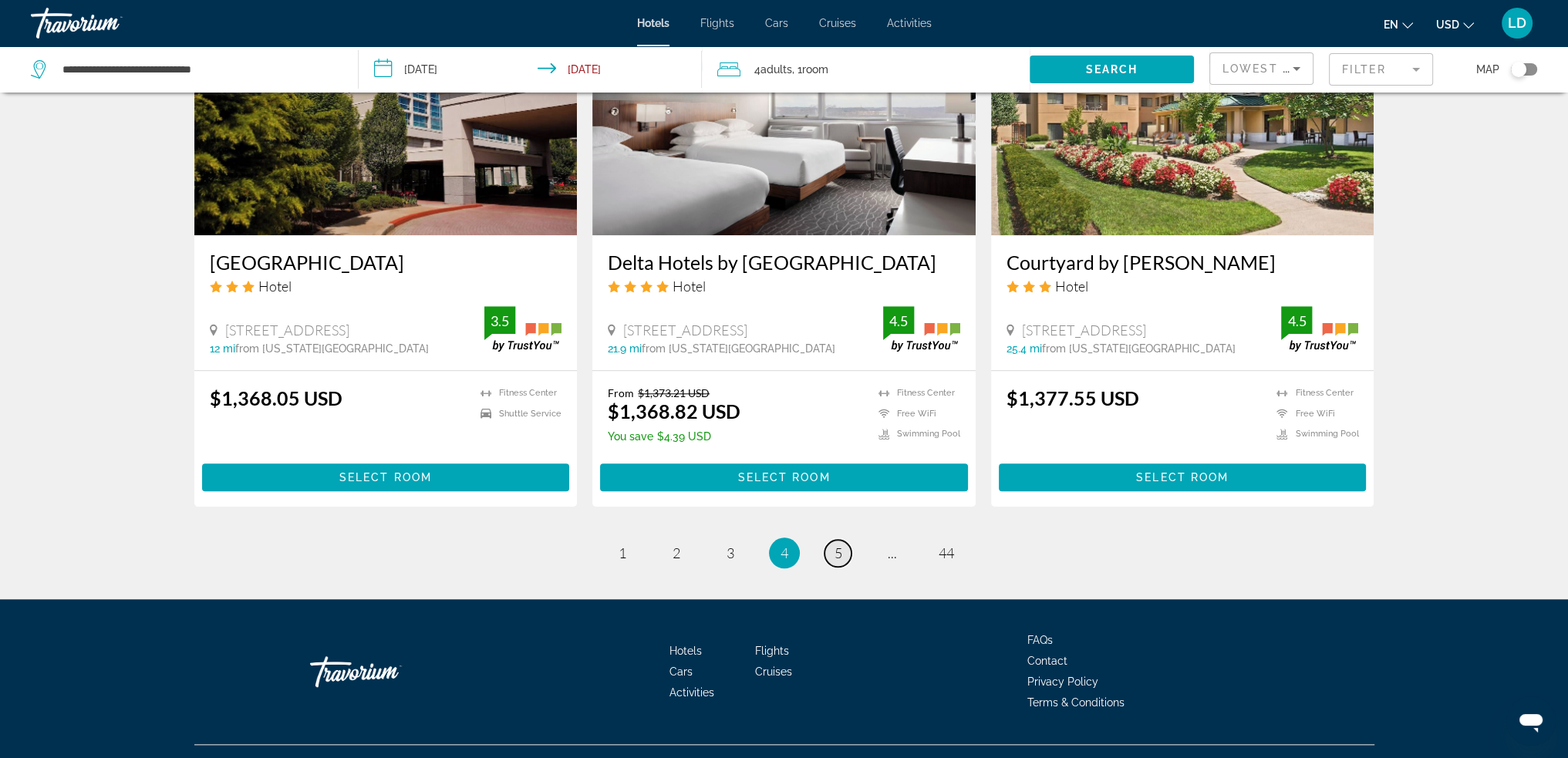
click at [844, 540] on link "page 5" at bounding box center [838, 553] width 27 height 27
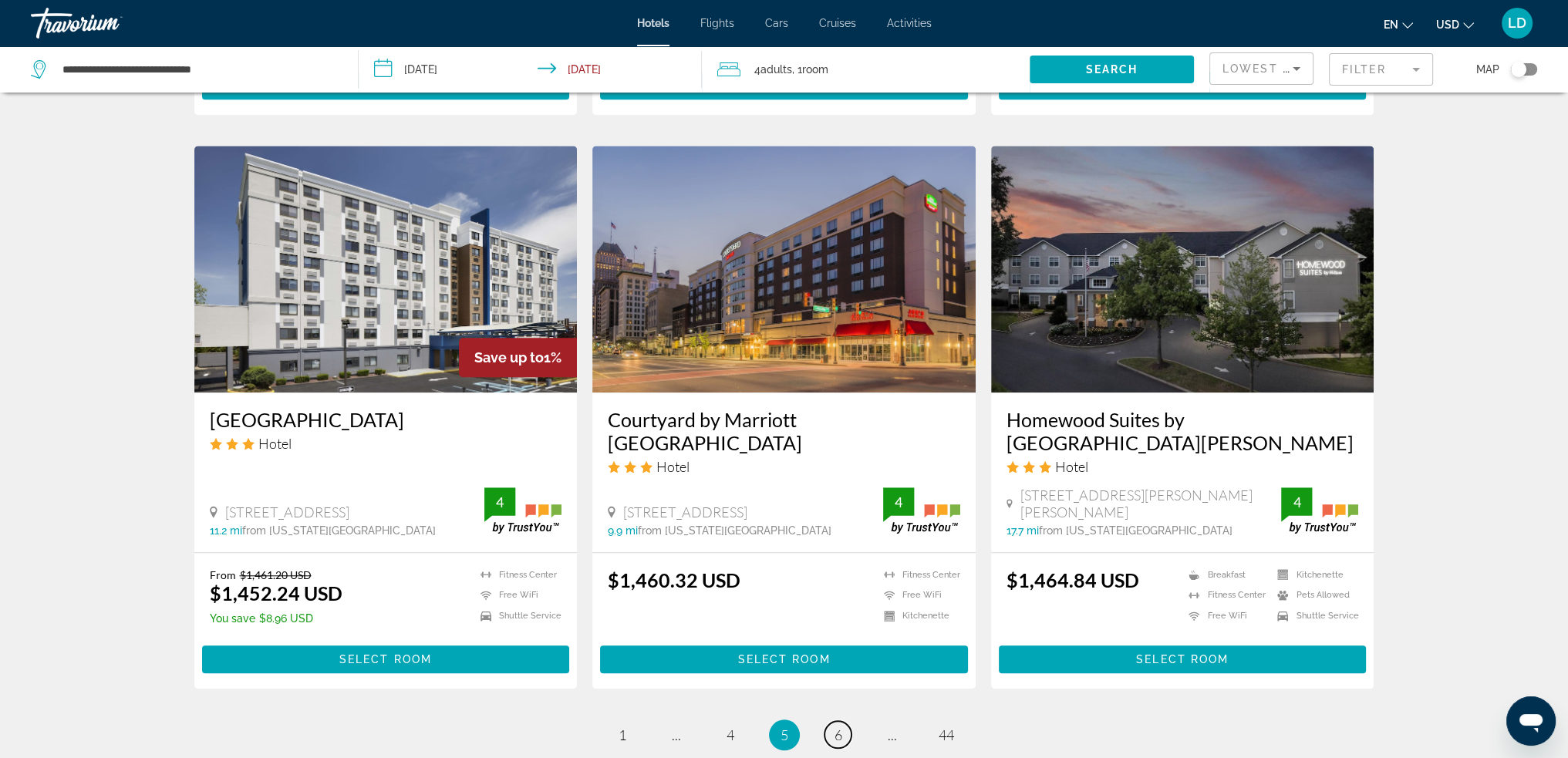
scroll to position [1906, 0]
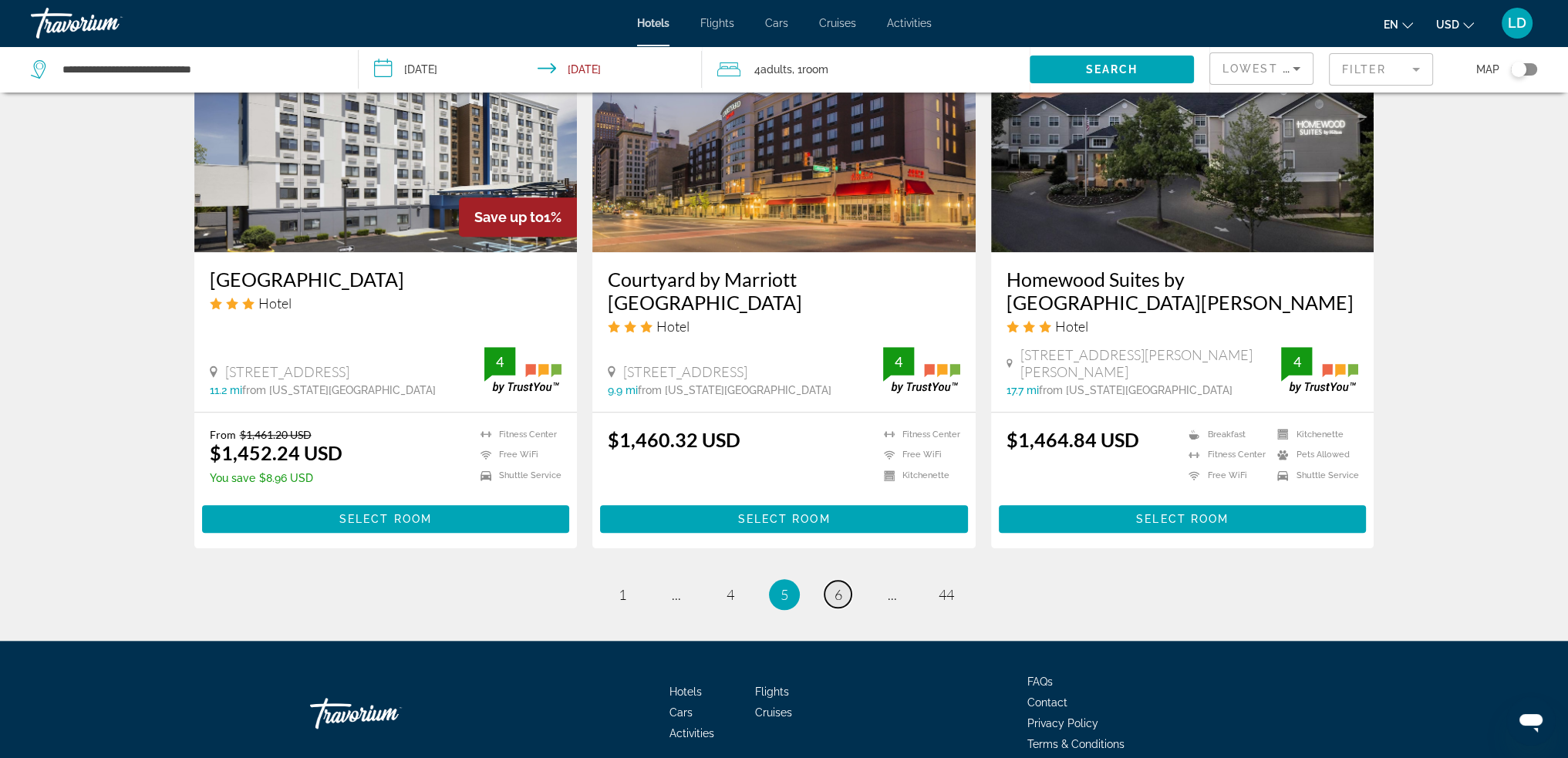
click at [849, 581] on link "page 6" at bounding box center [838, 593] width 27 height 27
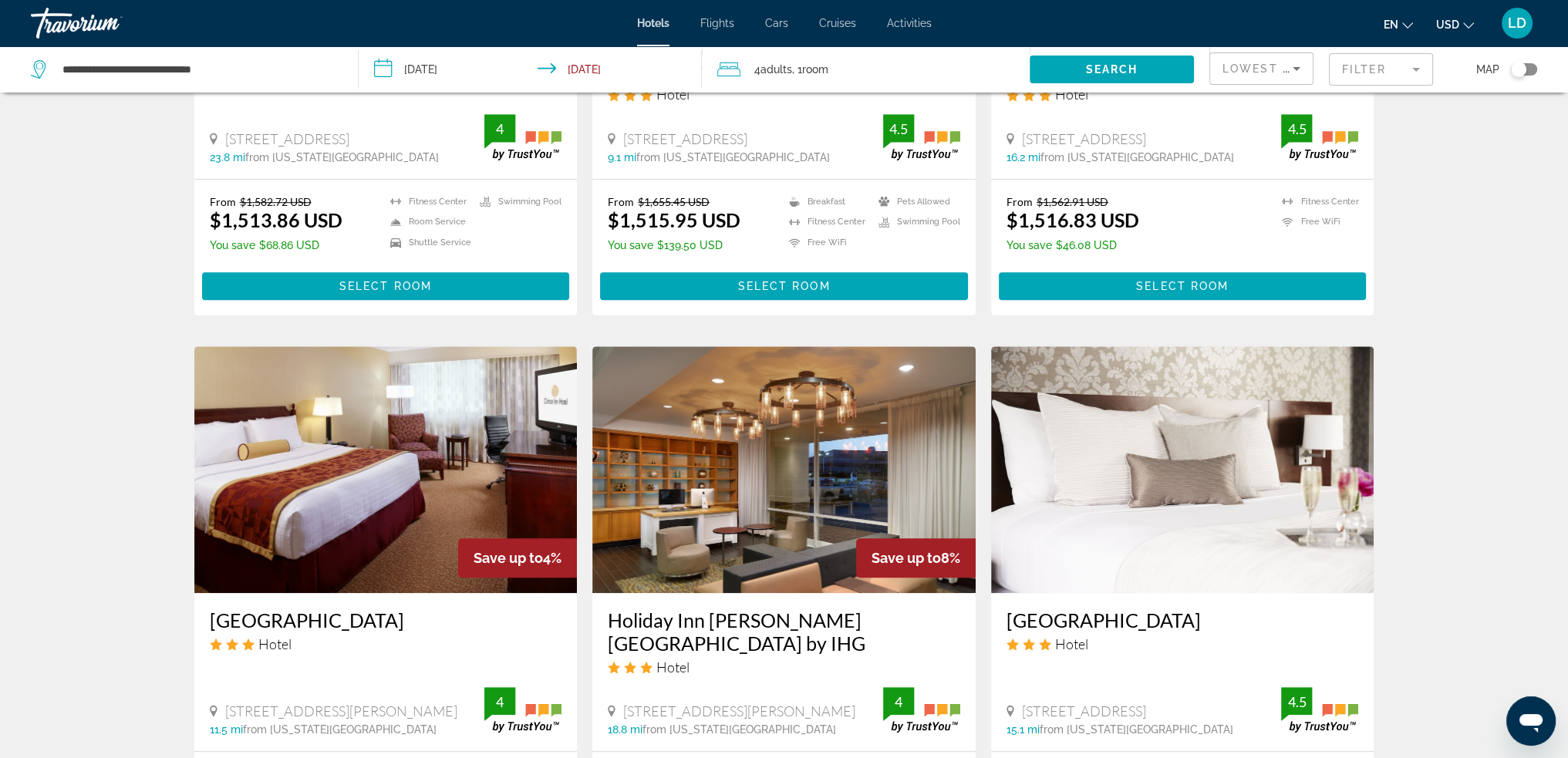
scroll to position [1906, 0]
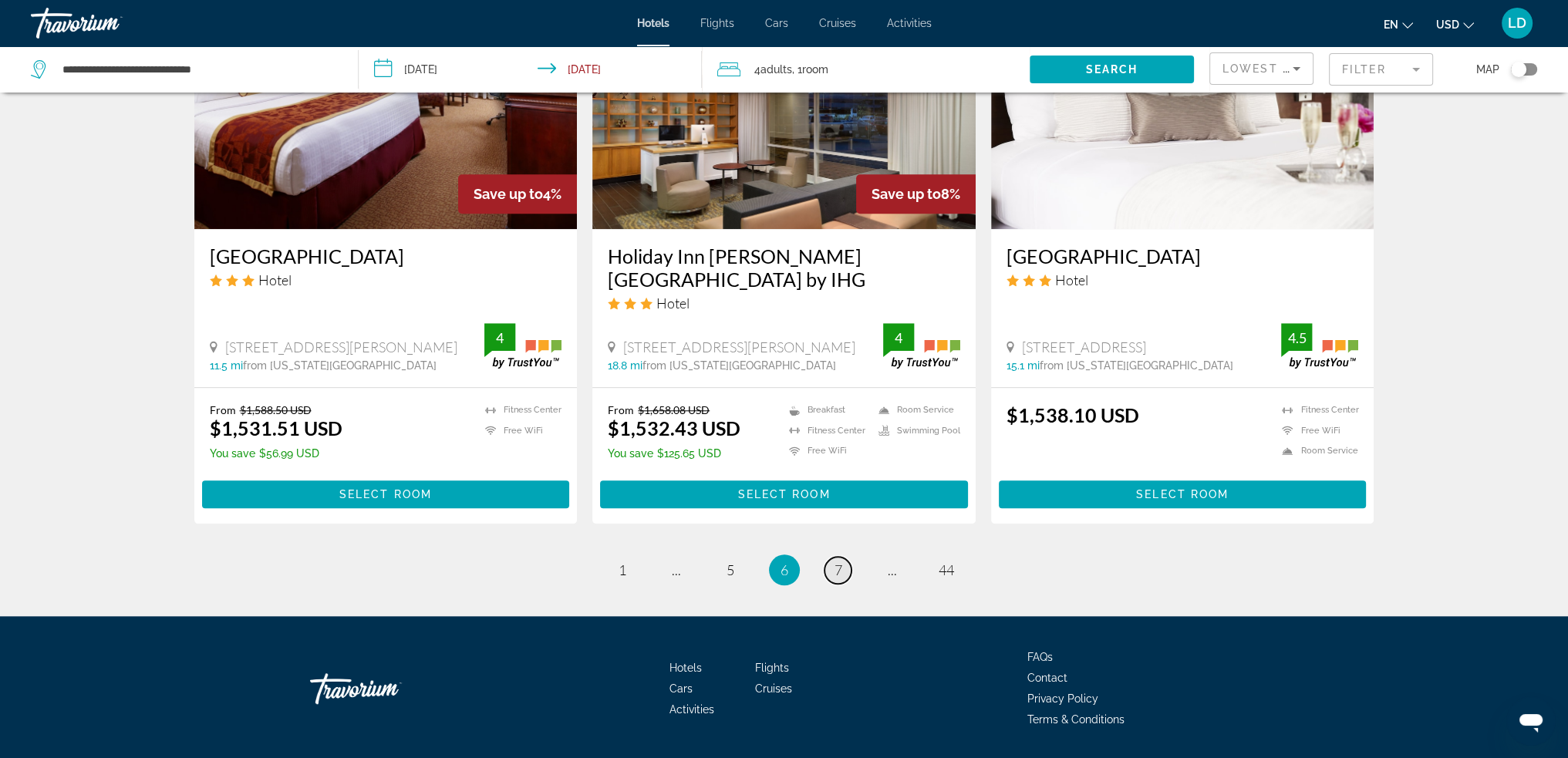
click at [845, 556] on link "page 7" at bounding box center [838, 569] width 27 height 27
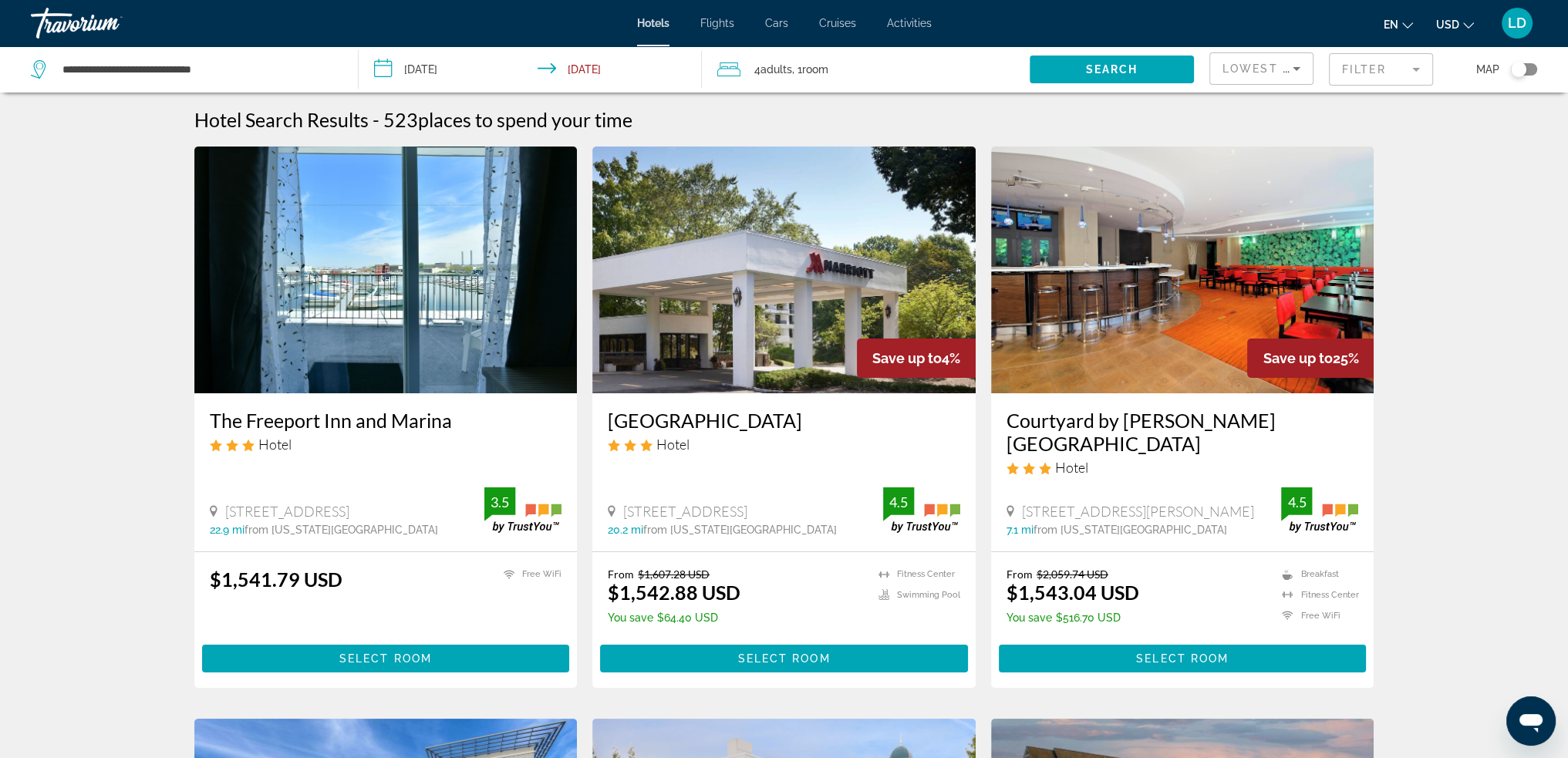
click at [1362, 62] on mat-form-field "Filter" at bounding box center [1380, 69] width 104 height 32
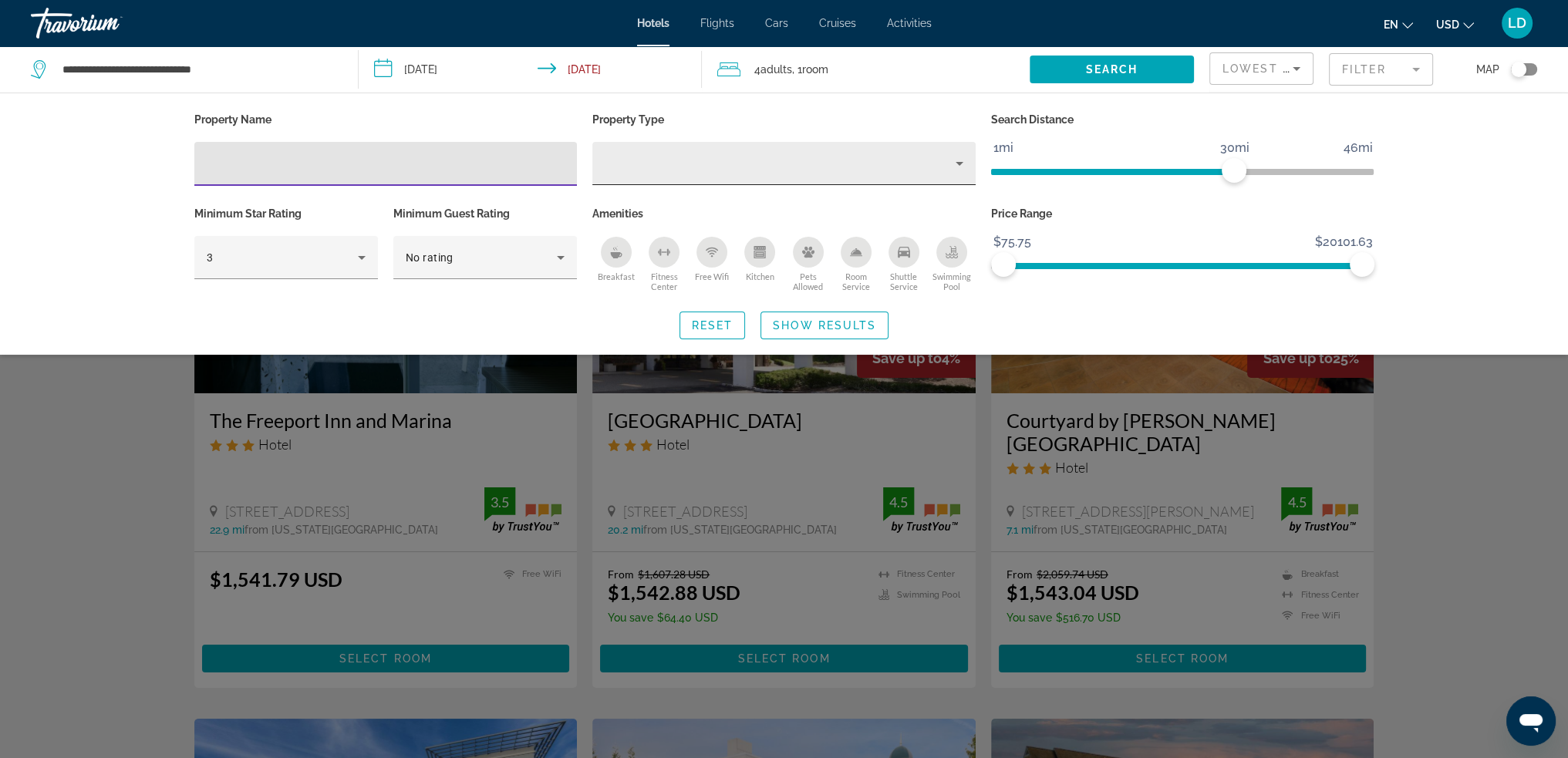
click at [808, 152] on div "Hotel Filters" at bounding box center [784, 164] width 359 height 43
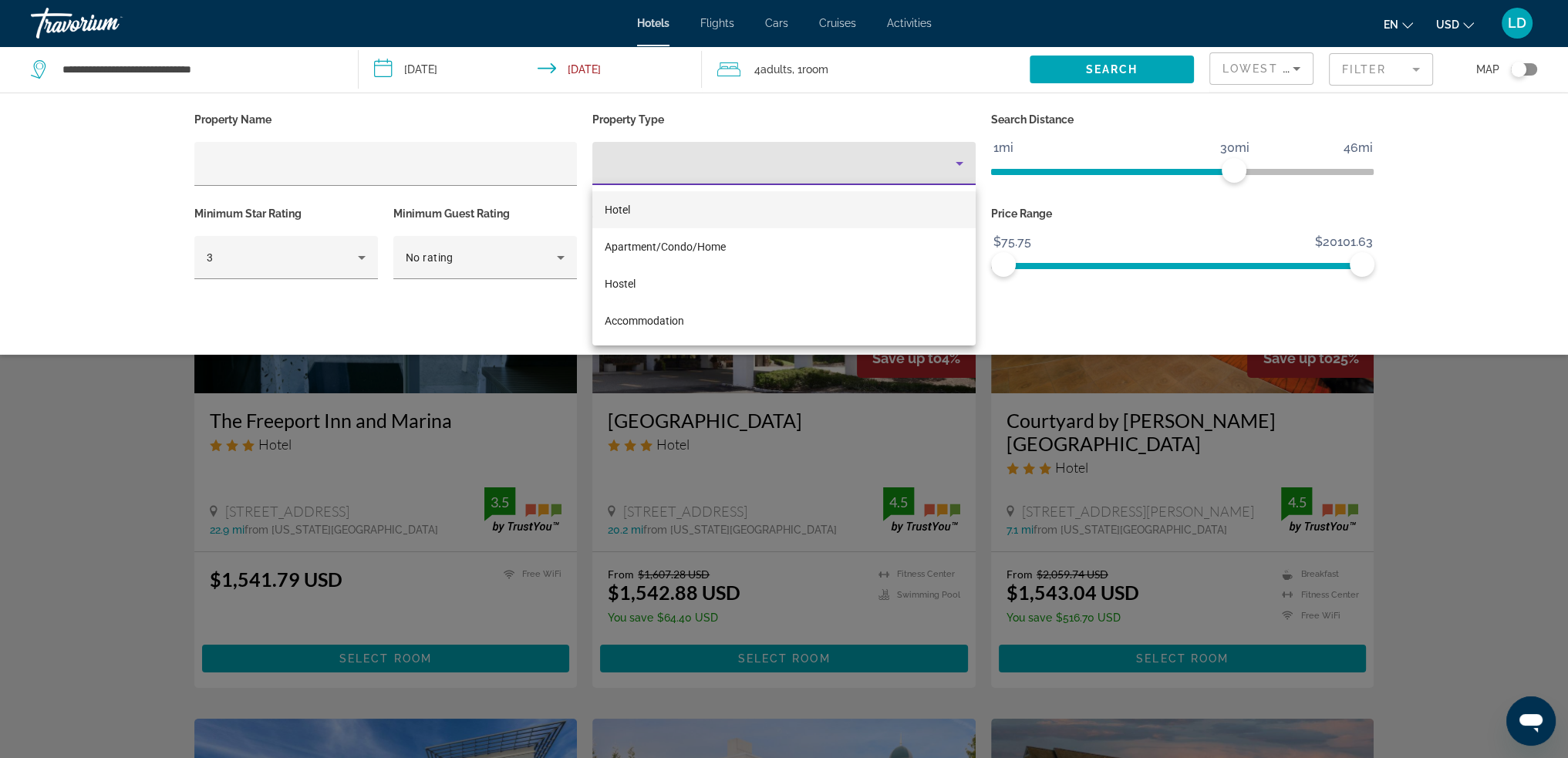
click at [808, 152] on div at bounding box center [784, 379] width 1568 height 758
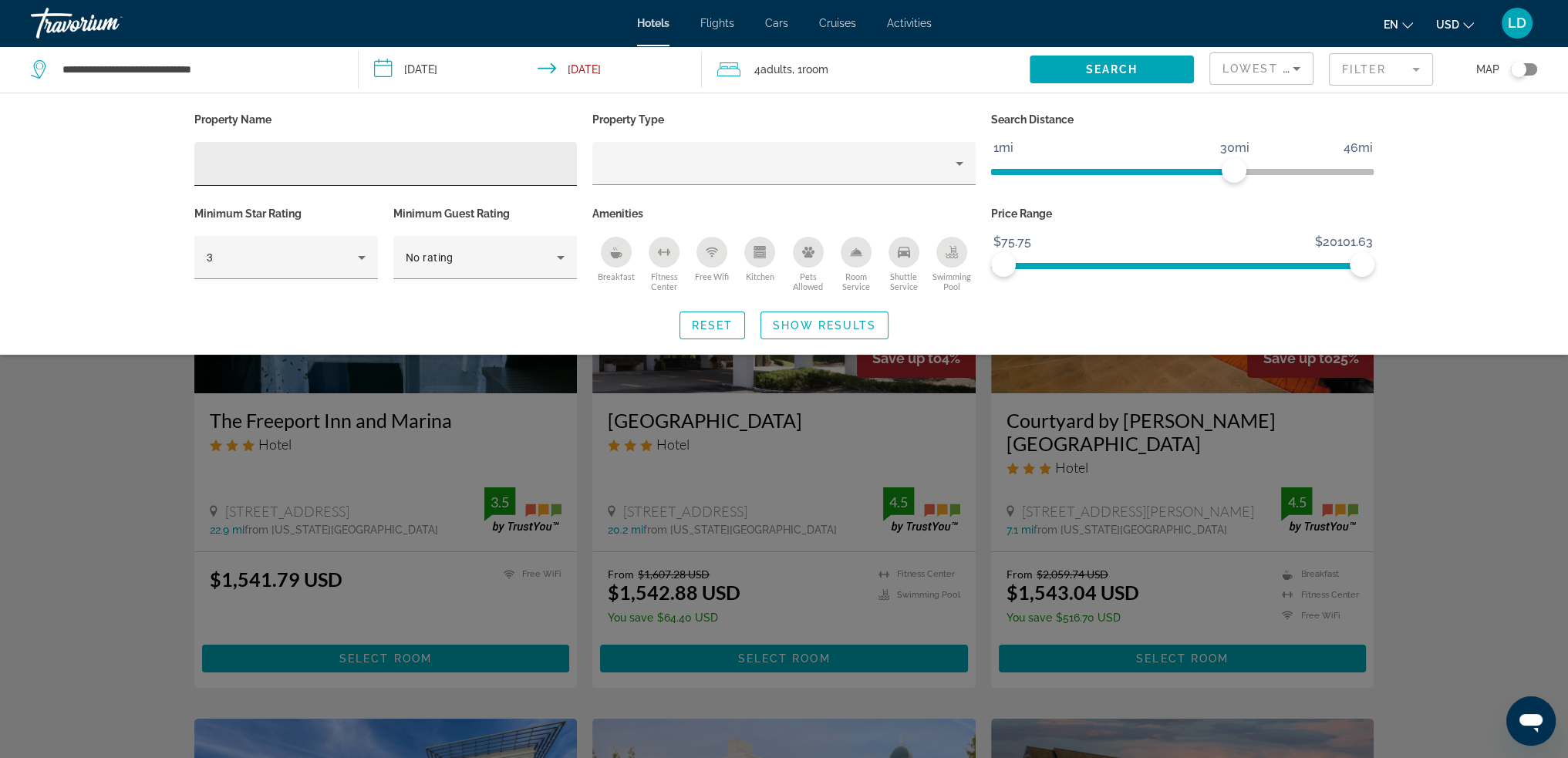
click at [512, 142] on div "Hotel Filters" at bounding box center [386, 165] width 359 height 44
click at [524, 142] on div "Hotel Filters" at bounding box center [386, 165] width 359 height 44
click at [546, 258] on div "No rating" at bounding box center [482, 258] width 152 height 18
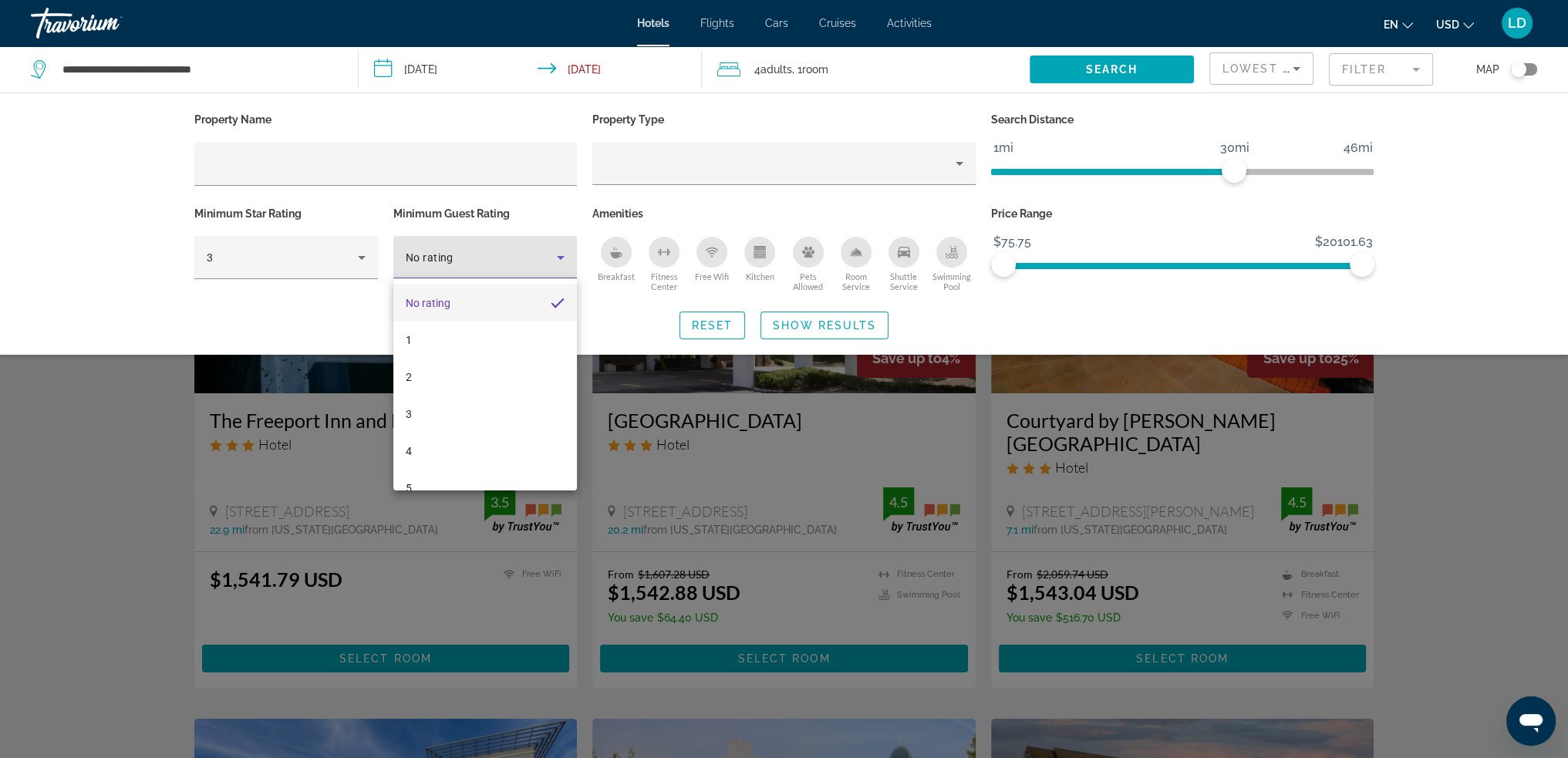
click at [546, 258] on div at bounding box center [784, 379] width 1568 height 758
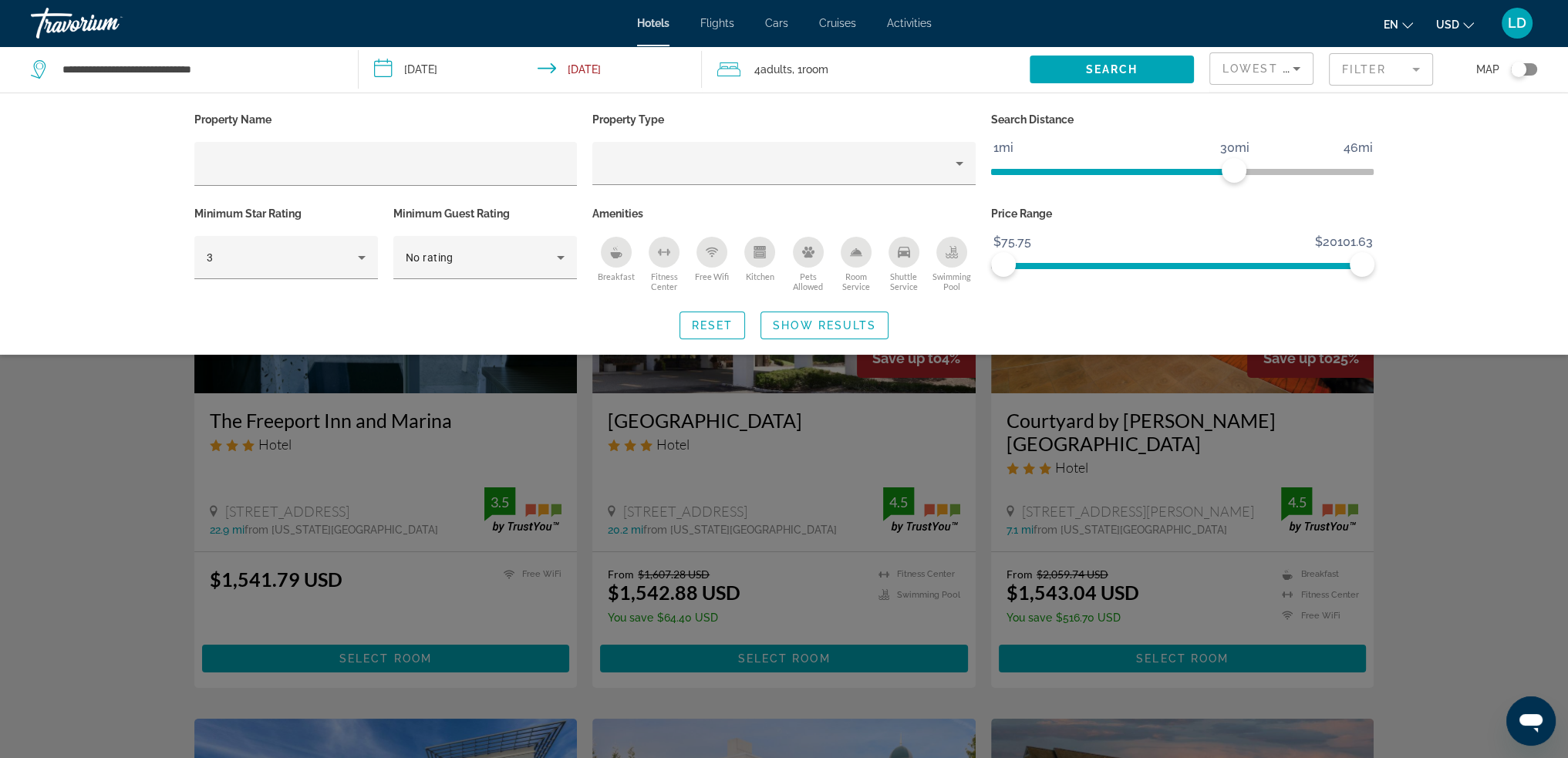
click at [817, 72] on span "Room" at bounding box center [815, 68] width 26 height 12
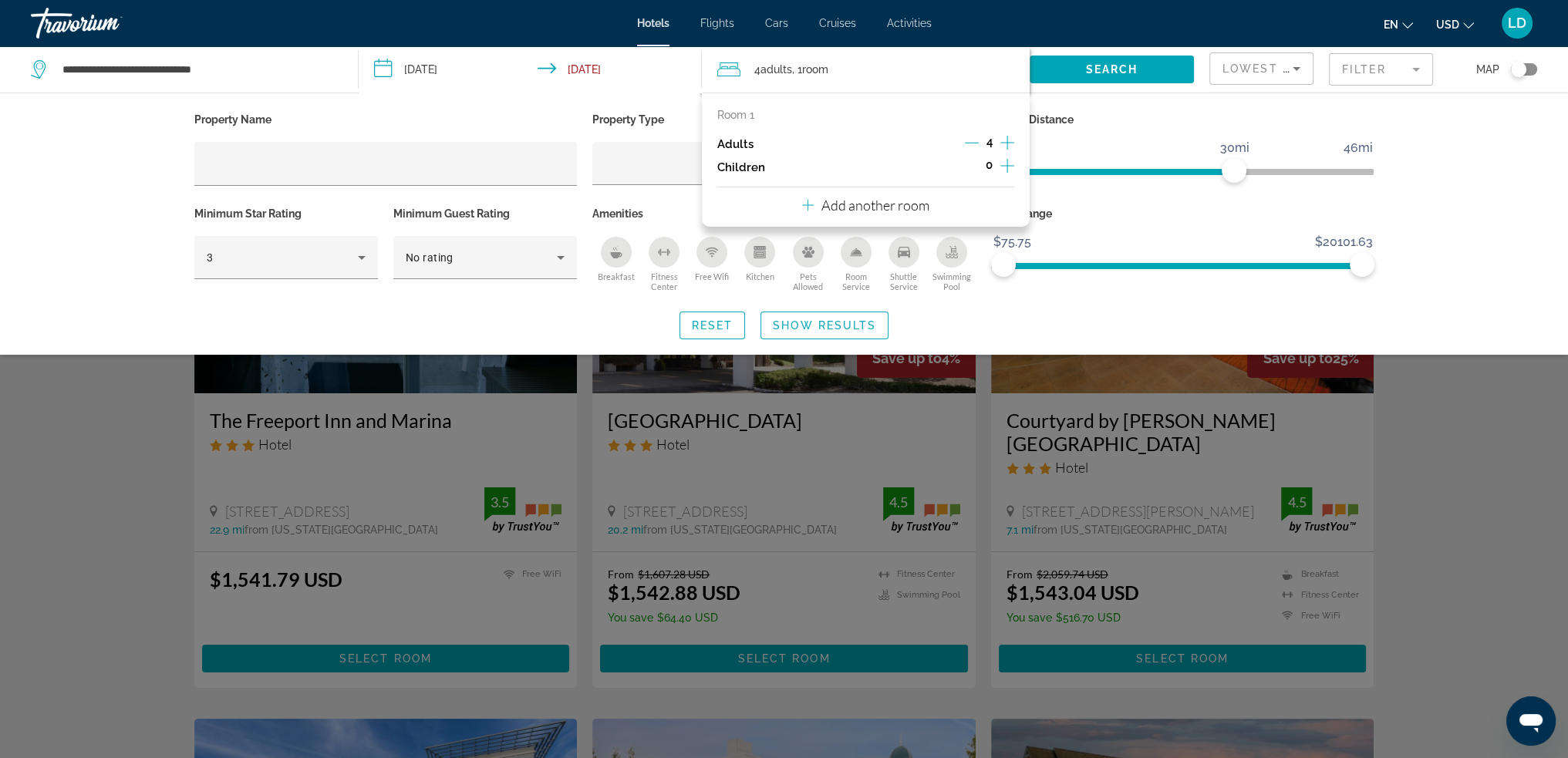
click at [751, 114] on p "Room 1" at bounding box center [736, 115] width 37 height 12
click at [715, 107] on div "Room 1 Adults 4 Children 0 Add another room" at bounding box center [865, 159] width 328 height 134
click at [723, 111] on p "Room 1" at bounding box center [736, 115] width 37 height 12
drag, startPoint x: 864, startPoint y: 206, endPoint x: 835, endPoint y: 122, distance: 88.9
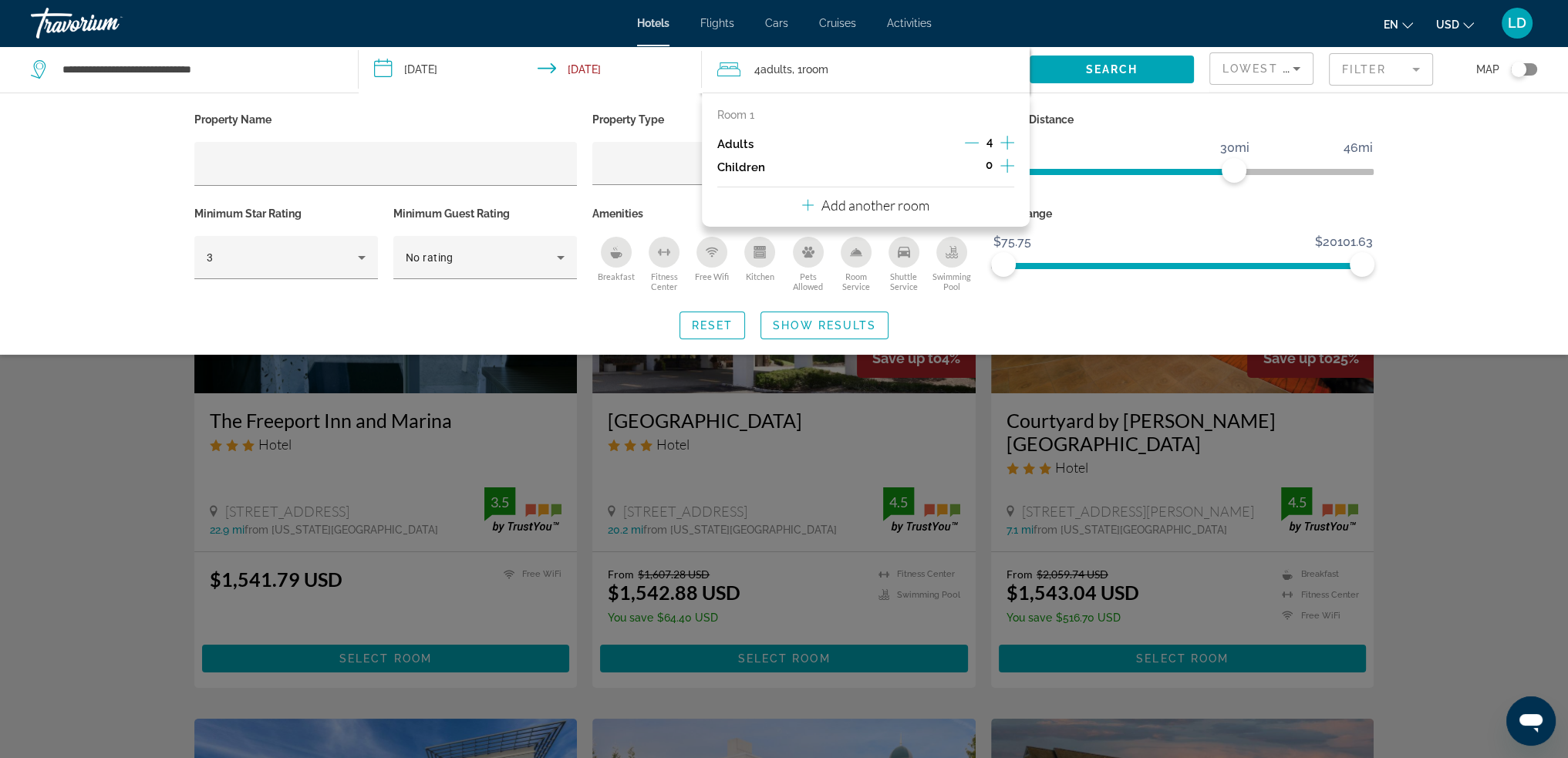
click at [835, 123] on div "Room 1 Adults 4 Children 0 Add another room" at bounding box center [865, 159] width 328 height 134
click at [1373, 154] on span "46mi" at bounding box center [1358, 148] width 34 height 23
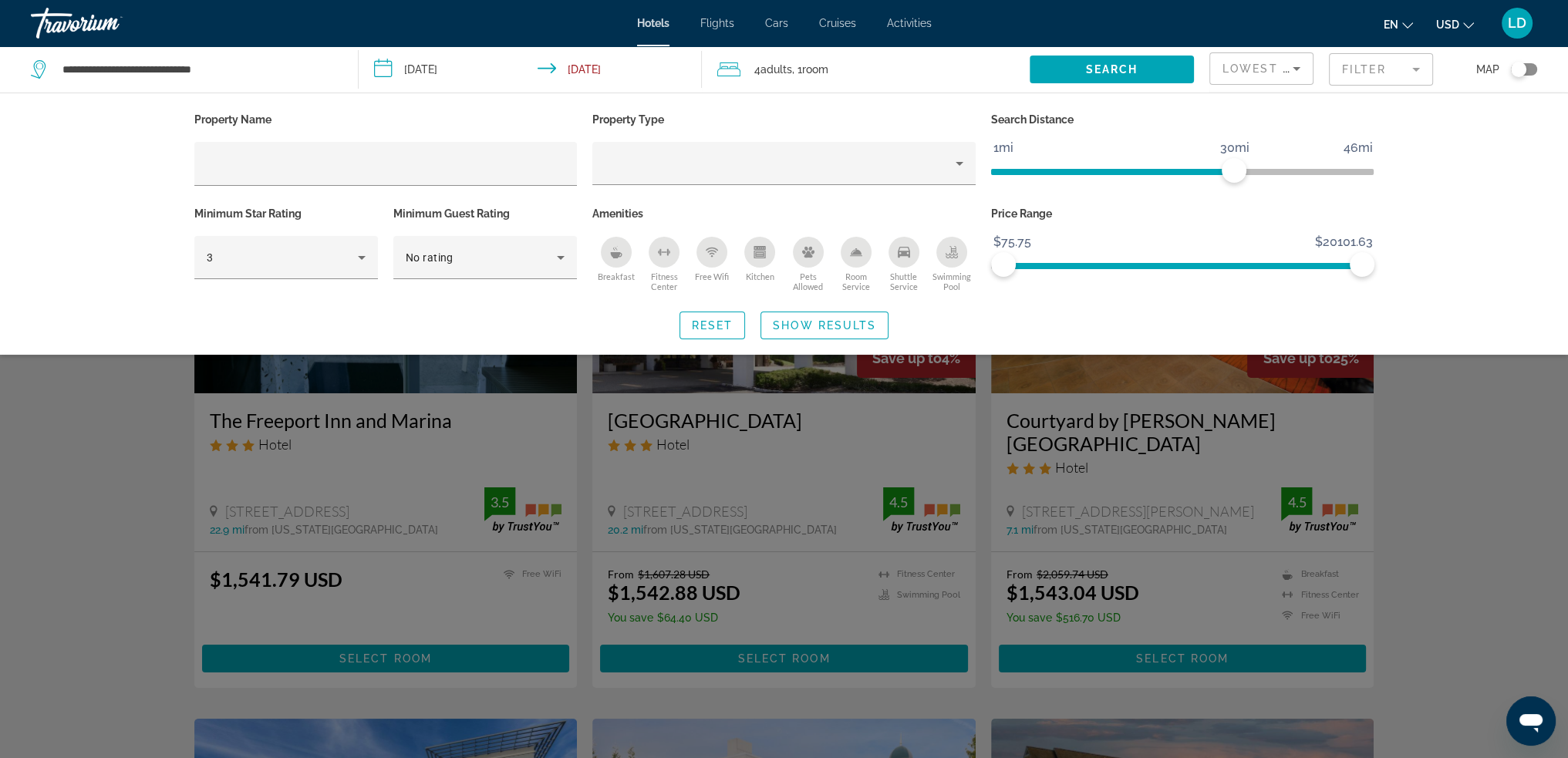
click at [1544, 381] on div "Search widget" at bounding box center [784, 495] width 1568 height 527
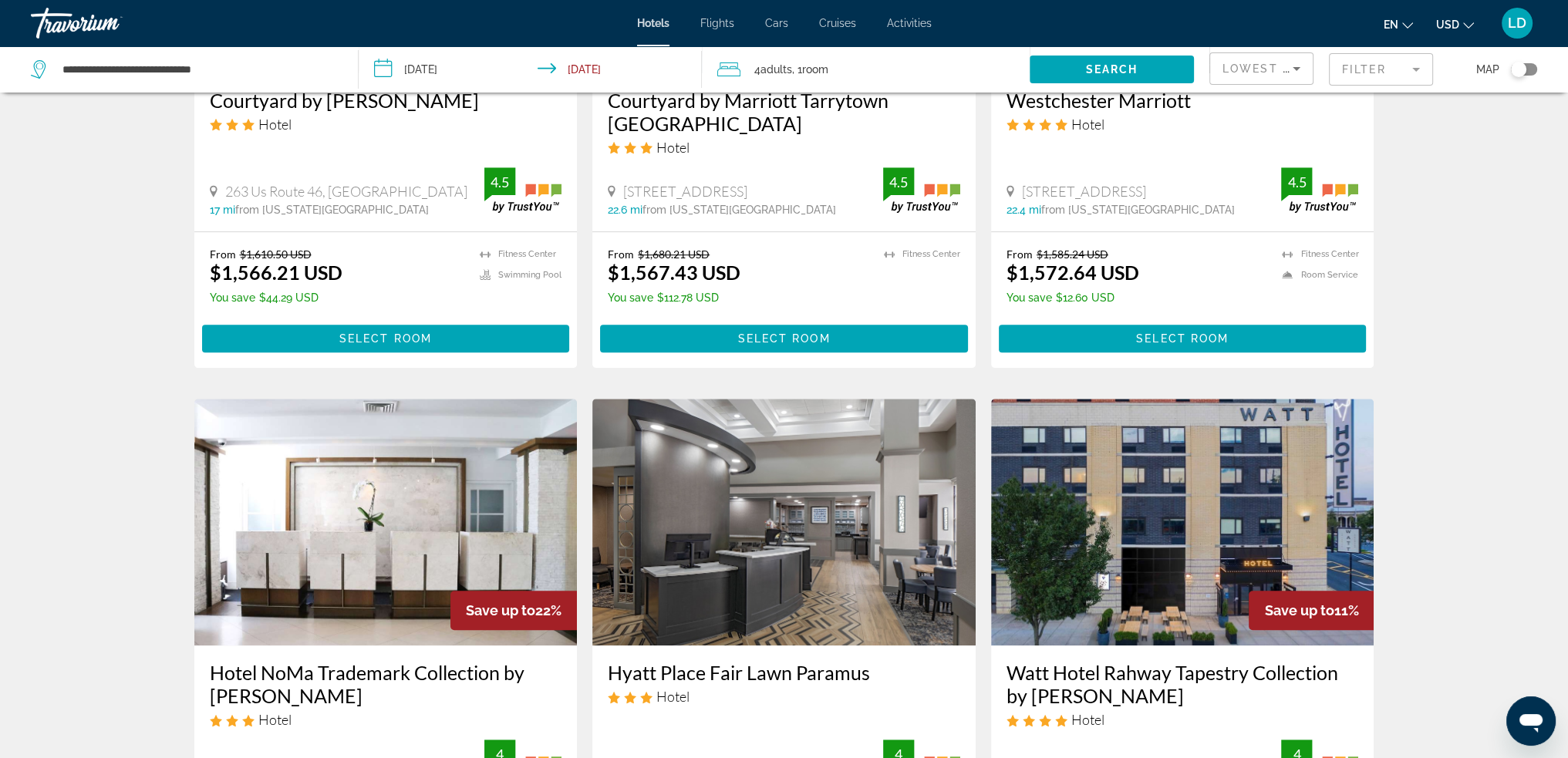
scroll to position [1928, 0]
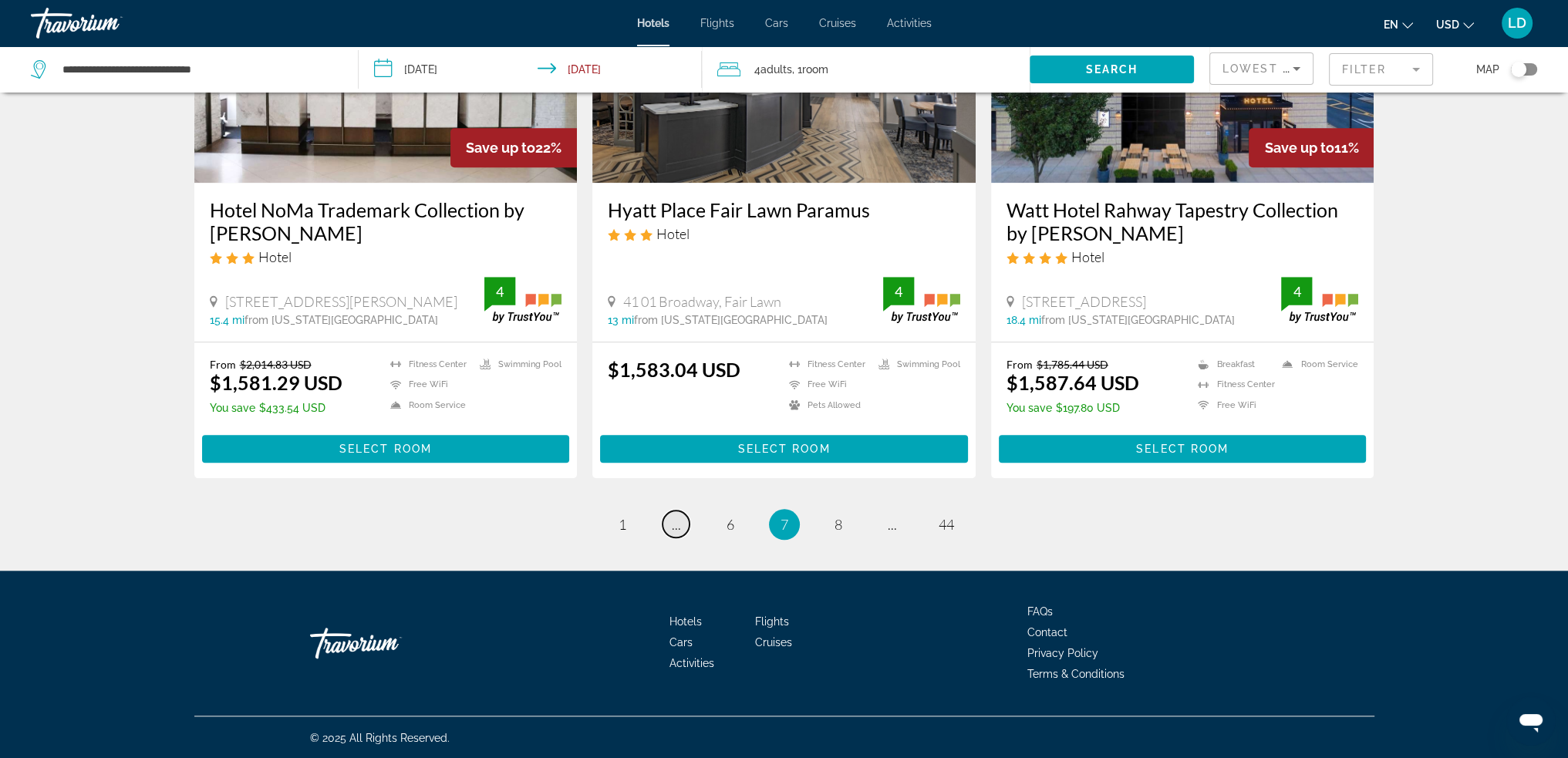
click at [672, 530] on span "..." at bounding box center [677, 524] width 9 height 17
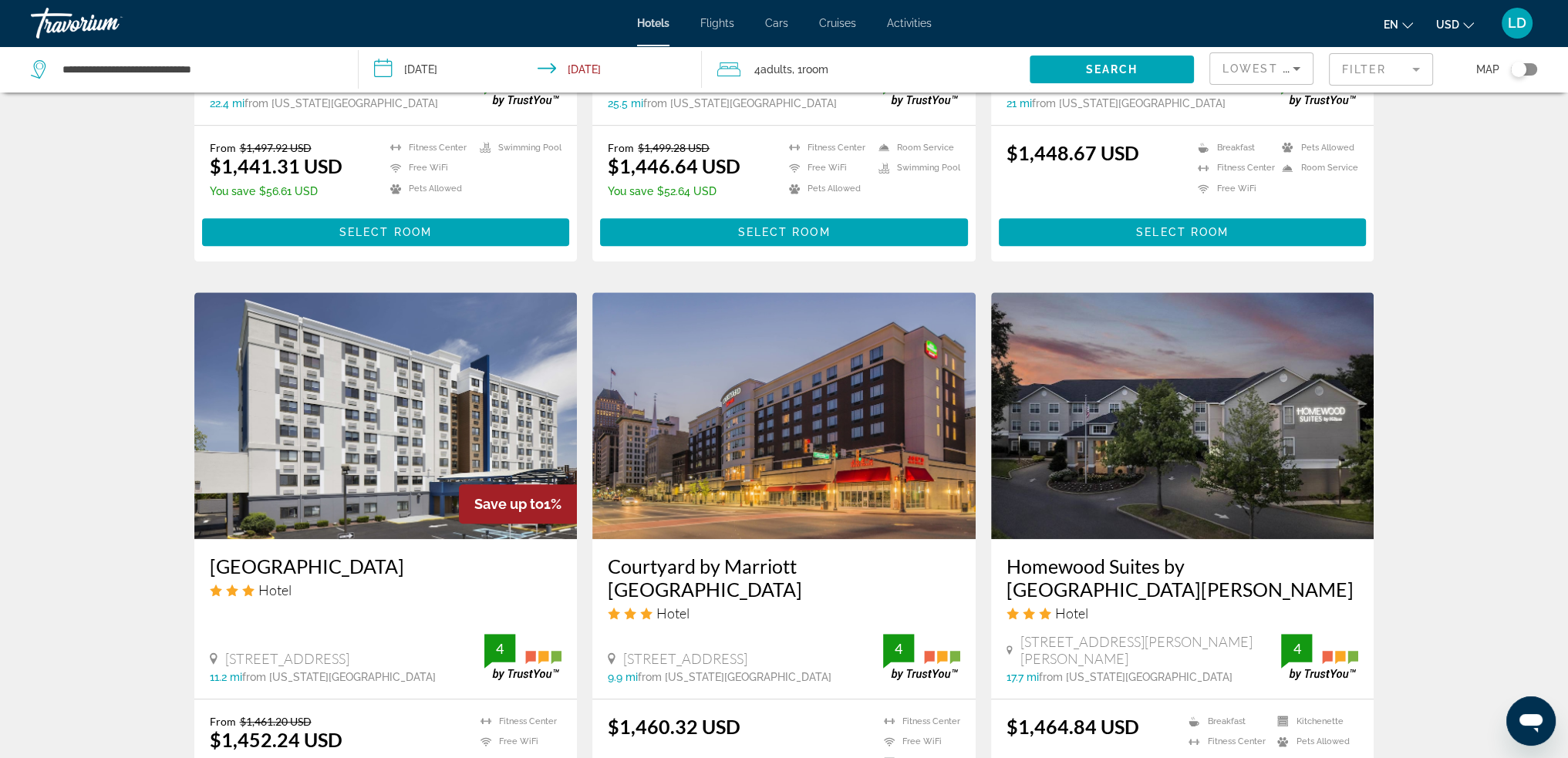
scroll to position [1906, 0]
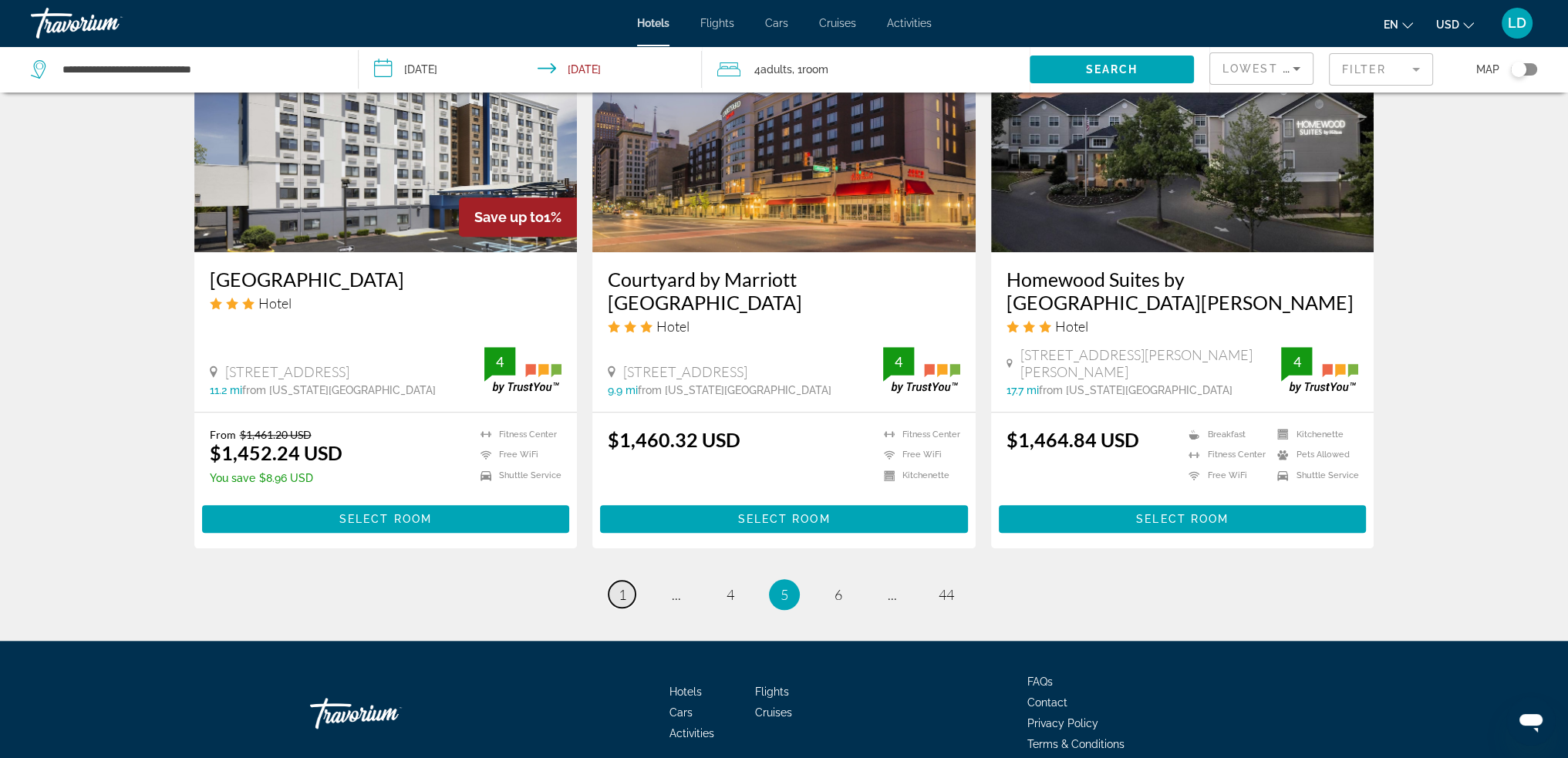
click at [623, 586] on span "1" at bounding box center [622, 594] width 7 height 17
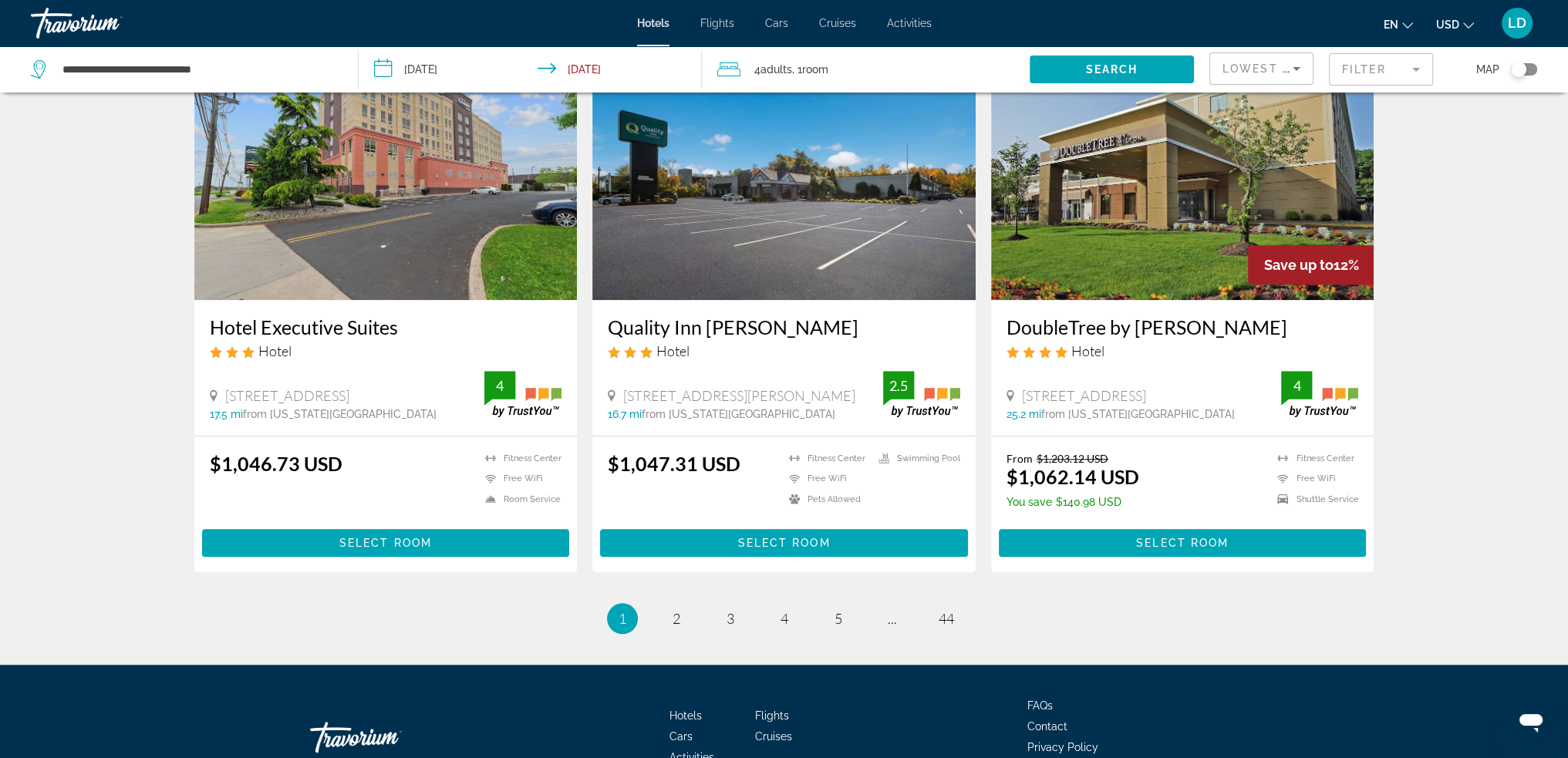
scroll to position [1883, 0]
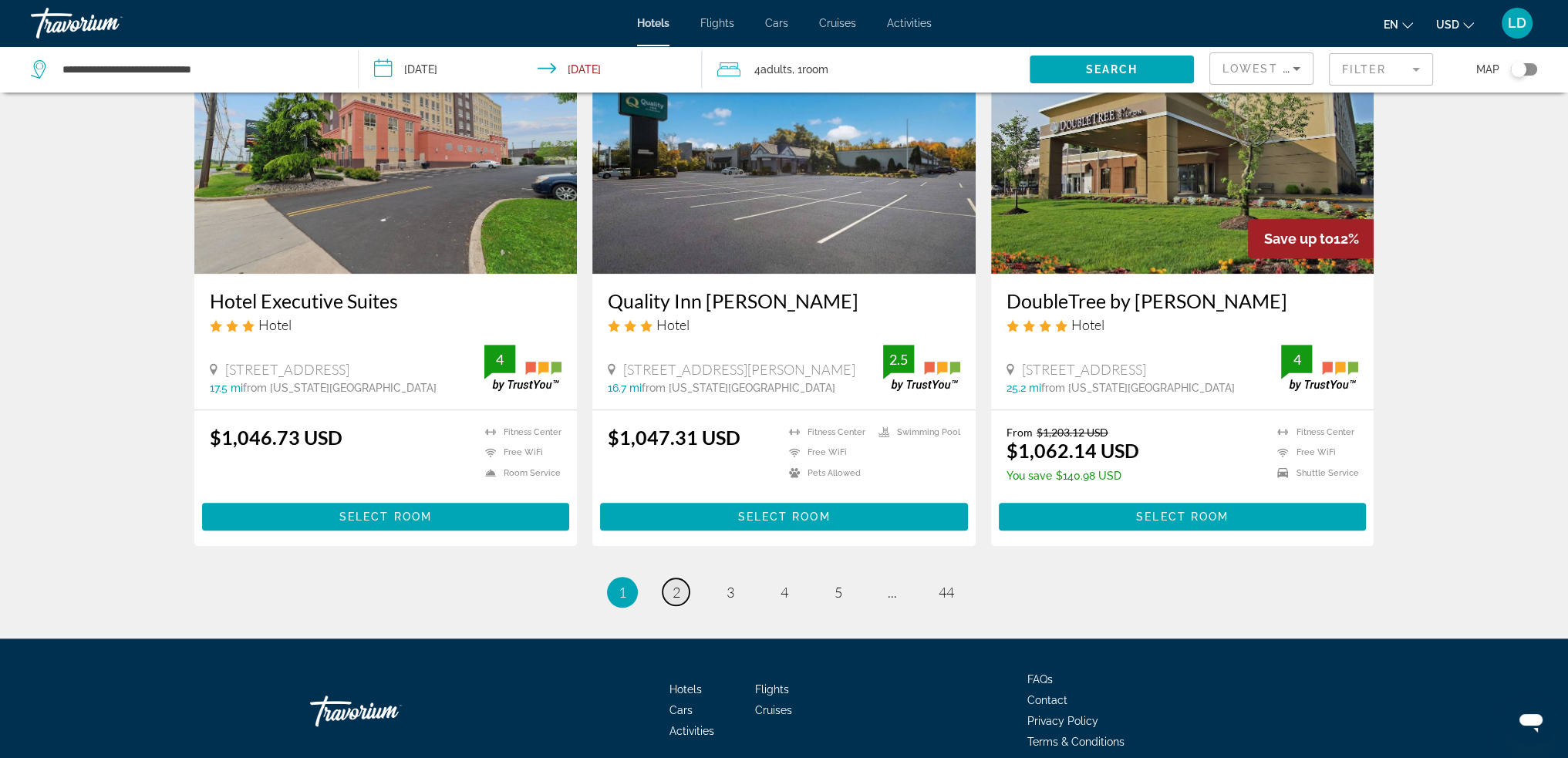
click at [678, 584] on span "2" at bounding box center [676, 593] width 7 height 17
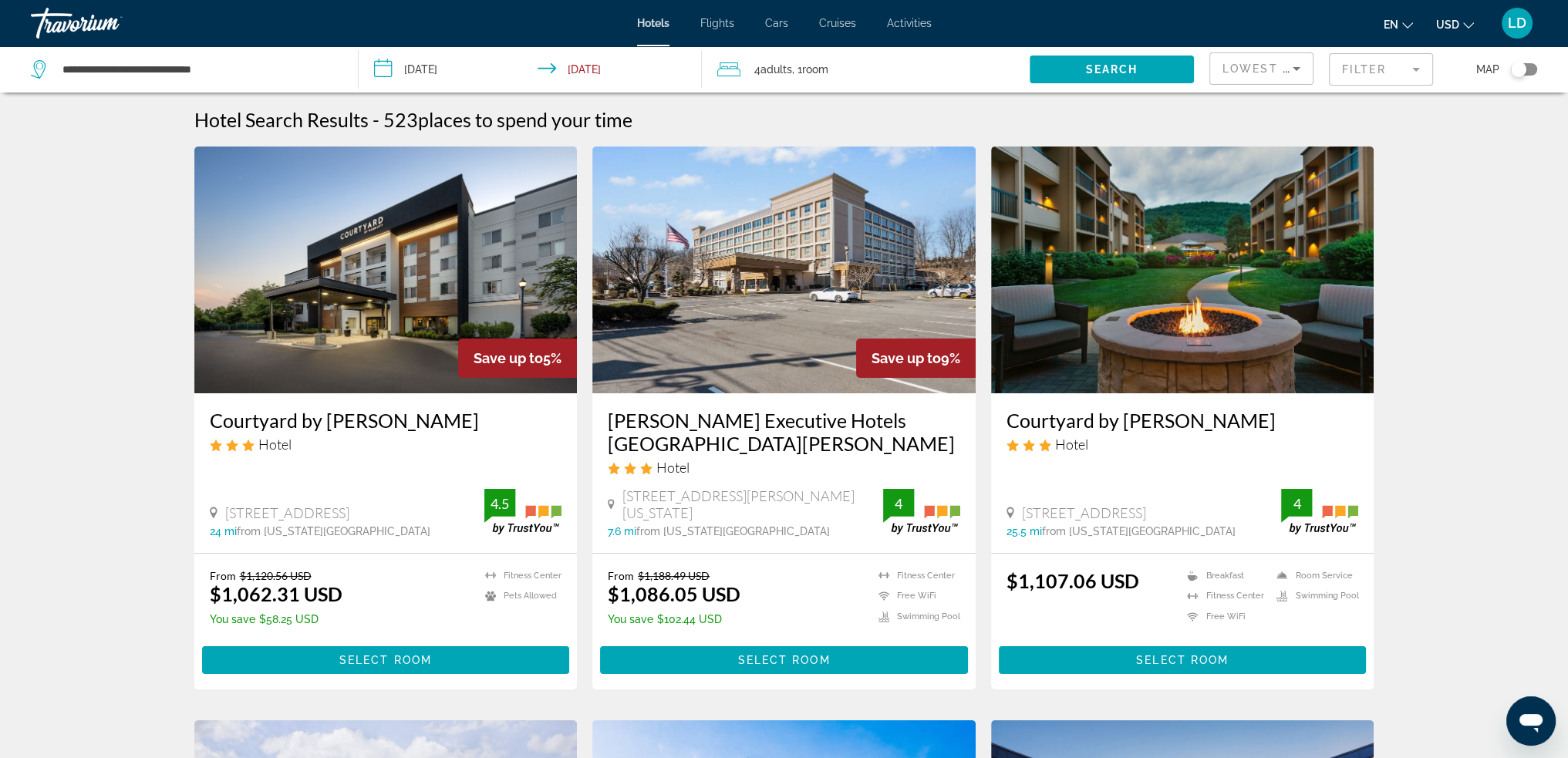
click at [1126, 81] on span "Search widget" at bounding box center [1112, 69] width 165 height 37
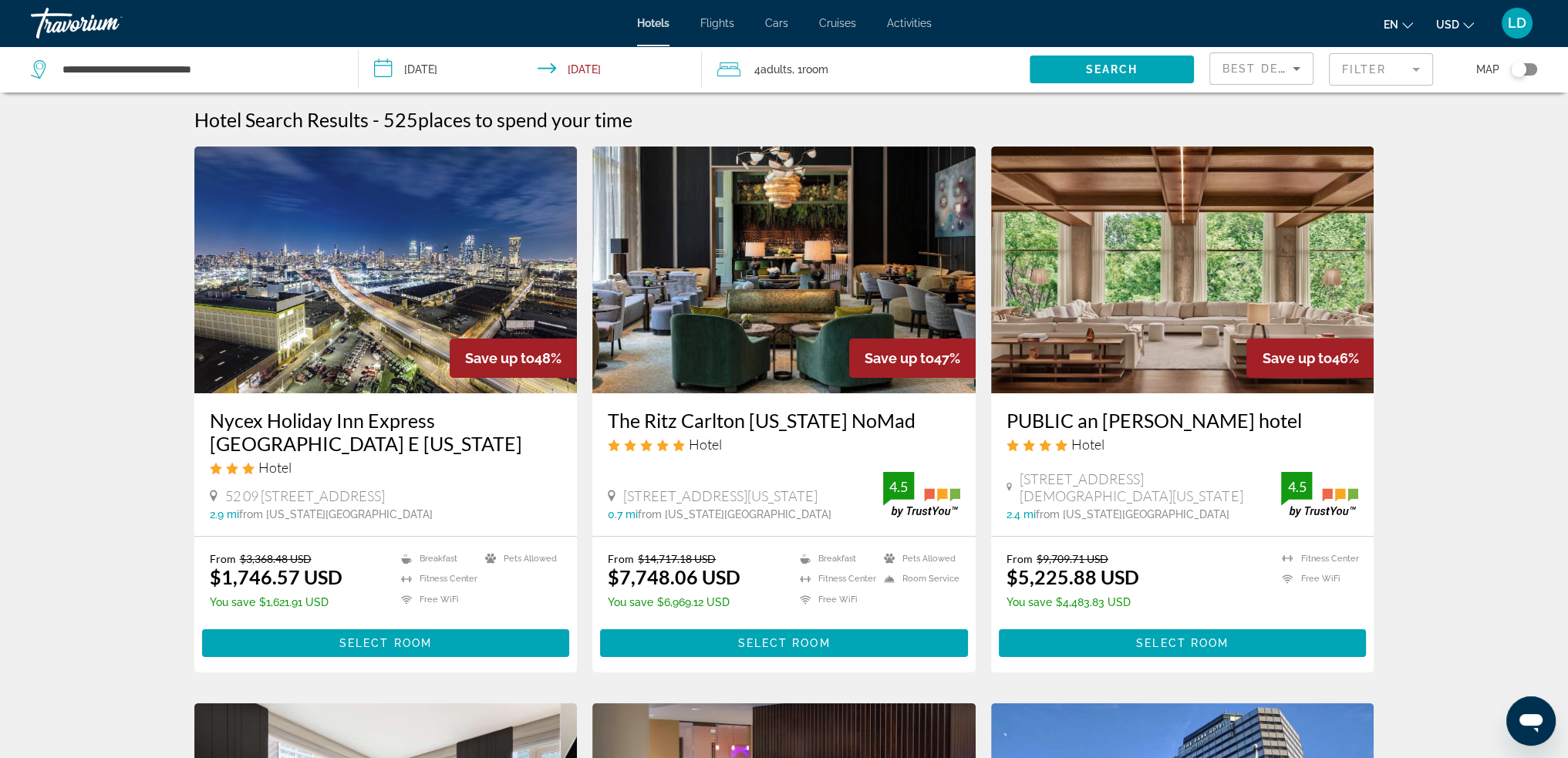
click at [1264, 68] on span "Best Deals" at bounding box center [1262, 68] width 80 height 12
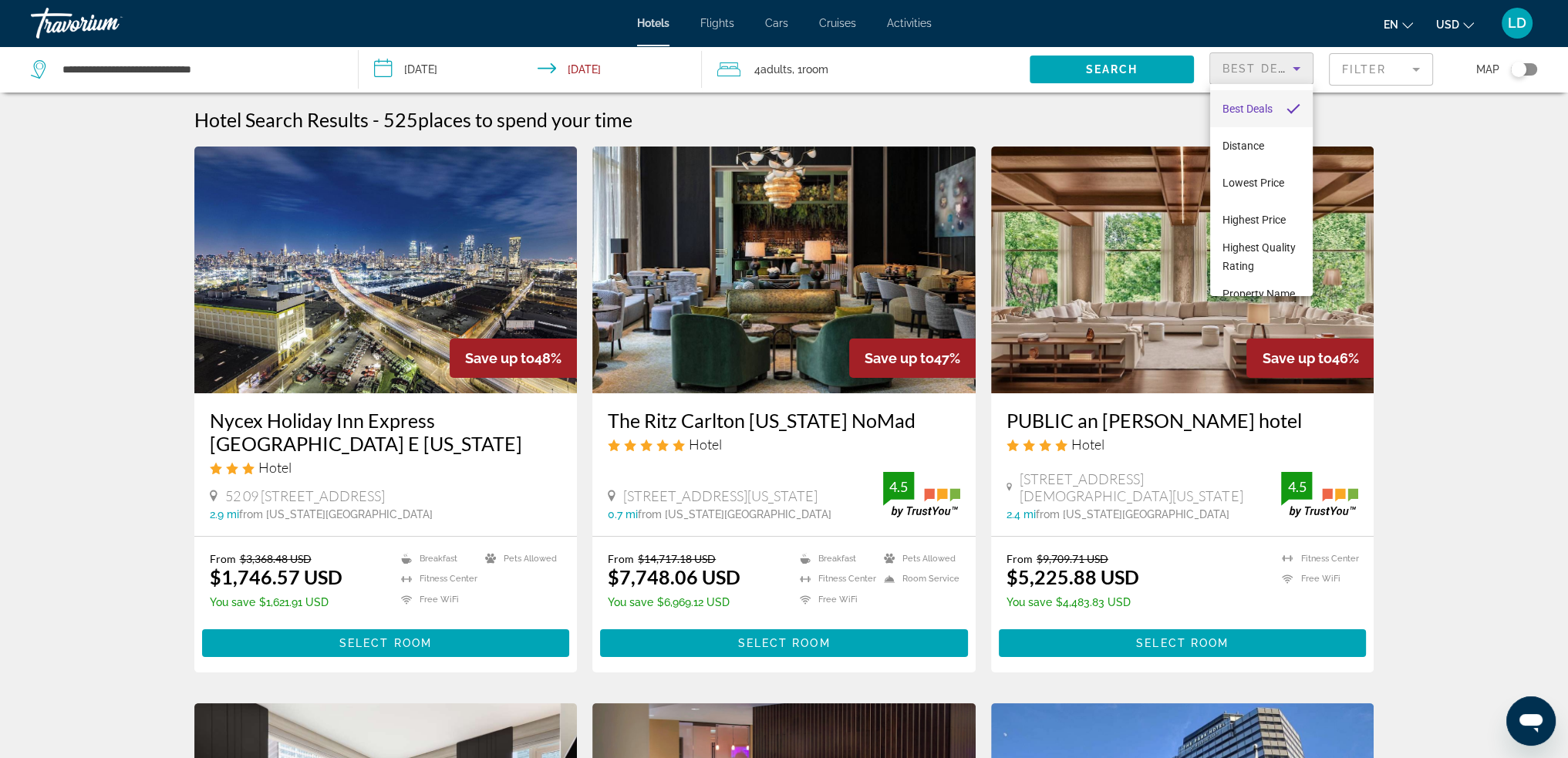
click at [1265, 67] on div at bounding box center [784, 379] width 1568 height 758
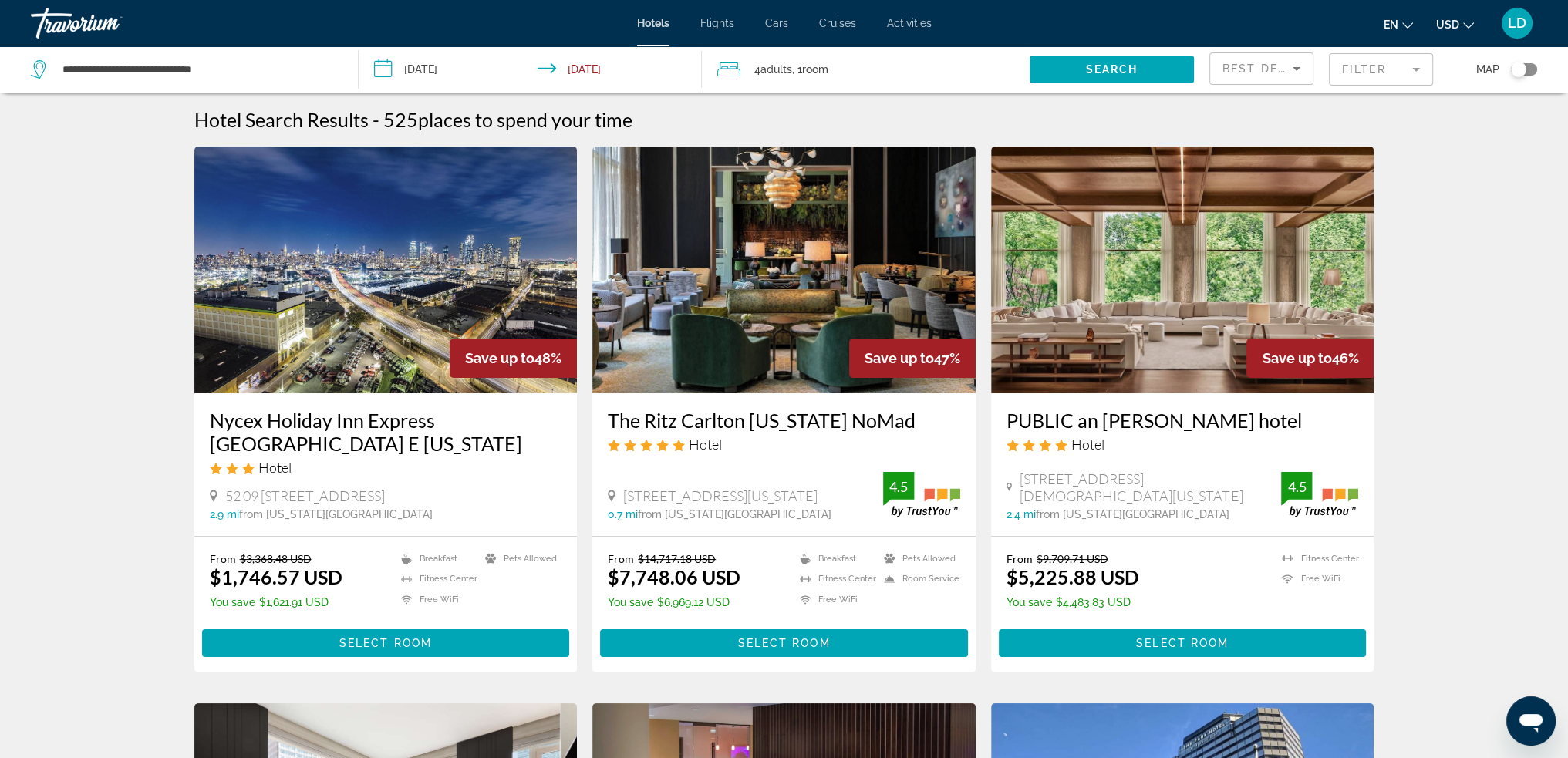
click at [1342, 69] on mat-form-field "Filter" at bounding box center [1380, 69] width 104 height 32
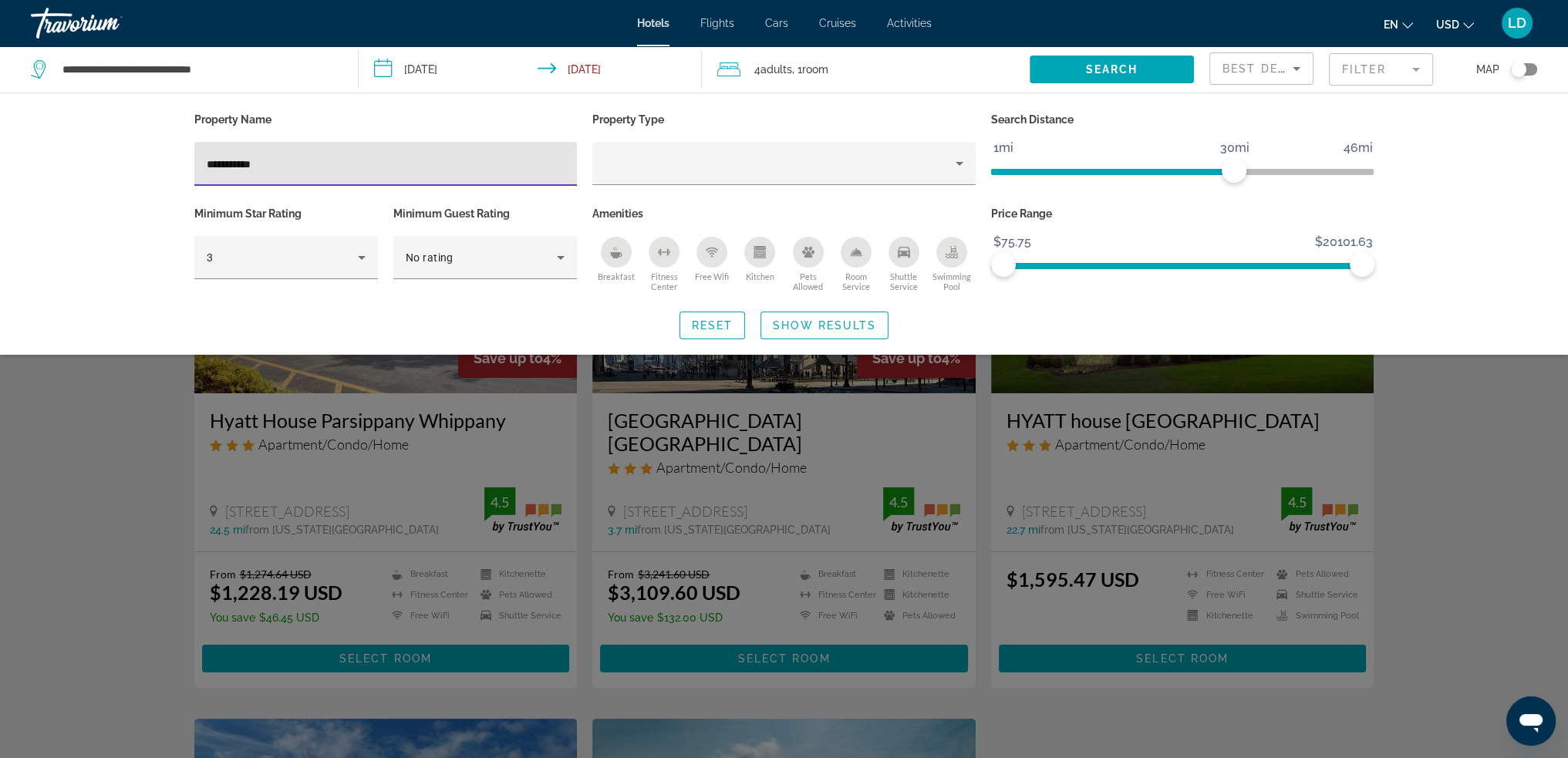
type input "**********"
click at [1123, 63] on span "Search" at bounding box center [1112, 68] width 53 height 12
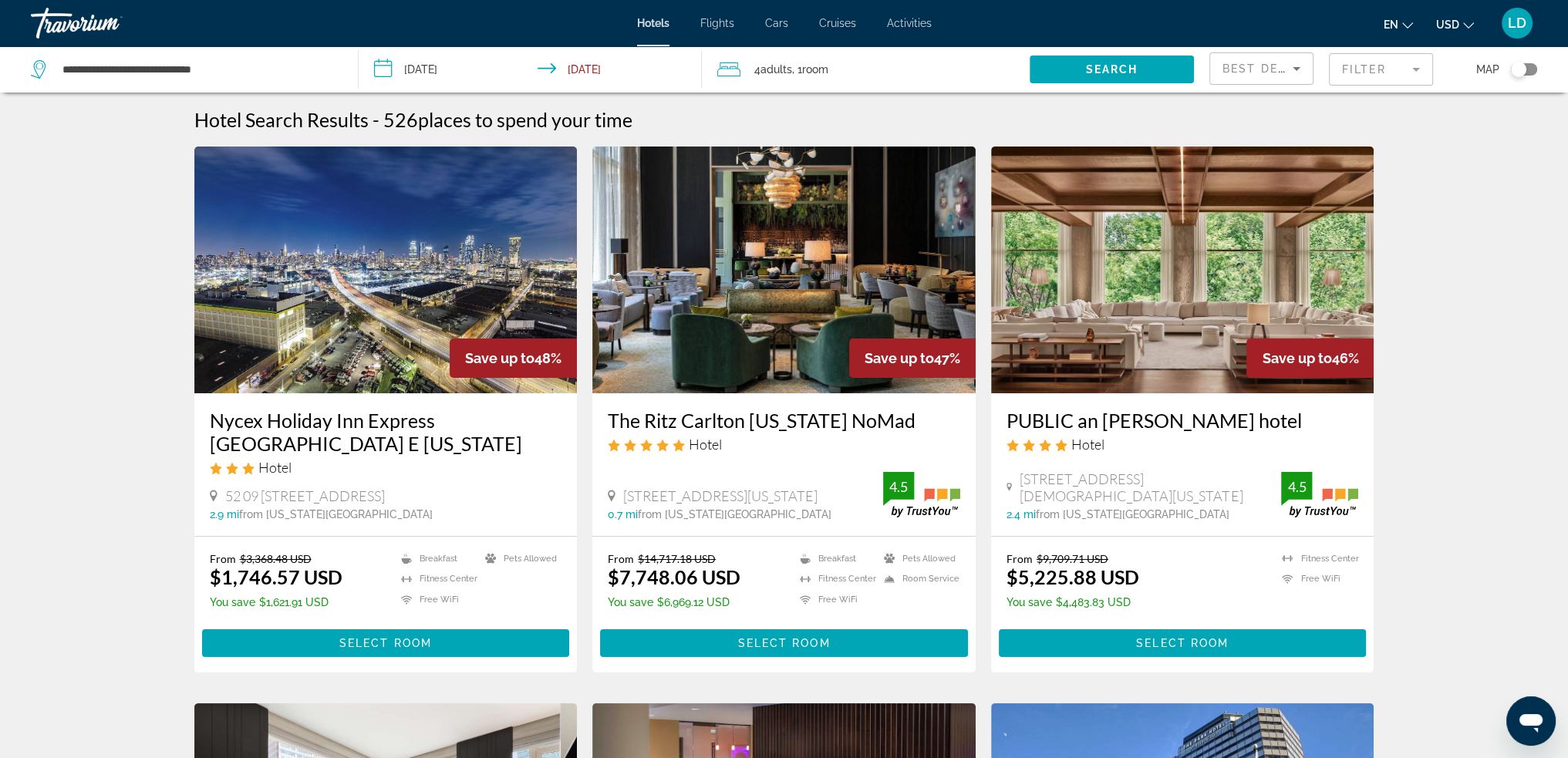
click at [1416, 76] on mat-form-field "Filter" at bounding box center [1380, 69] width 104 height 32
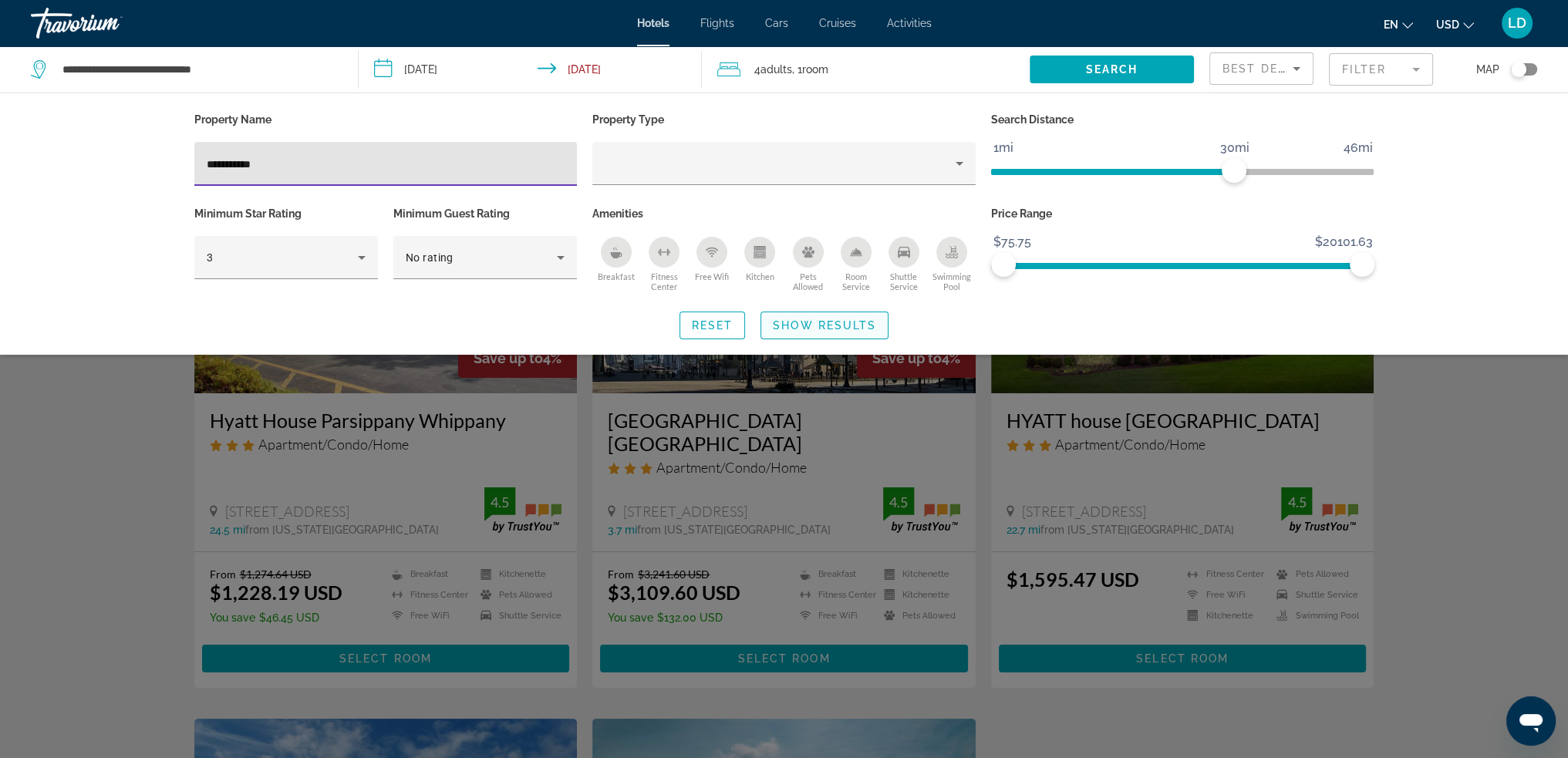
type input "**********"
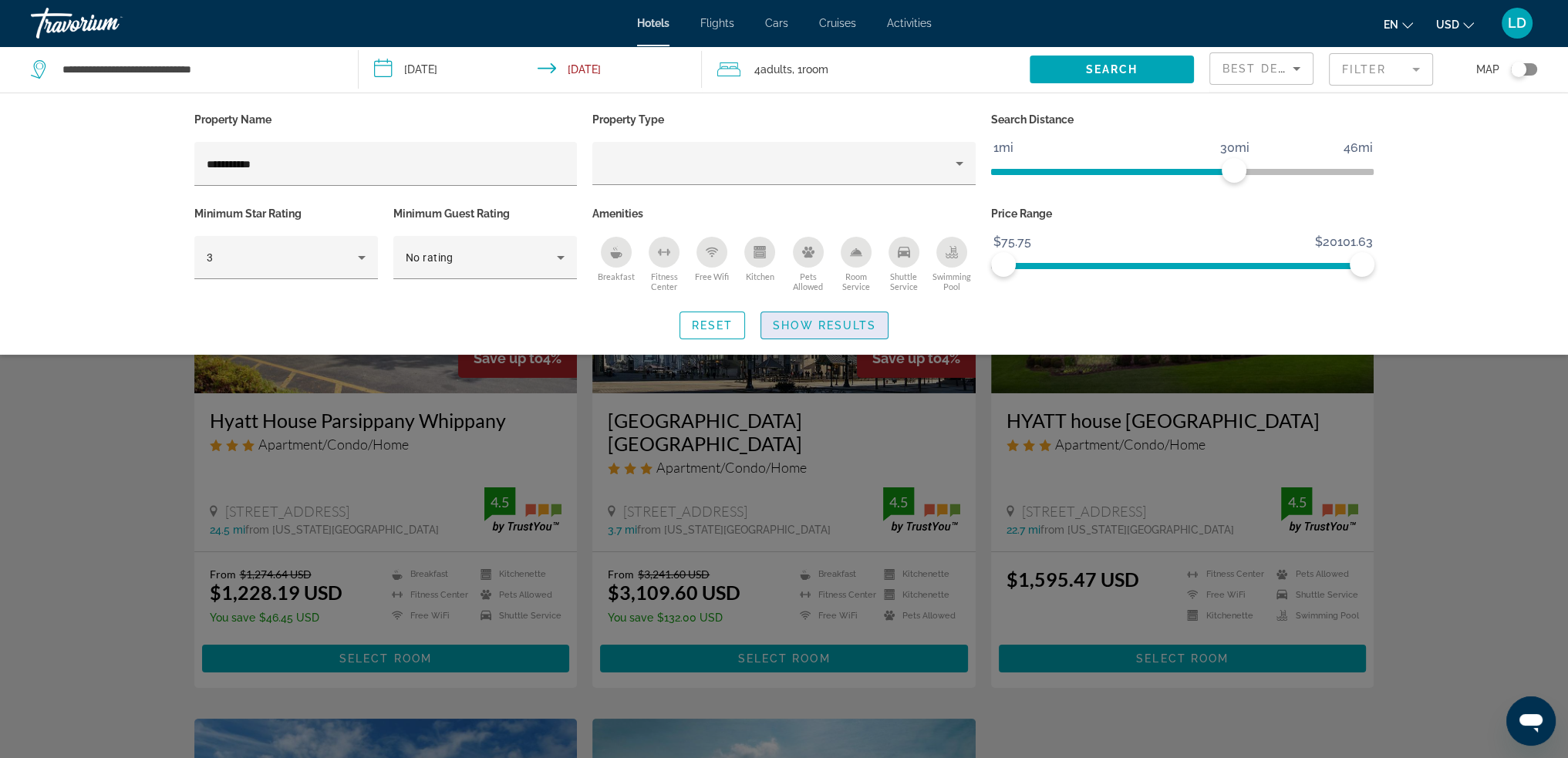
click at [864, 337] on span "Search widget" at bounding box center [824, 325] width 127 height 37
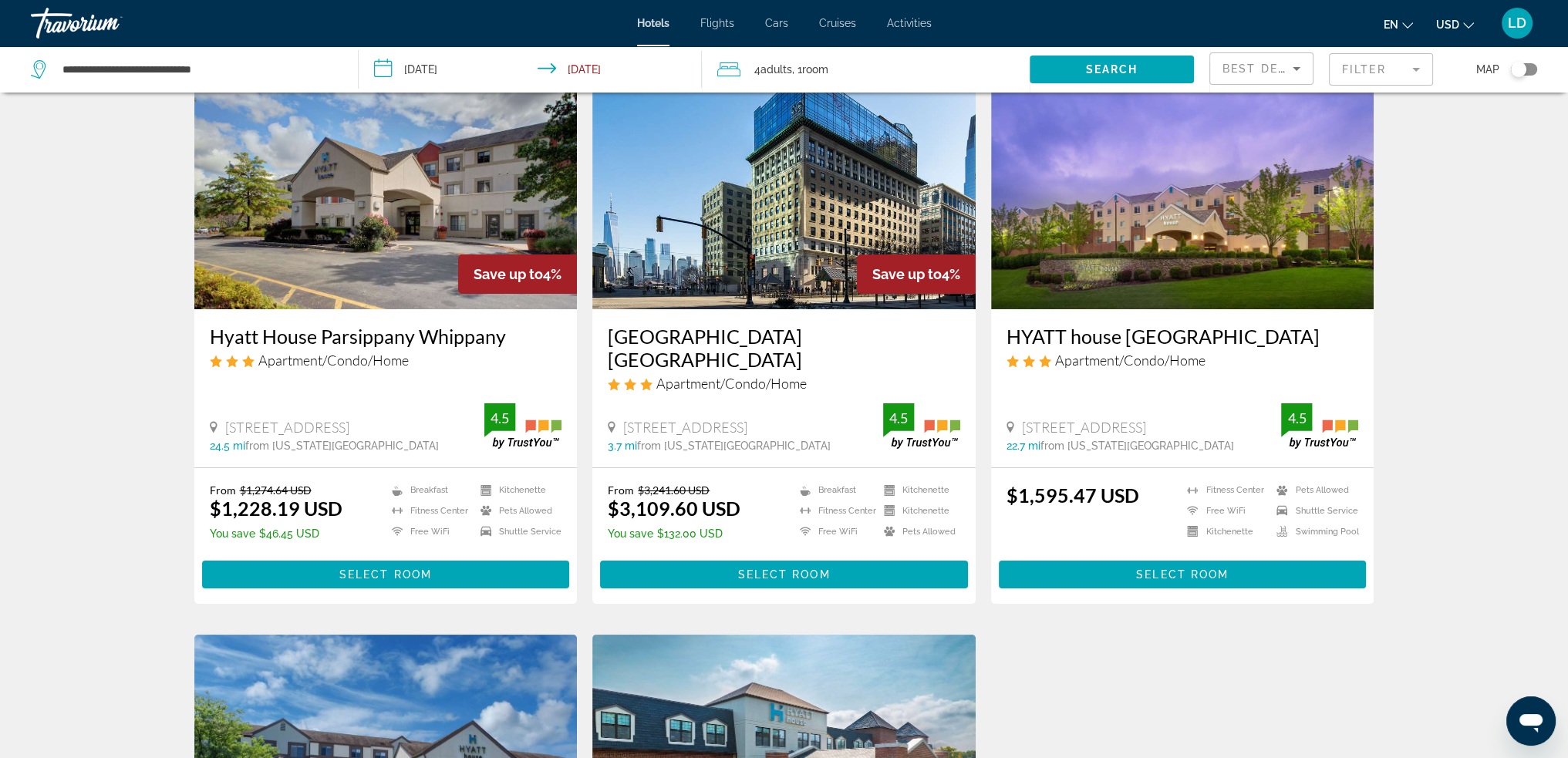
scroll to position [77, 0]
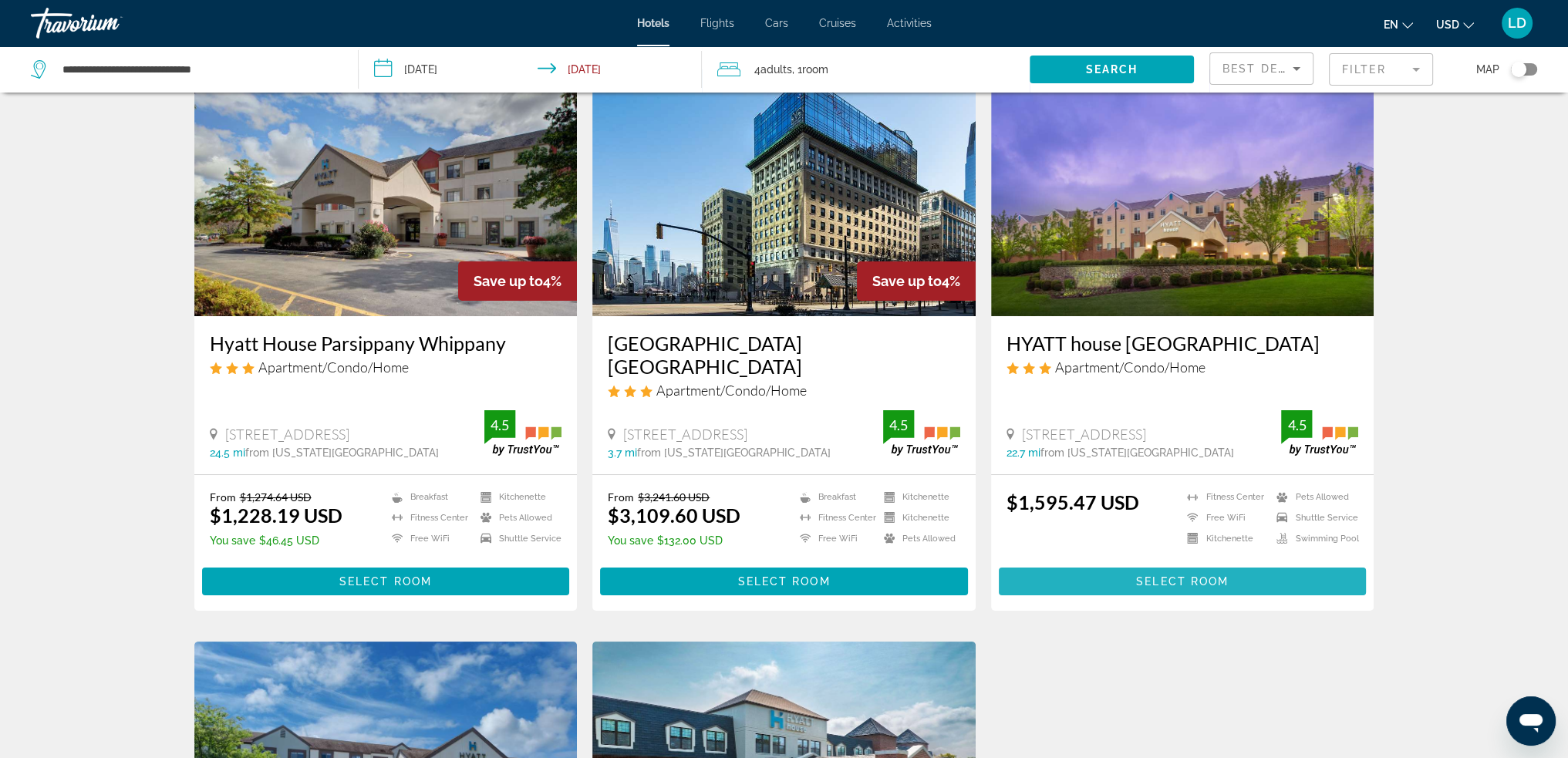
click at [1216, 575] on span "Select Room" at bounding box center [1182, 581] width 92 height 12
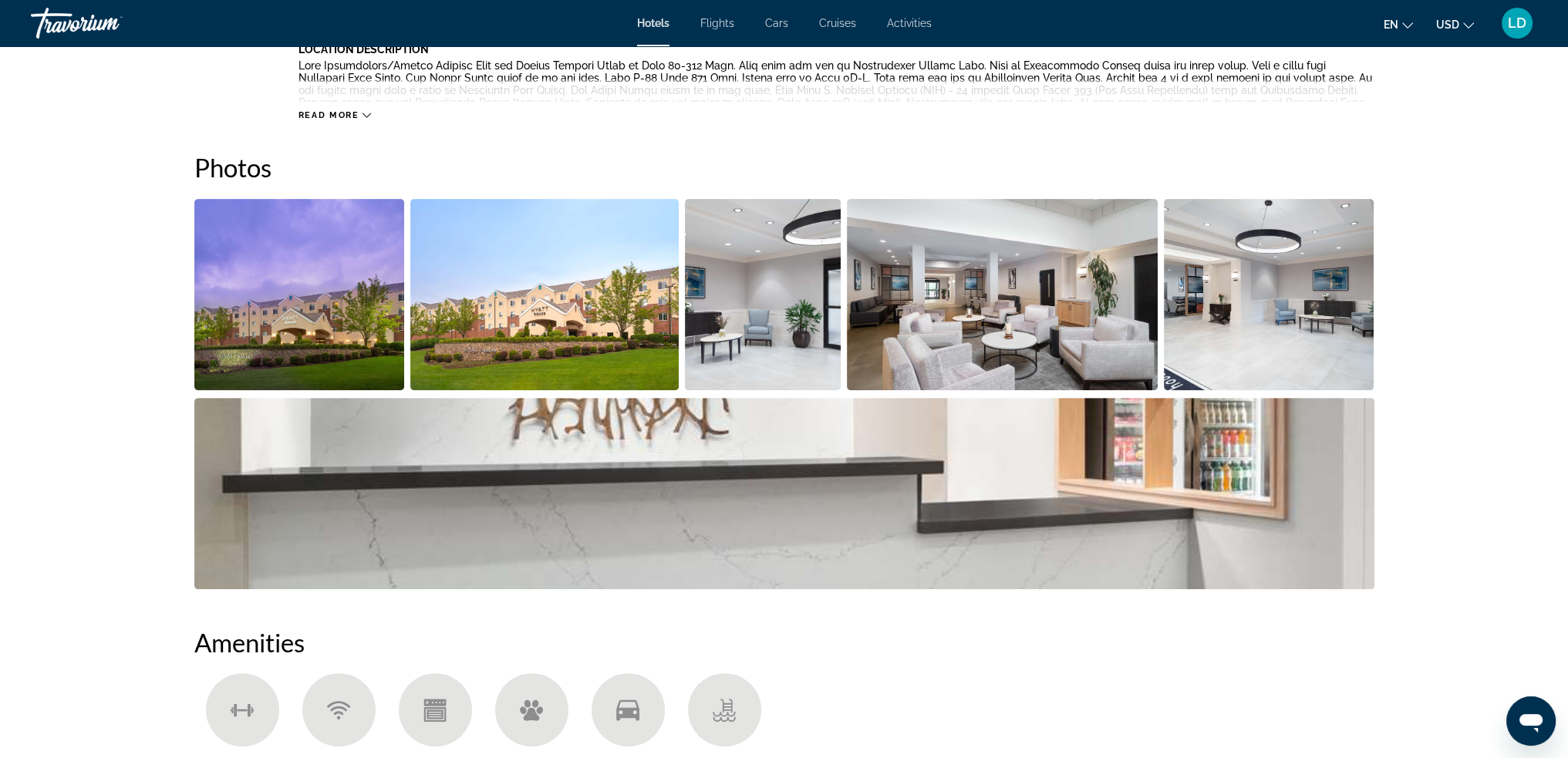
scroll to position [309, 0]
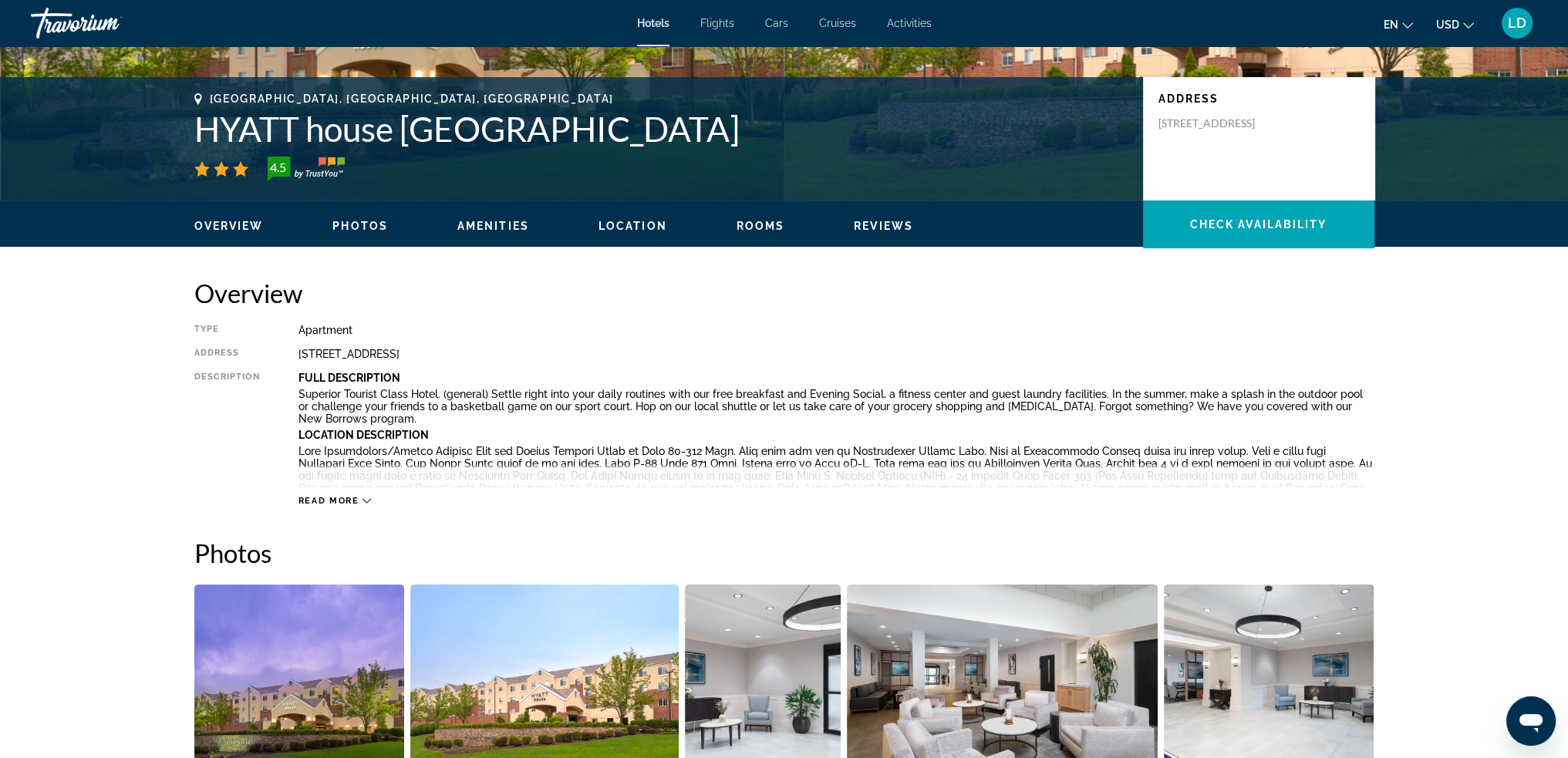
click at [615, 490] on div "Read more" at bounding box center [837, 485] width 1076 height 43
click at [379, 492] on div "Read more" at bounding box center [837, 485] width 1076 height 43
click at [337, 489] on div "Read more" at bounding box center [837, 485] width 1076 height 43
click at [335, 490] on div "Read more" at bounding box center [837, 485] width 1076 height 43
click at [333, 495] on button "Read more" at bounding box center [335, 501] width 73 height 12
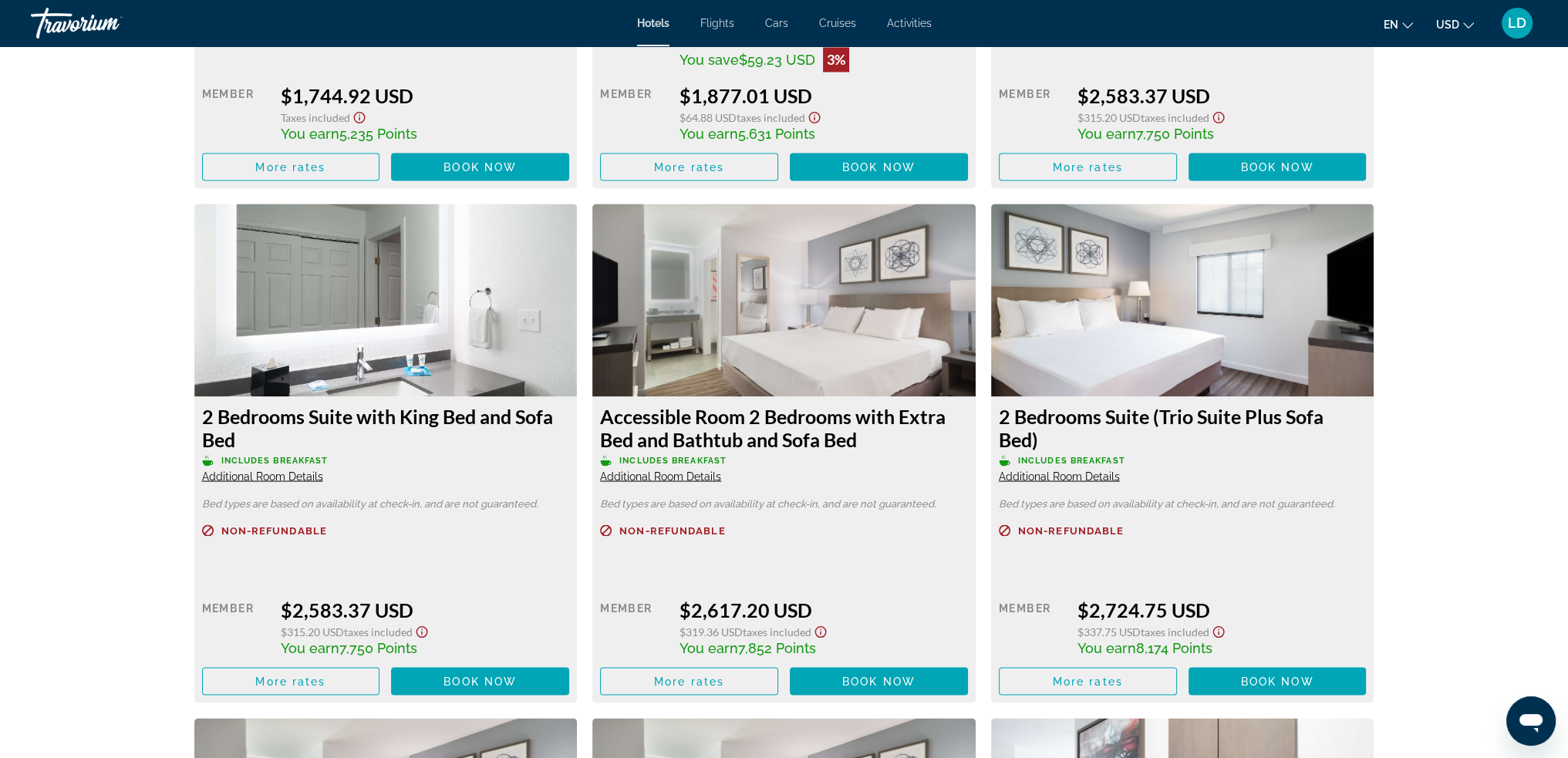
scroll to position [3856, 0]
